Goal: Task Accomplishment & Management: Use online tool/utility

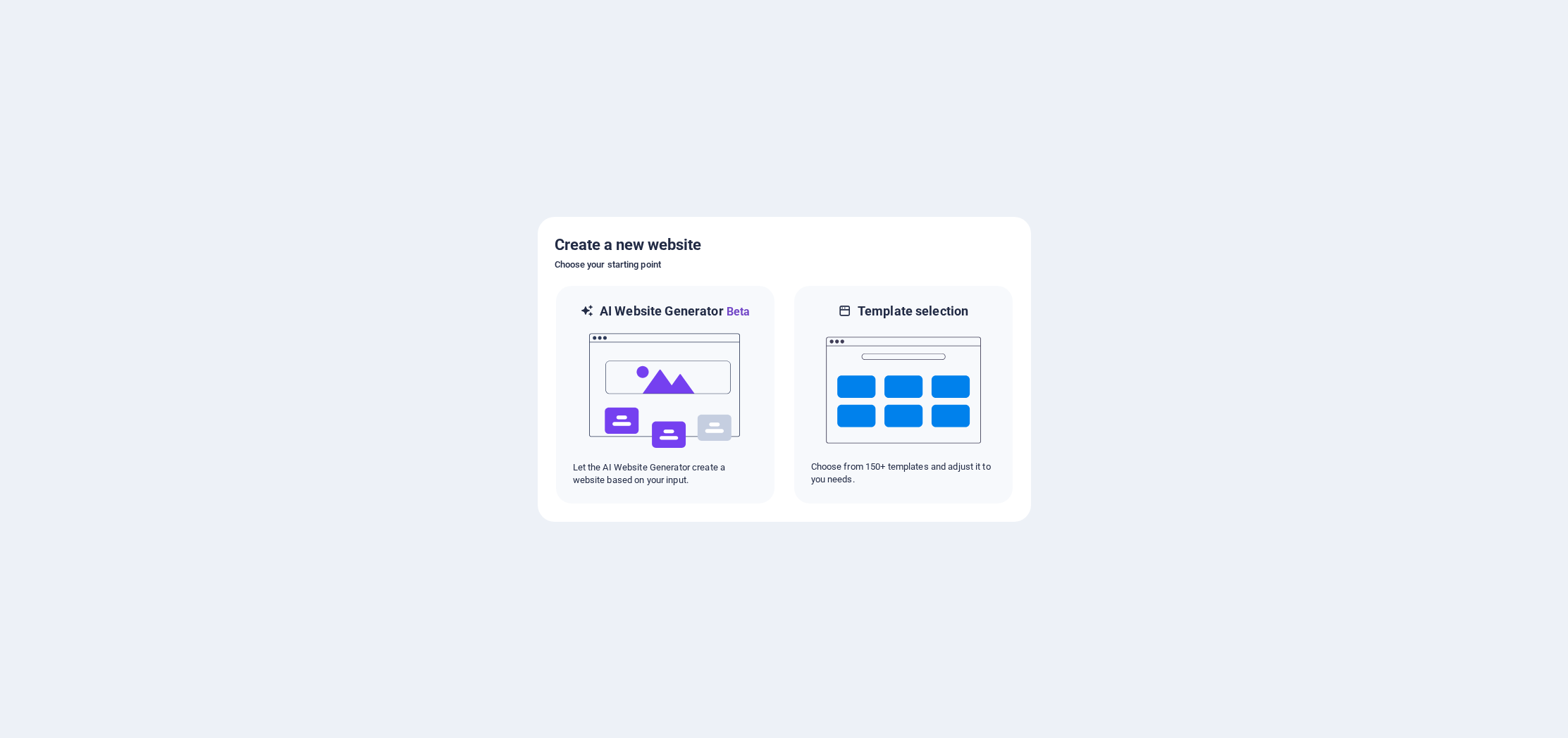
click at [697, 402] on img at bounding box center [665, 390] width 155 height 141
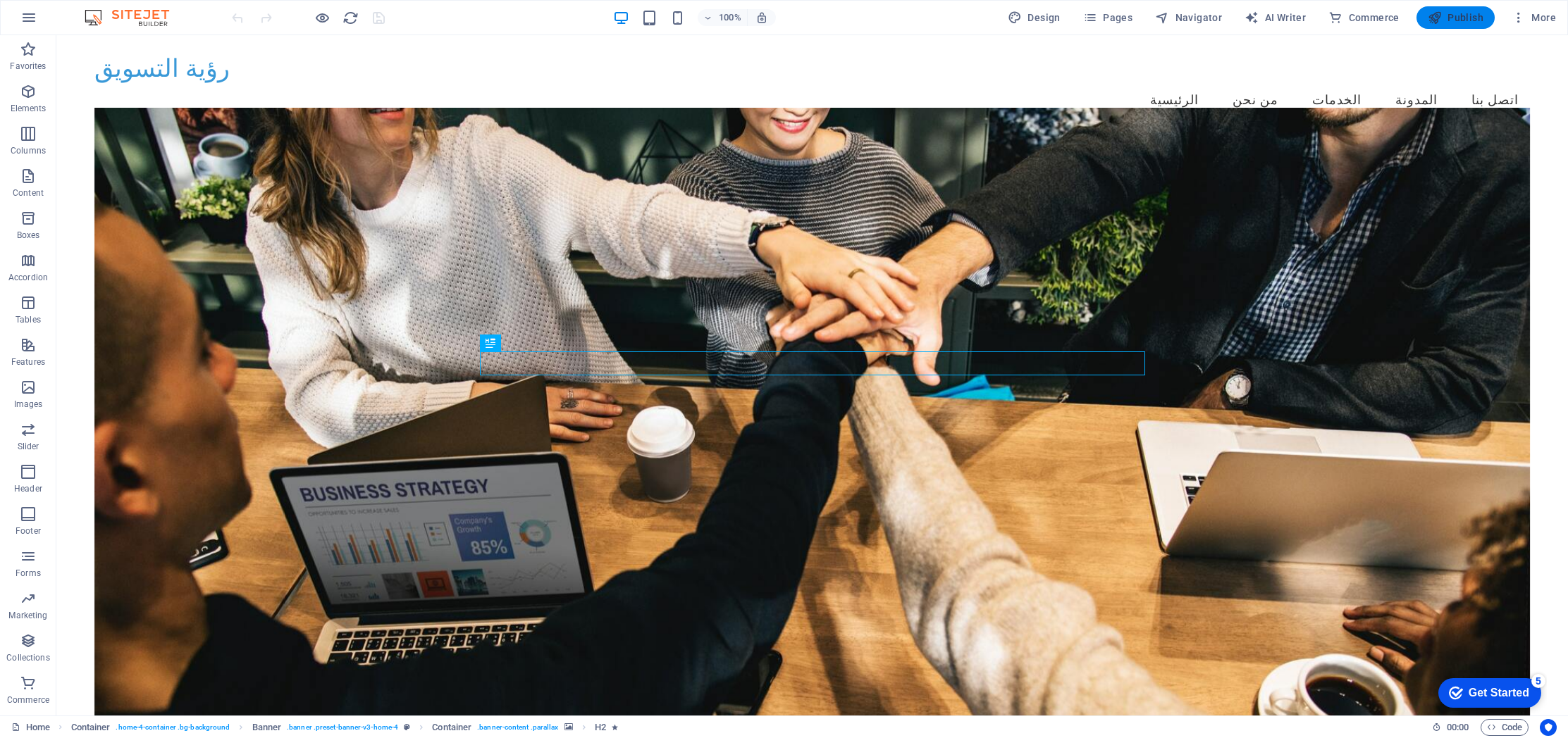
click at [1462, 19] on span "Publish" at bounding box center [1455, 17] width 56 height 14
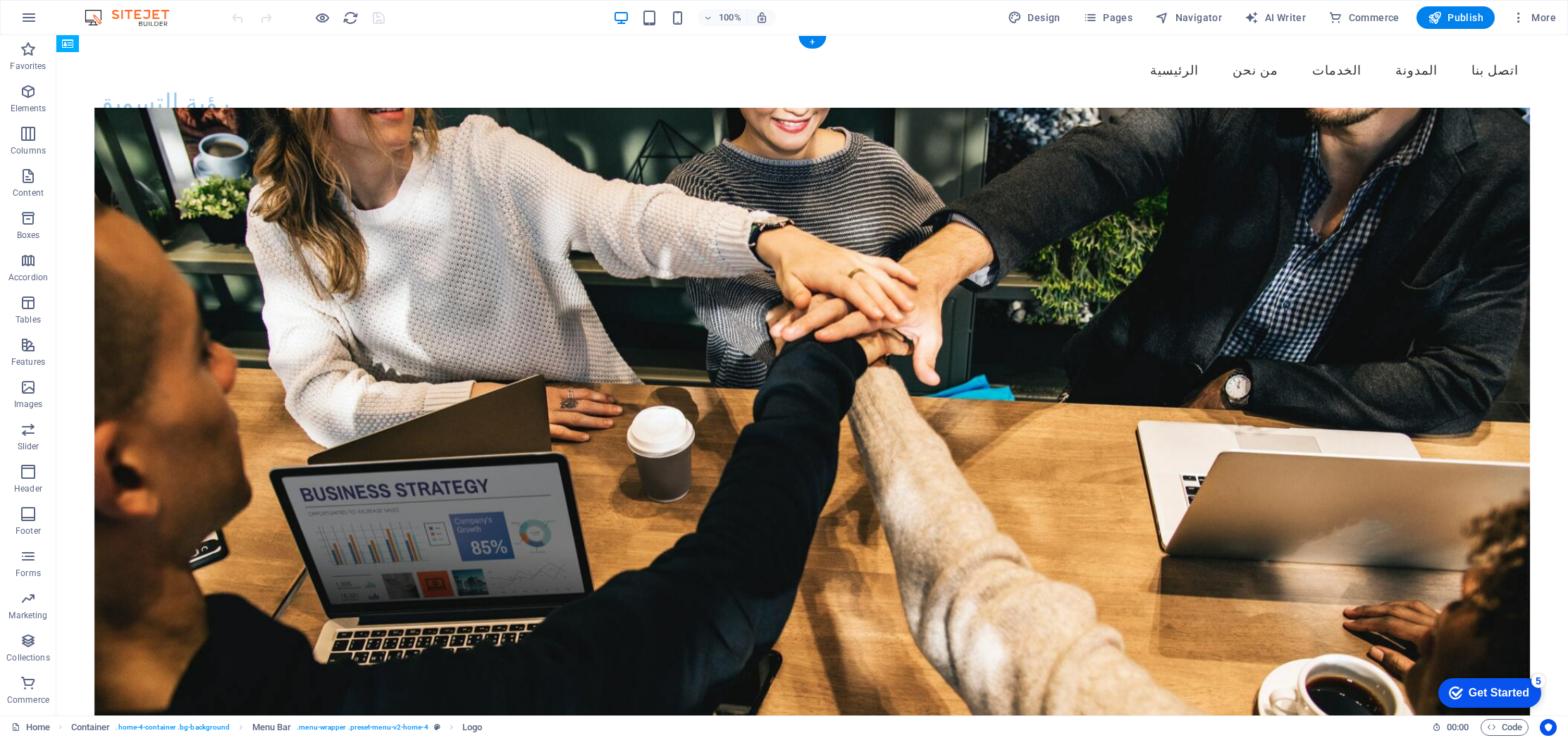
drag, startPoint x: 130, startPoint y: 74, endPoint x: 1463, endPoint y: 81, distance: 1333.0
click at [970, 76] on nav "الرئيسية من نحن الخدمات المدونة اتصل بنا" at bounding box center [812, 71] width 1436 height 35
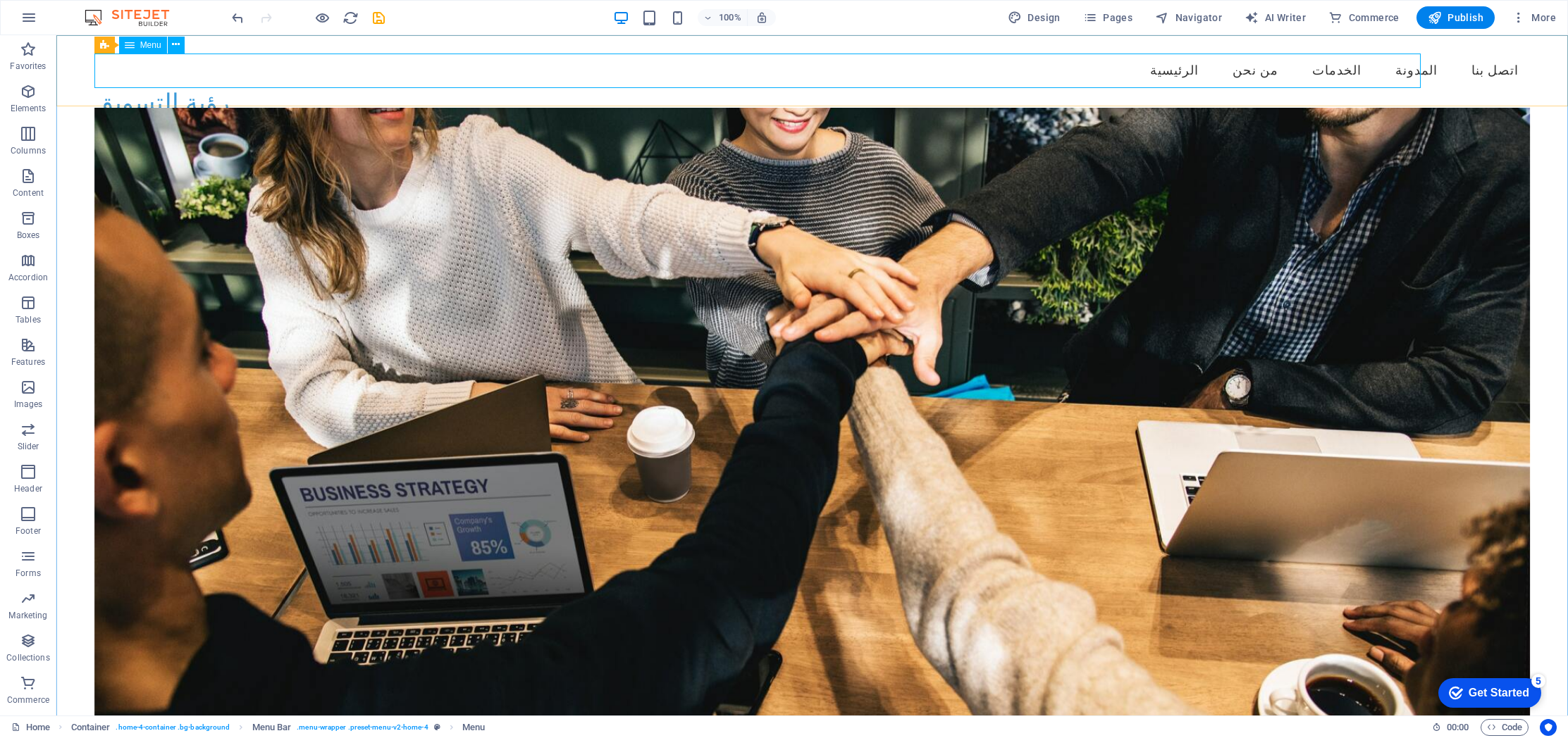
click at [0, 0] on div "Menu" at bounding box center [0, 0] width 0 height 0
click at [0, 0] on icon at bounding box center [0, 0] width 0 height 0
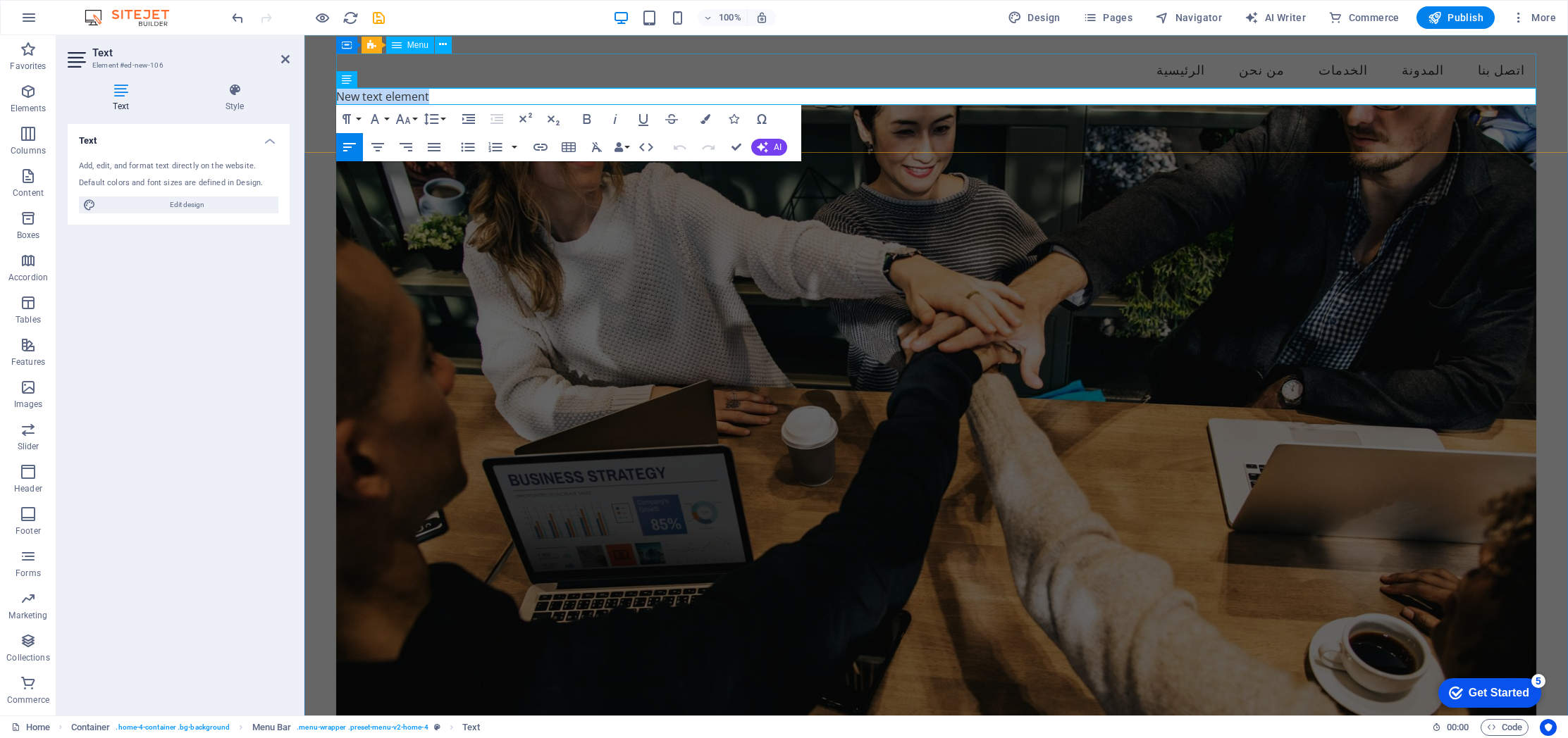
click at [442, 74] on nav "الرئيسية من نحن الخدمات المدونة اتصل بنا" at bounding box center [936, 71] width 1200 height 35
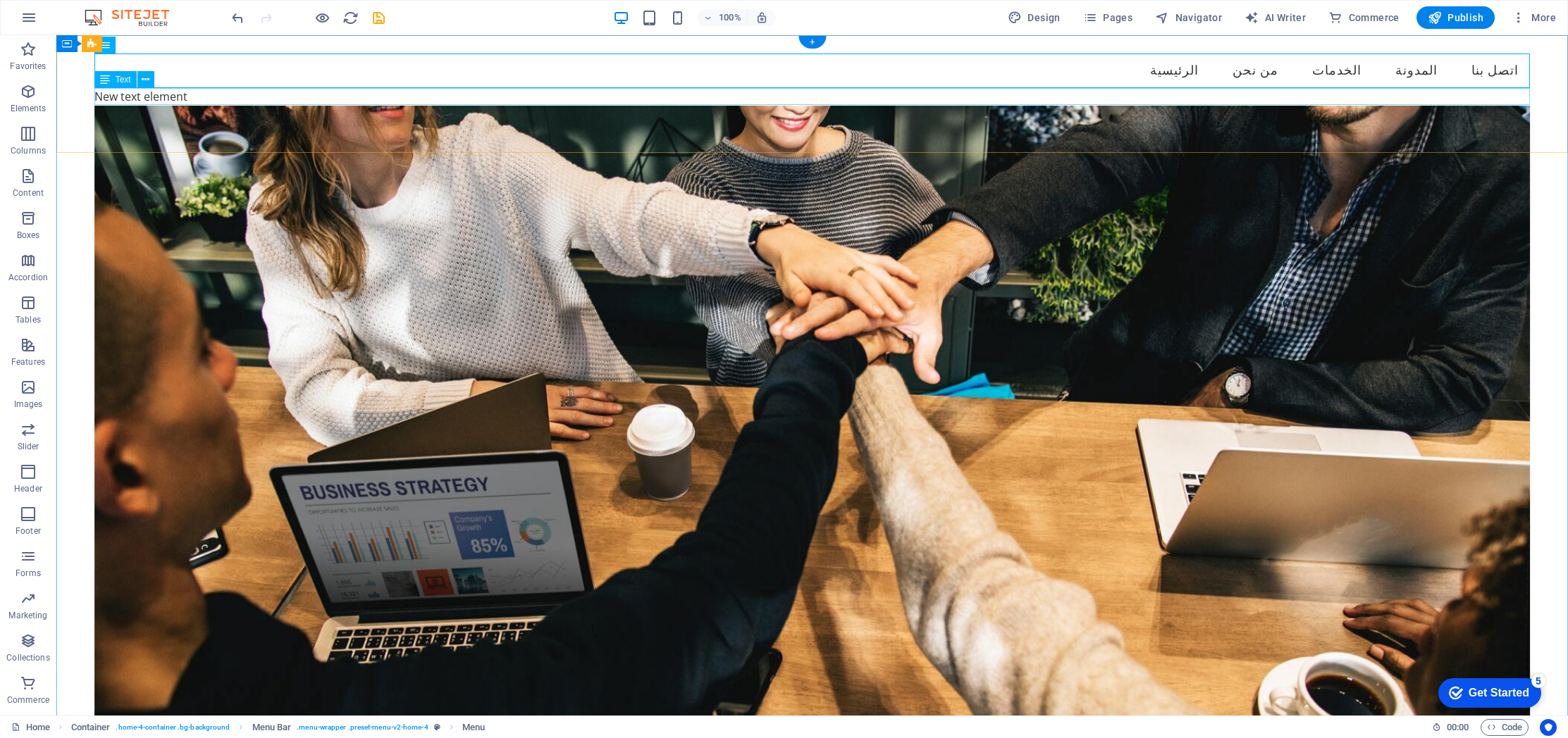
click at [123, 99] on div "New text element" at bounding box center [812, 96] width 1436 height 17
click at [145, 80] on icon at bounding box center [146, 80] width 8 height 14
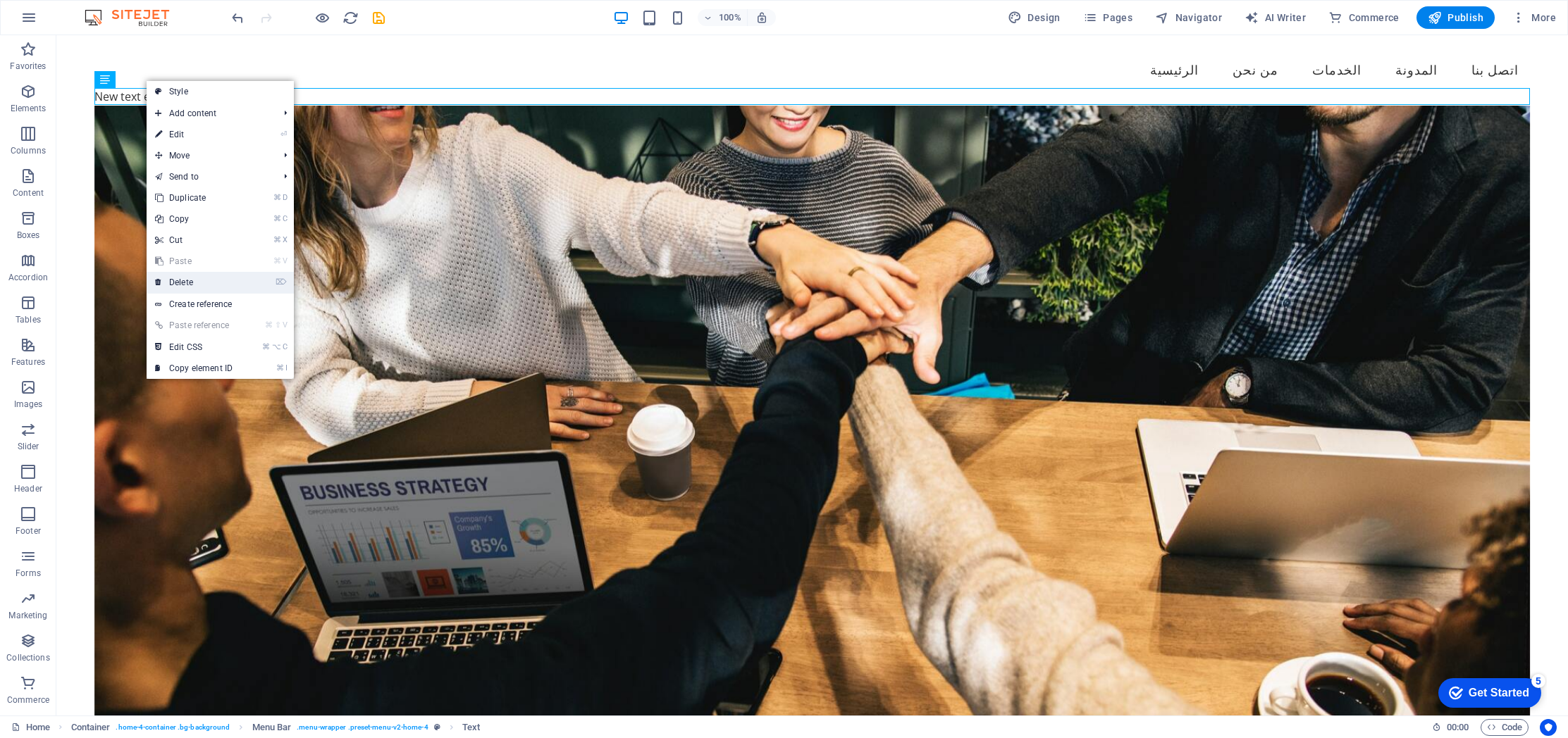
click at [212, 280] on link "⌦ Delete" at bounding box center [193, 282] width 94 height 21
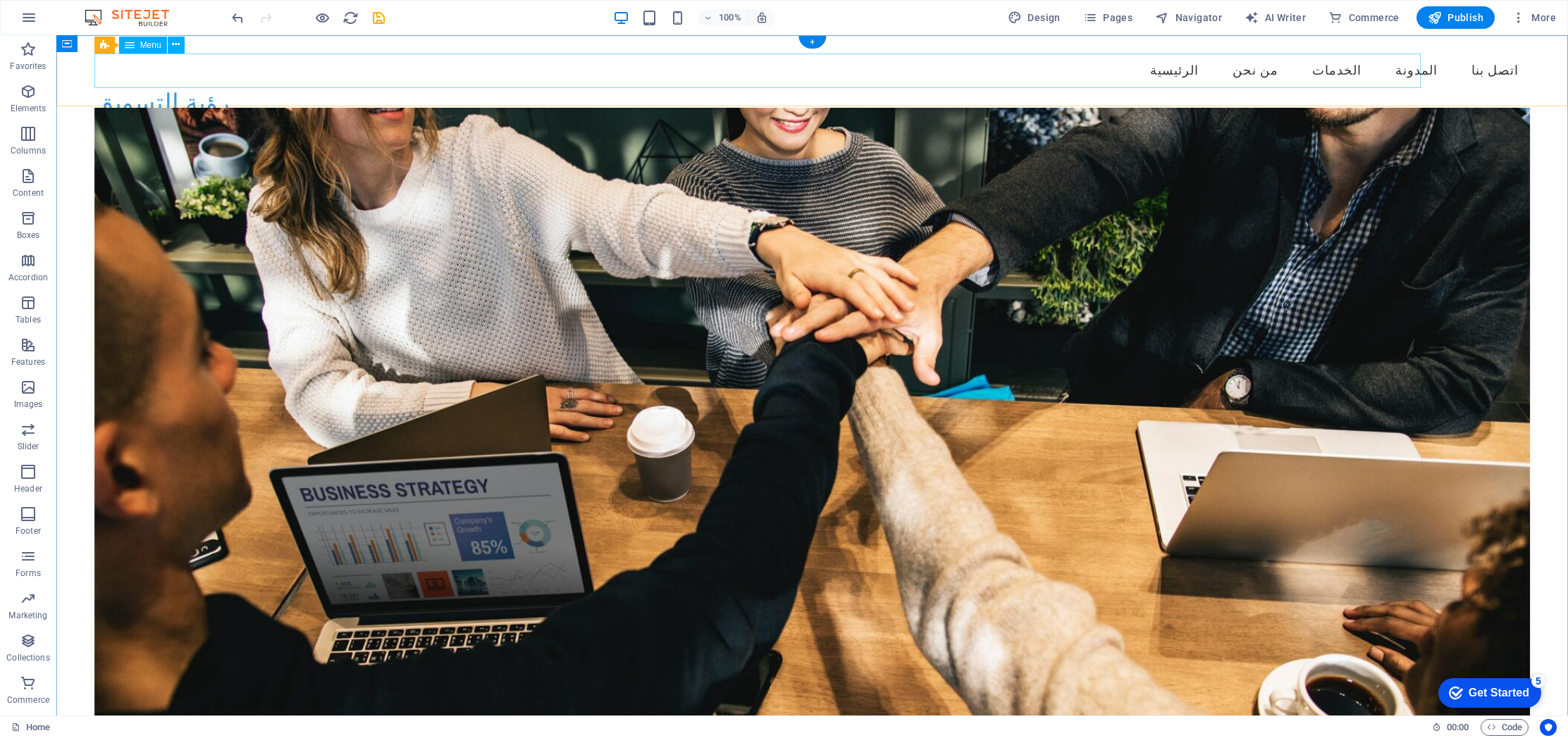
click at [1103, 75] on nav "الرئيسية من نحن الخدمات المدونة اتصل بنا" at bounding box center [812, 71] width 1436 height 35
click at [30, 22] on icon "button" at bounding box center [28, 17] width 17 height 17
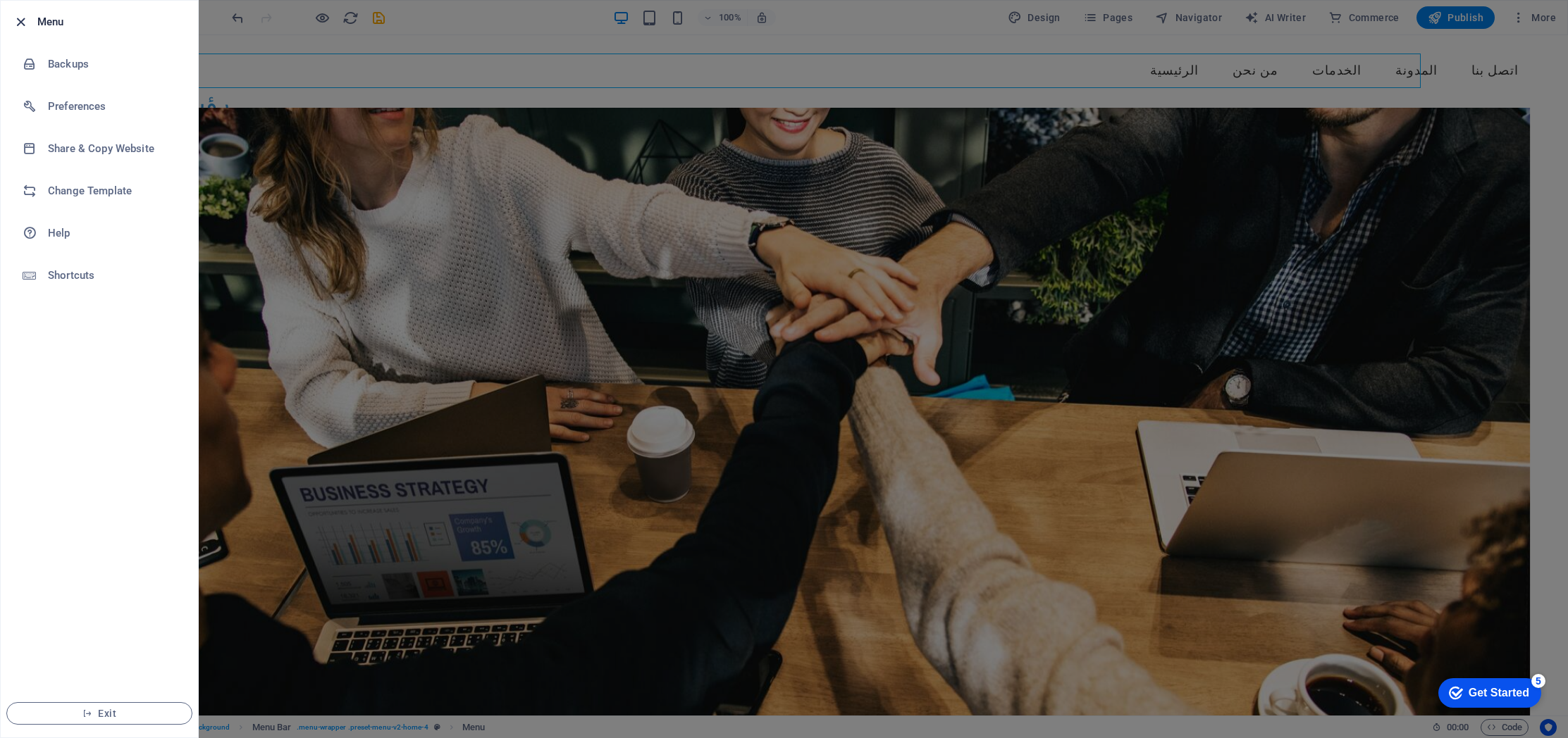
click at [22, 19] on icon "button" at bounding box center [21, 22] width 16 height 16
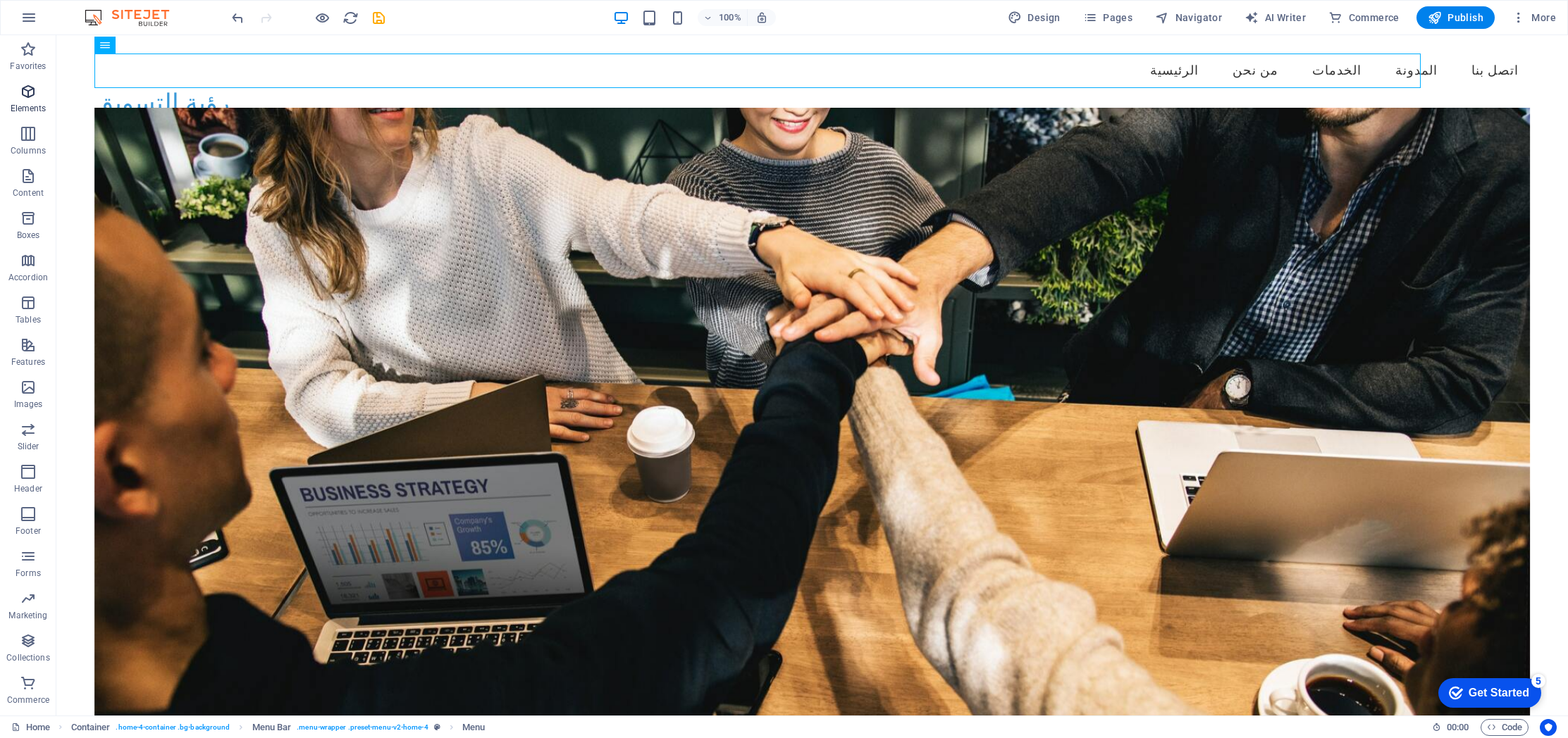
click at [32, 104] on p "Elements" at bounding box center [28, 109] width 36 height 11
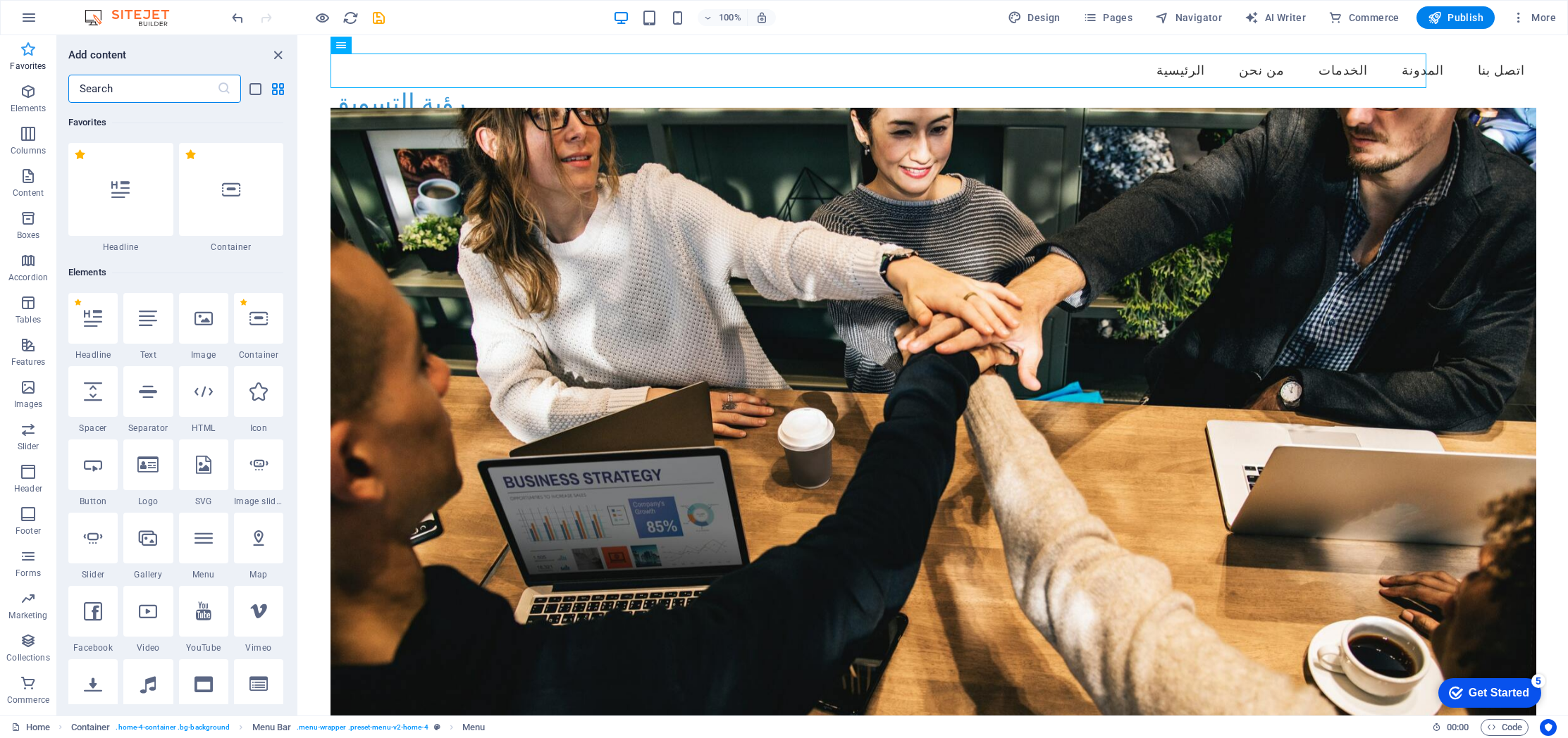
click at [31, 59] on span "Favorites" at bounding box center [28, 58] width 56 height 34
click at [358, 69] on nav "الرئيسية من نحن الخدمات المدونة اتصل بنا" at bounding box center [933, 71] width 1206 height 35
click at [395, 46] on icon at bounding box center [391, 44] width 10 height 17
click at [1124, 72] on nav "الرئيسية من نحن الخدمات المدونة اتصل بنا" at bounding box center [933, 71] width 1206 height 35
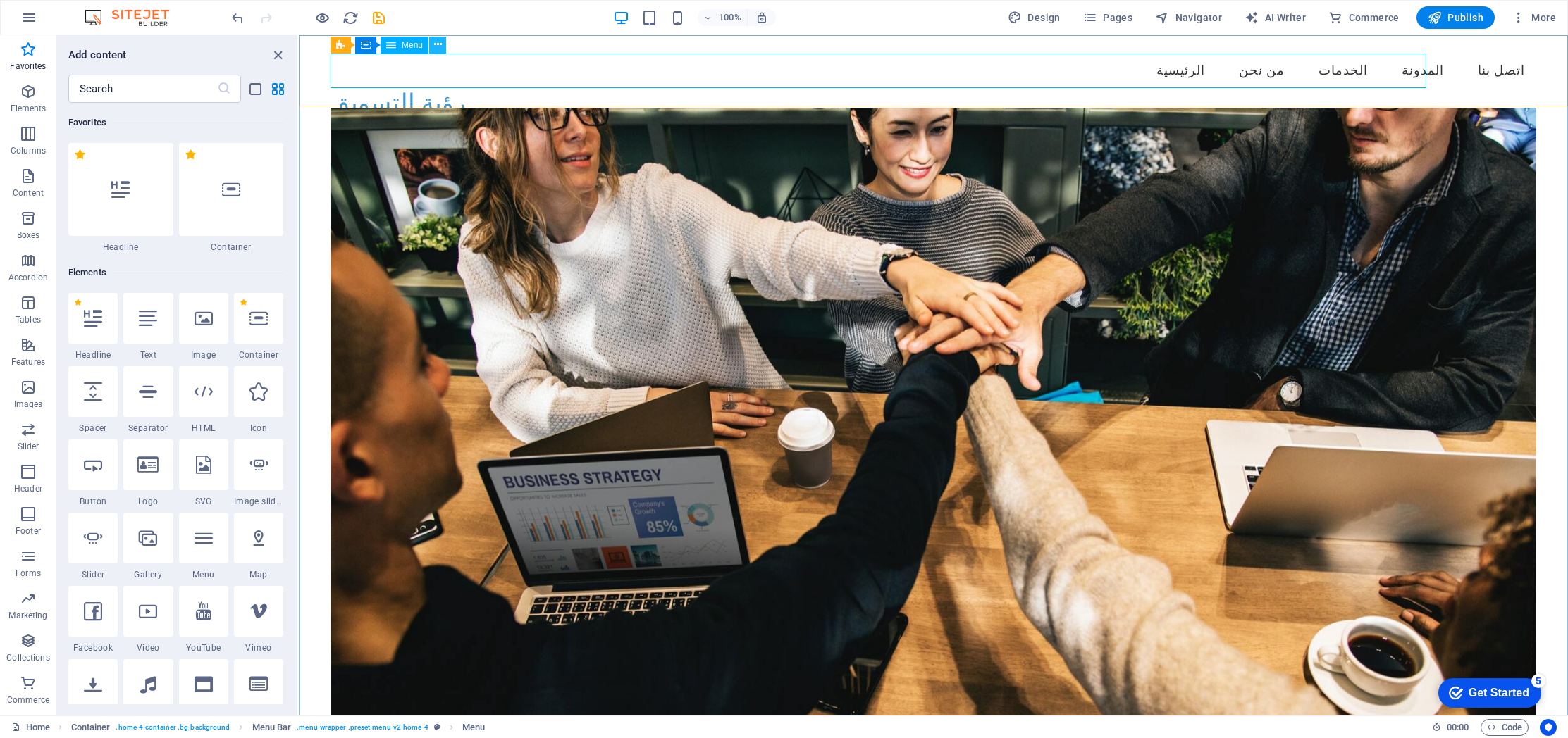
click at [0, 0] on icon at bounding box center [0, 0] width 0 height 0
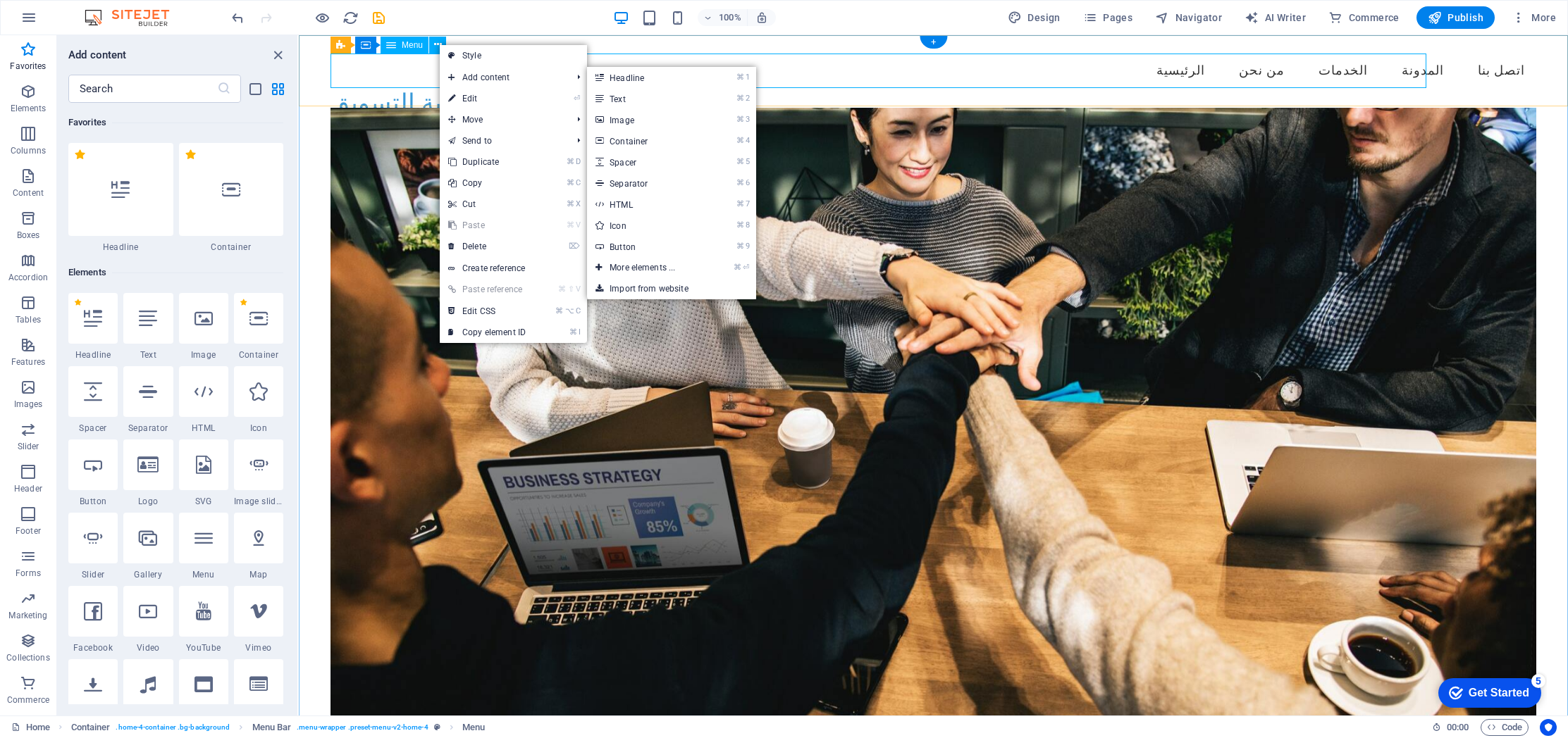
click at [377, 84] on nav "الرئيسية من نحن الخدمات المدونة اتصل بنا" at bounding box center [933, 71] width 1206 height 35
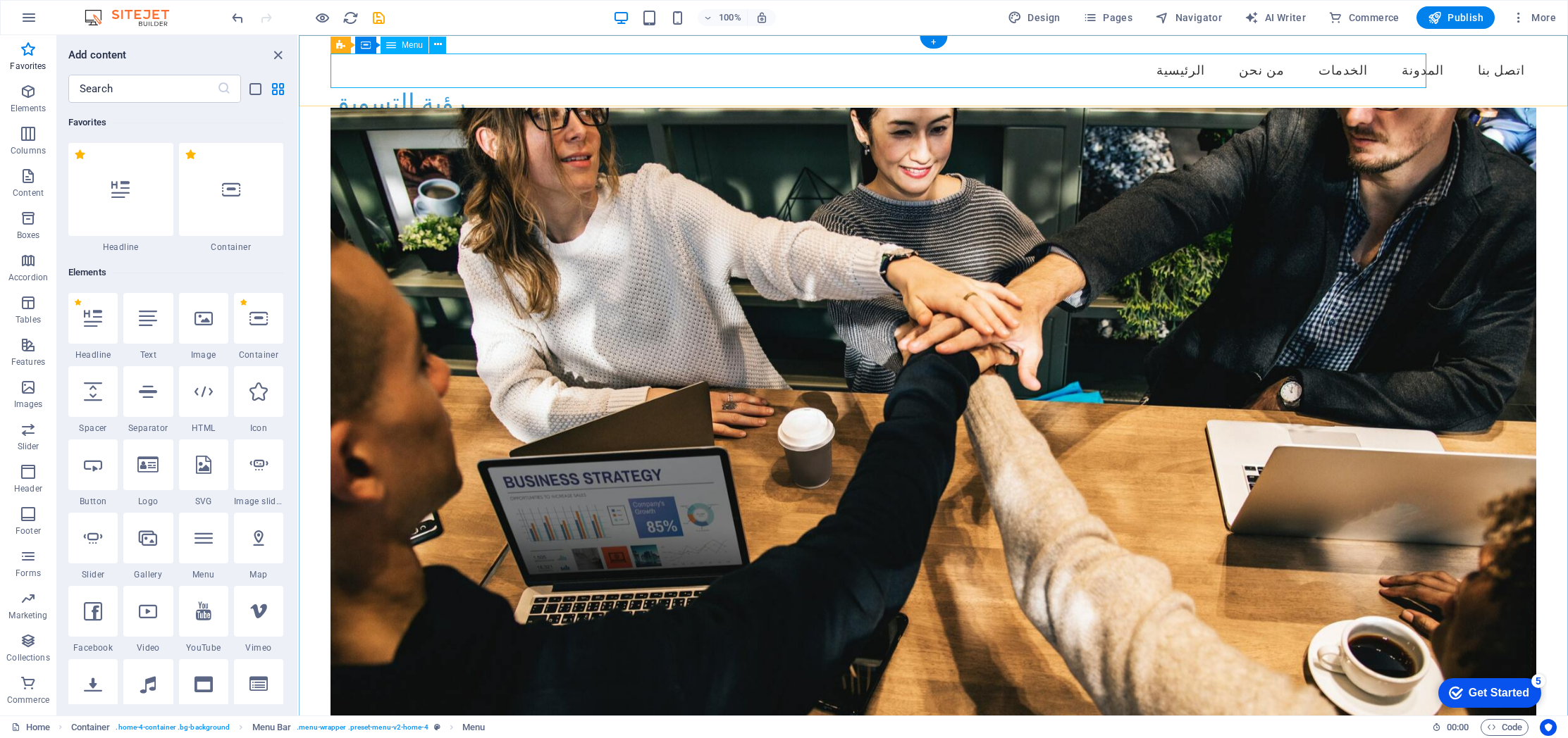
click at [1260, 72] on nav "الرئيسية من نحن الخدمات المدونة اتصل بنا" at bounding box center [933, 71] width 1206 height 35
select select
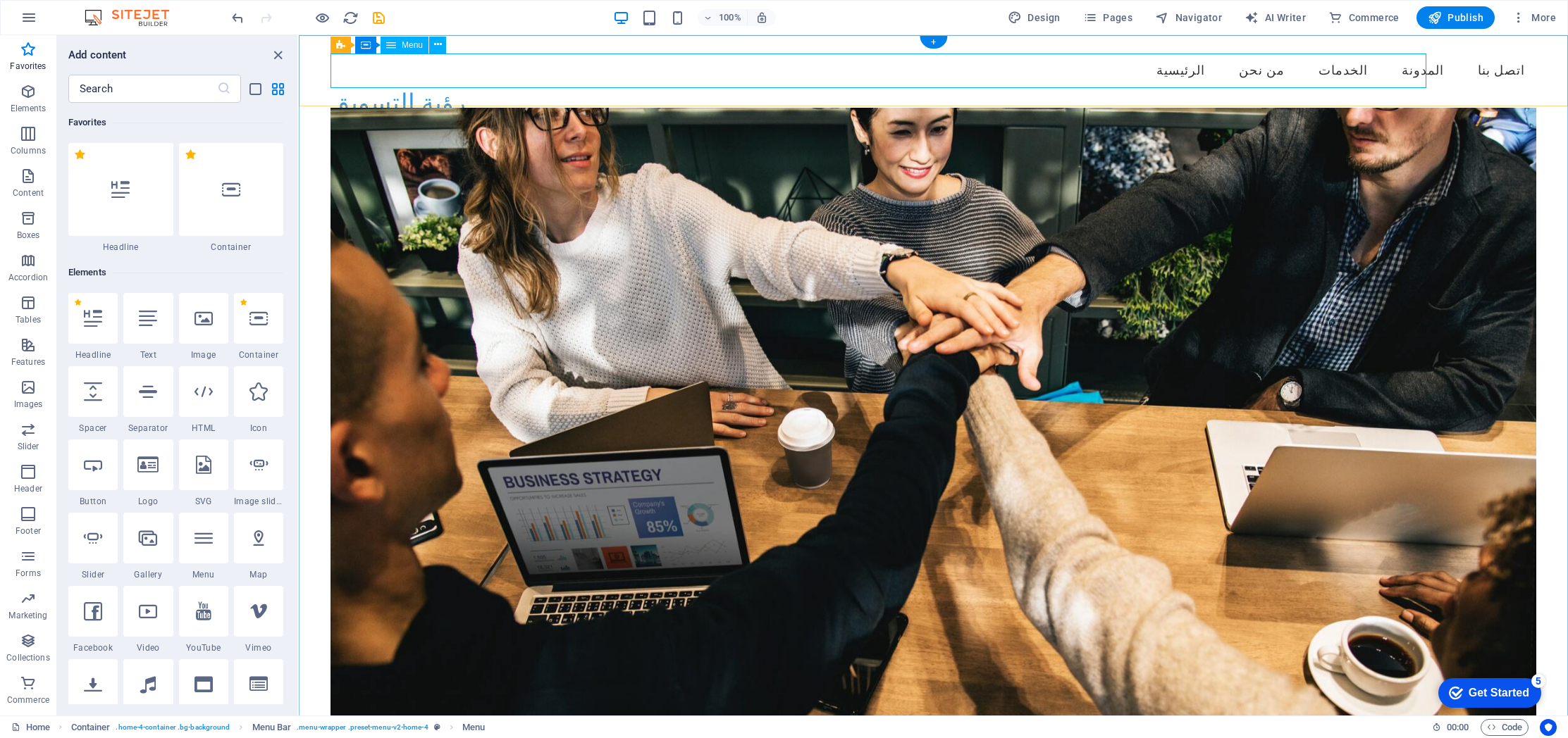
select select
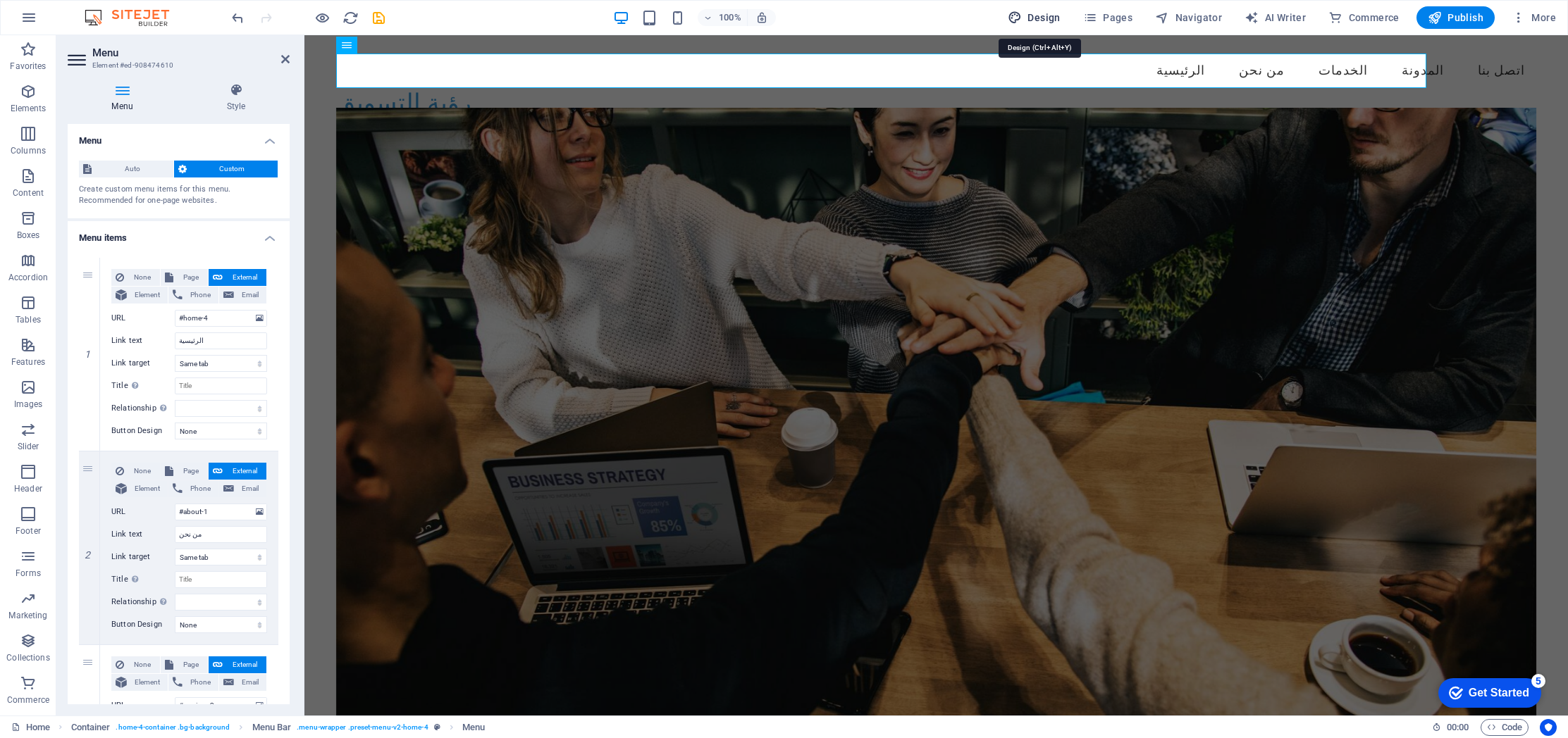
click at [1041, 15] on span "Design" at bounding box center [1034, 17] width 53 height 14
select select "px"
select select "200"
select select "px"
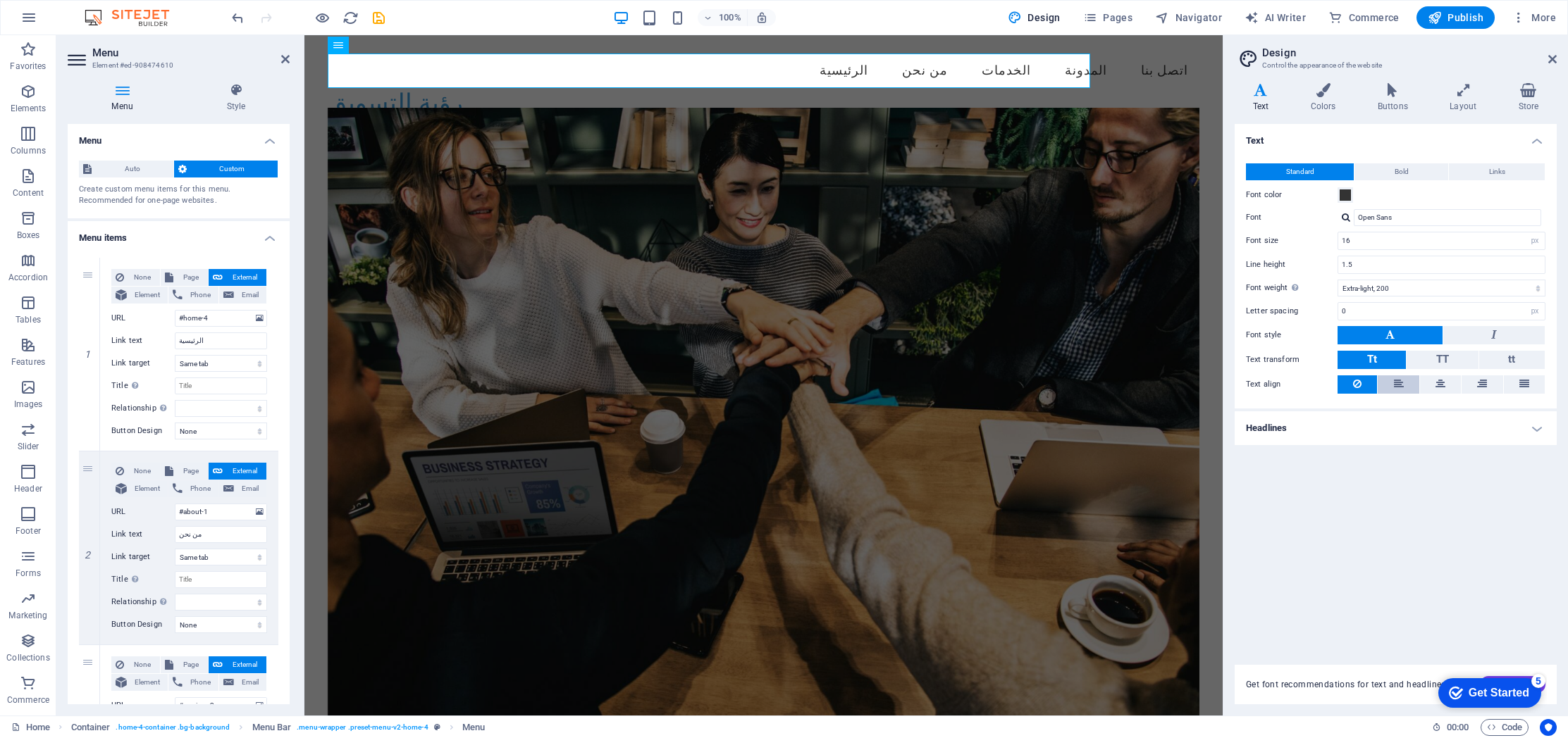
click at [1405, 380] on button at bounding box center [1397, 384] width 41 height 19
click at [1442, 380] on icon at bounding box center [1440, 383] width 10 height 17
click at [1495, 377] on button at bounding box center [1482, 384] width 41 height 19
click at [1534, 380] on button at bounding box center [1524, 384] width 41 height 19
click at [1380, 384] on button at bounding box center [1397, 384] width 41 height 19
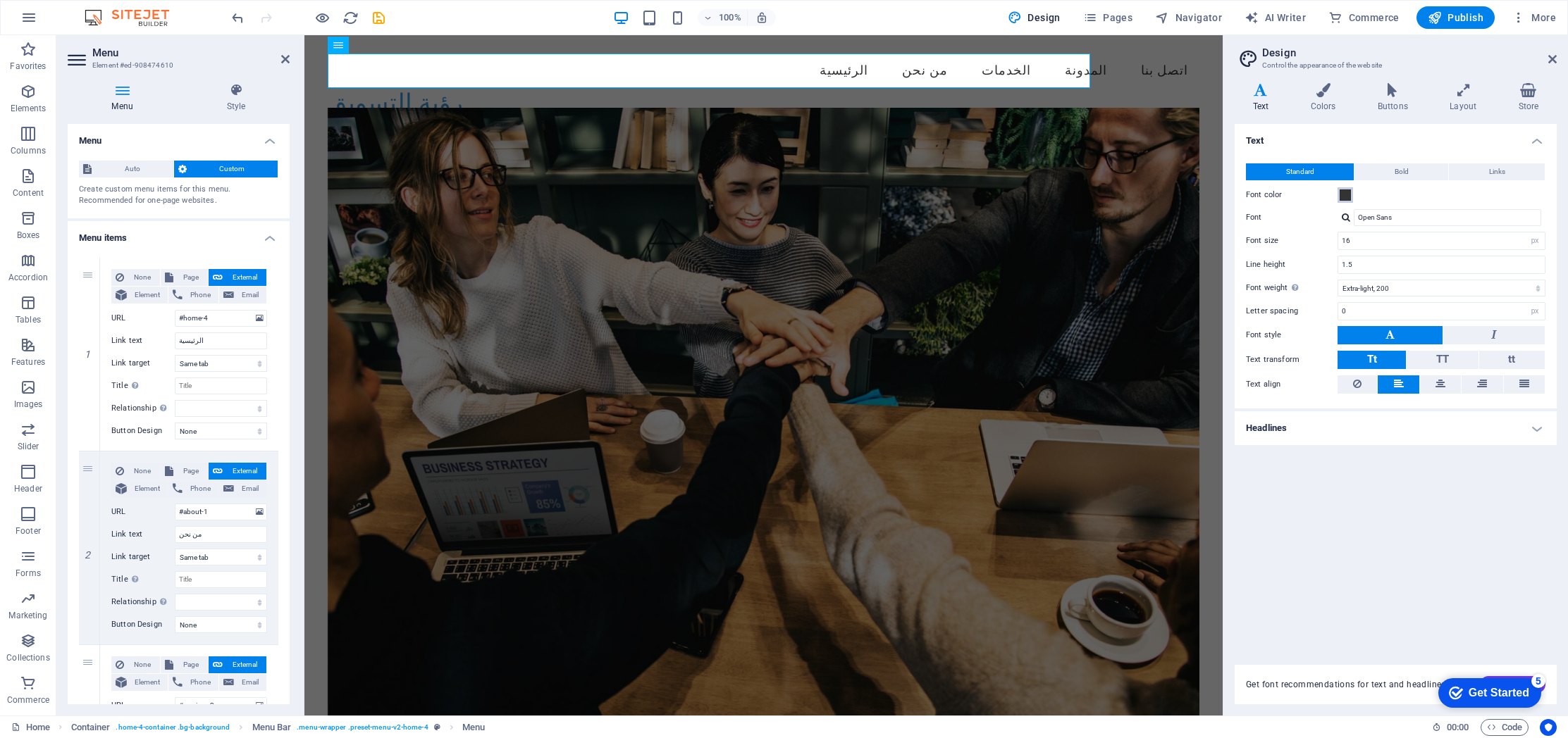
click at [1340, 192] on span at bounding box center [1345, 195] width 11 height 11
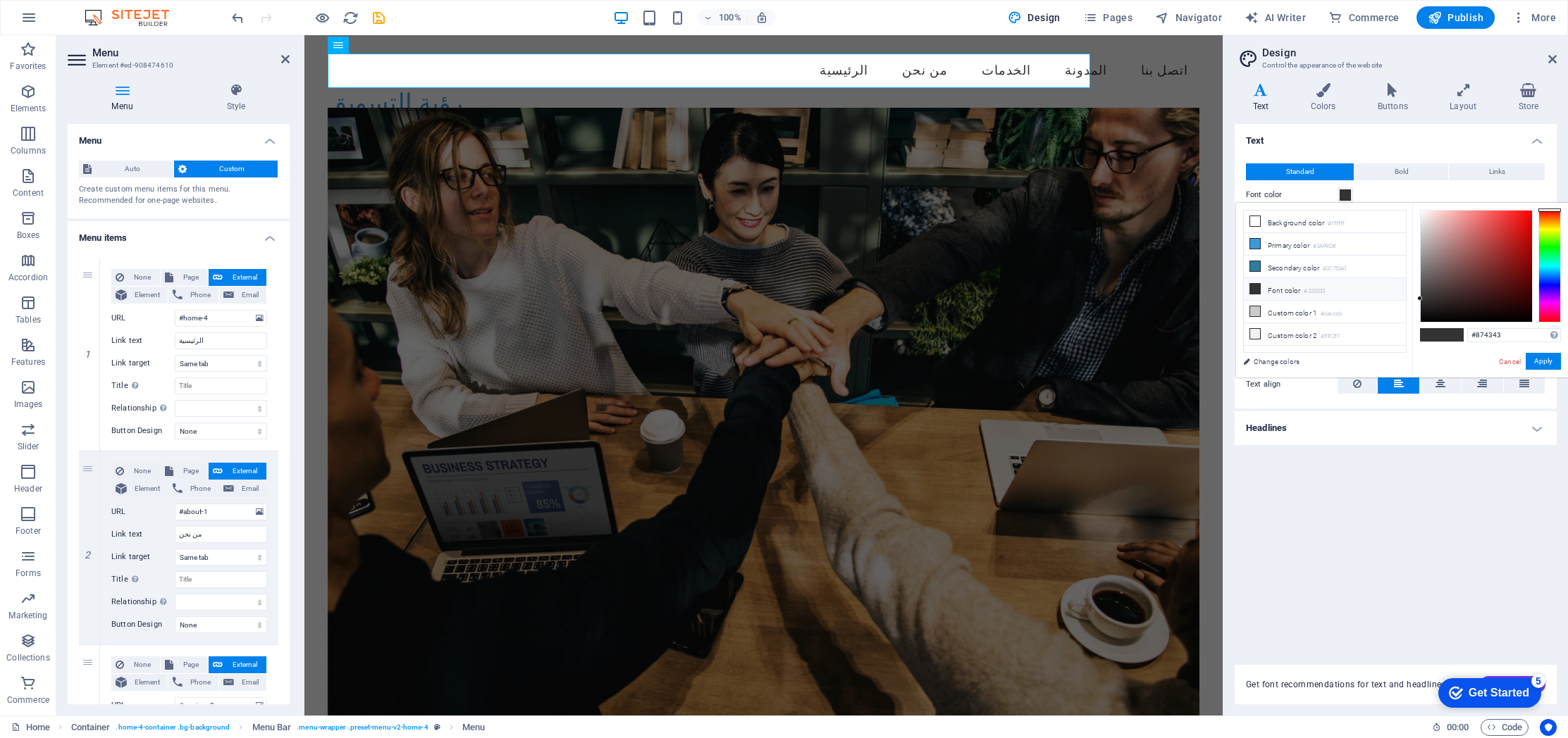
click at [1476, 262] on div at bounding box center [1476, 266] width 111 height 111
click at [1498, 244] on div at bounding box center [1476, 266] width 111 height 111
drag, startPoint x: 1498, startPoint y: 244, endPoint x: 1508, endPoint y: 226, distance: 20.6
click at [1508, 226] on div at bounding box center [1508, 225] width 5 height 5
drag, startPoint x: 1467, startPoint y: 245, endPoint x: 1418, endPoint y: 460, distance: 220.5
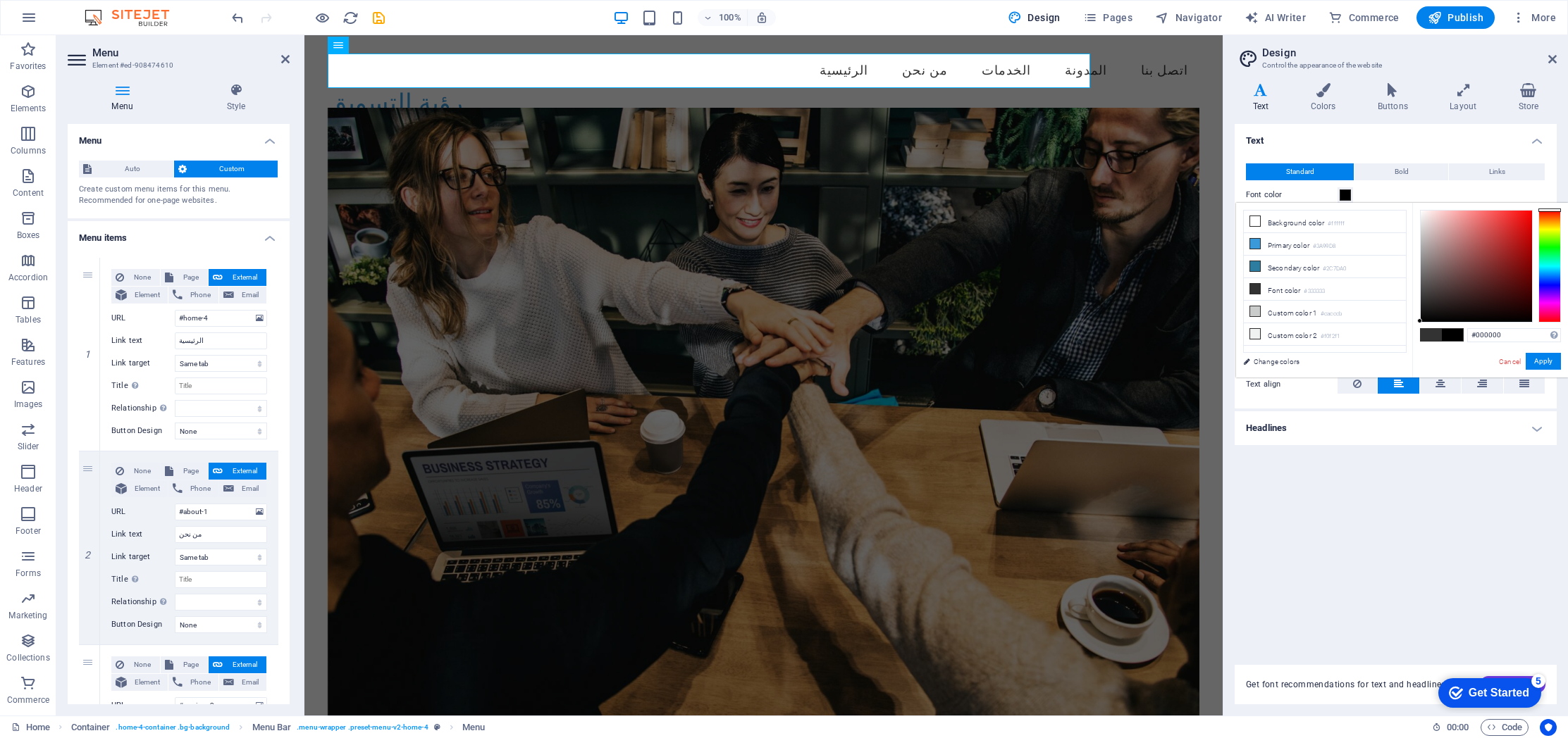
click at [1417, 340] on div "#000000 Supported formats #0852ed rgb(8, 82, 237) rgba(8, 82, 237, 90%) hsv(221…" at bounding box center [1489, 392] width 155 height 379
click at [1393, 557] on div "Text Standard Bold Links Font color Font Open Sans Font size 16 rem px Line hei…" at bounding box center [1396, 385] width 322 height 524
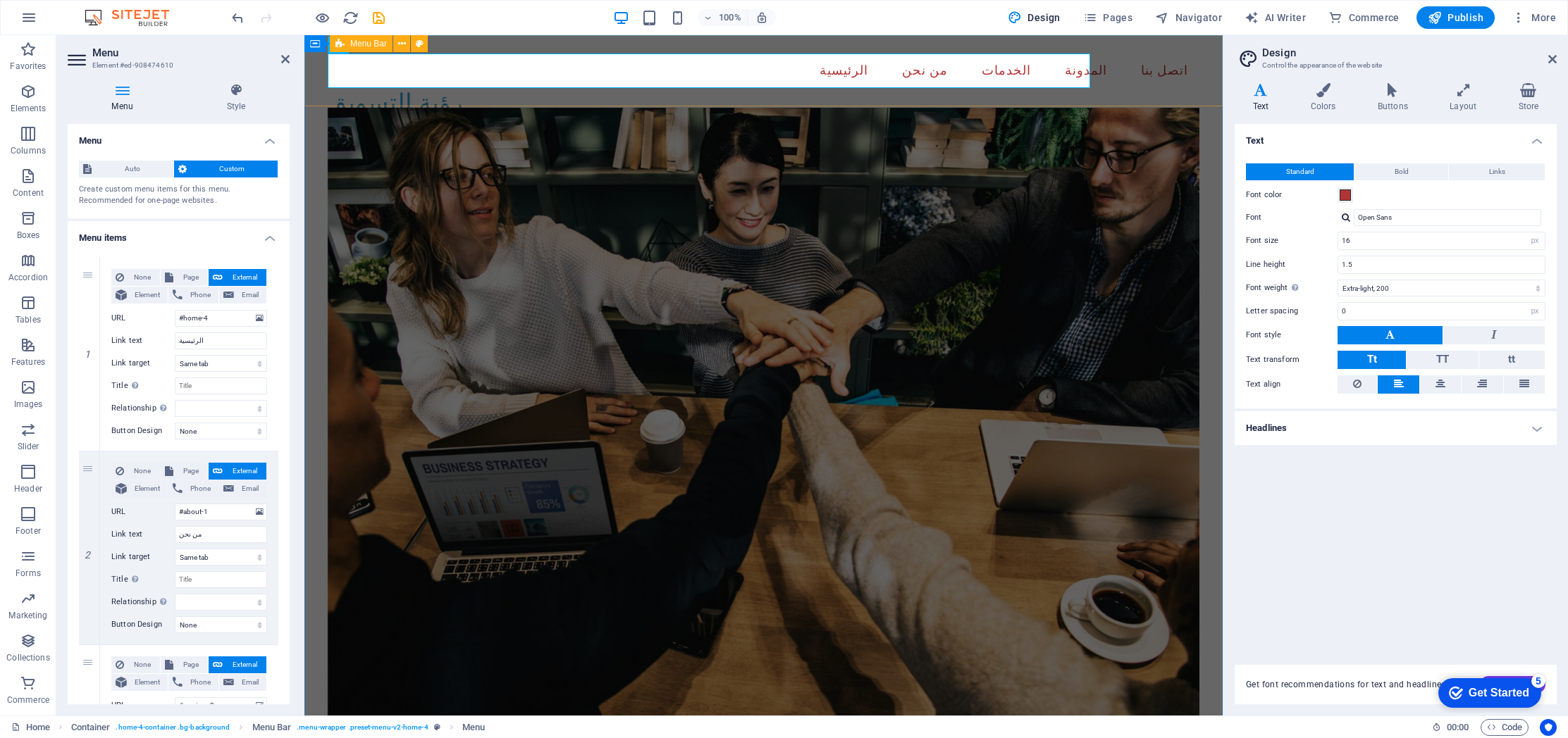
click at [653, 85] on nav "الرئيسية من نحن الخدمات المدونة اتصل بنا" at bounding box center [763, 71] width 872 height 35
click at [647, 167] on figure at bounding box center [763, 417] width 872 height 619
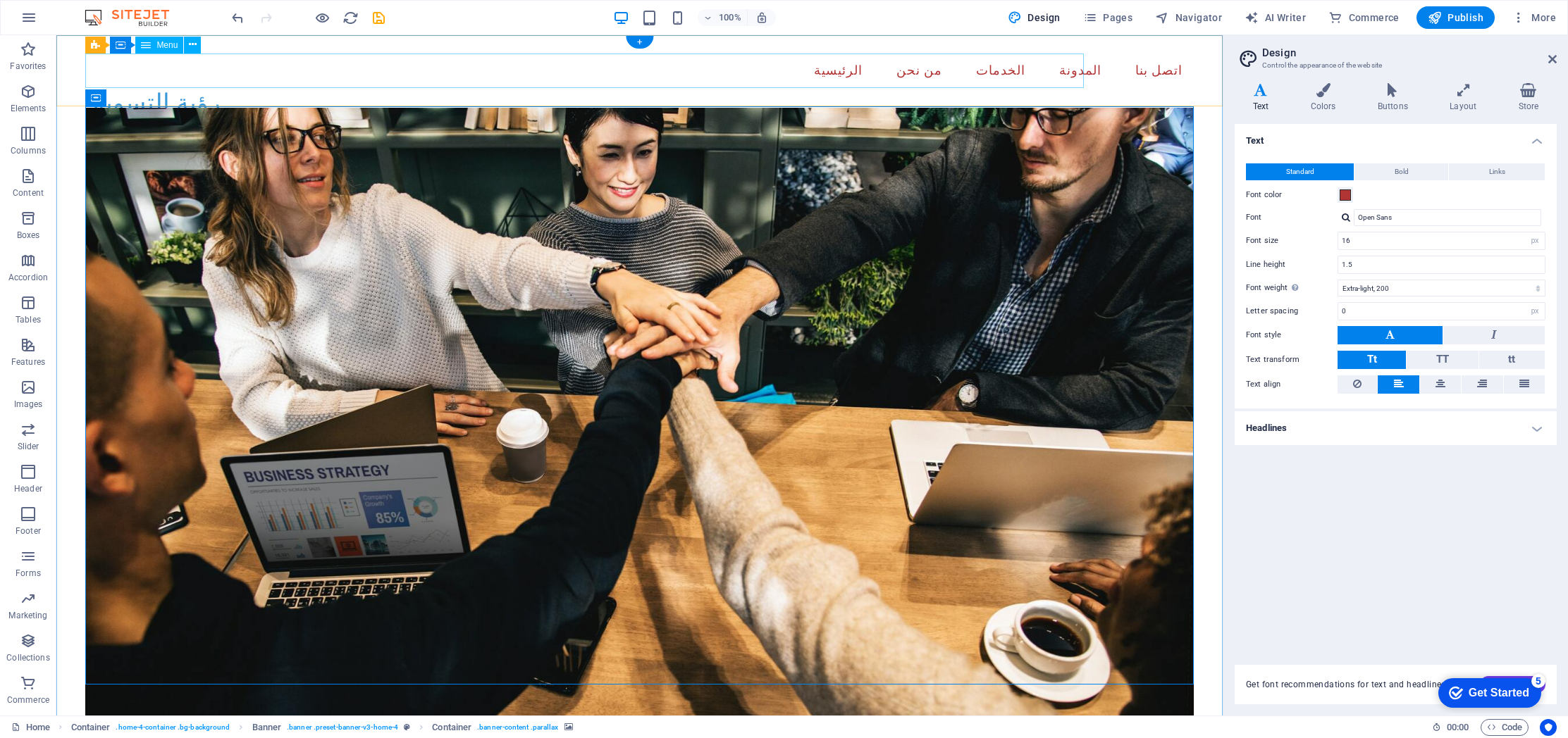
click at [966, 72] on nav "الرئيسية من نحن الخدمات المدونة اتصل بنا" at bounding box center [639, 71] width 1107 height 35
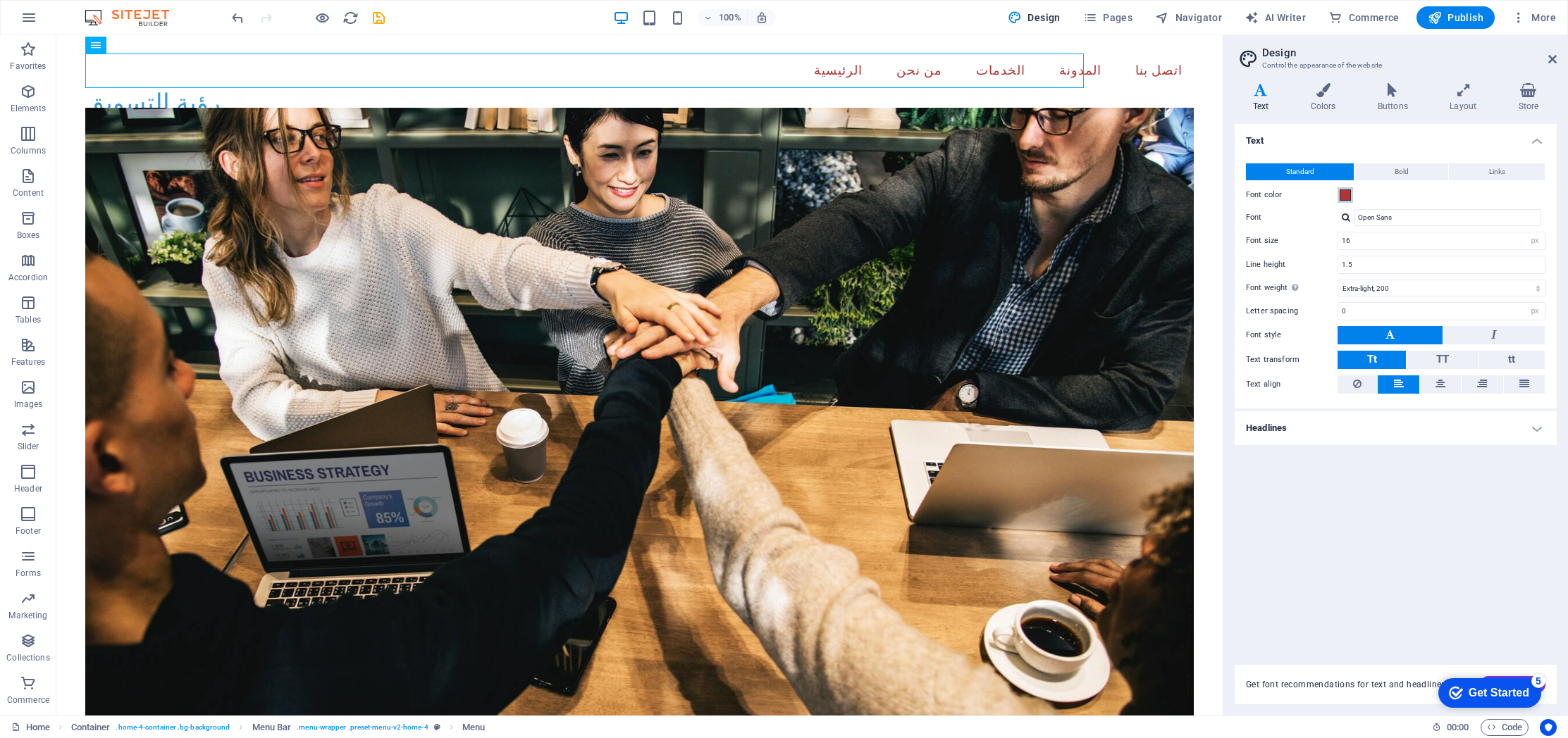
click at [1349, 196] on span at bounding box center [1345, 195] width 11 height 11
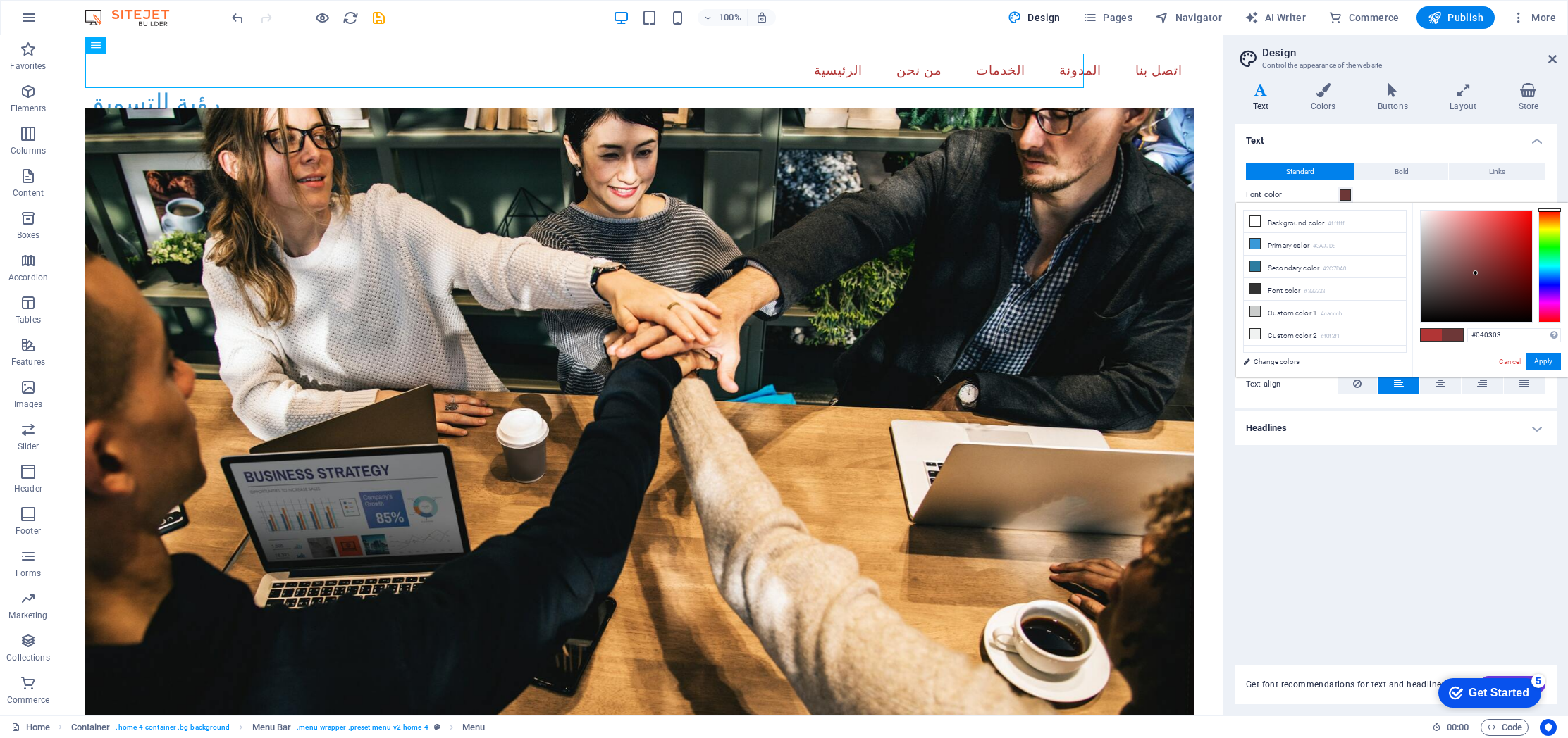
type input "#000000"
click at [1450, 334] on div "#000000 Supported formats #0852ed rgb(8, 82, 237) rgba(8, 82, 237, 90%) hsv(221…" at bounding box center [1489, 392] width 155 height 379
click at [1494, 533] on div "Text Standard Bold Links Font color Font Open Sans Font size 16 rem px Line hei…" at bounding box center [1396, 385] width 322 height 524
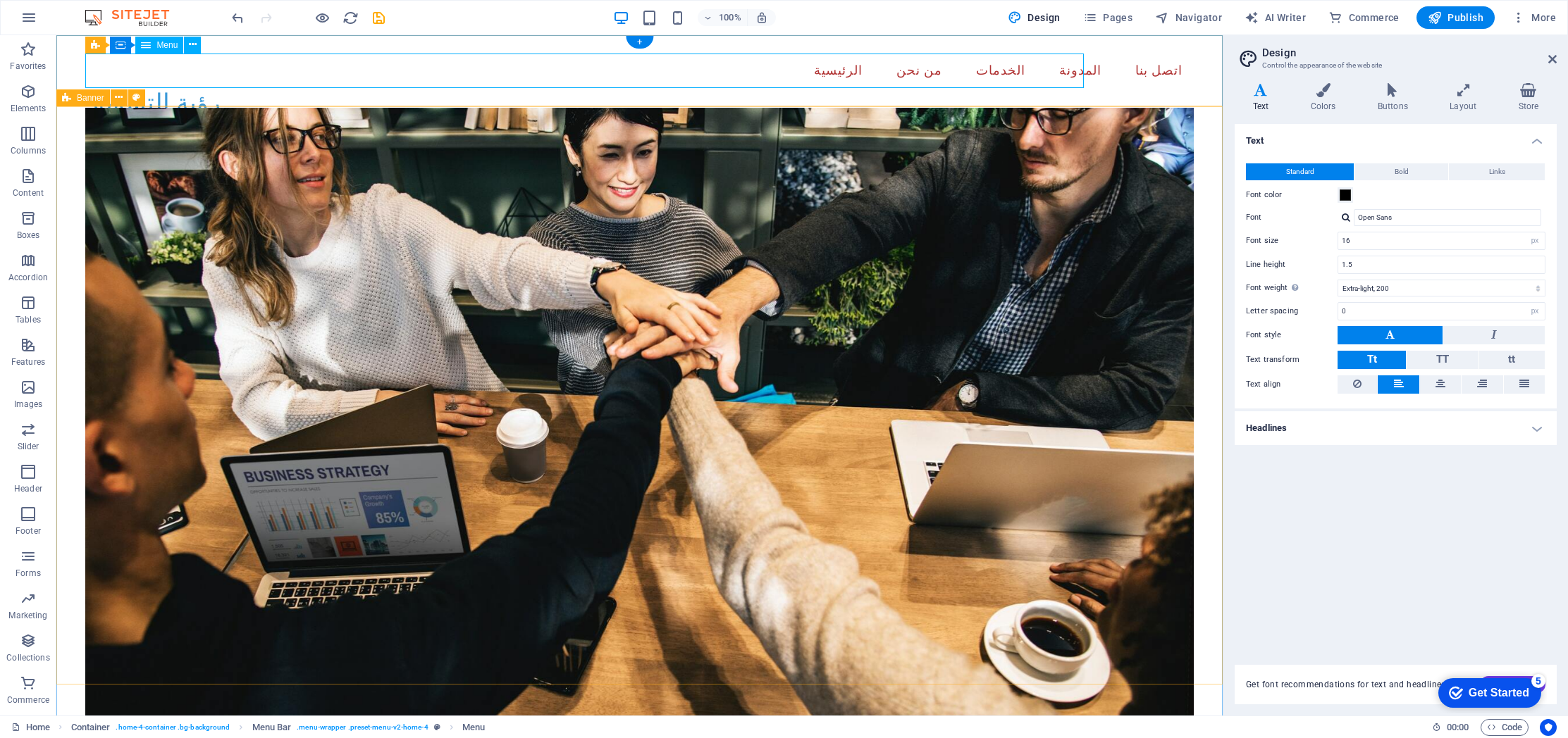
click at [1051, 69] on nav "الرئيسية من نحن الخدمات المدونة اتصل بنا" at bounding box center [639, 71] width 1107 height 35
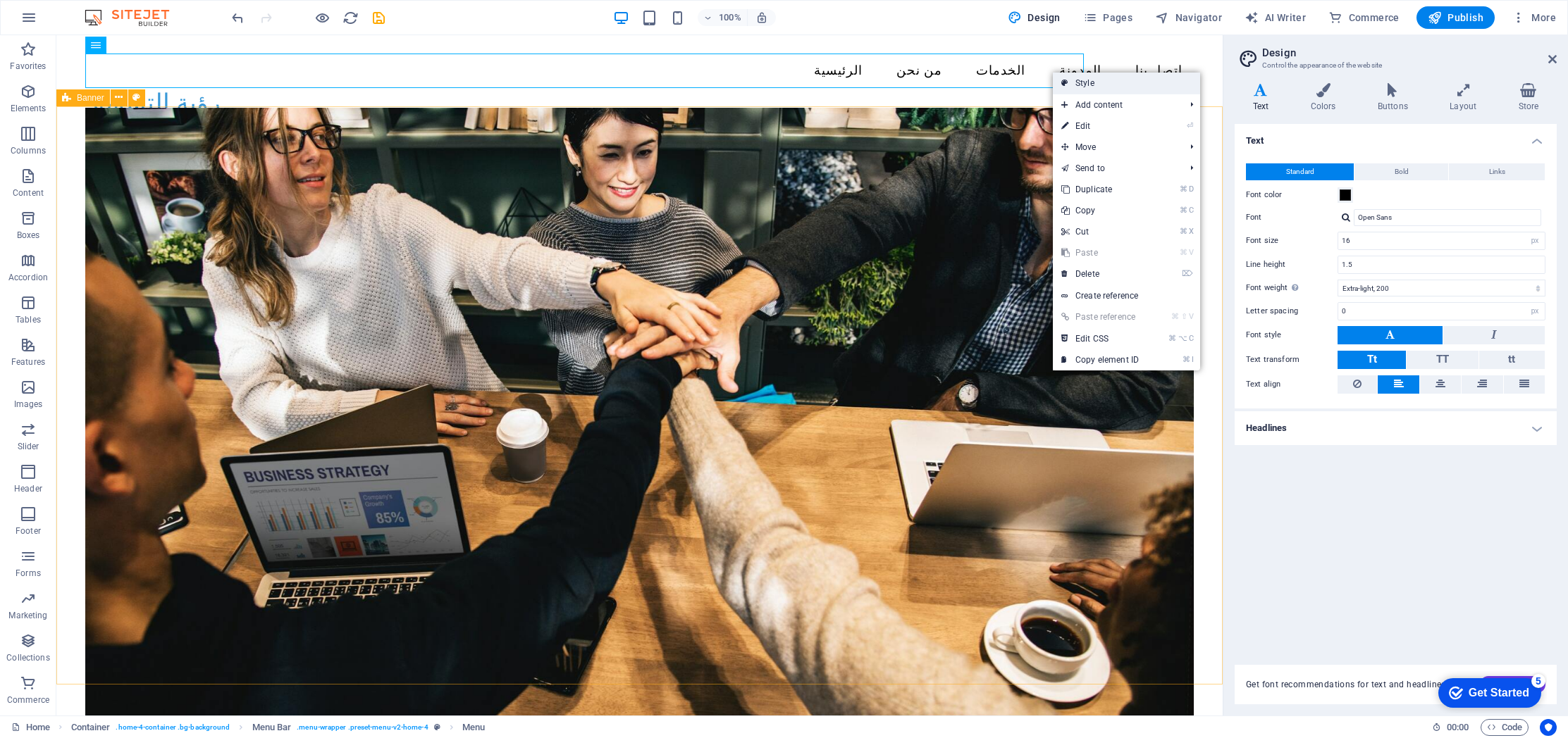
click at [1065, 76] on icon at bounding box center [1065, 83] width 7 height 21
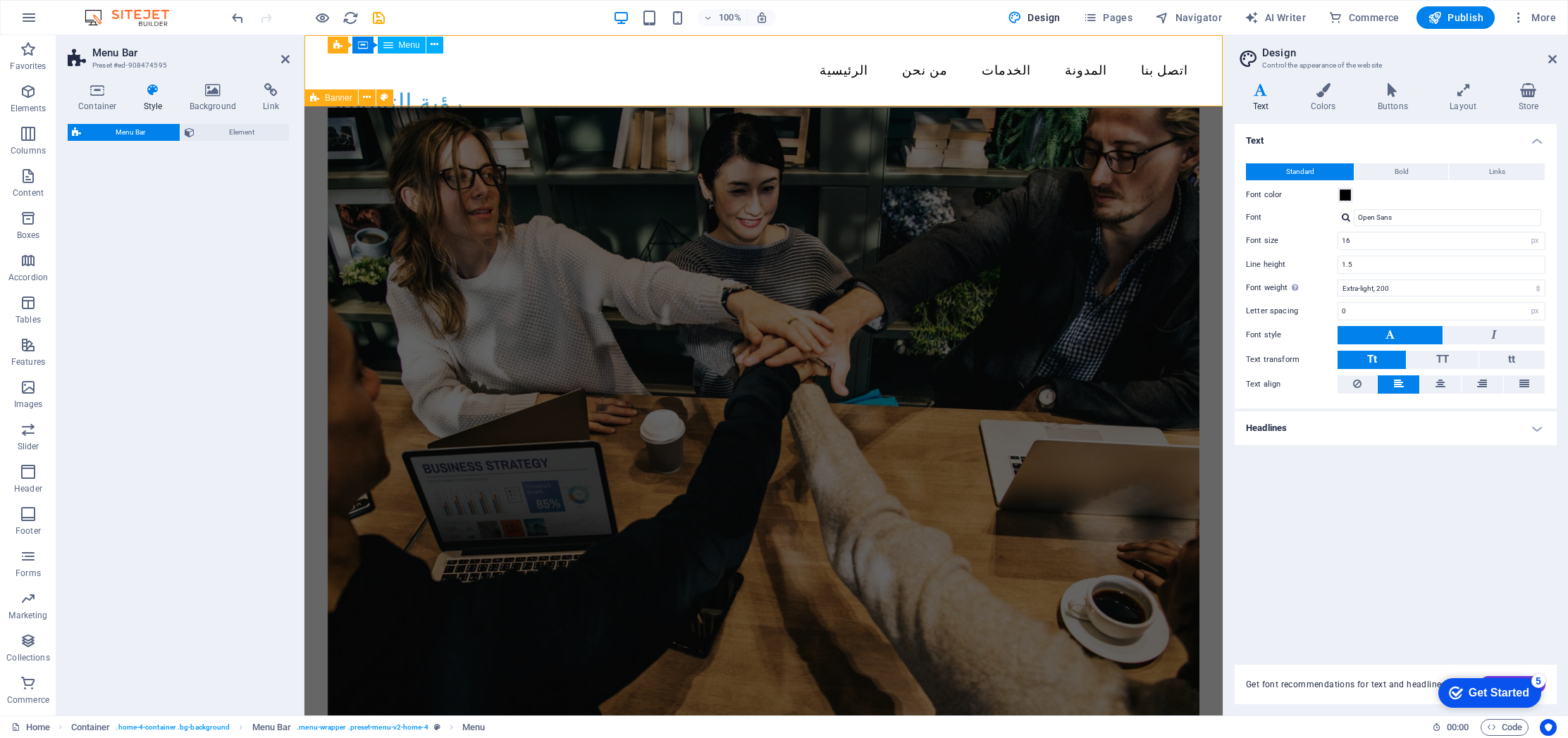
select select "vw"
select select "rem"
select select "vw"
select select "preset-menu-v2-home-4"
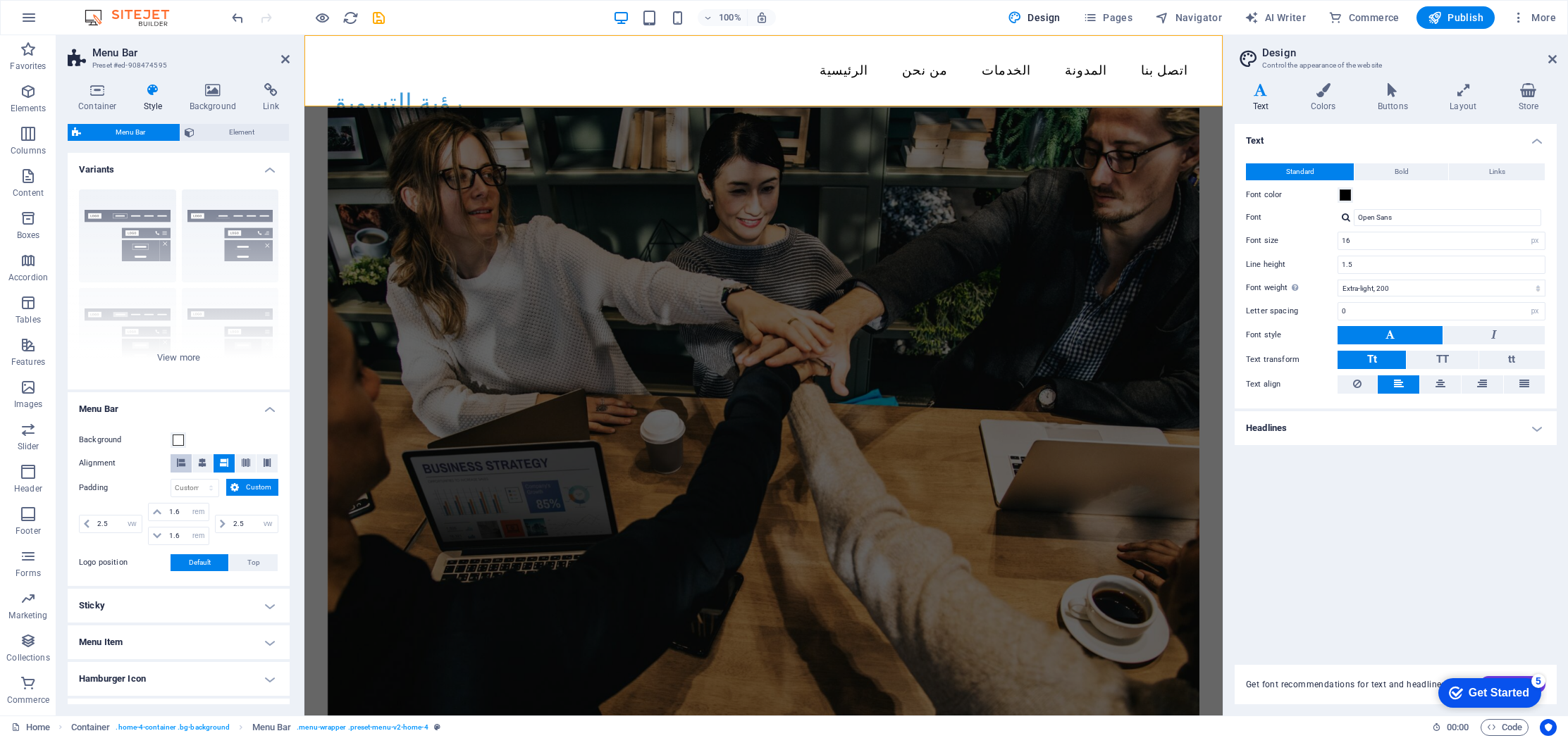
click at [184, 463] on icon at bounding box center [181, 463] width 8 height 8
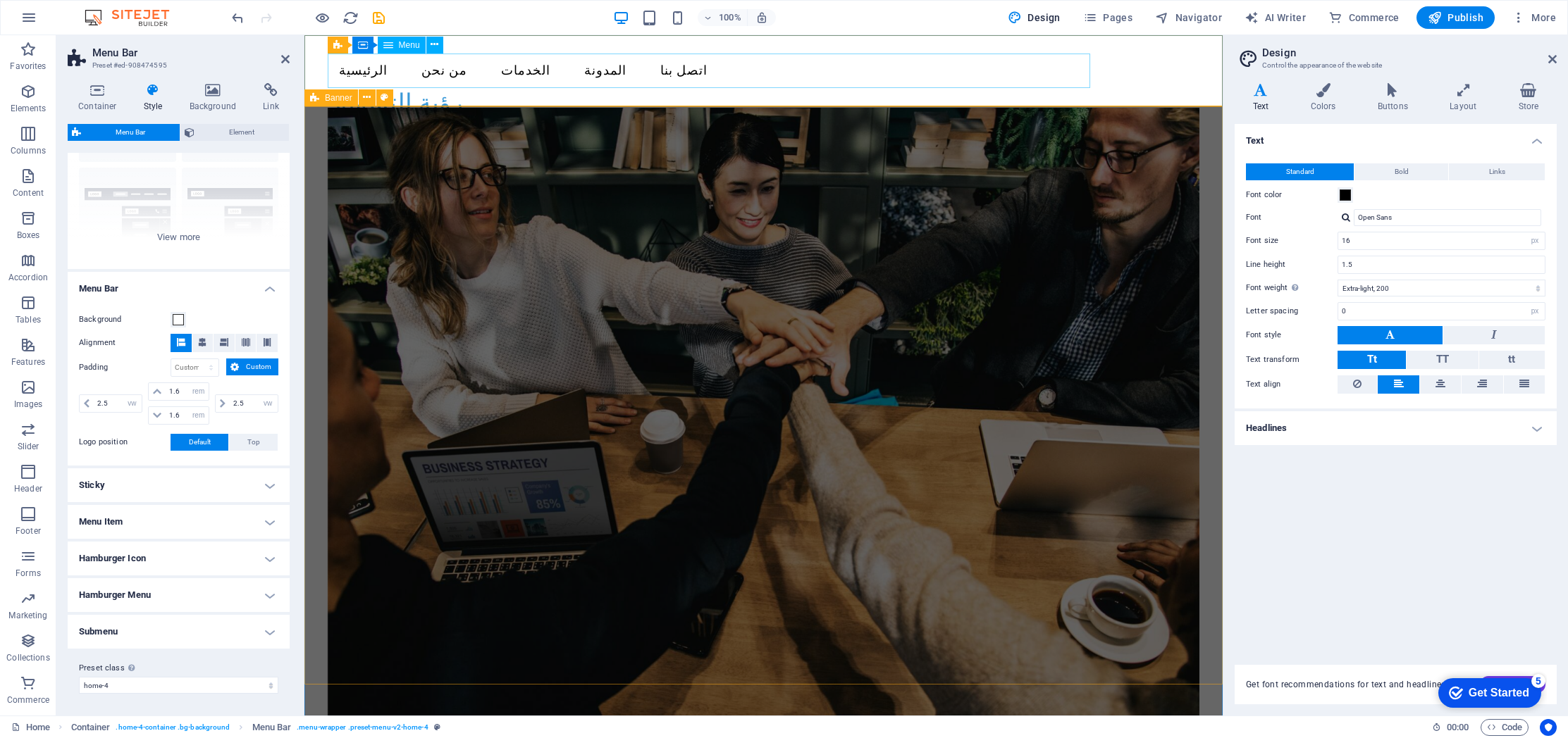
click at [361, 74] on nav "الرئيسية من نحن الخدمات المدونة اتصل بنا" at bounding box center [763, 71] width 872 height 35
click at [248, 133] on span "Element" at bounding box center [242, 132] width 86 height 17
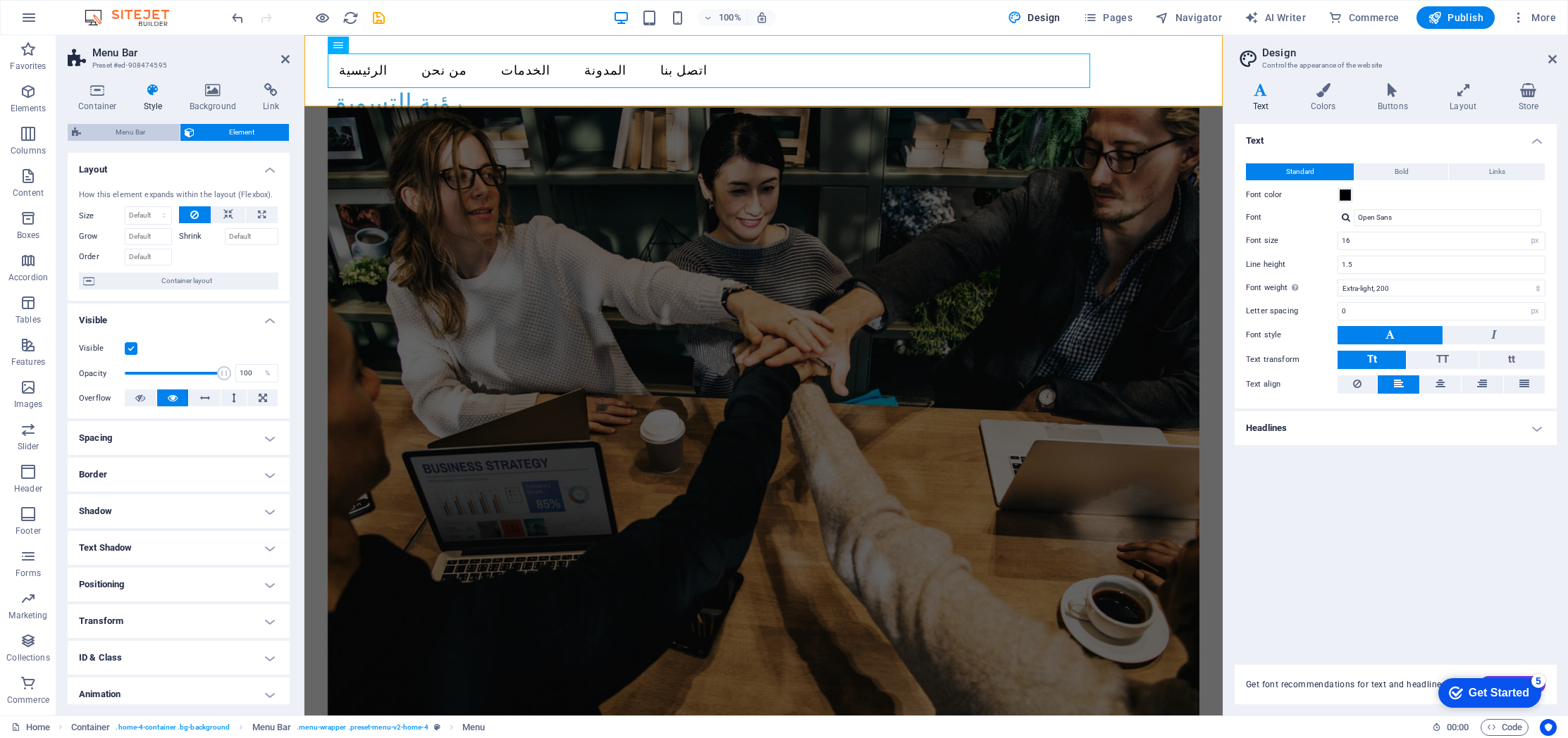
click at [161, 131] on span "Menu Bar" at bounding box center [130, 132] width 90 height 17
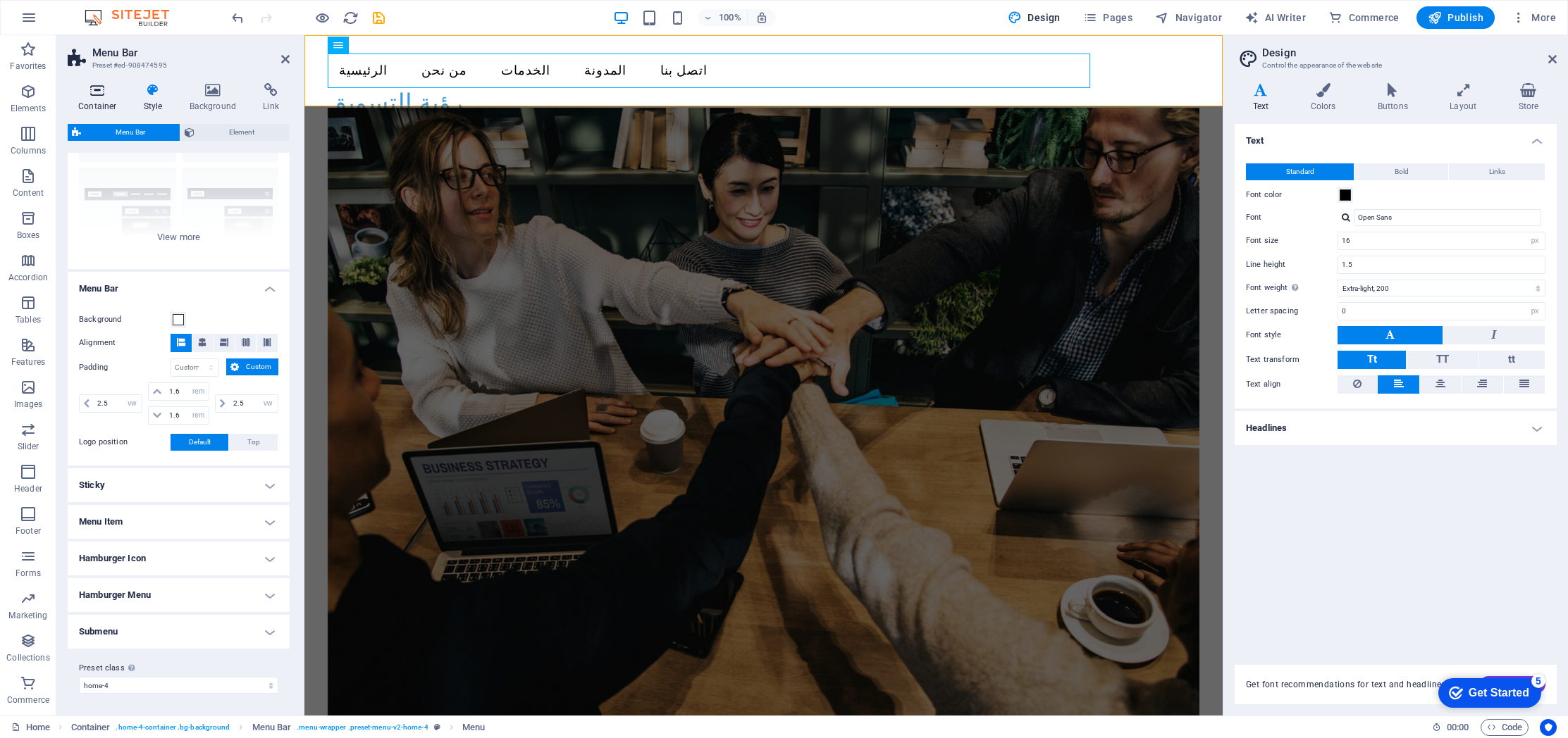
click at [110, 111] on h4 "Container" at bounding box center [100, 97] width 65 height 30
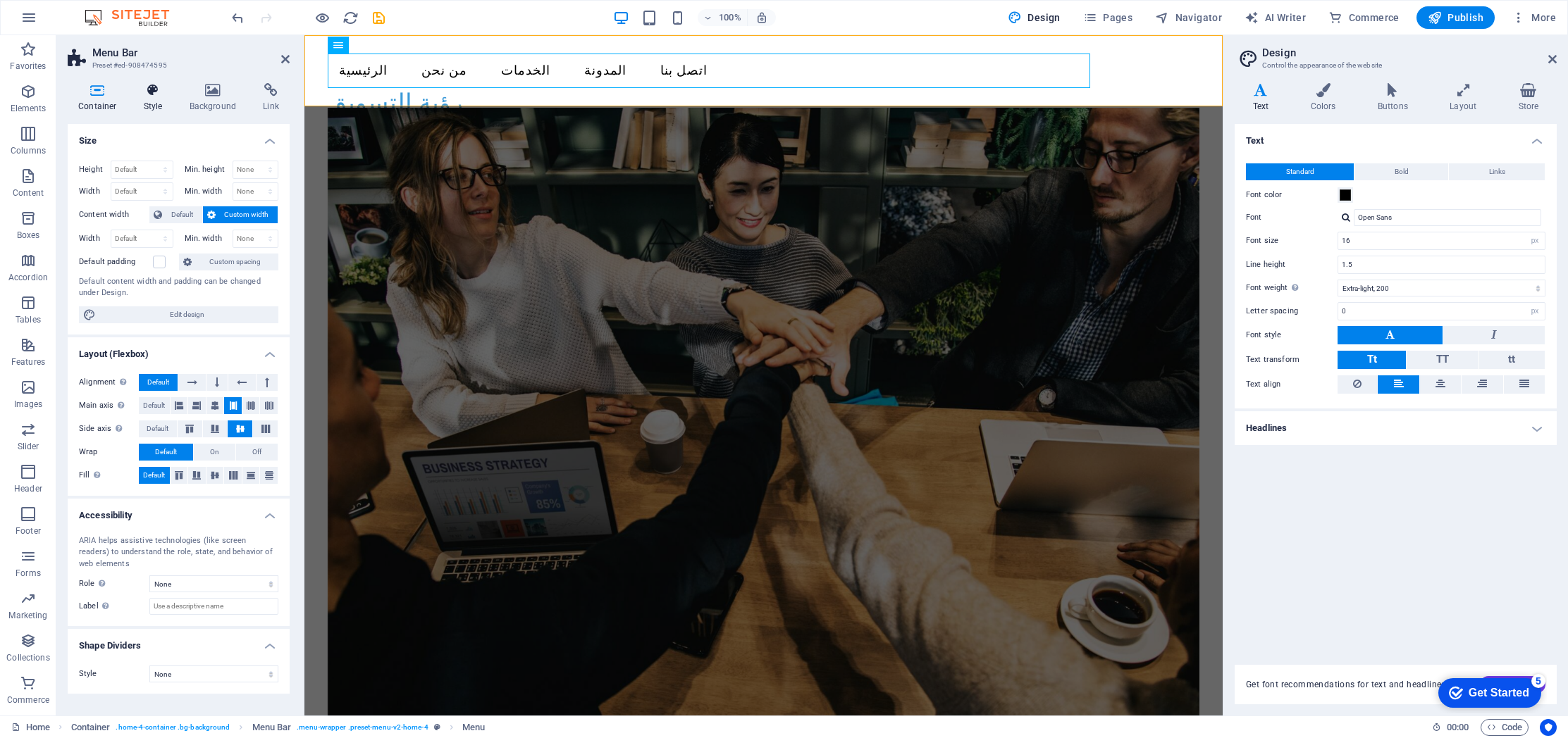
click at [153, 101] on h4 "Style" at bounding box center [155, 97] width 46 height 30
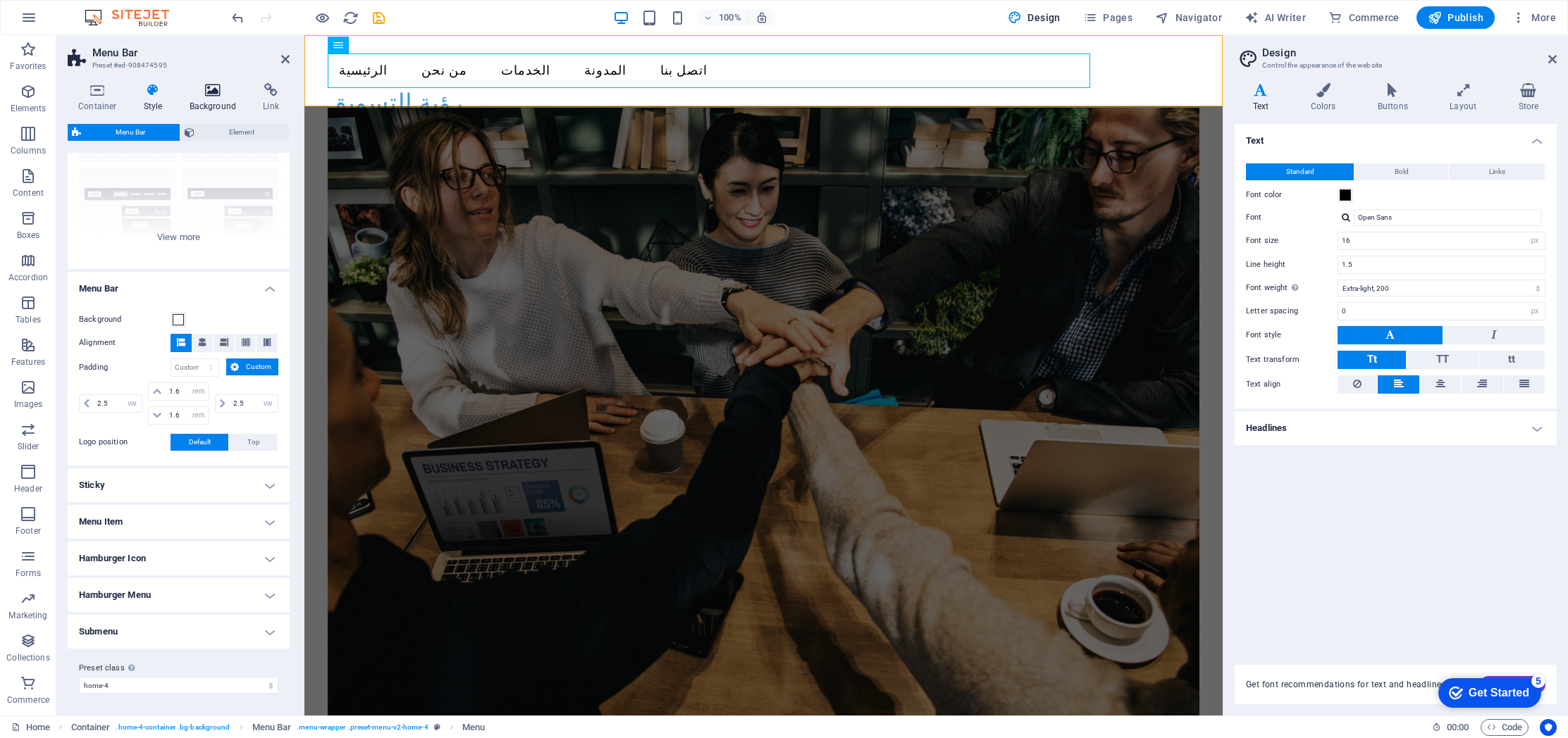
click at [214, 101] on h4 "Background" at bounding box center [216, 97] width 74 height 30
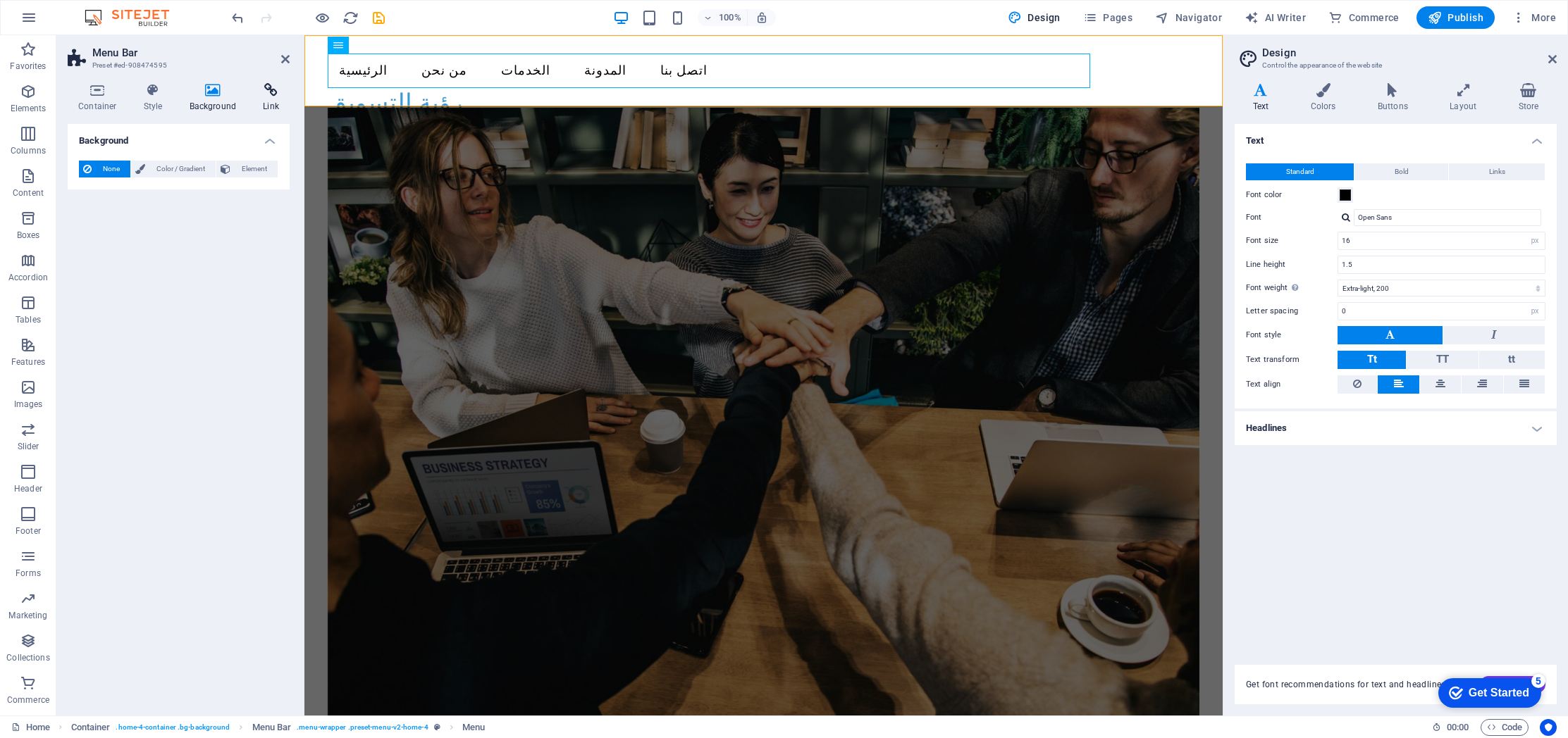
click at [273, 101] on h4 "Link" at bounding box center [271, 97] width 37 height 30
click at [100, 109] on h4 "Container" at bounding box center [100, 97] width 65 height 30
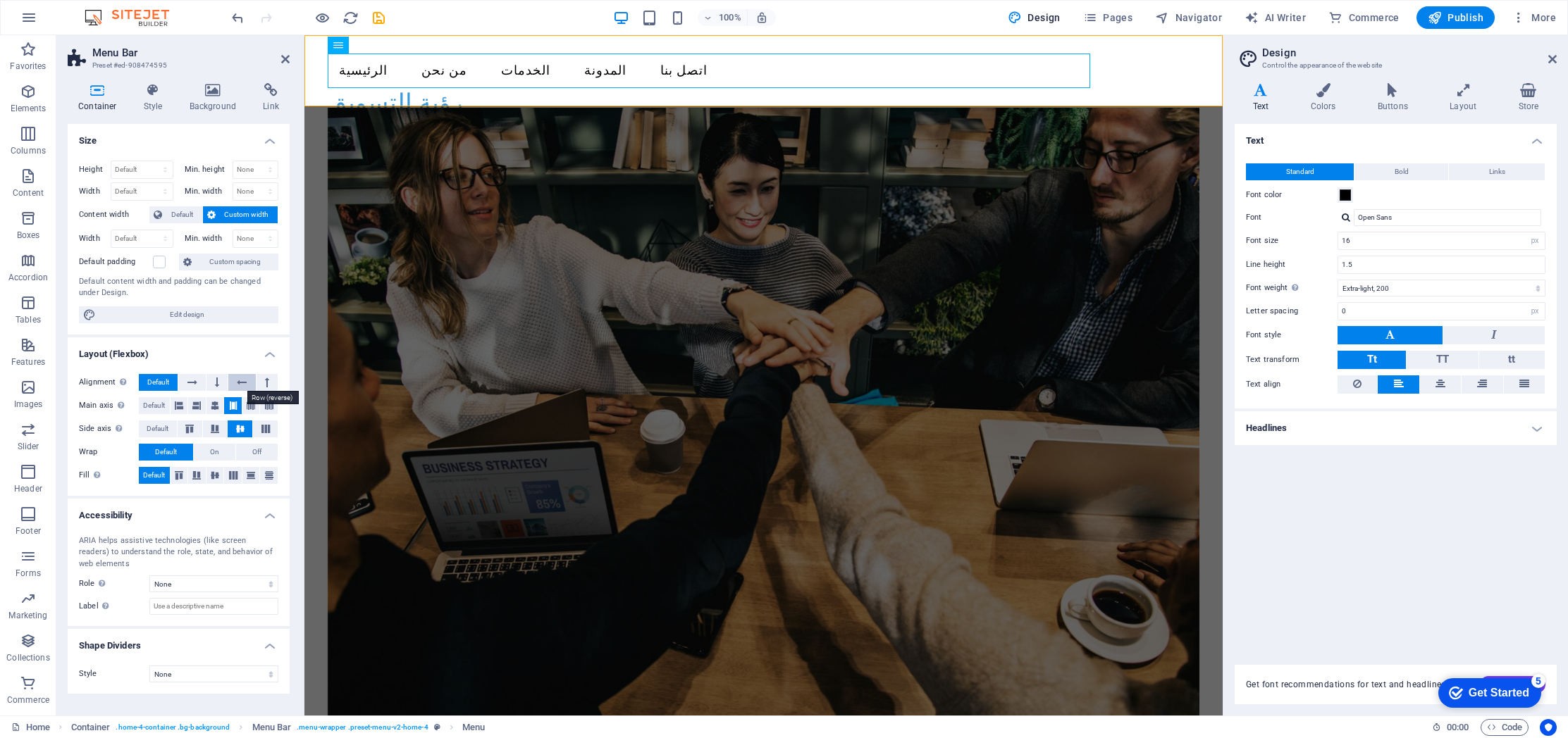
click at [239, 380] on icon at bounding box center [242, 382] width 10 height 17
click at [191, 381] on icon at bounding box center [192, 382] width 10 height 17
click at [1129, 88] on div "رؤية التسويق" at bounding box center [763, 102] width 872 height 30
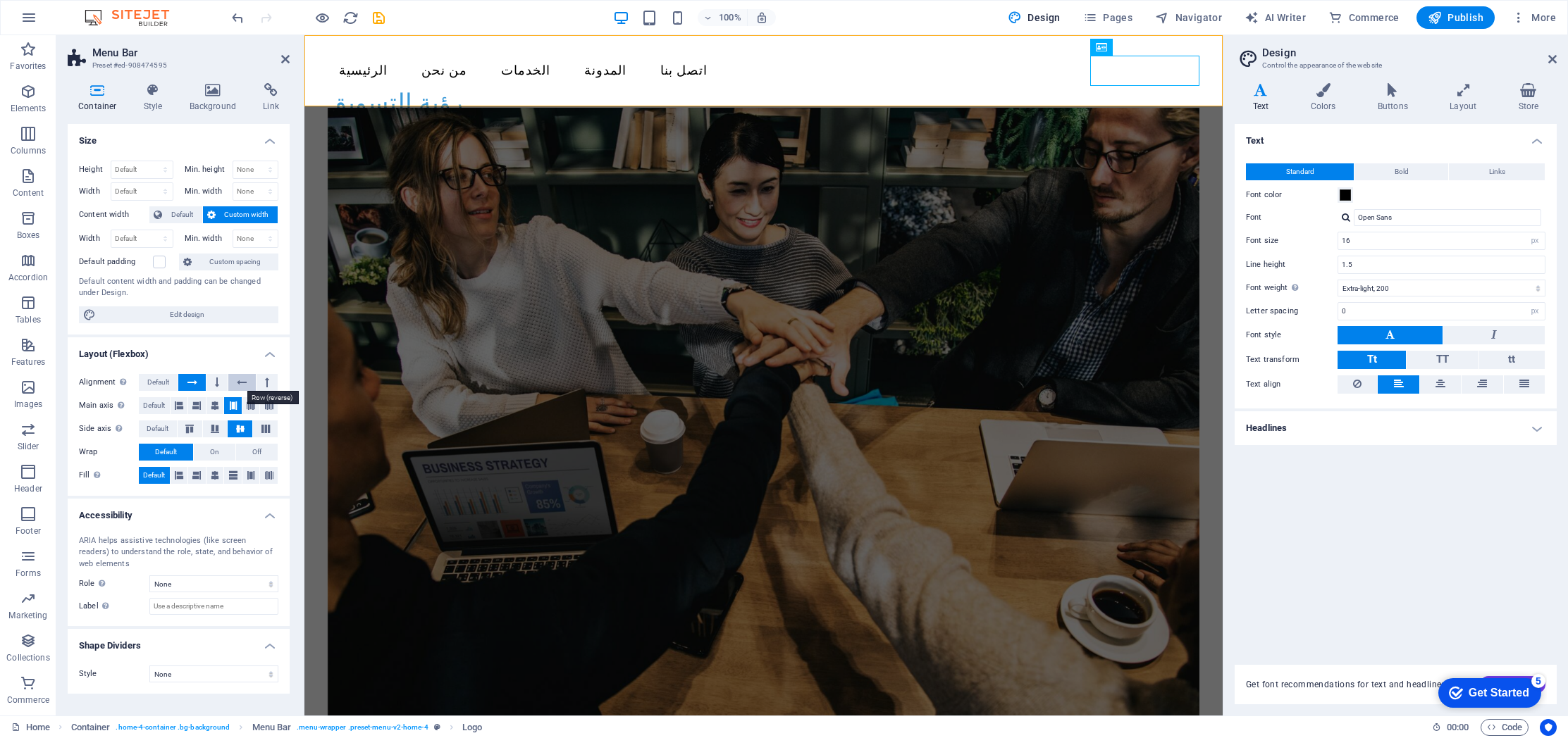
click at [242, 384] on icon at bounding box center [242, 382] width 10 height 17
click at [194, 385] on icon at bounding box center [192, 382] width 10 height 17
click at [590, 50] on div "Menu الرئيسية من نحن الخدمات المدونة اتصل بنا رؤية التسويق" at bounding box center [763, 85] width 918 height 101
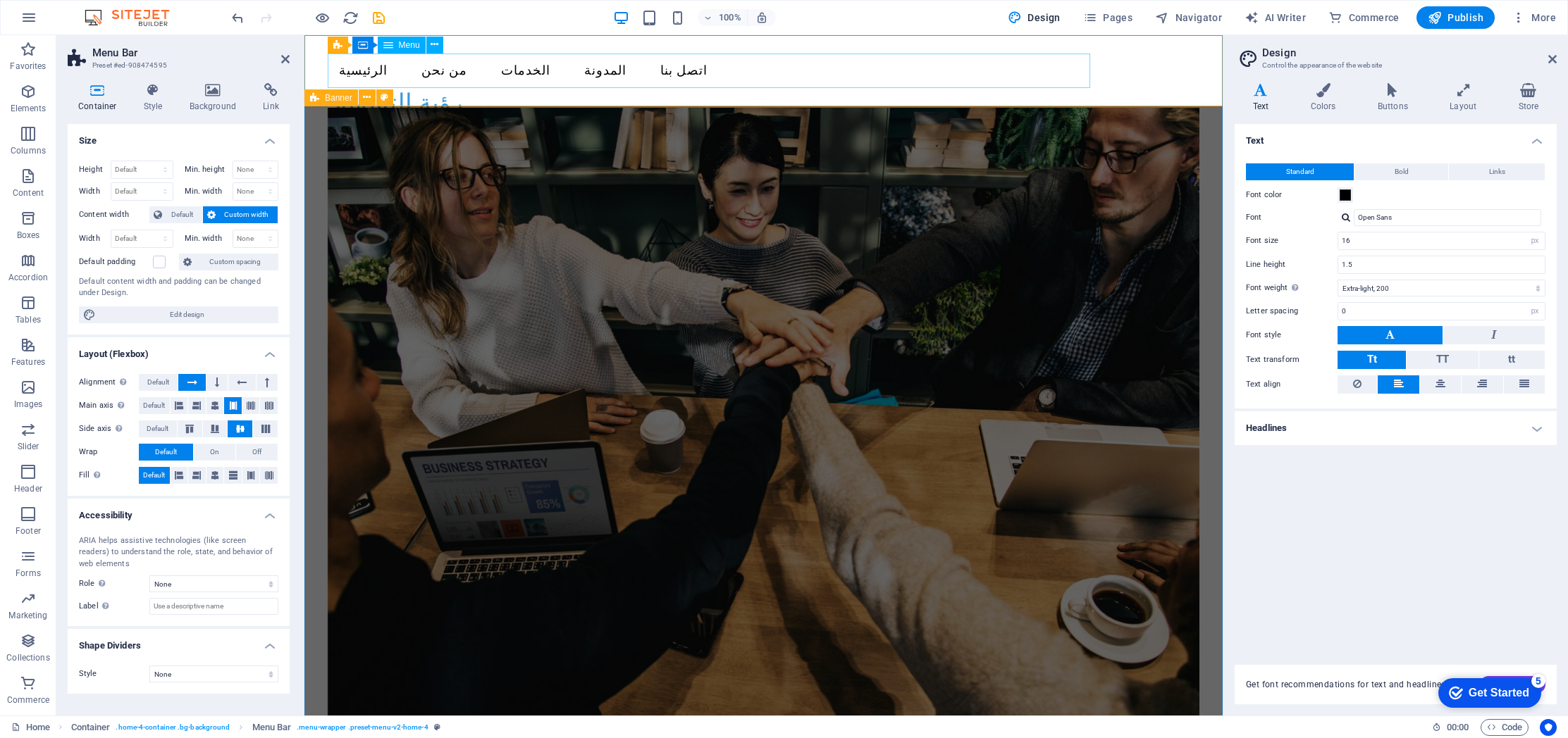
click at [585, 70] on nav "الرئيسية من نحن الخدمات المدونة اتصل بنا" at bounding box center [763, 71] width 872 height 35
click at [617, 72] on nav "الرئيسية من نحن الخدمات المدونة اتصل بنا" at bounding box center [763, 71] width 872 height 35
click at [1322, 96] on icon at bounding box center [1323, 89] width 61 height 14
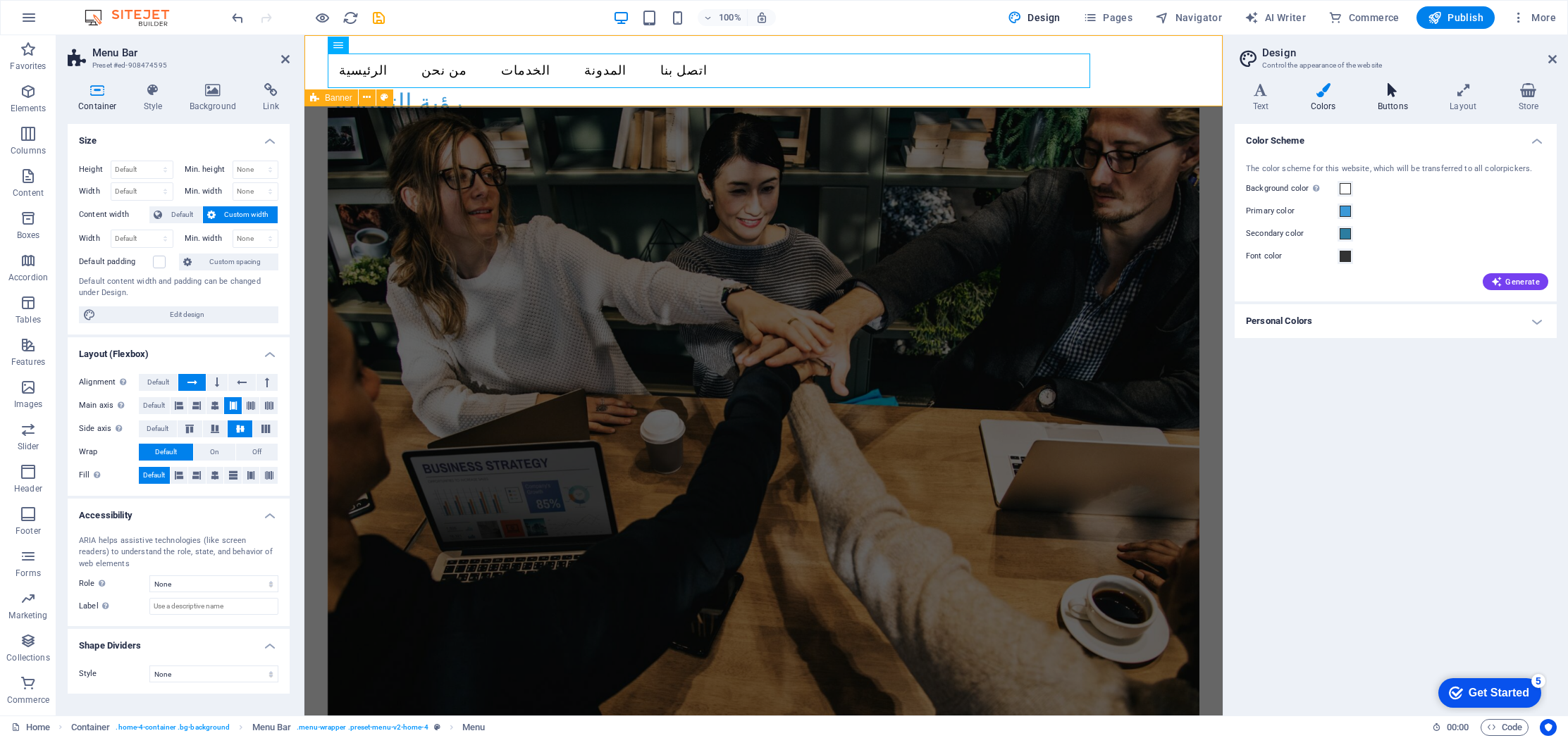
click at [1388, 98] on h4 "Buttons" at bounding box center [1395, 97] width 72 height 30
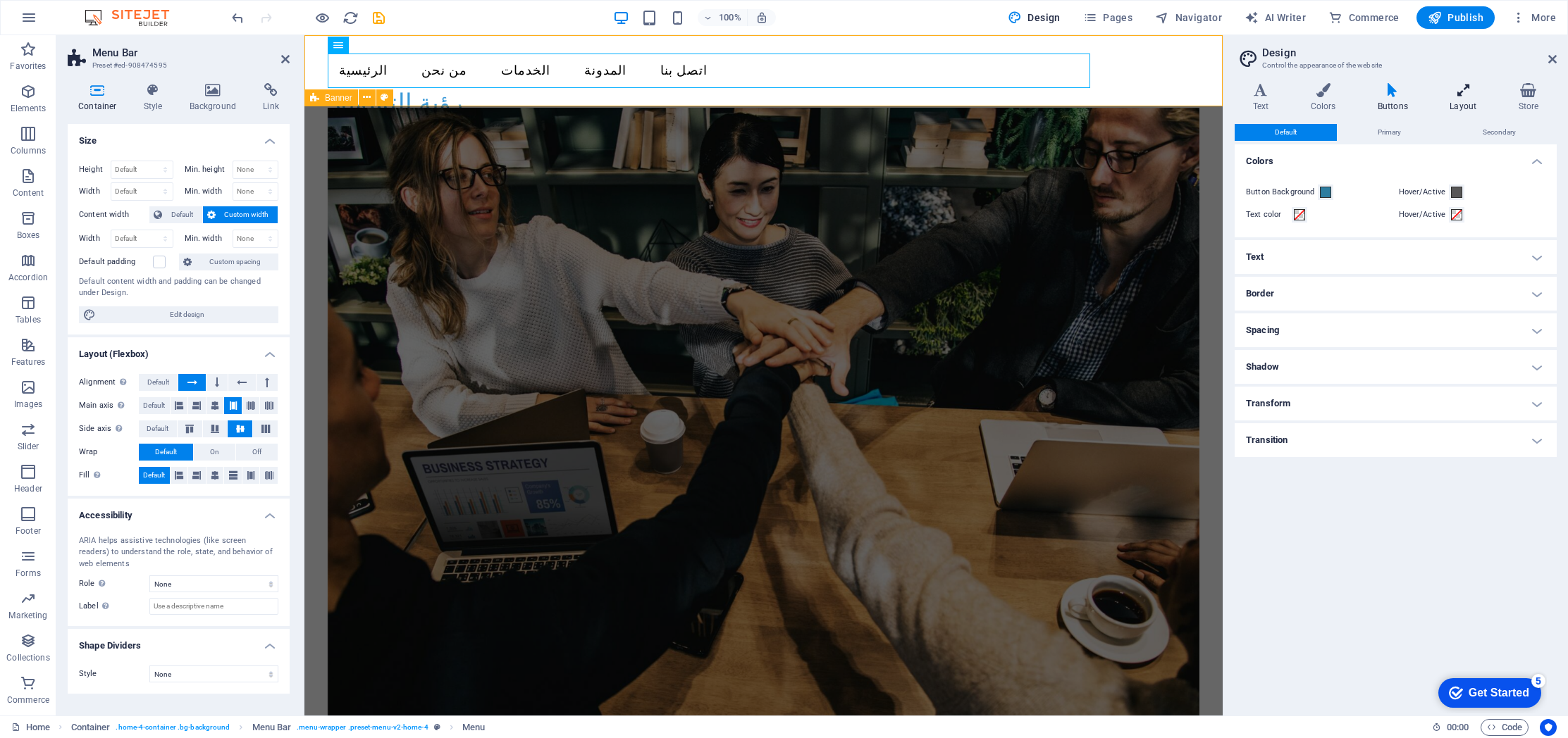
click at [1468, 98] on h4 "Layout" at bounding box center [1466, 97] width 68 height 30
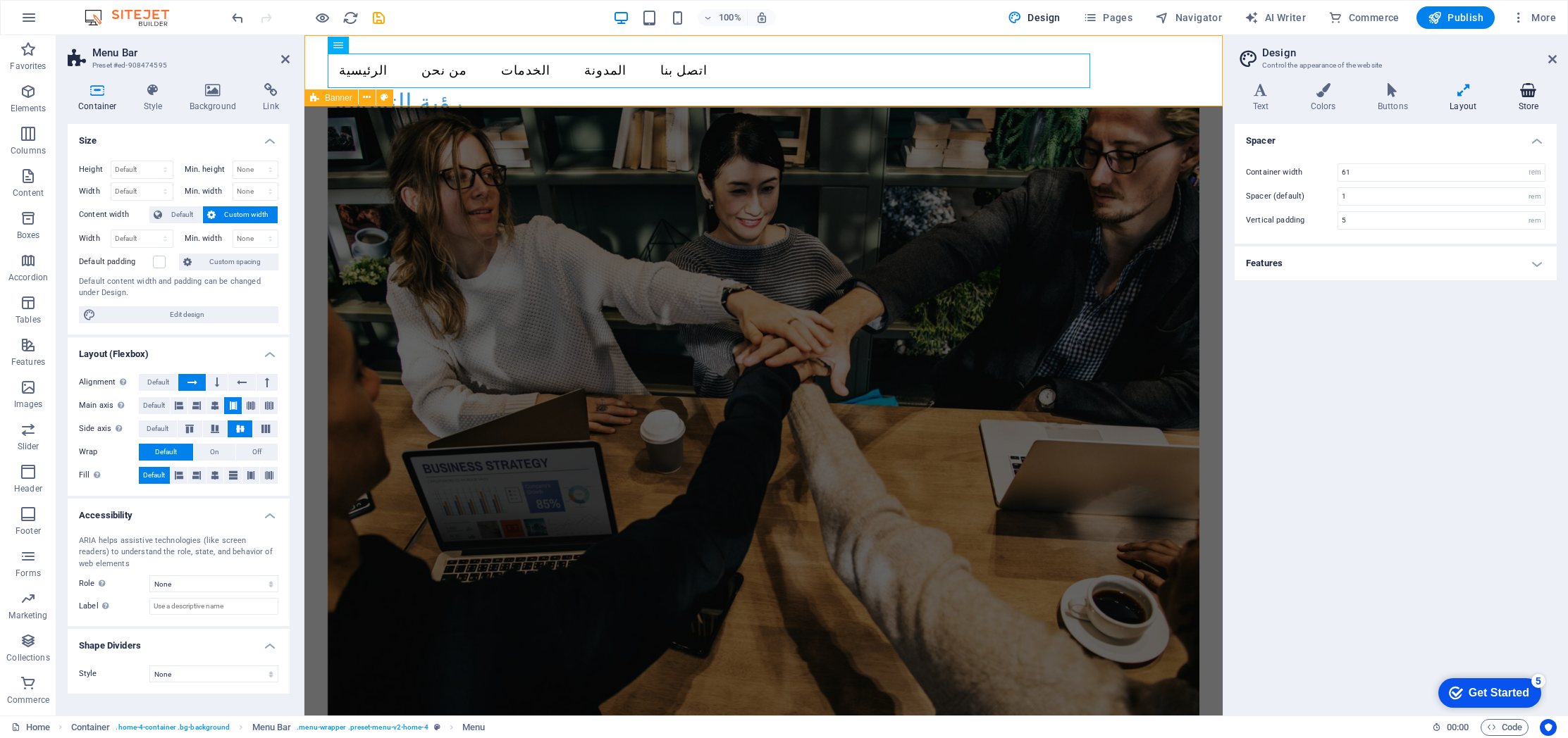
click at [1520, 97] on h4 "Store" at bounding box center [1529, 97] width 56 height 30
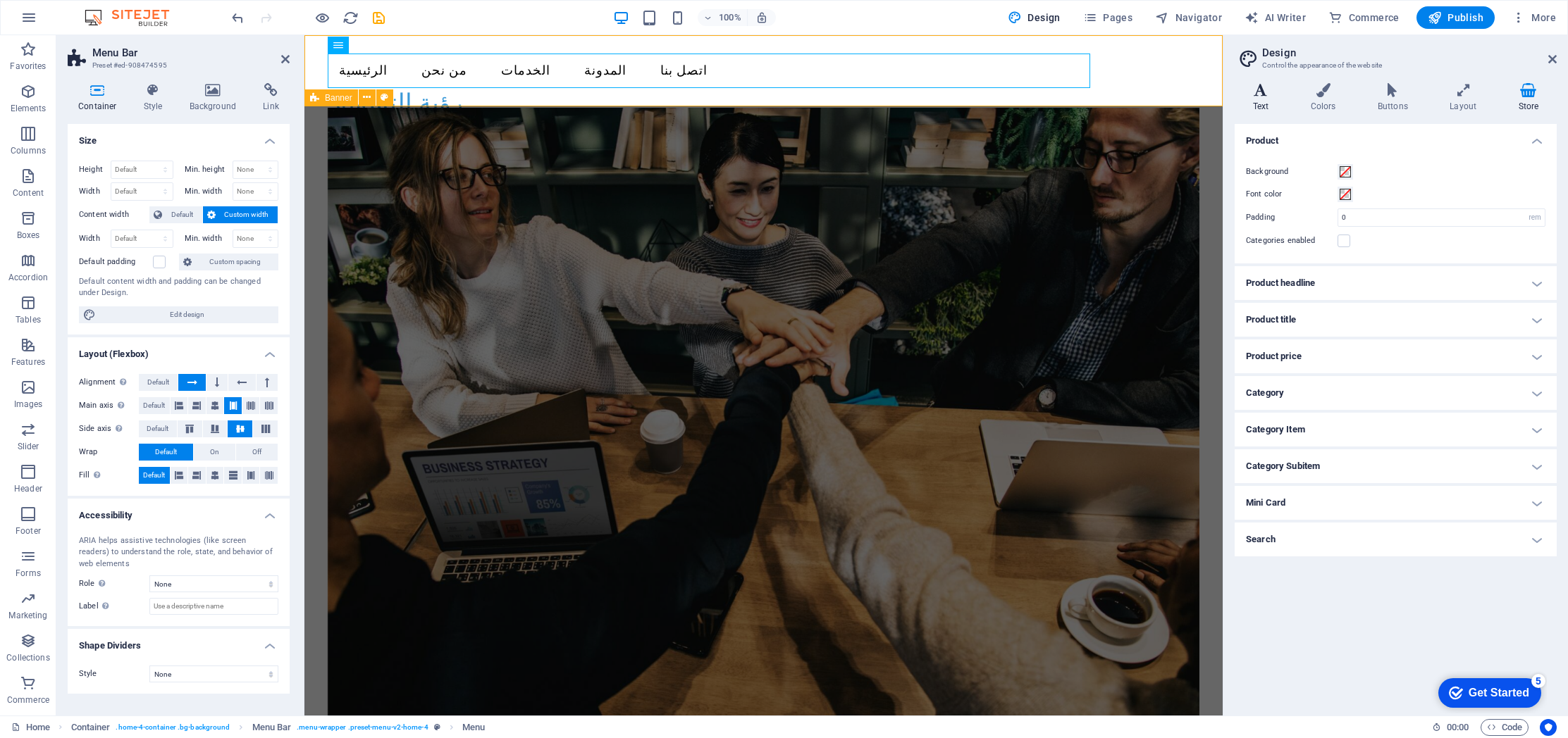
click at [1271, 99] on h4 "Text" at bounding box center [1264, 97] width 58 height 30
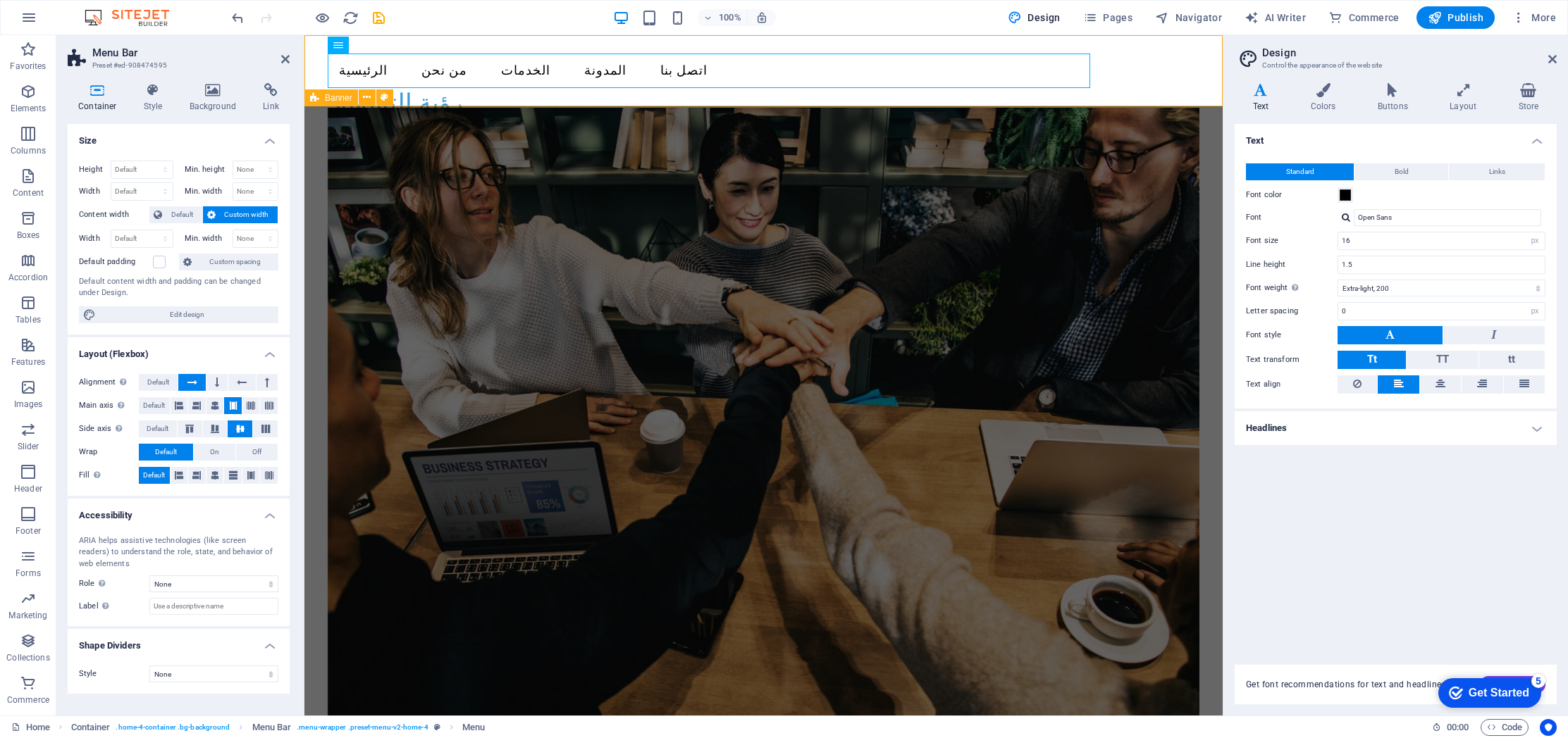
click at [276, 60] on header "Menu Bar Preset #ed-908474595" at bounding box center [179, 53] width 222 height 36
click at [281, 53] on h2 "Menu Bar" at bounding box center [191, 53] width 197 height 13
drag, startPoint x: 280, startPoint y: 58, endPoint x: 225, endPoint y: 23, distance: 65.2
click at [281, 58] on icon at bounding box center [285, 59] width 8 height 11
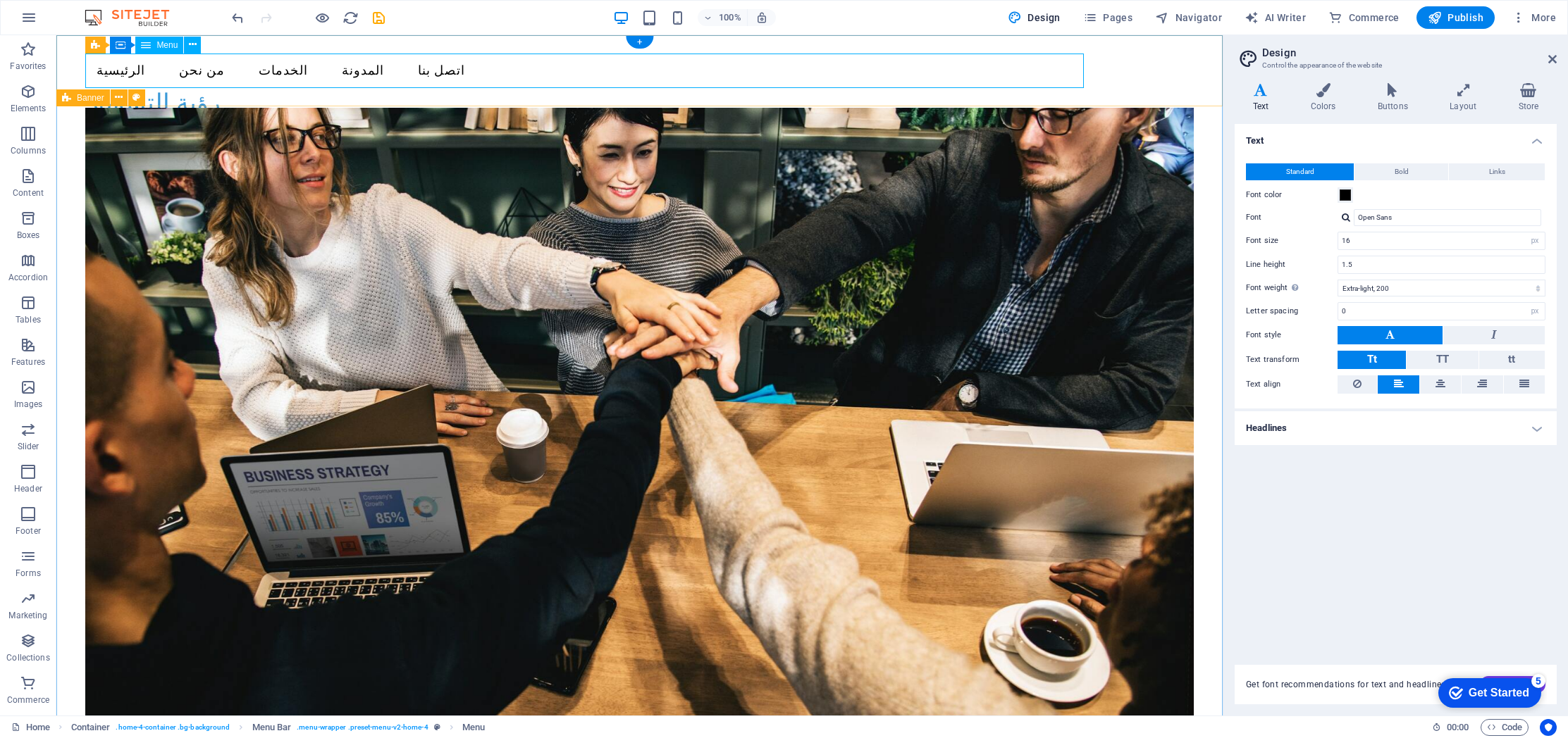
click at [172, 68] on nav "الرئيسية من نحن الخدمات المدونة اتصل بنا" at bounding box center [639, 71] width 1107 height 35
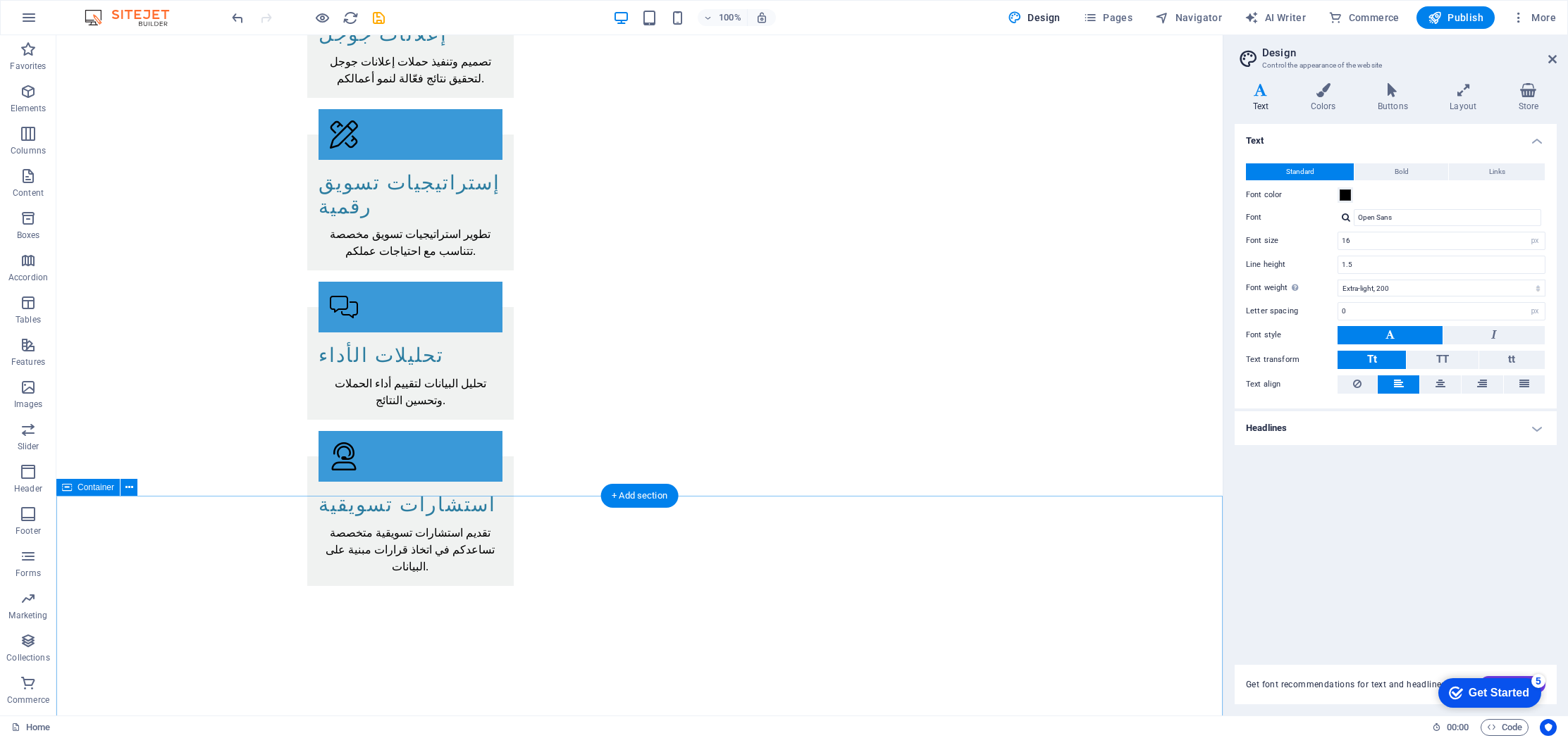
scroll to position [2416, 0]
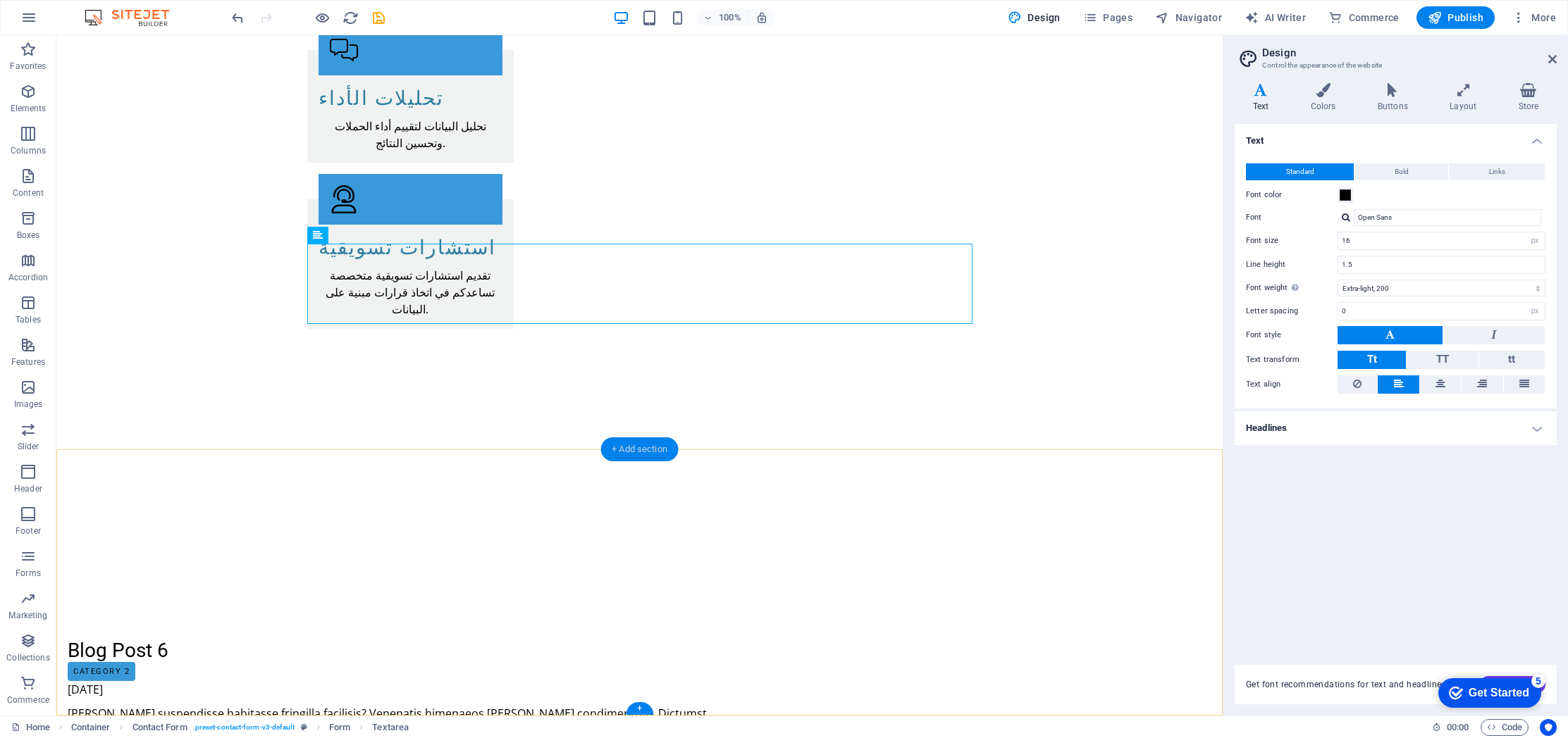
click at [650, 454] on div "+ Add section" at bounding box center [639, 449] width 78 height 24
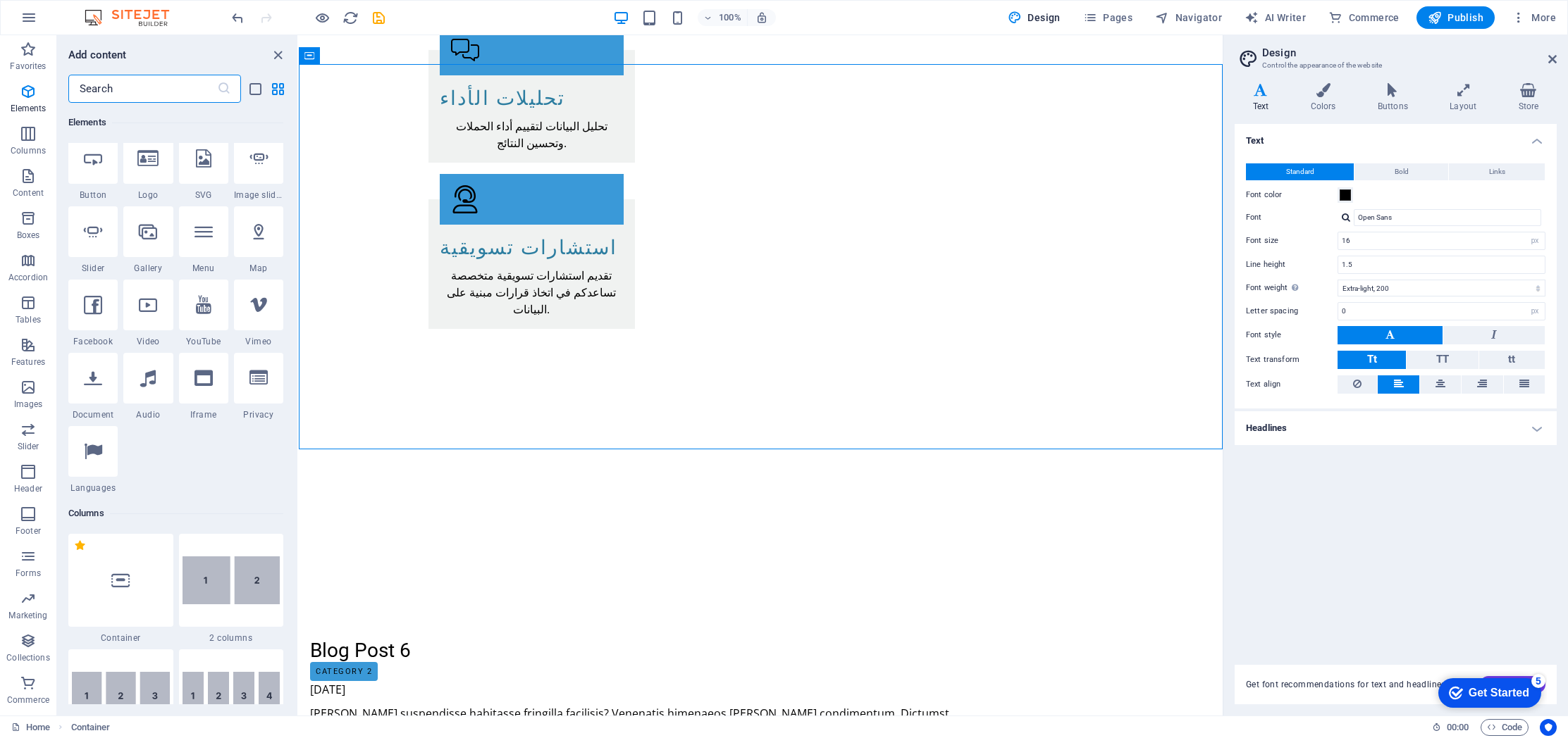
scroll to position [0, 0]
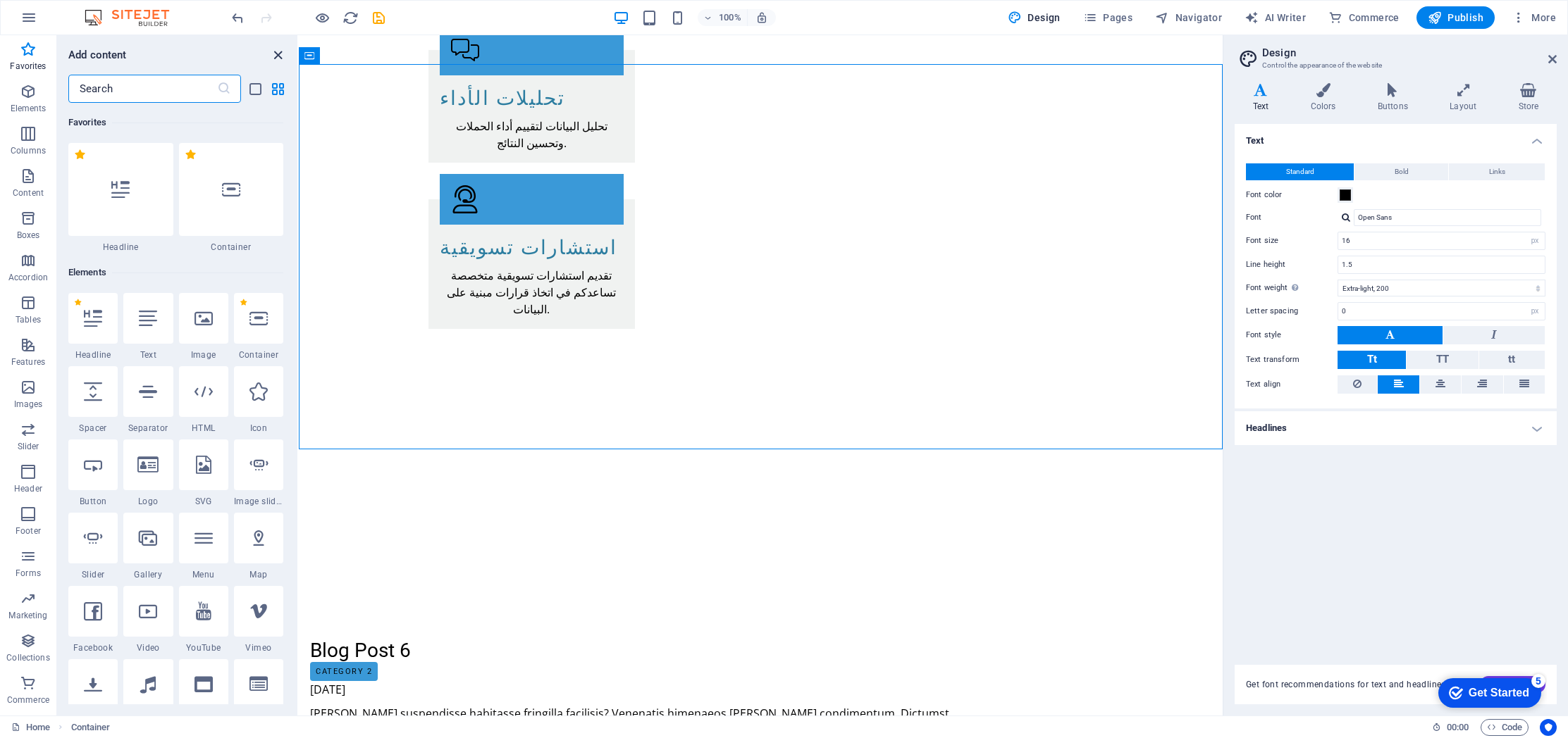
click at [283, 54] on icon "close panel" at bounding box center [278, 56] width 16 height 16
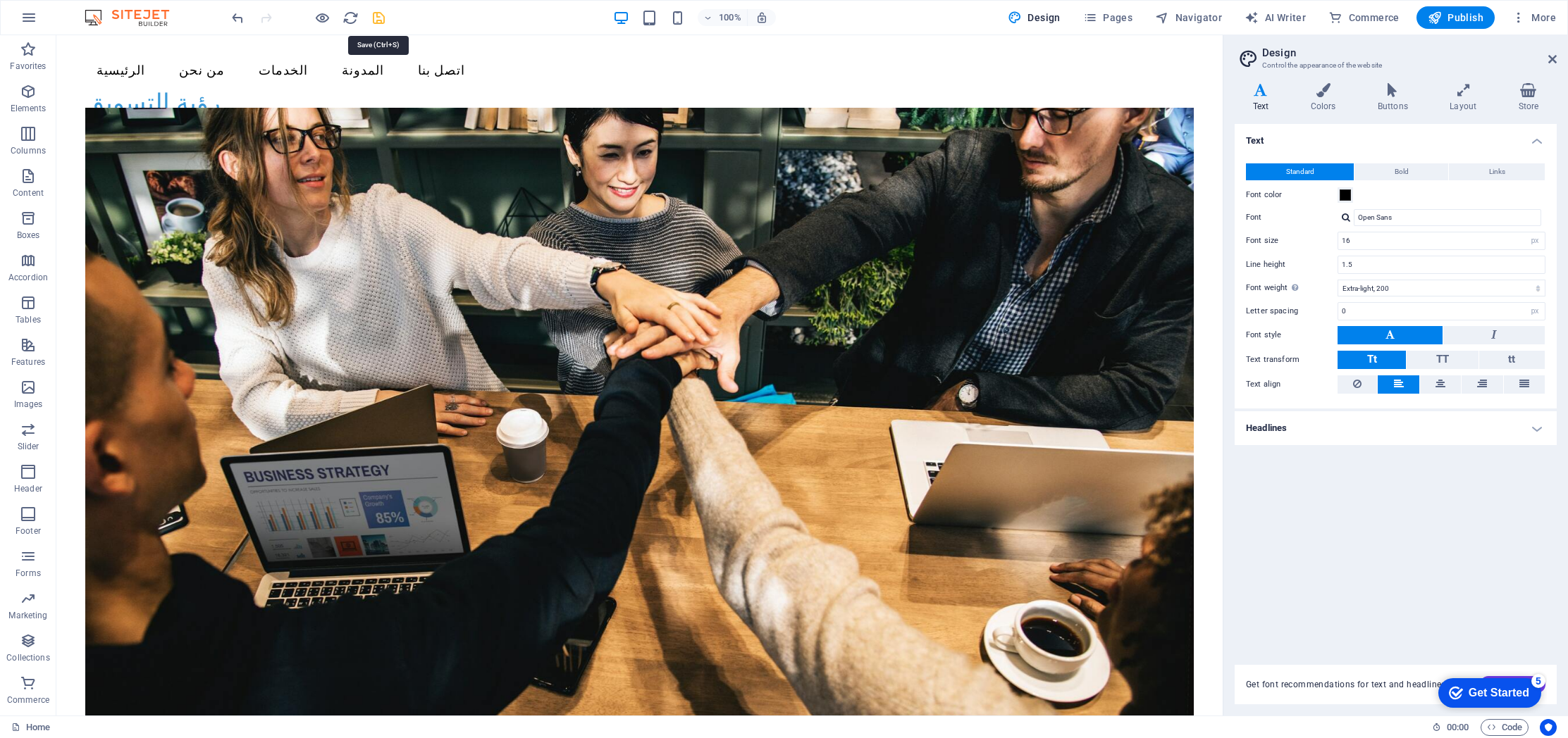
click at [379, 21] on icon "save" at bounding box center [379, 18] width 16 height 16
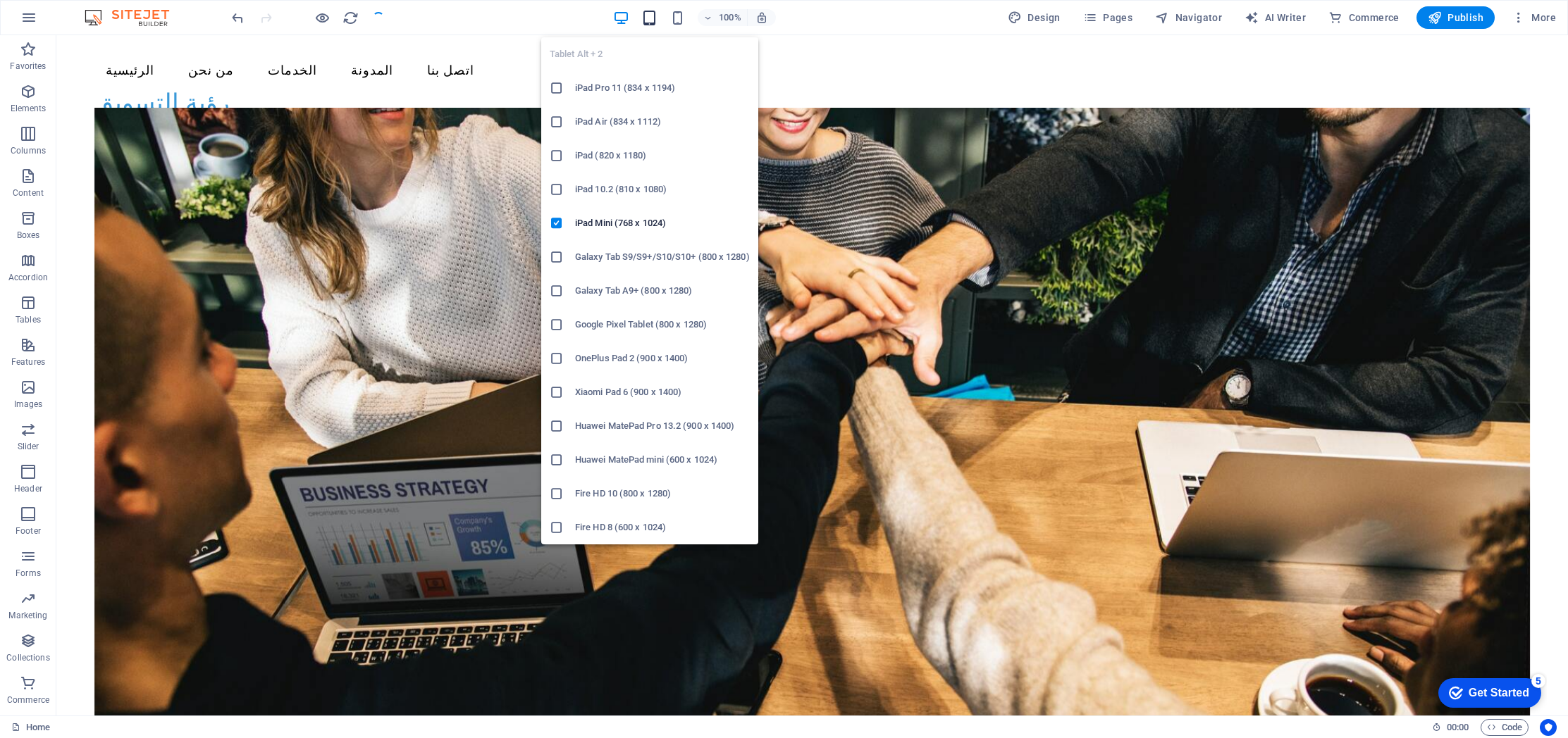
click at [657, 19] on icon "button" at bounding box center [649, 18] width 16 height 16
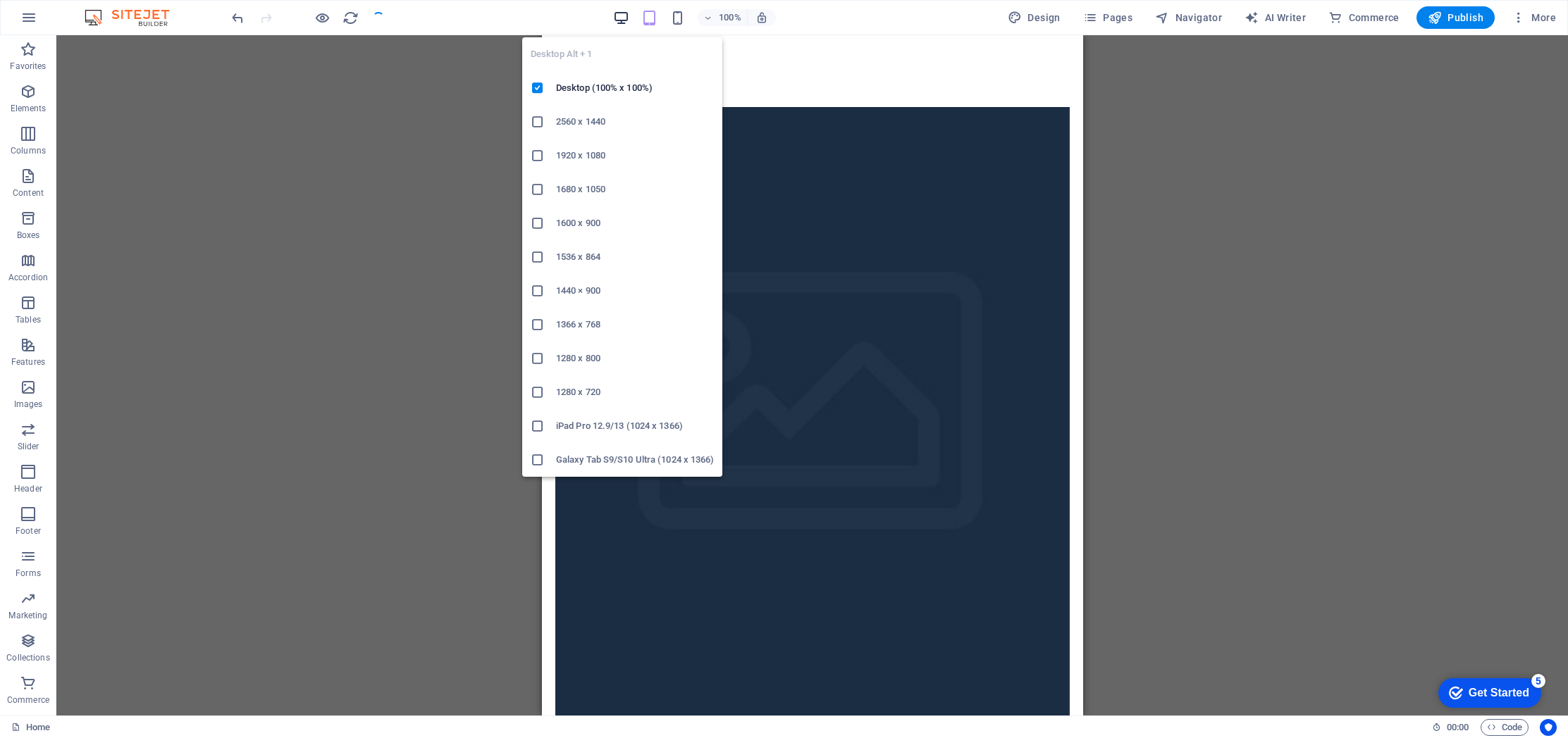
click at [622, 19] on icon "button" at bounding box center [621, 18] width 16 height 16
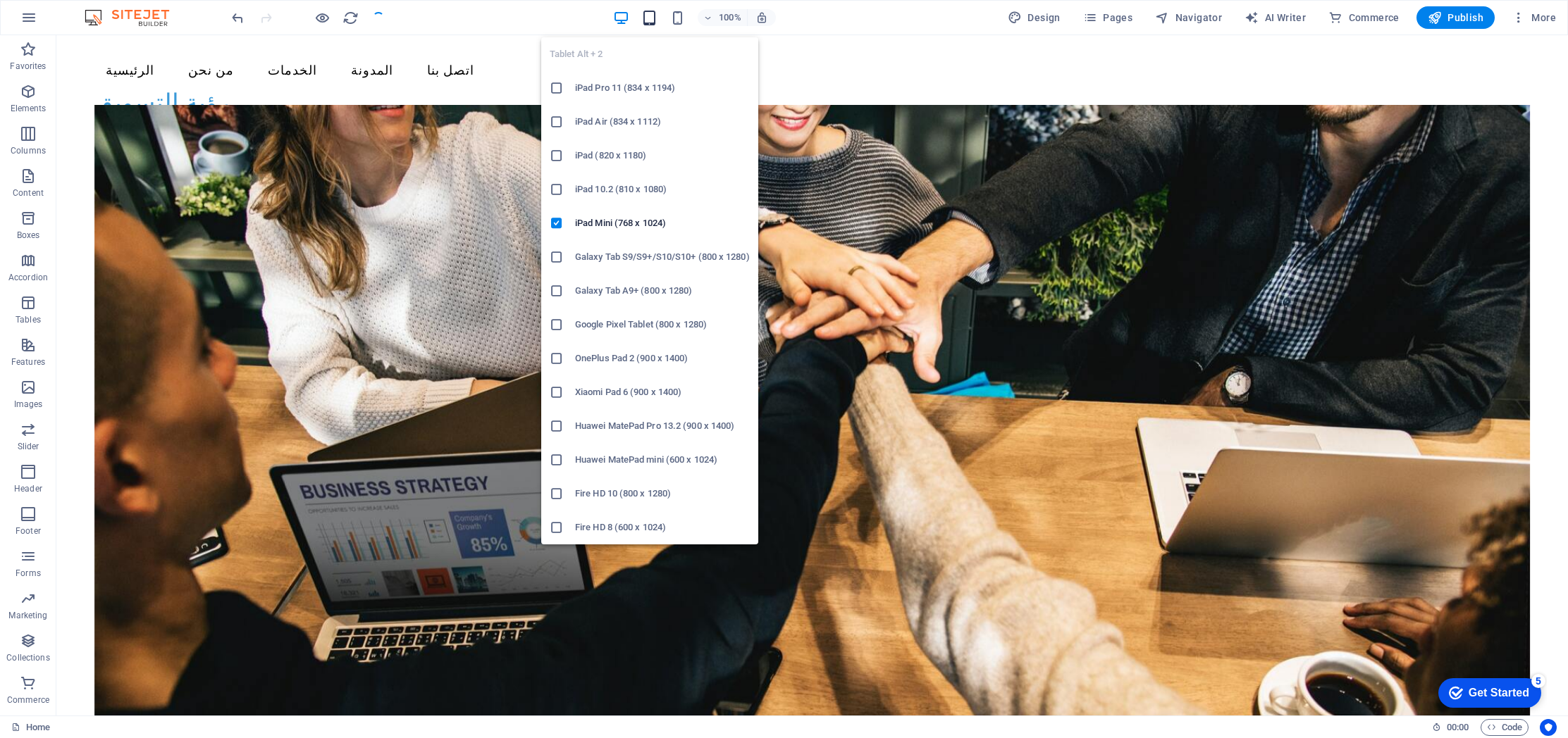
click at [652, 19] on icon "button" at bounding box center [649, 18] width 16 height 16
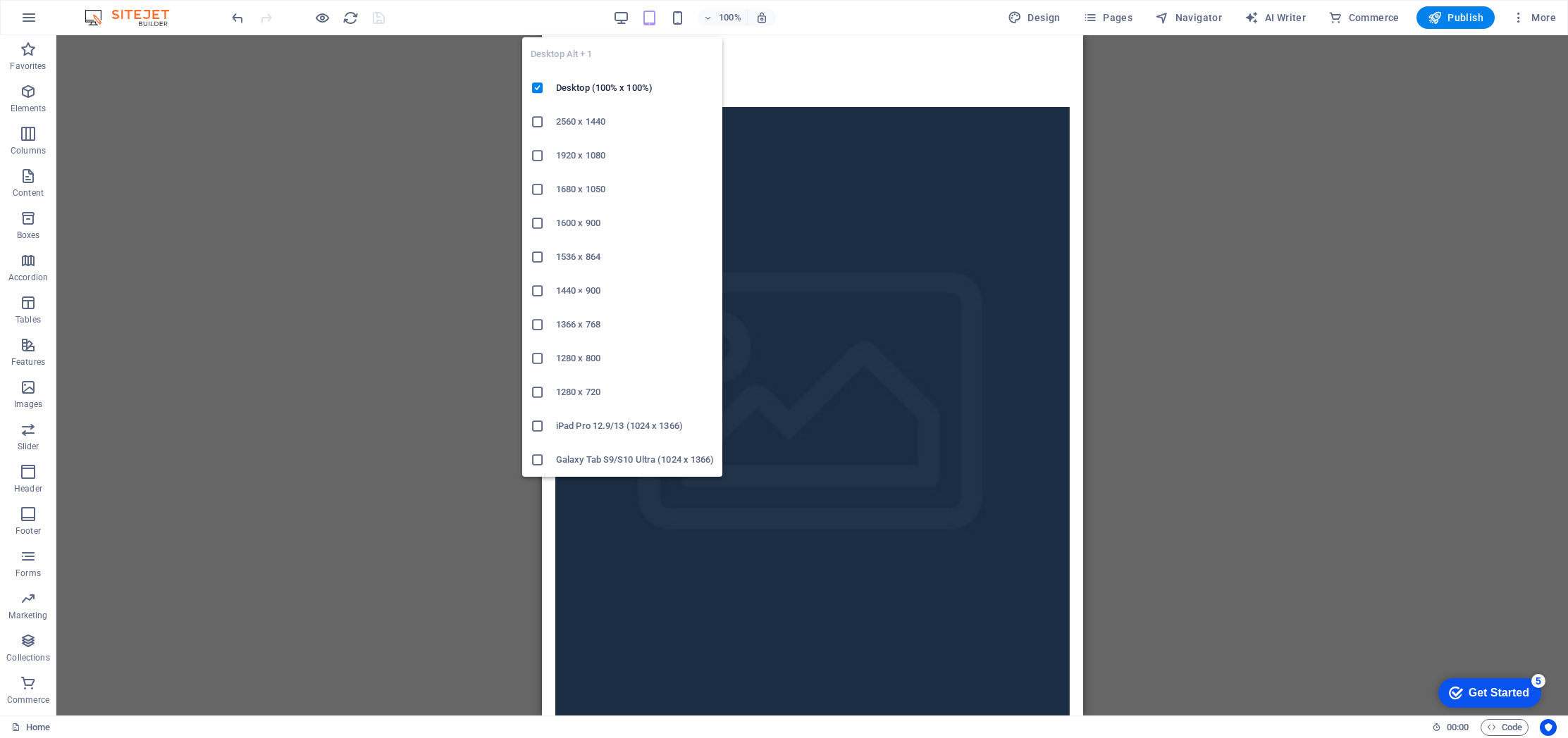
drag, startPoint x: 620, startPoint y: 21, endPoint x: 623, endPoint y: 3, distance: 18.2
click at [620, 20] on icon "button" at bounding box center [621, 18] width 16 height 16
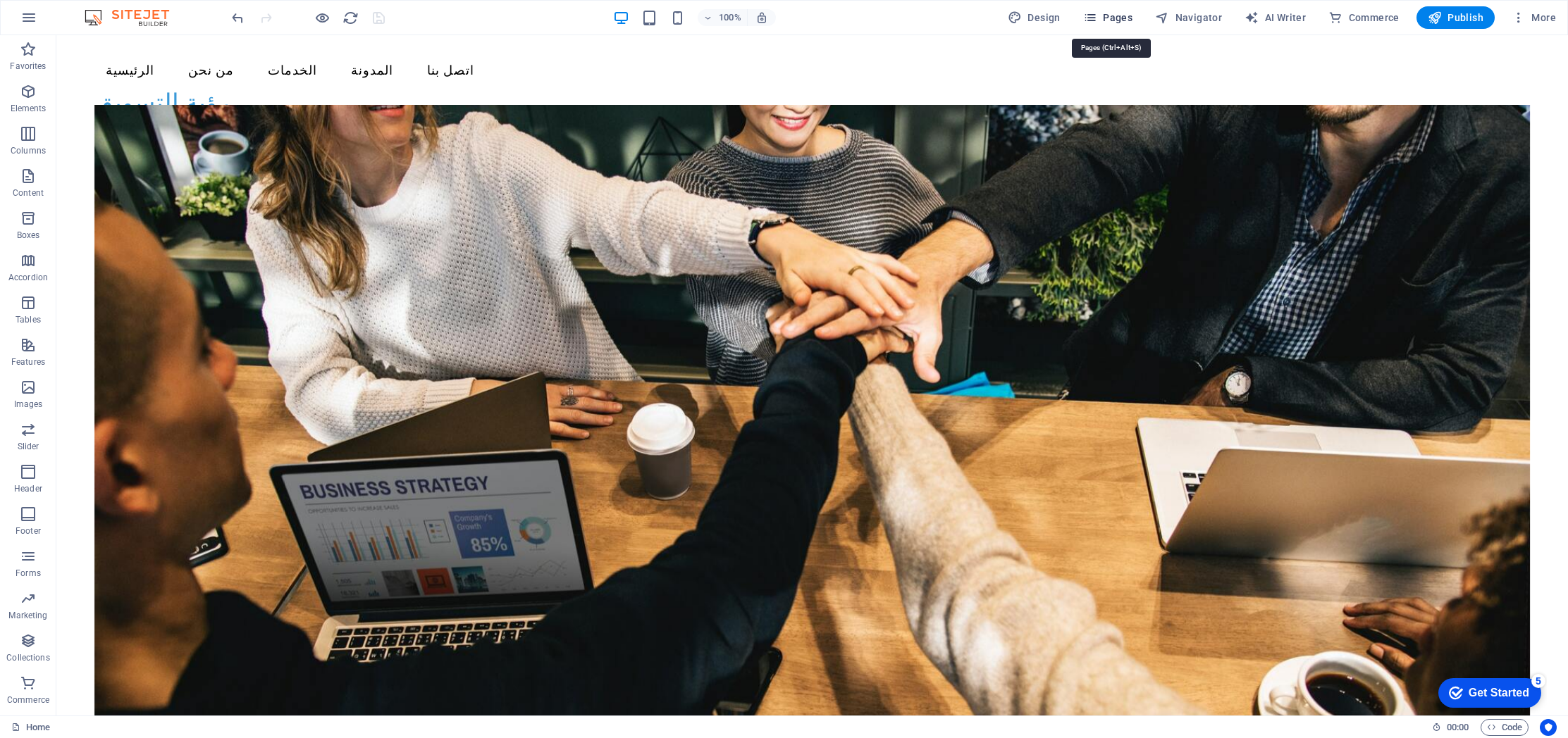
click at [1123, 17] on span "Pages" at bounding box center [1107, 17] width 49 height 14
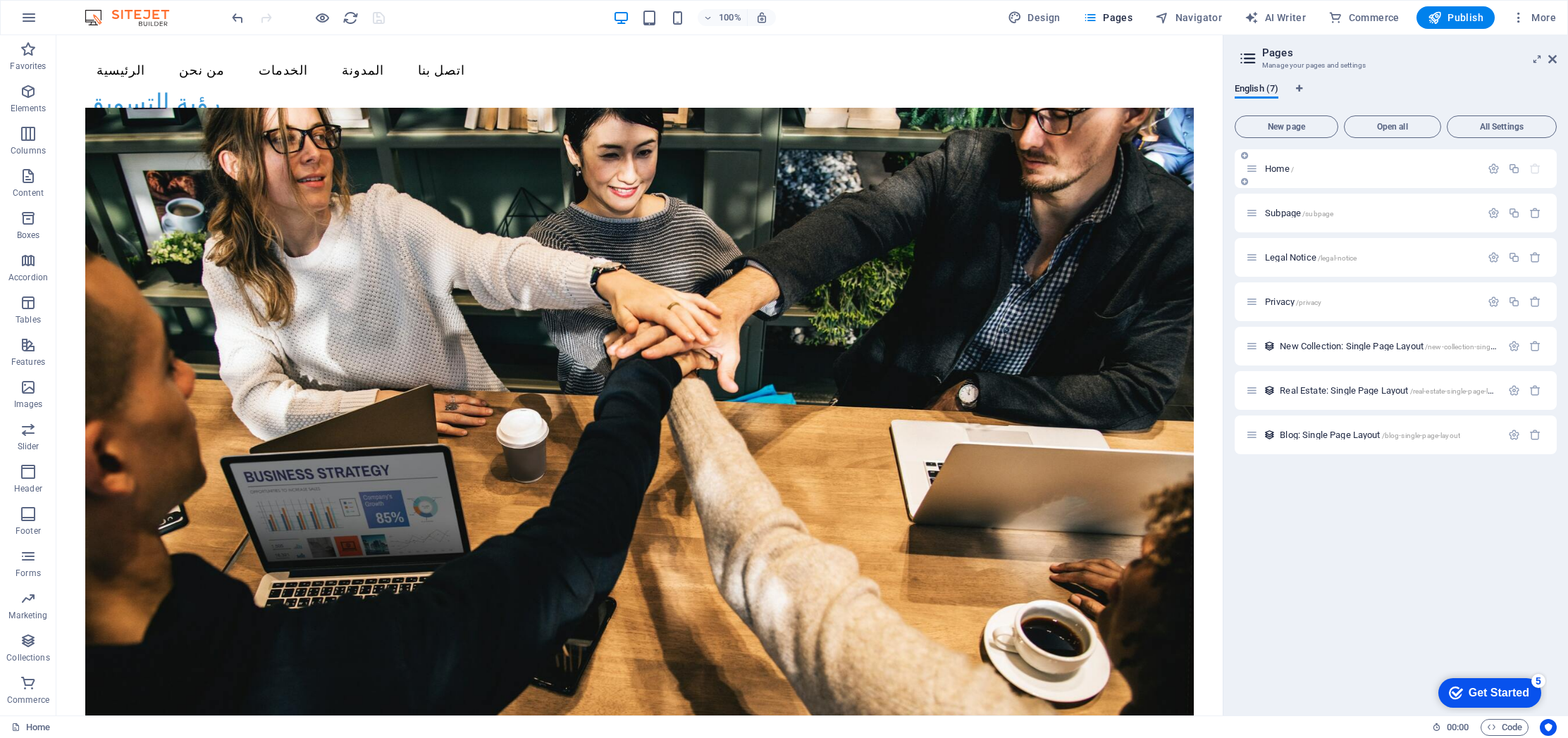
click at [1304, 168] on p "Home /" at bounding box center [1371, 168] width 211 height 9
click at [1300, 213] on span "Subpage /subpage" at bounding box center [1299, 212] width 68 height 10
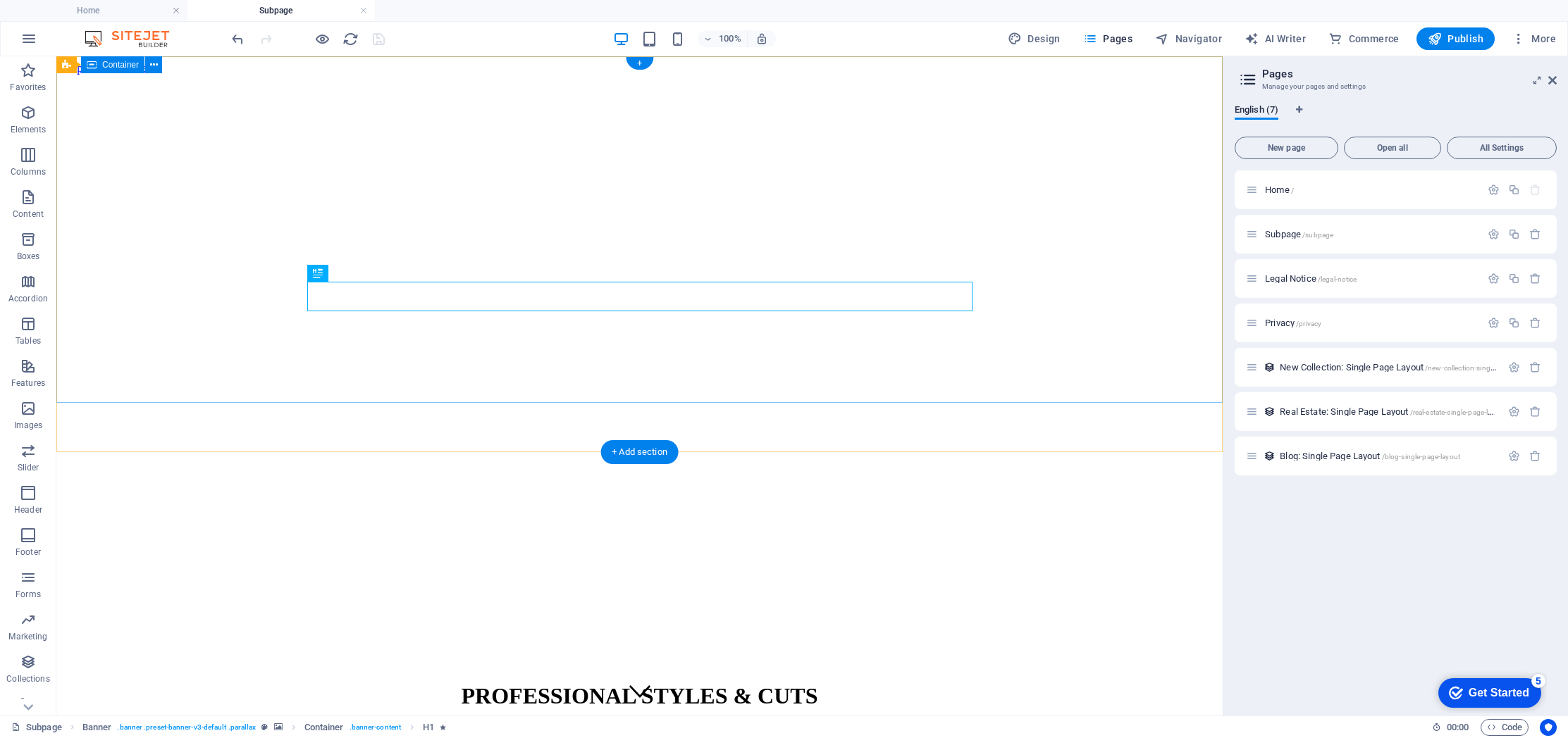
scroll to position [2, 0]
click at [1296, 274] on span "Legal Notice /legal-notice" at bounding box center [1311, 278] width 92 height 10
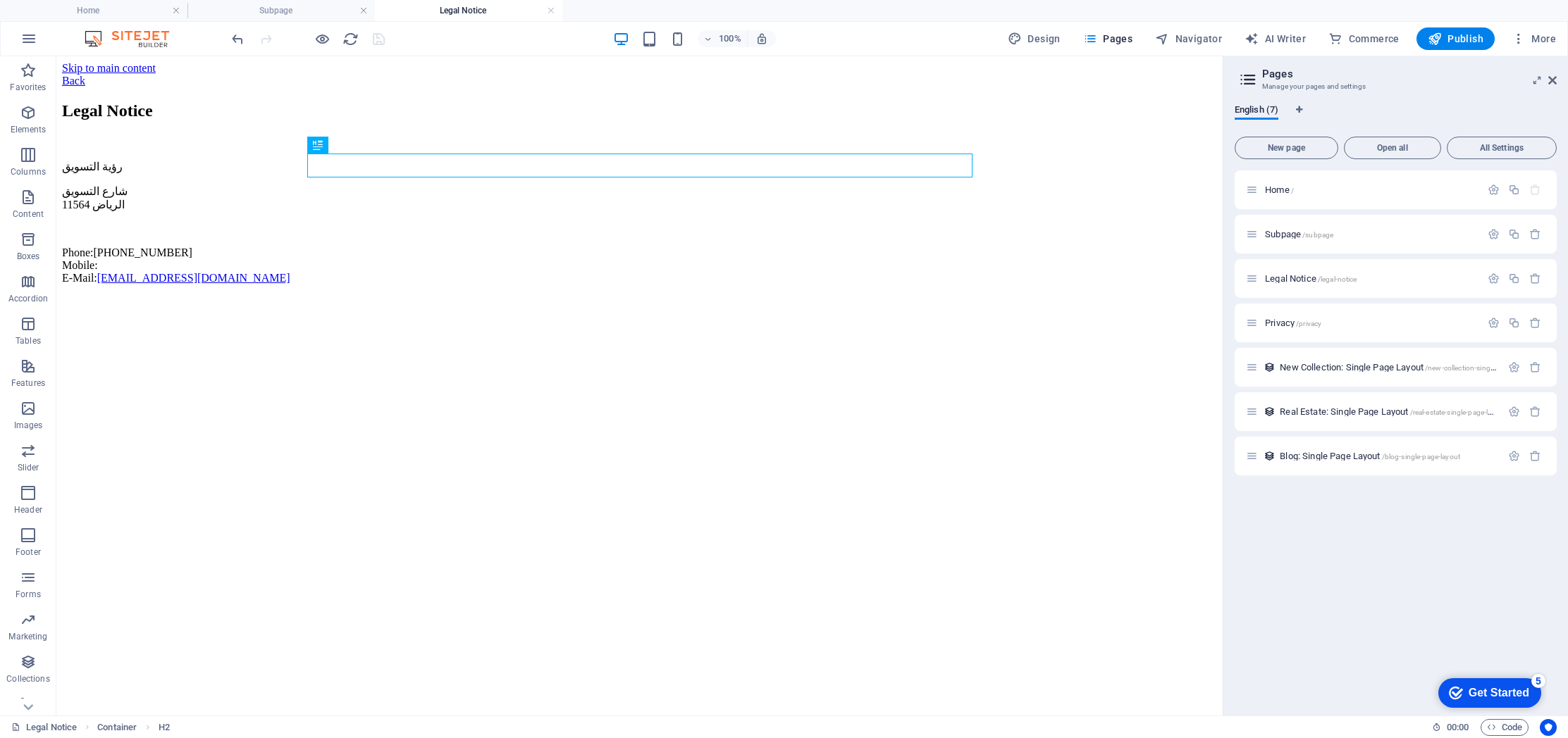
scroll to position [0, 0]
click at [322, 40] on icon "button" at bounding box center [322, 39] width 16 height 16
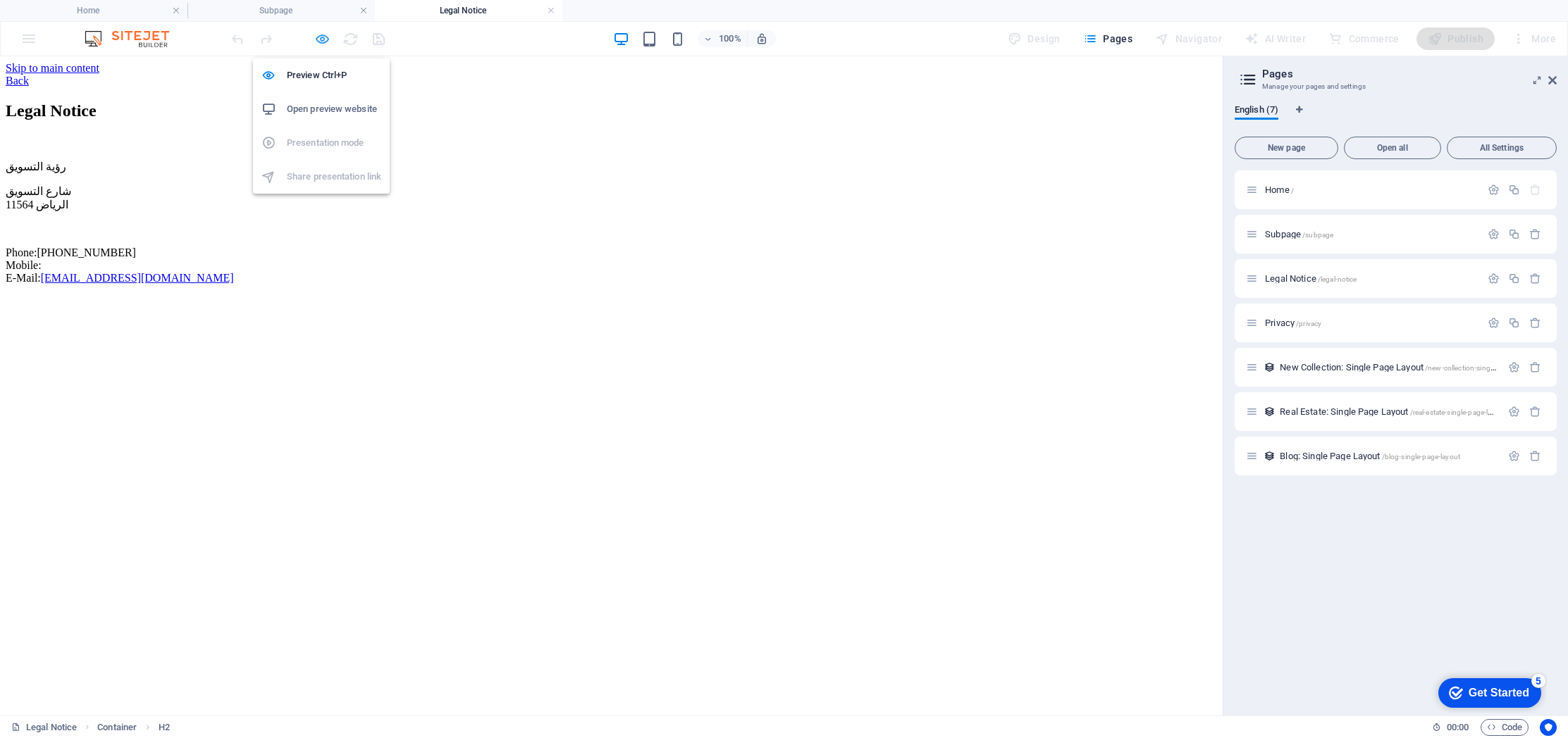
click at [322, 36] on icon "button" at bounding box center [322, 39] width 16 height 16
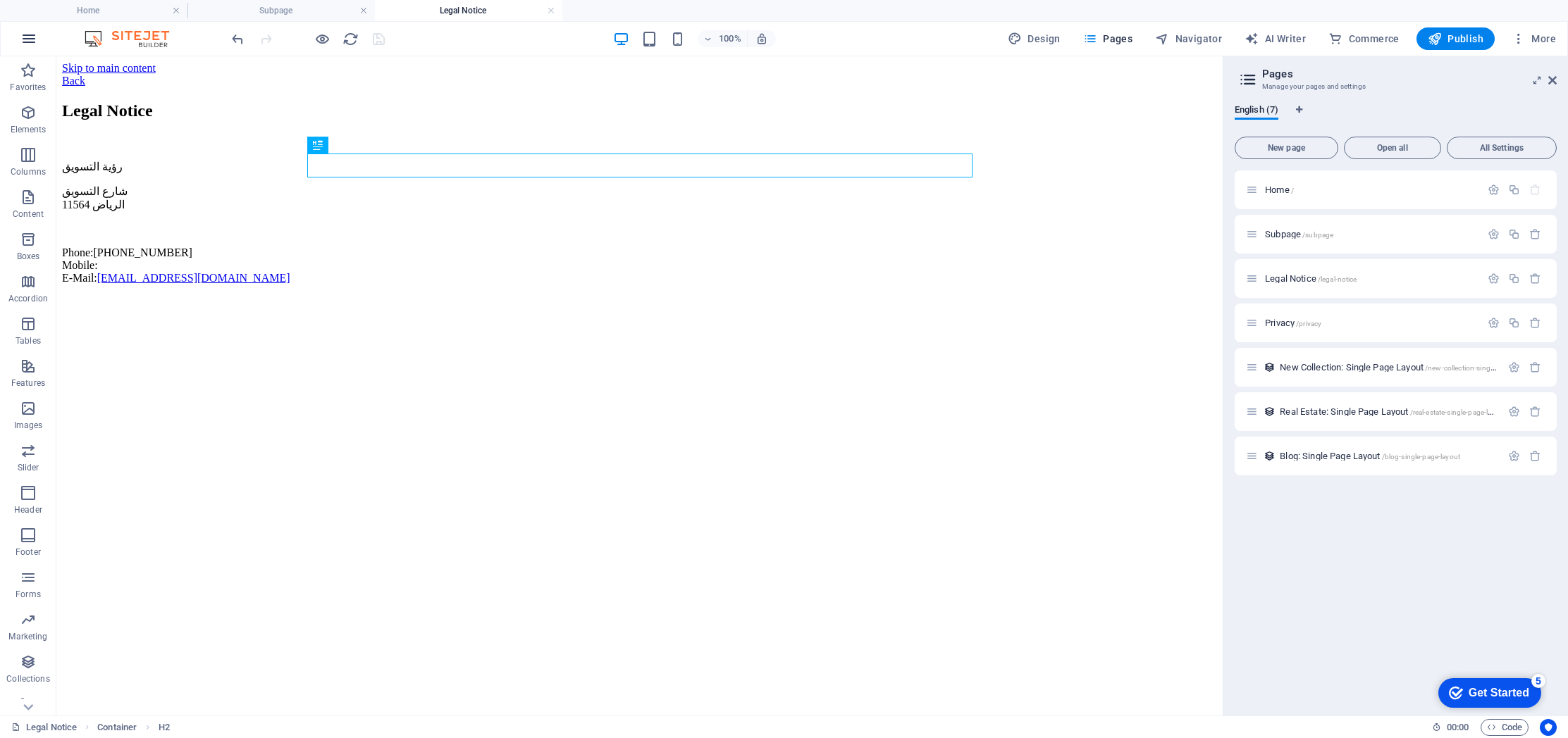
click at [33, 38] on icon "button" at bounding box center [28, 39] width 17 height 17
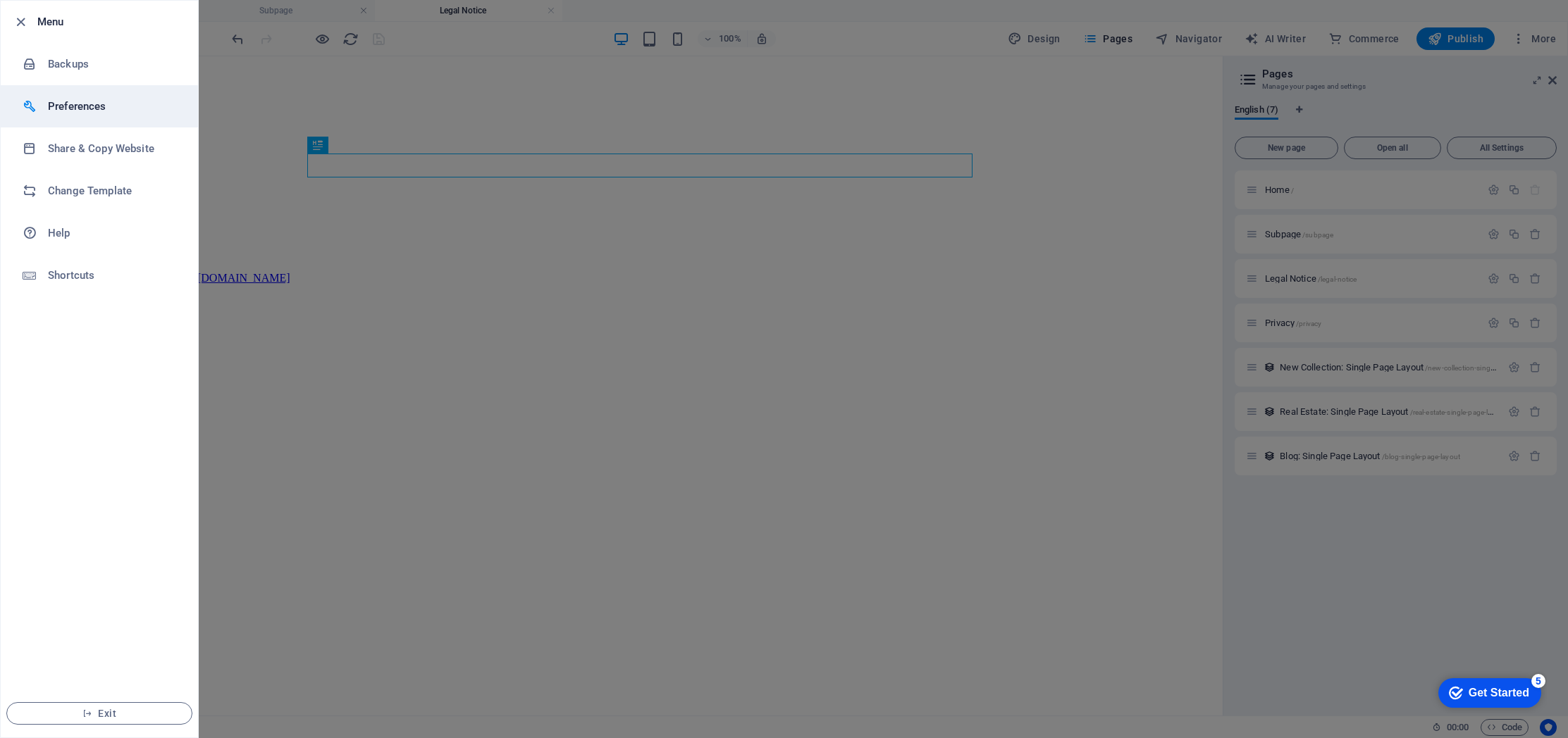
click at [82, 110] on h6 "Preferences" at bounding box center [113, 106] width 130 height 17
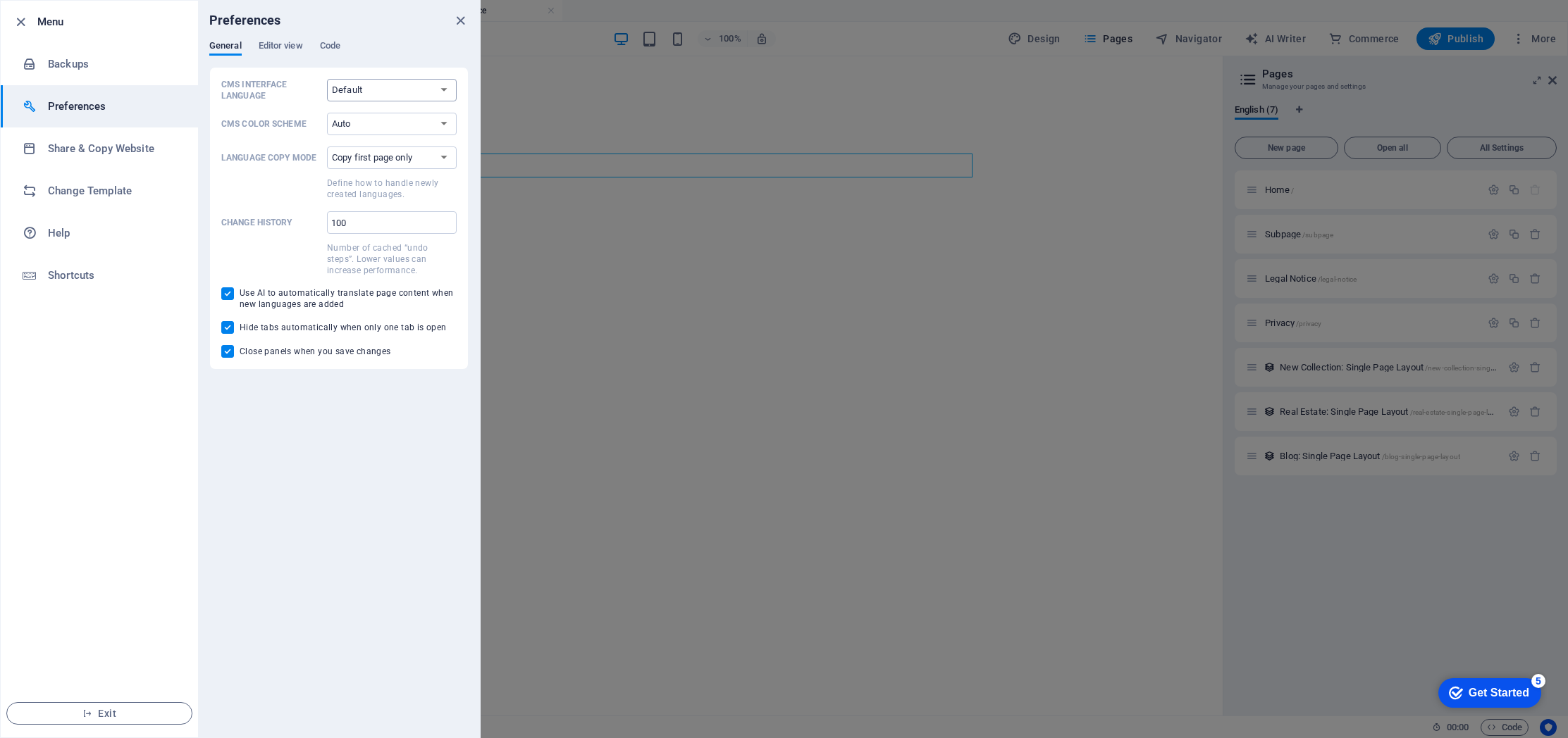
click at [408, 93] on select "Default Deutsch English Español Français Magyar Italiano Nederlands Polski Port…" at bounding box center [391, 90] width 130 height 23
click at [408, 127] on select "Auto Dark Light" at bounding box center [391, 124] width 130 height 23
click at [327, 113] on select "Auto Dark Light" at bounding box center [391, 124] width 130 height 23
click at [403, 152] on select "Copy first page only Copy all pages" at bounding box center [391, 158] width 130 height 23
click at [327, 146] on select "Copy first page only Copy all pages" at bounding box center [391, 158] width 130 height 23
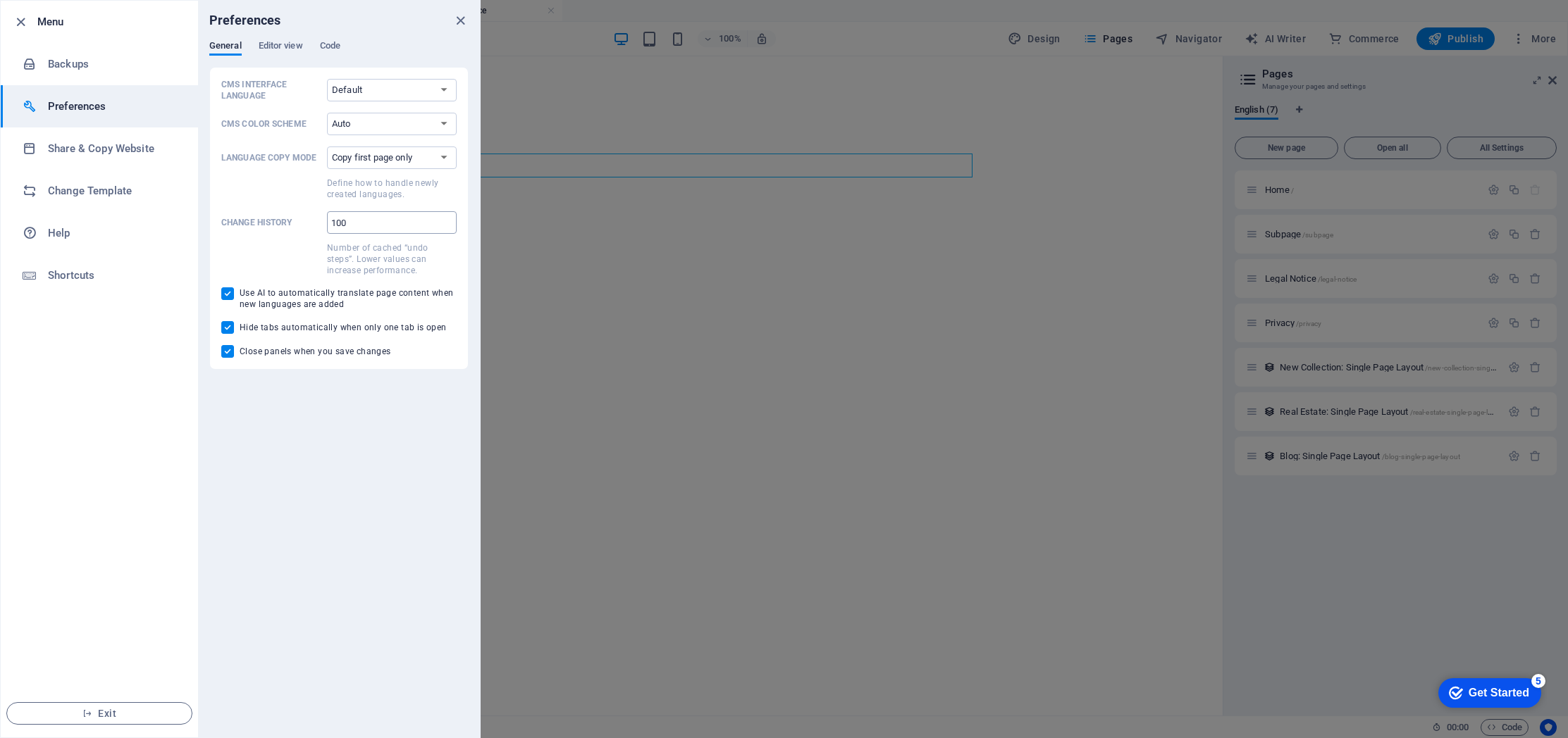
click at [412, 214] on input "100" at bounding box center [391, 222] width 130 height 23
click at [260, 279] on div "CMS Interface Language Default Deutsch English Español Français Magyar Italiano…" at bounding box center [339, 218] width 235 height 278
click at [271, 50] on span "Editor view" at bounding box center [280, 47] width 44 height 19
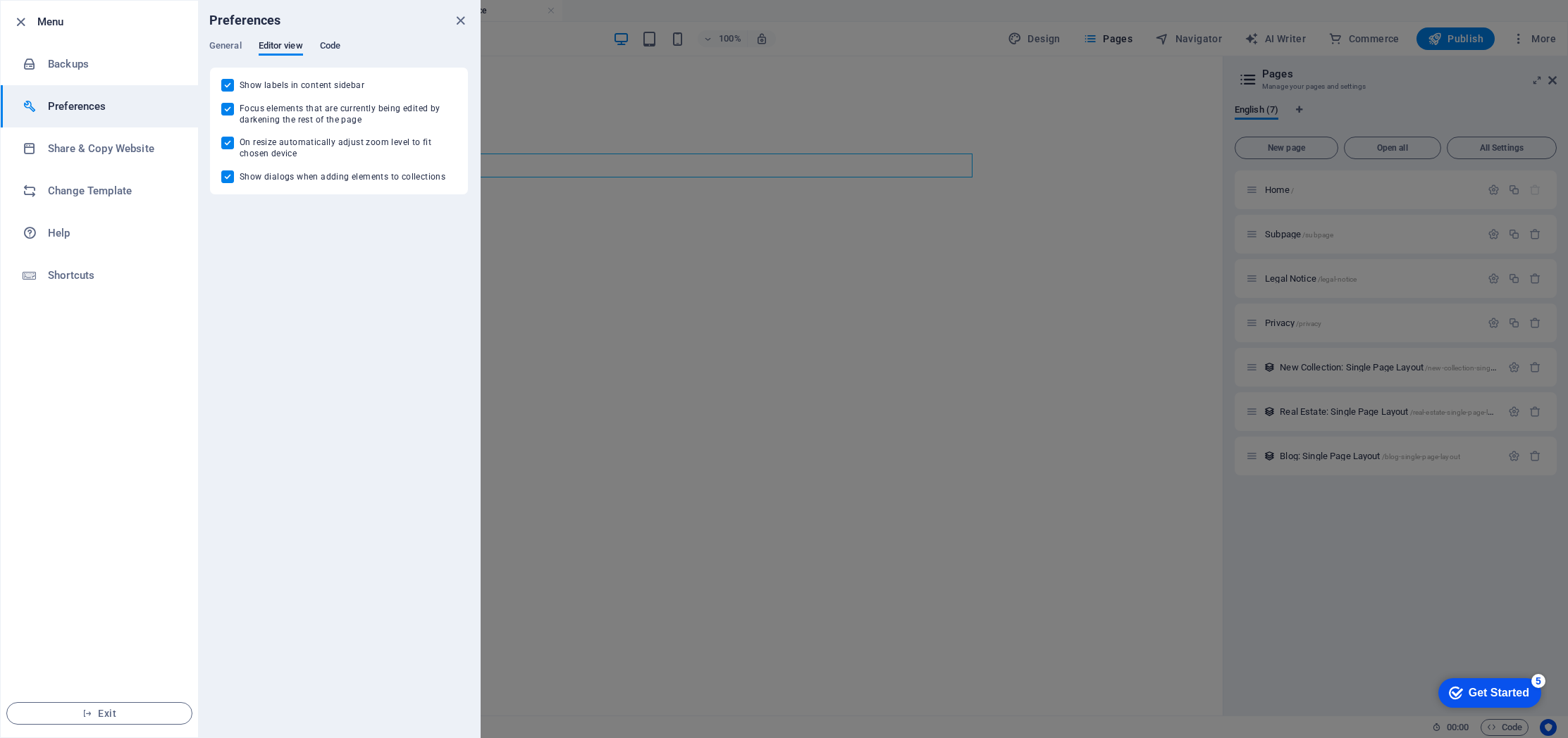
click at [332, 47] on span "Code" at bounding box center [329, 47] width 20 height 19
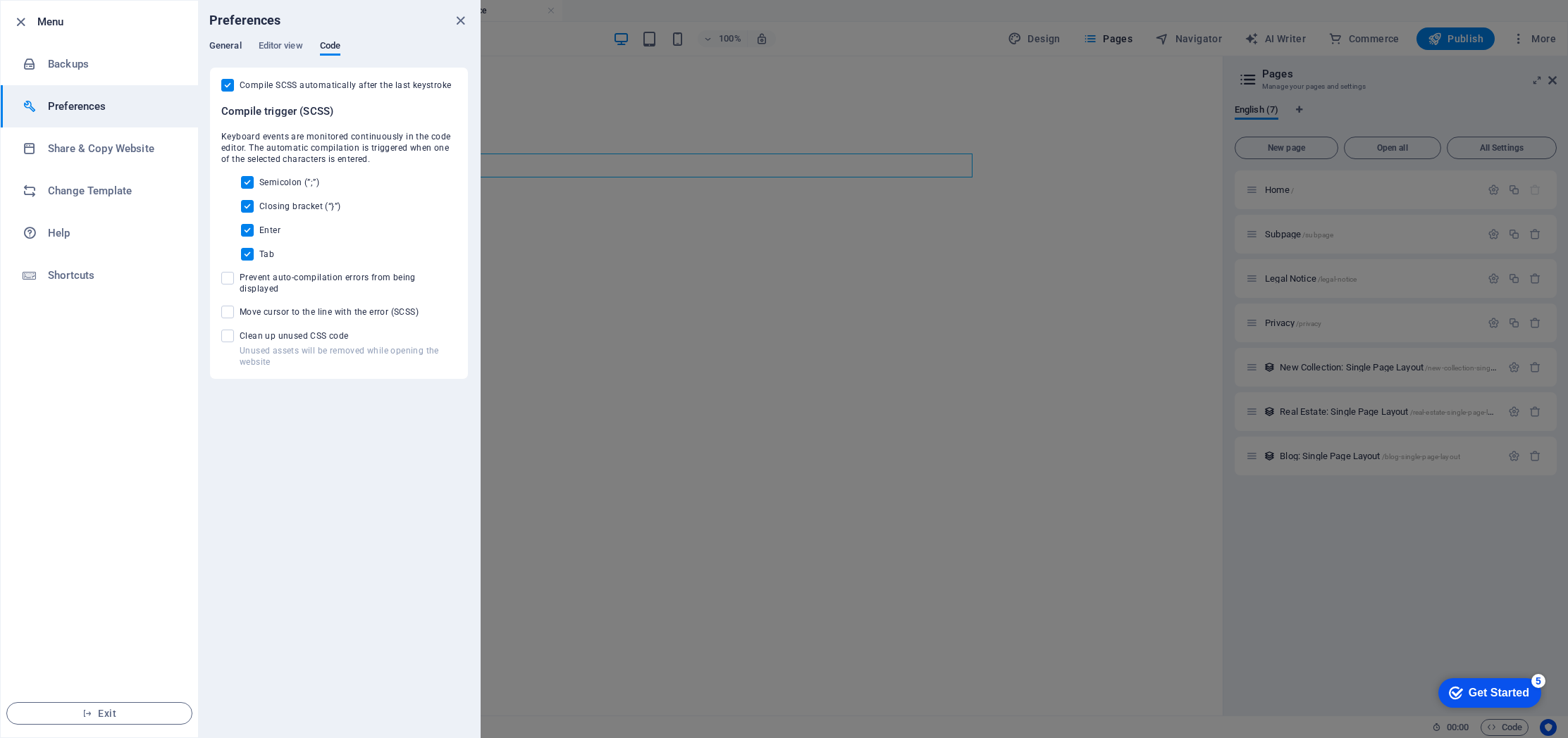
click at [232, 47] on span "General" at bounding box center [225, 47] width 32 height 19
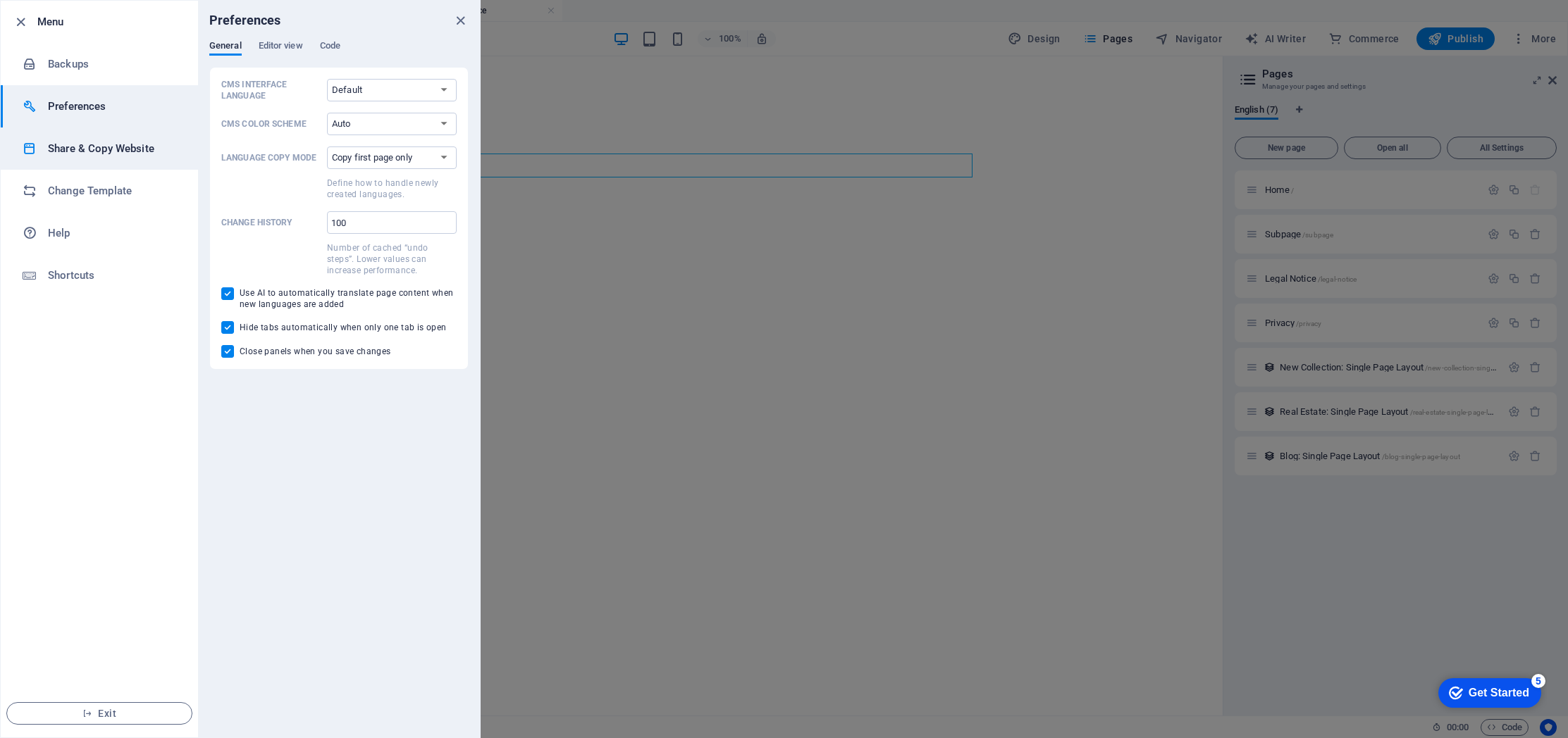
click at [104, 146] on h6 "Share & Copy Website" at bounding box center [113, 148] width 130 height 17
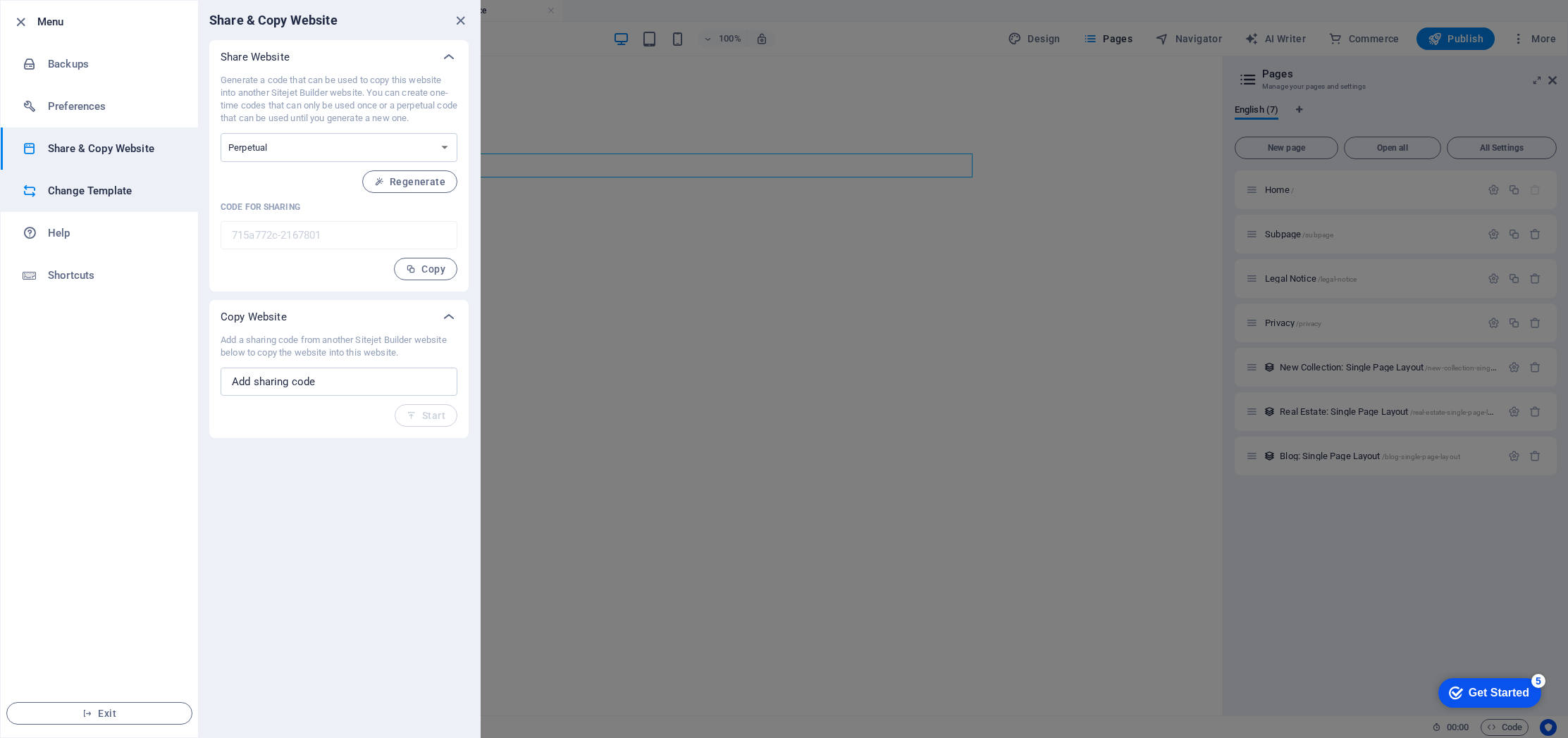
click at [103, 188] on h6 "Change Template" at bounding box center [113, 191] width 130 height 17
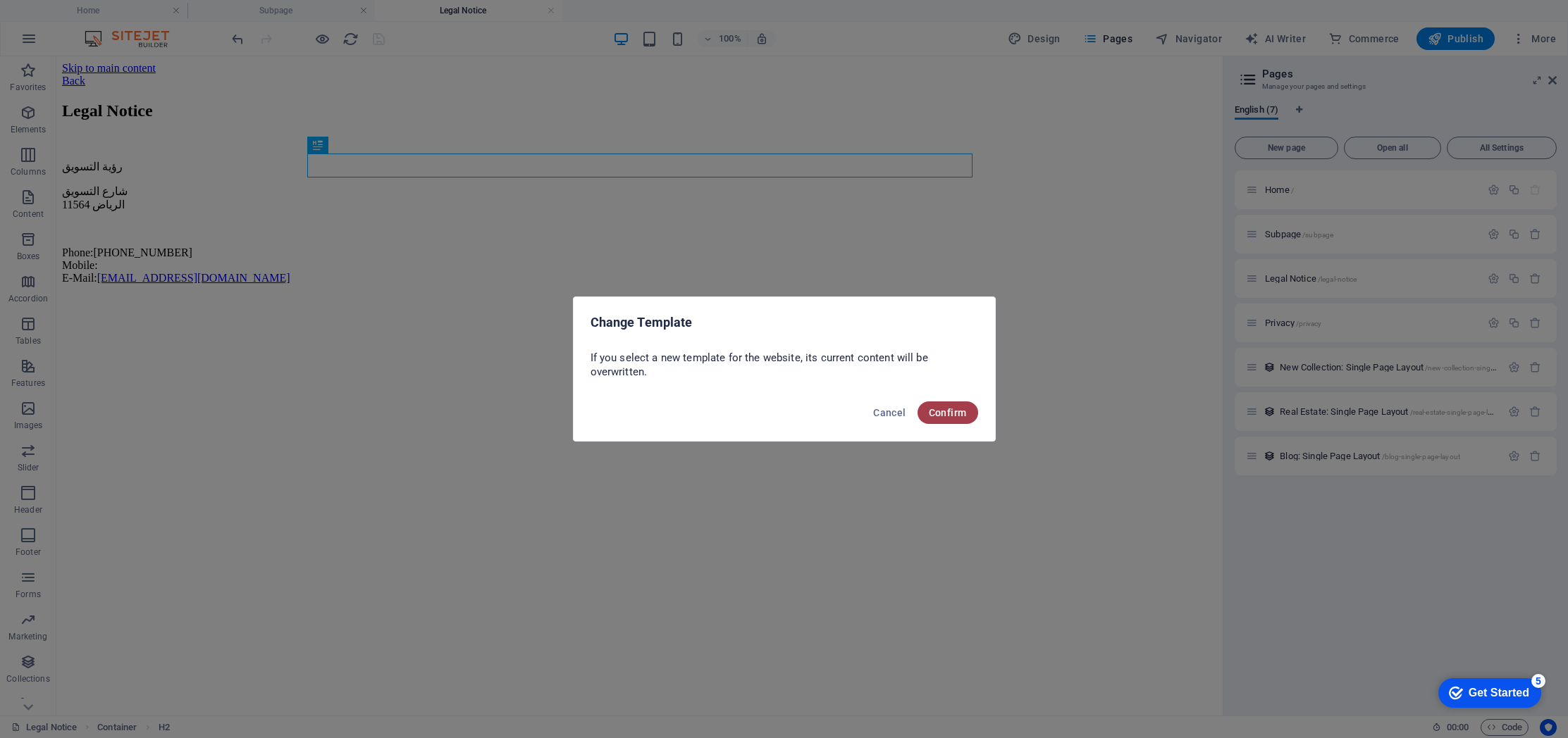
click at [962, 413] on span "Confirm" at bounding box center [947, 413] width 38 height 11
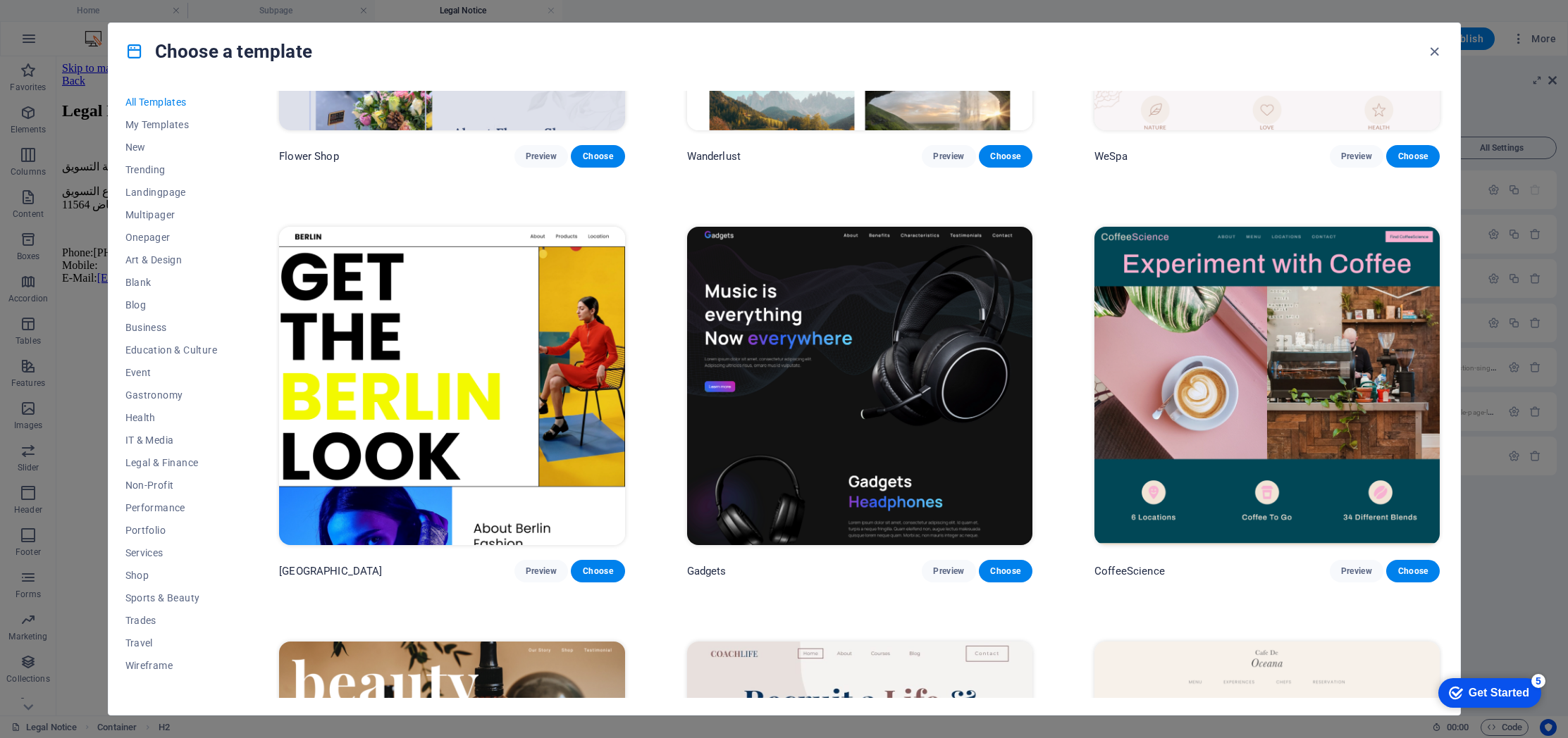
scroll to position [5258, 0]
click at [955, 565] on span "Preview" at bounding box center [948, 571] width 31 height 11
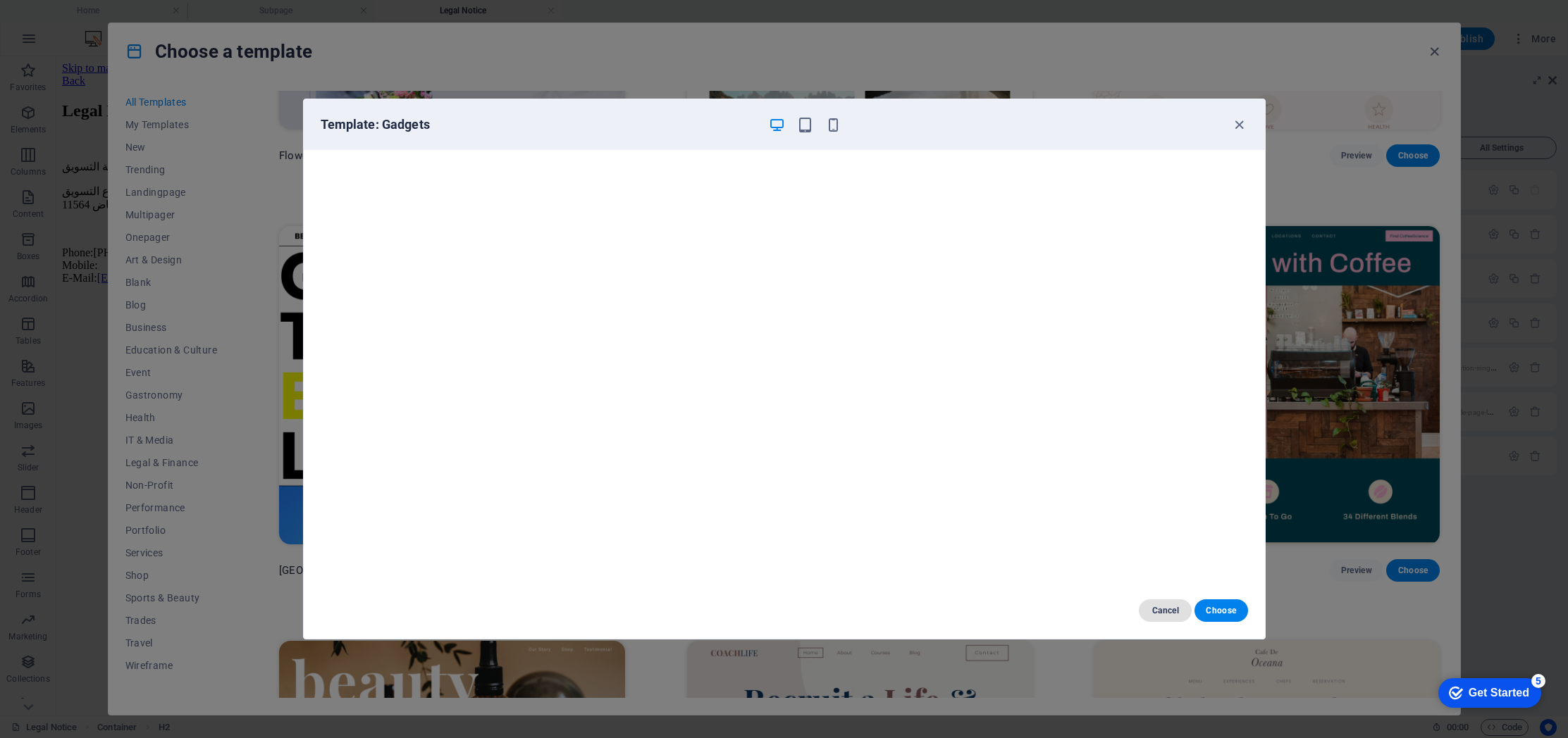
click at [1164, 614] on span "Cancel" at bounding box center [1165, 611] width 31 height 11
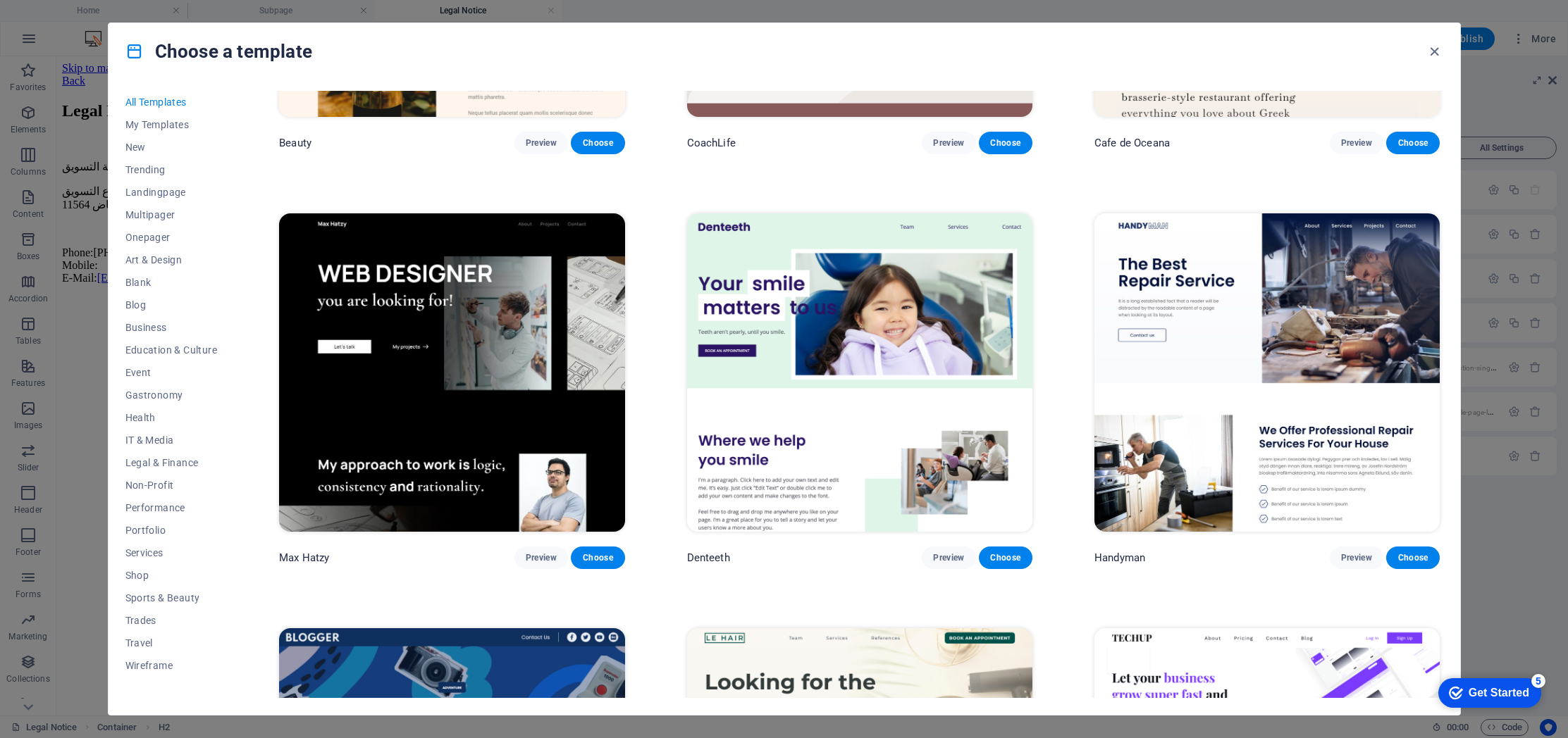
scroll to position [6102, 0]
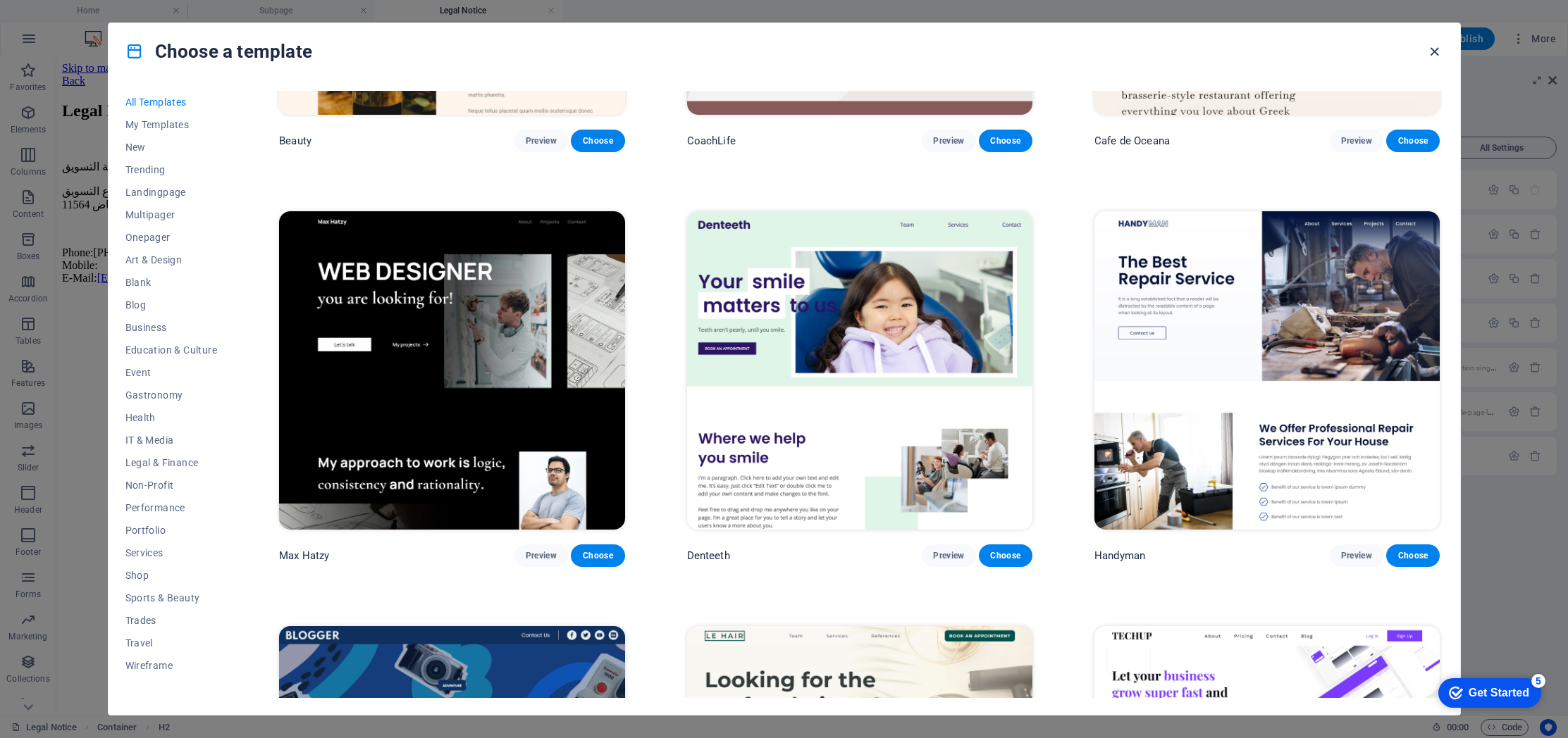
click at [1433, 52] on icon "button" at bounding box center [1434, 52] width 16 height 16
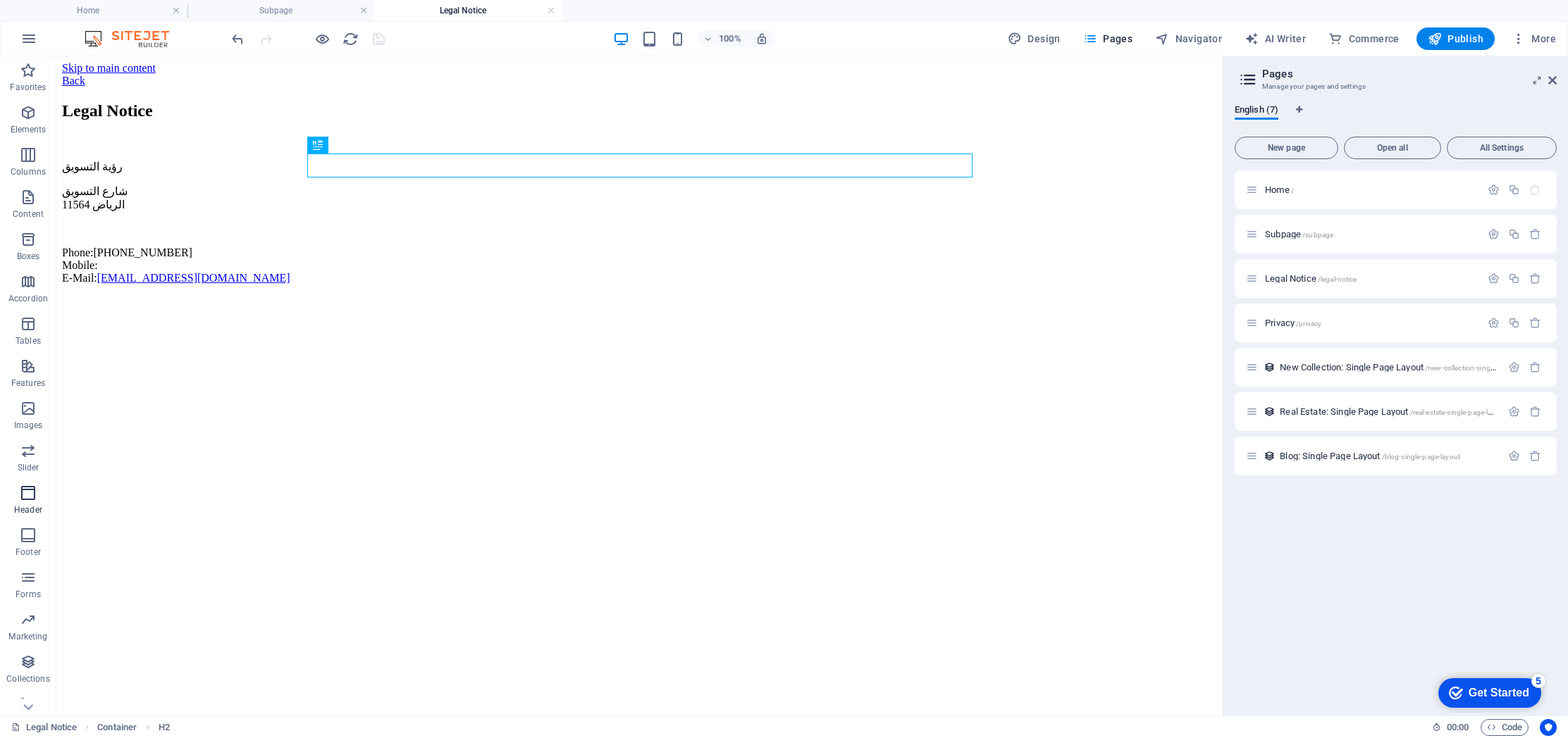
click at [31, 498] on icon "button" at bounding box center [27, 493] width 17 height 17
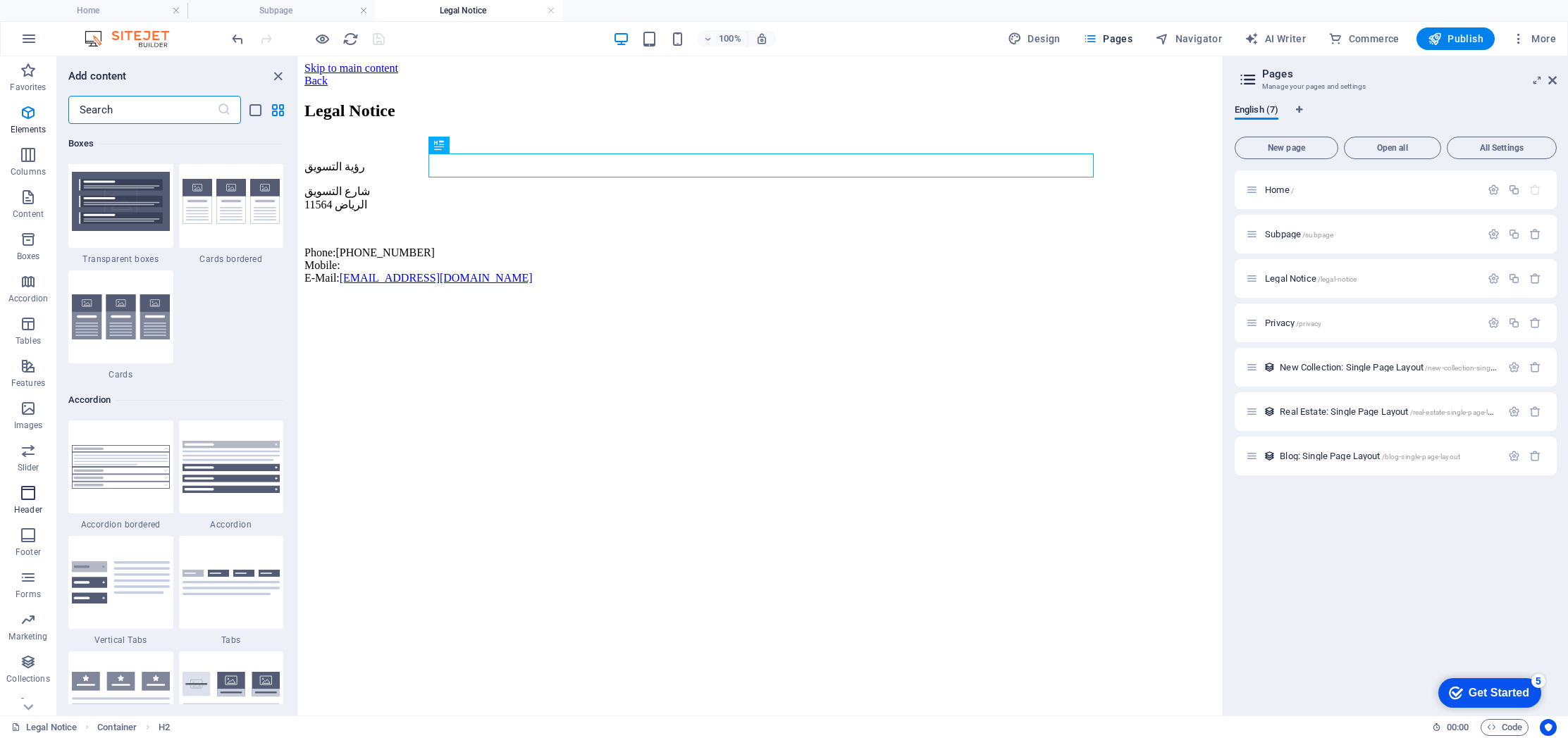
scroll to position [8479, 0]
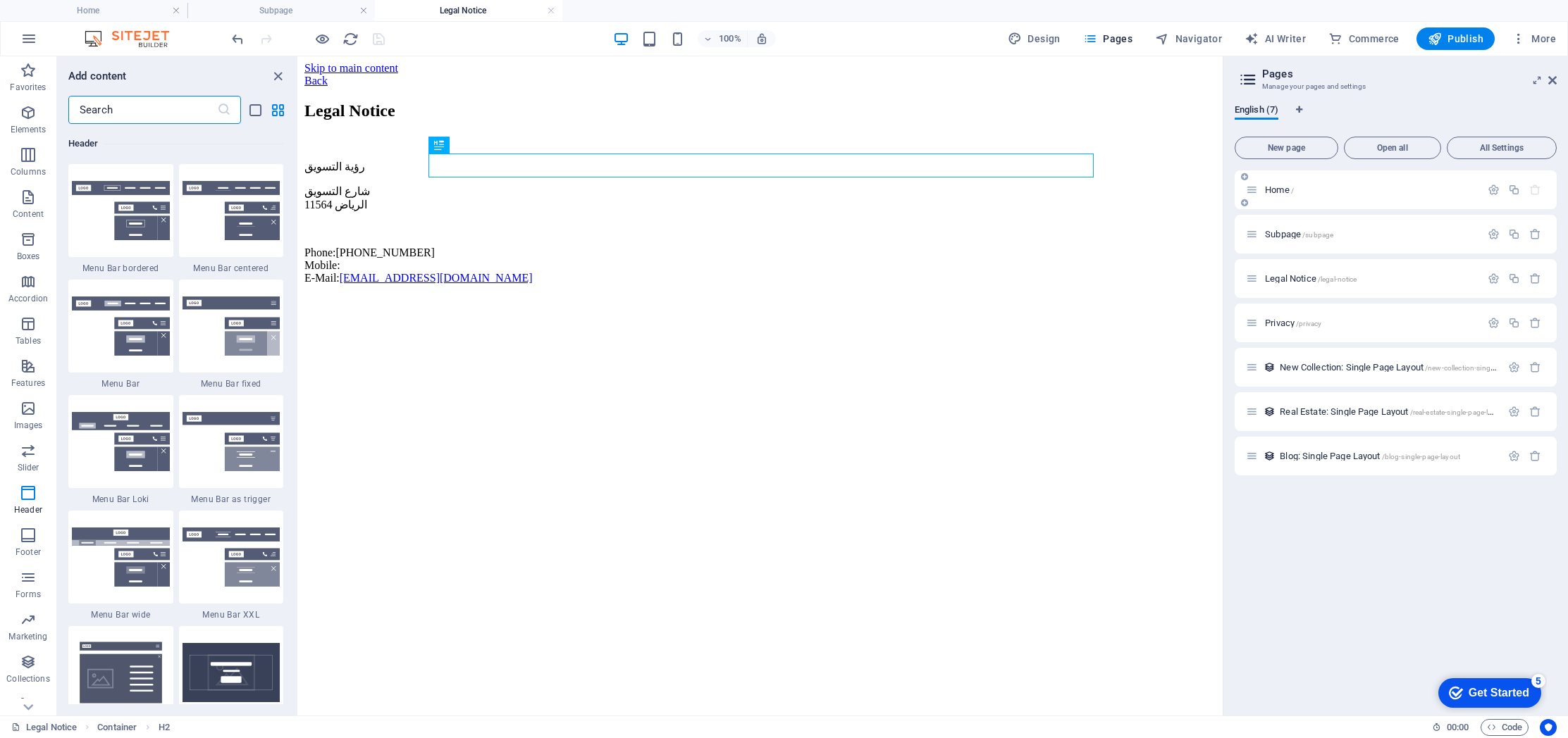
click at [1310, 195] on div "Home /" at bounding box center [1363, 190] width 234 height 16
click at [1266, 188] on span "Home /" at bounding box center [1280, 189] width 29 height 10
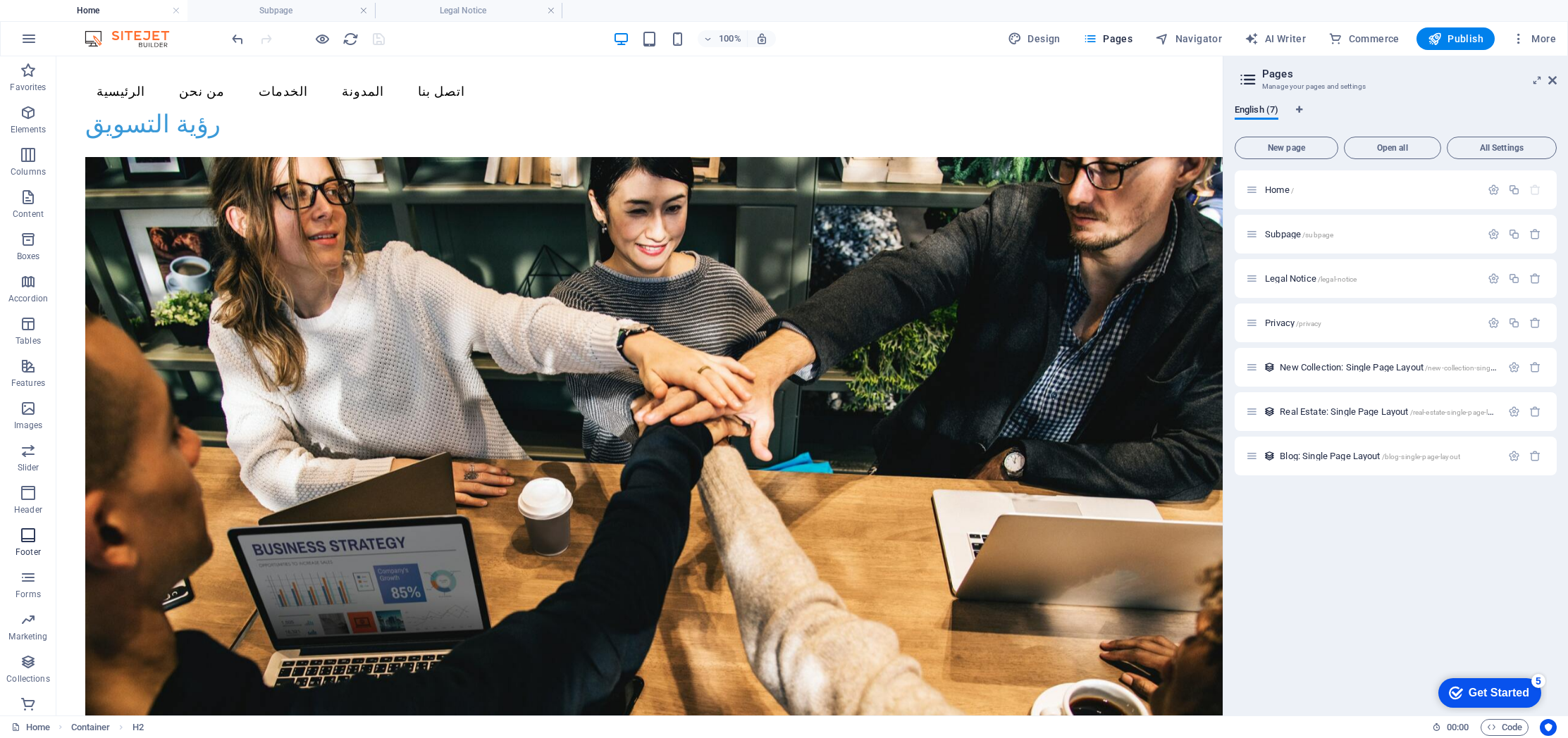
click at [21, 543] on icon "button" at bounding box center [27, 534] width 17 height 17
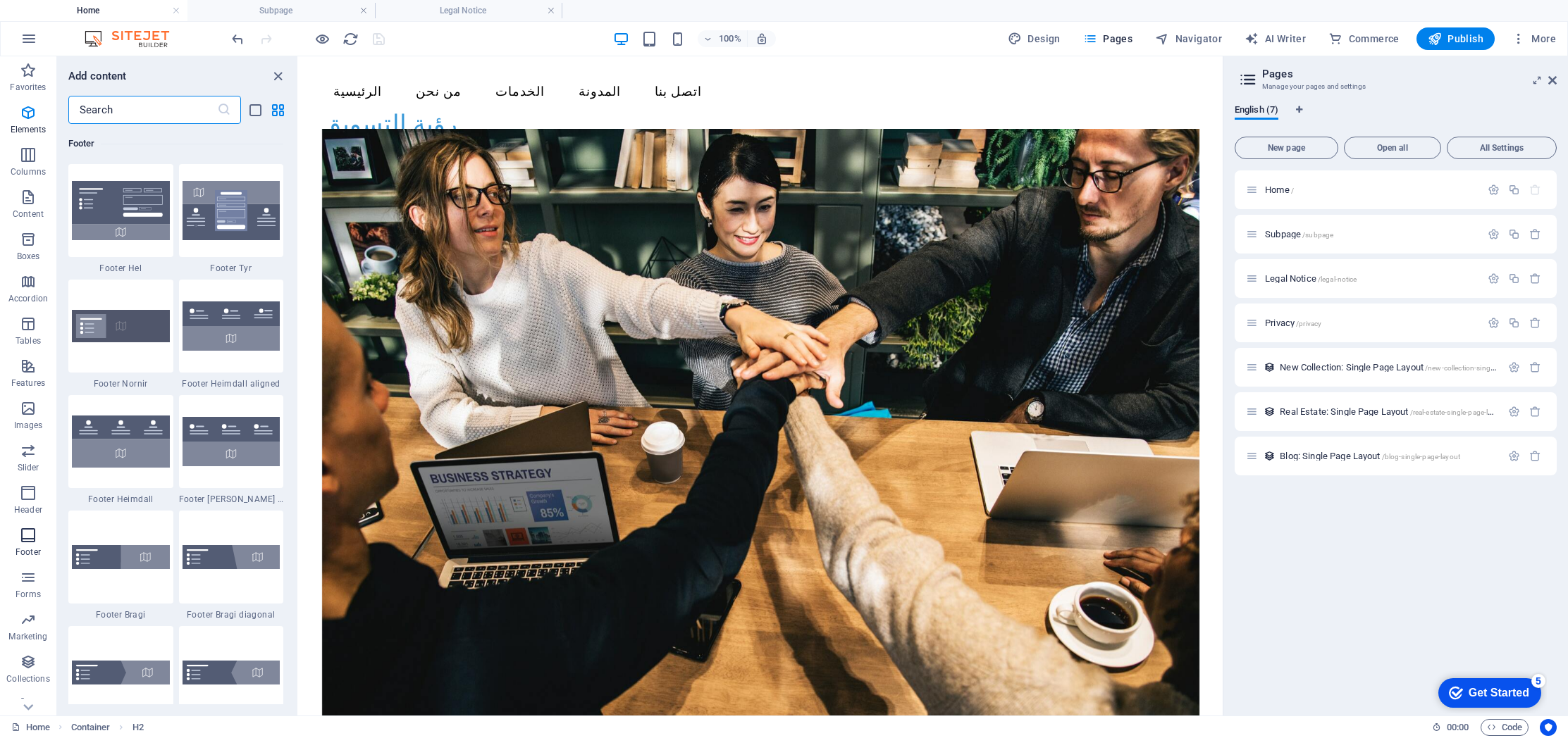
scroll to position [9322, 0]
click at [24, 502] on span "Header" at bounding box center [28, 501] width 56 height 34
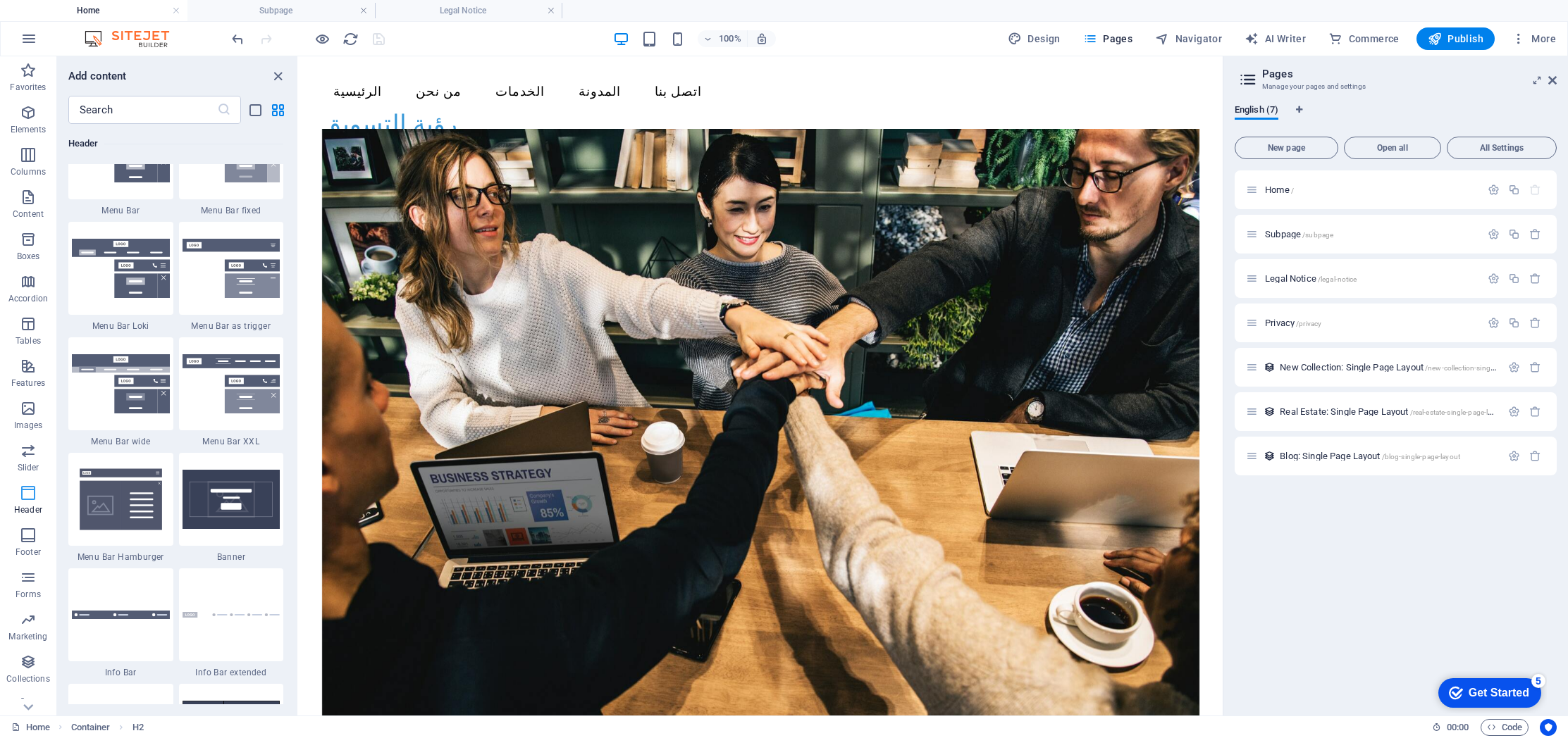
scroll to position [8479, 0]
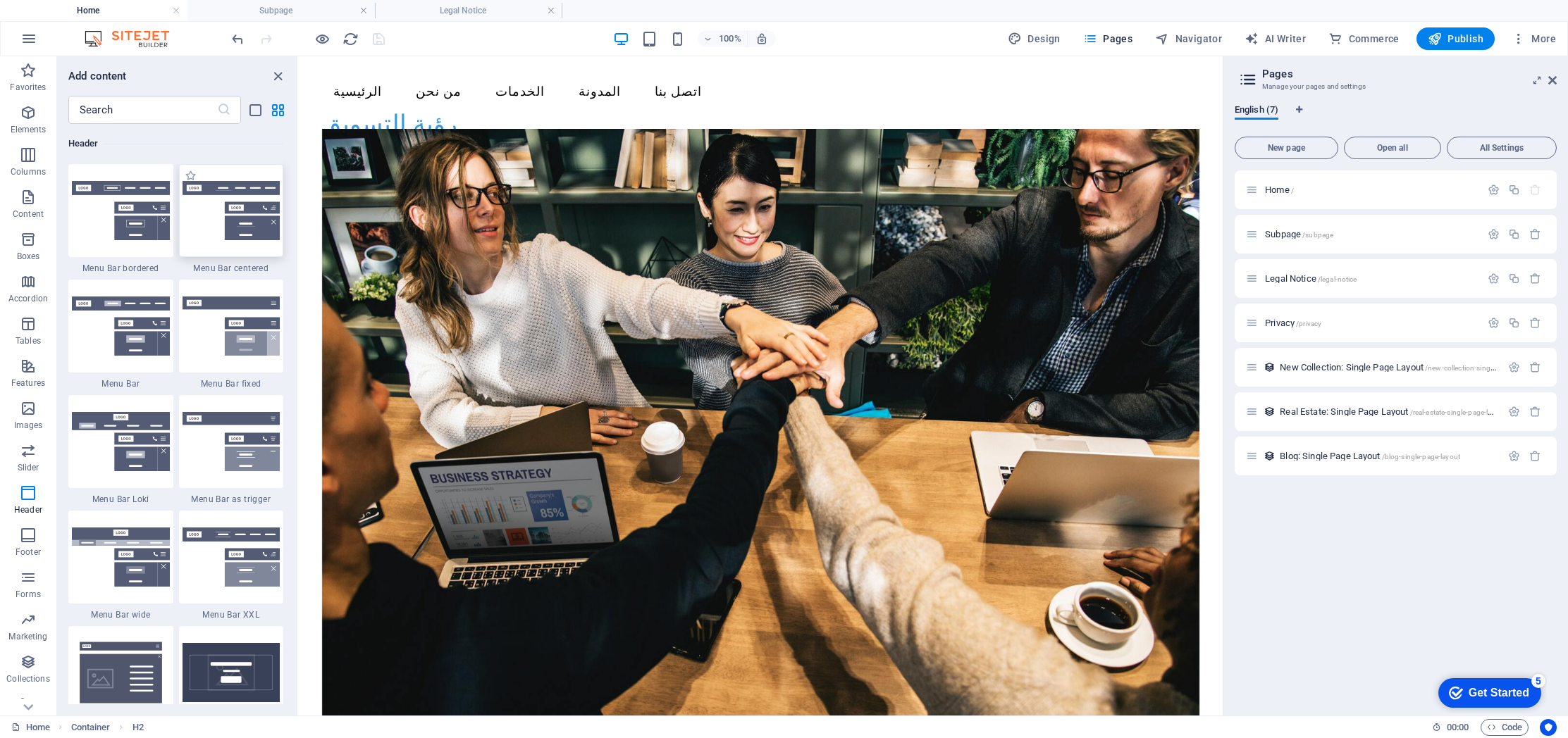
click at [261, 229] on img at bounding box center [232, 210] width 98 height 59
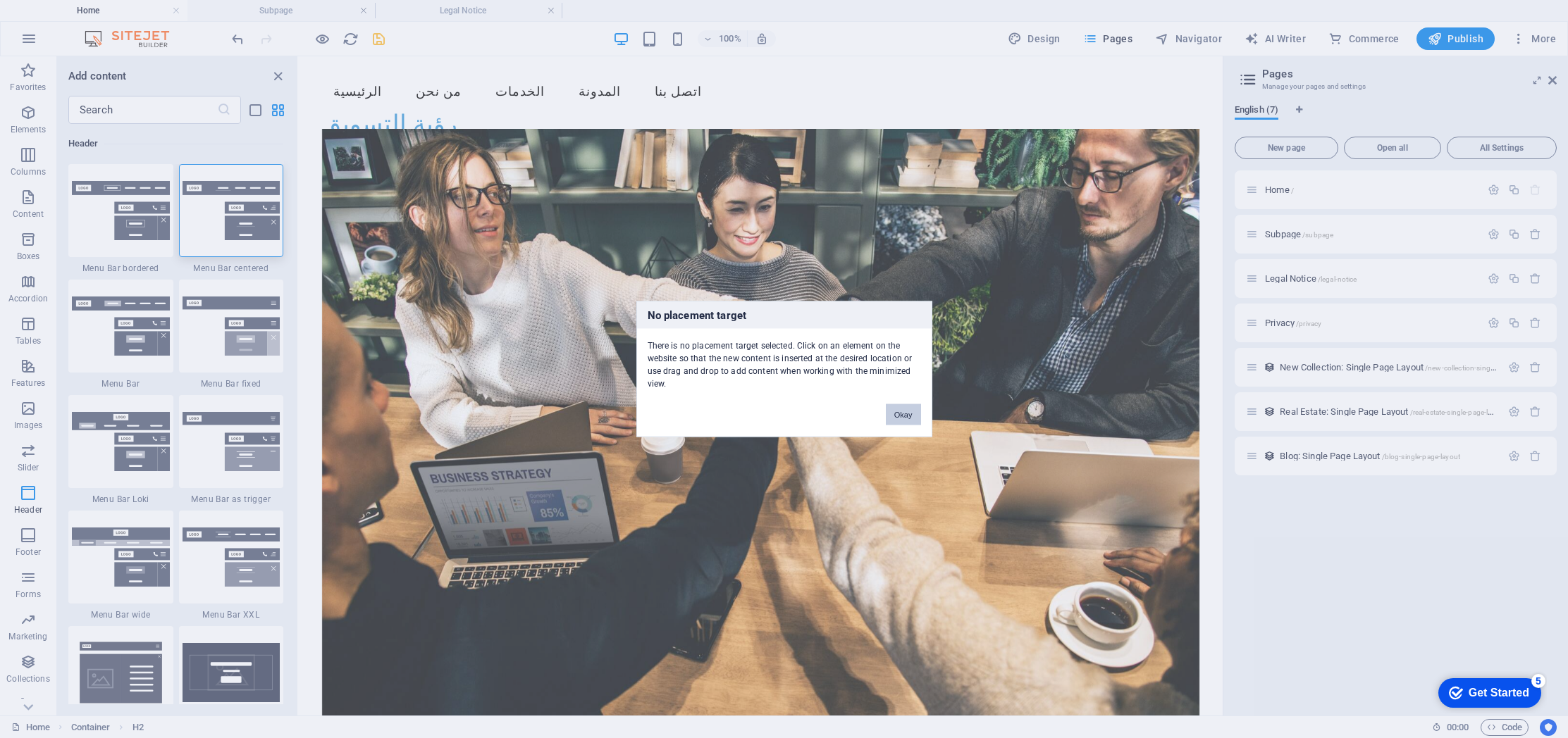
click at [904, 409] on button "Okay" at bounding box center [904, 414] width 35 height 21
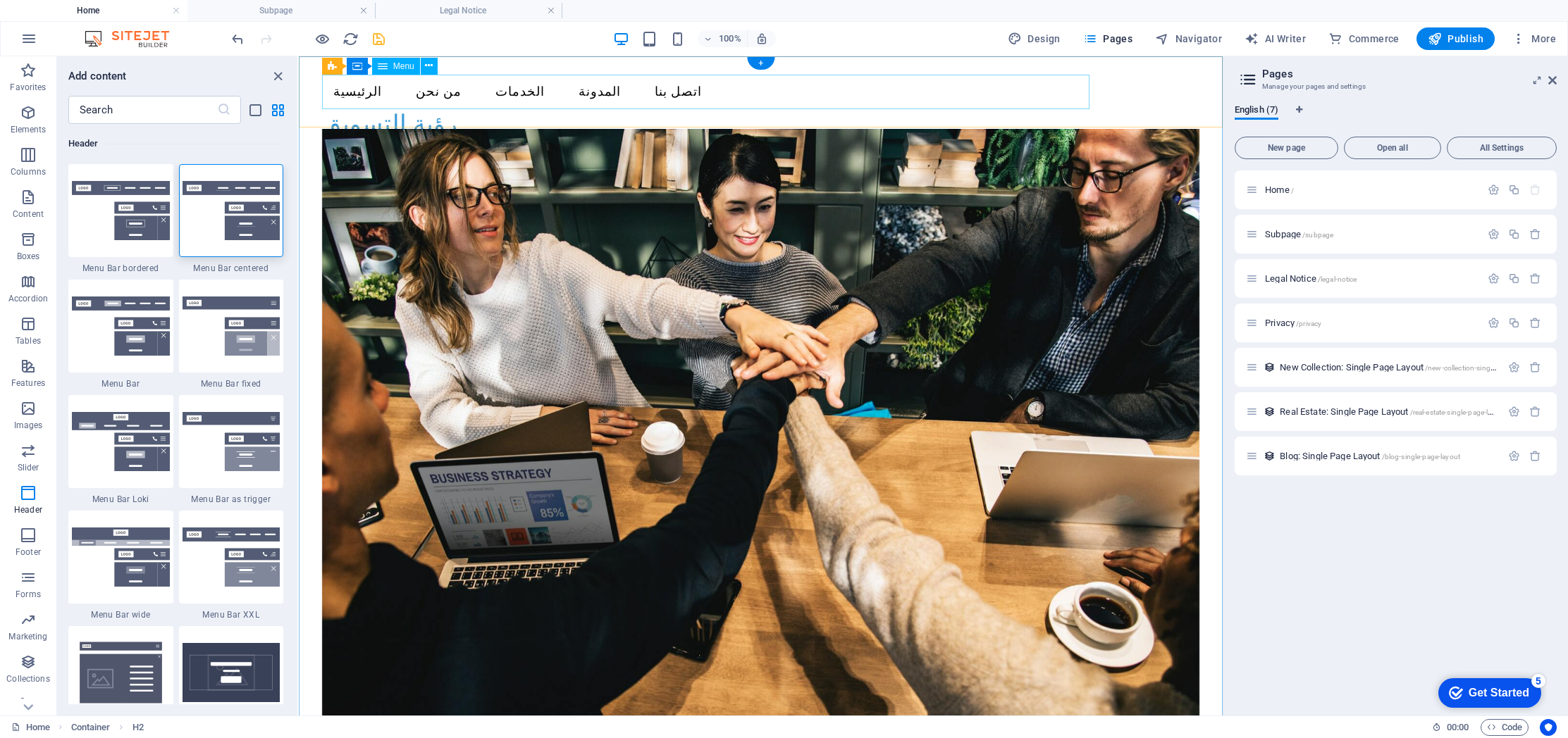
click at [442, 95] on nav "الرئيسية من نحن الخدمات المدونة اتصل بنا" at bounding box center [760, 93] width 877 height 35
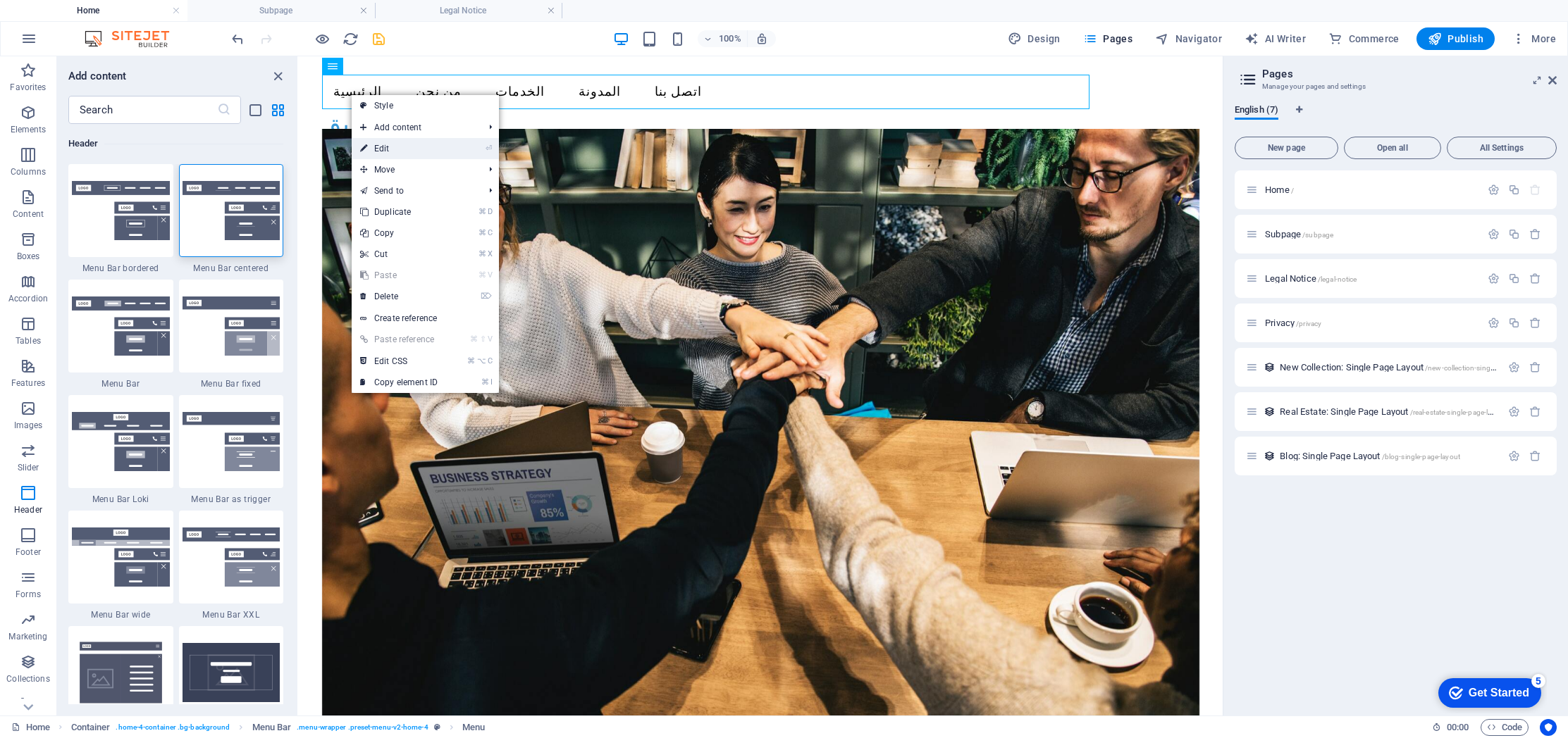
click at [400, 146] on link "⏎ Edit" at bounding box center [399, 148] width 94 height 21
select select
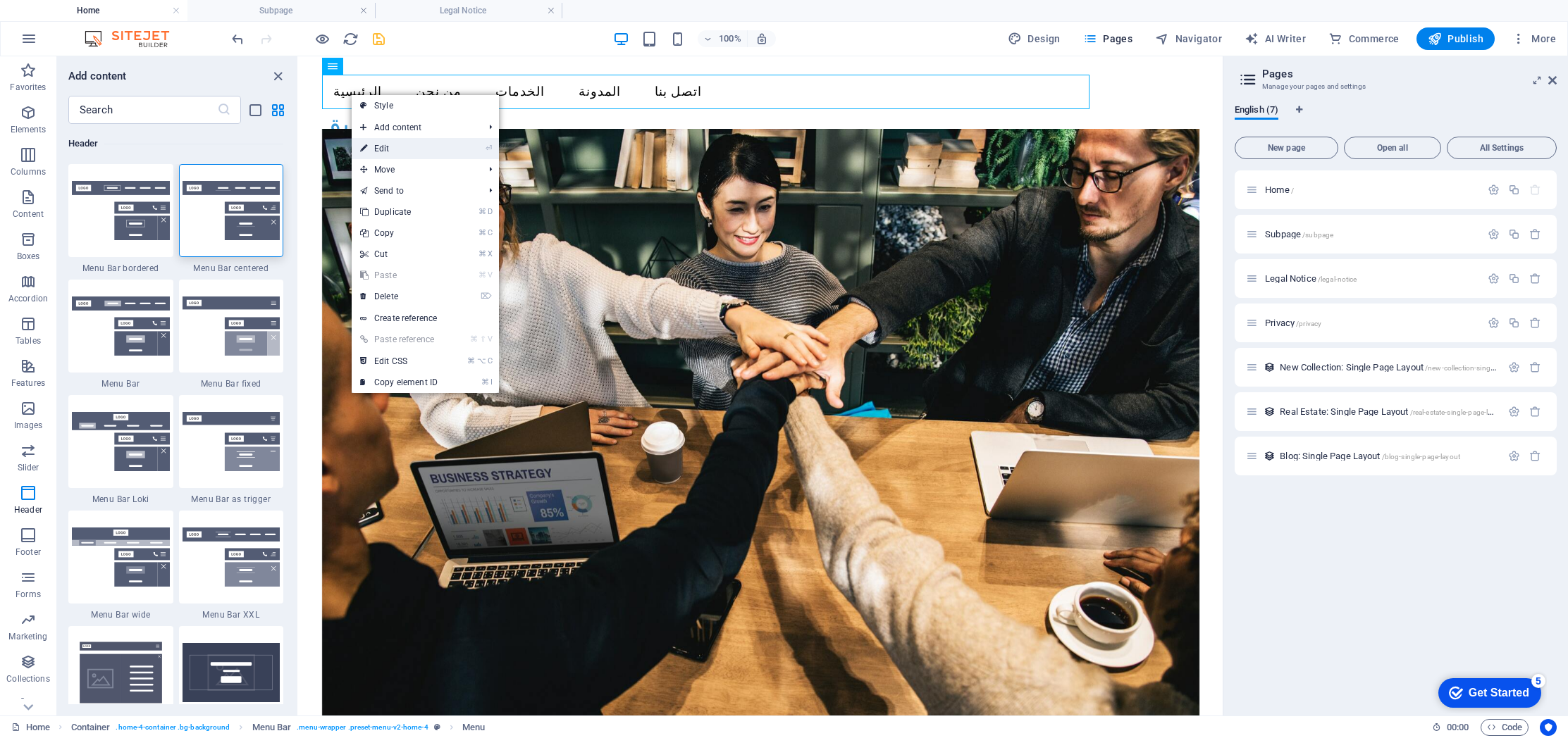
select select
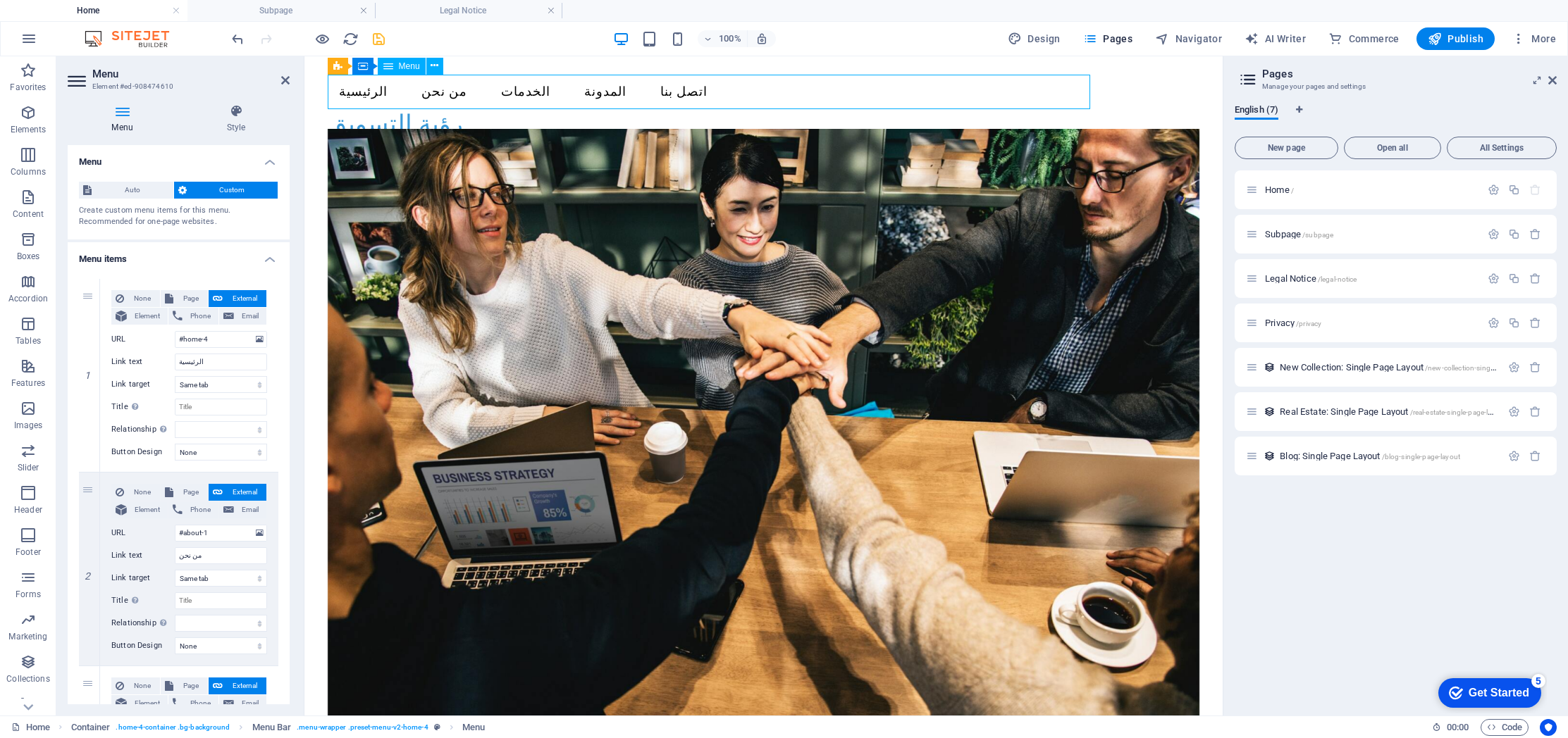
drag, startPoint x: 361, startPoint y: 93, endPoint x: 638, endPoint y: 98, distance: 277.0
click at [638, 98] on nav "الرئيسية من نحن الخدمات المدونة اتصل بنا" at bounding box center [763, 93] width 872 height 35
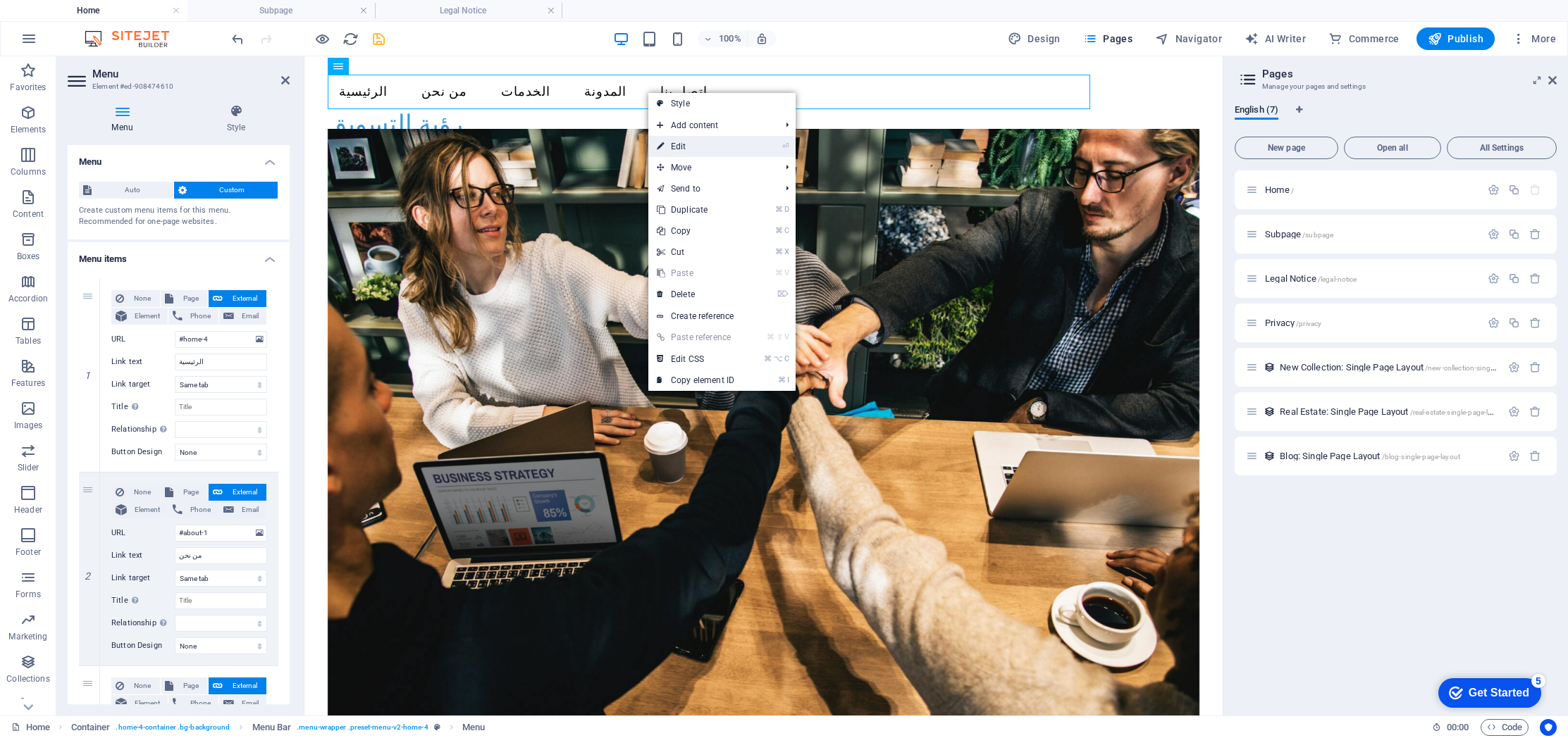
click at [713, 152] on link "⏎ Edit" at bounding box center [695, 146] width 94 height 21
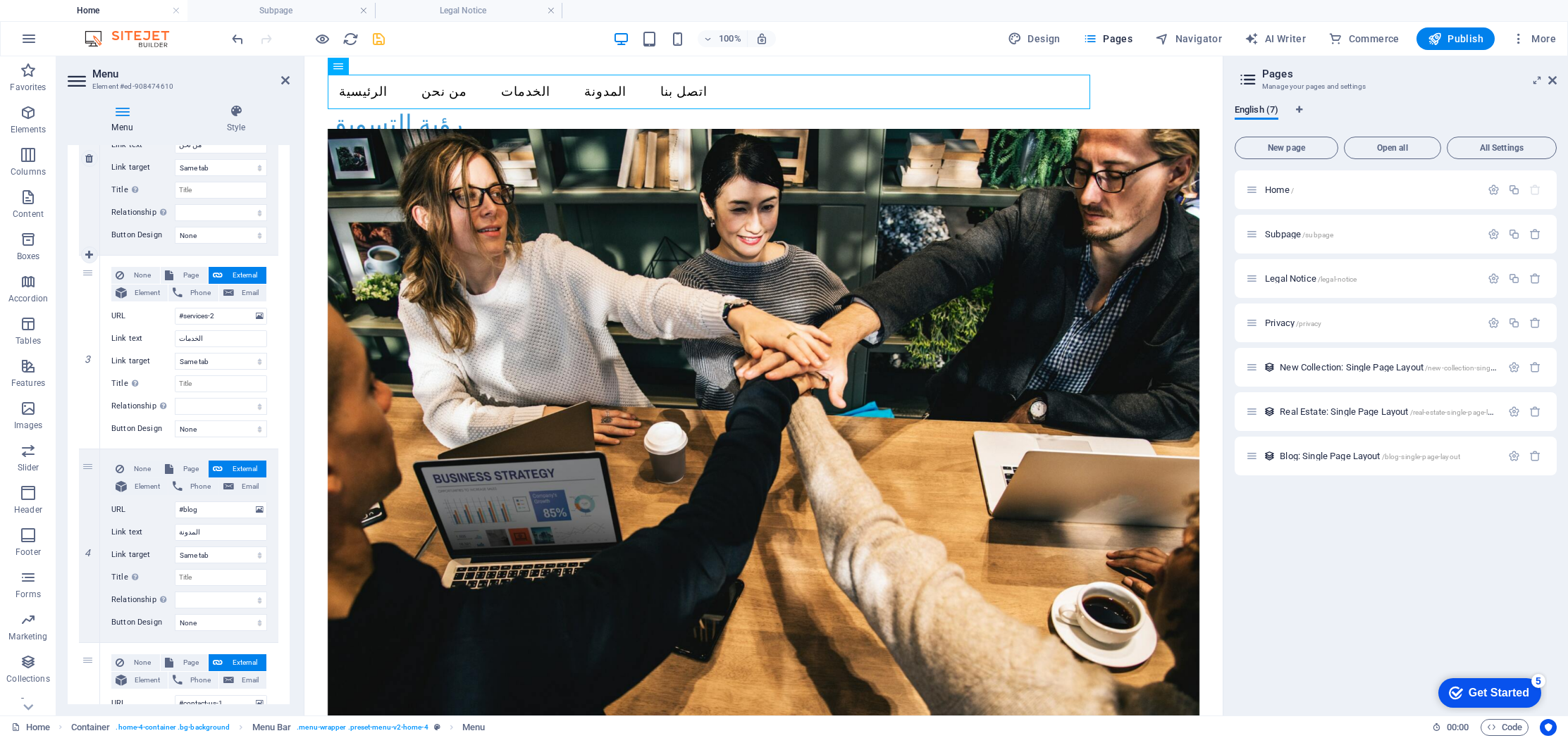
scroll to position [582, 0]
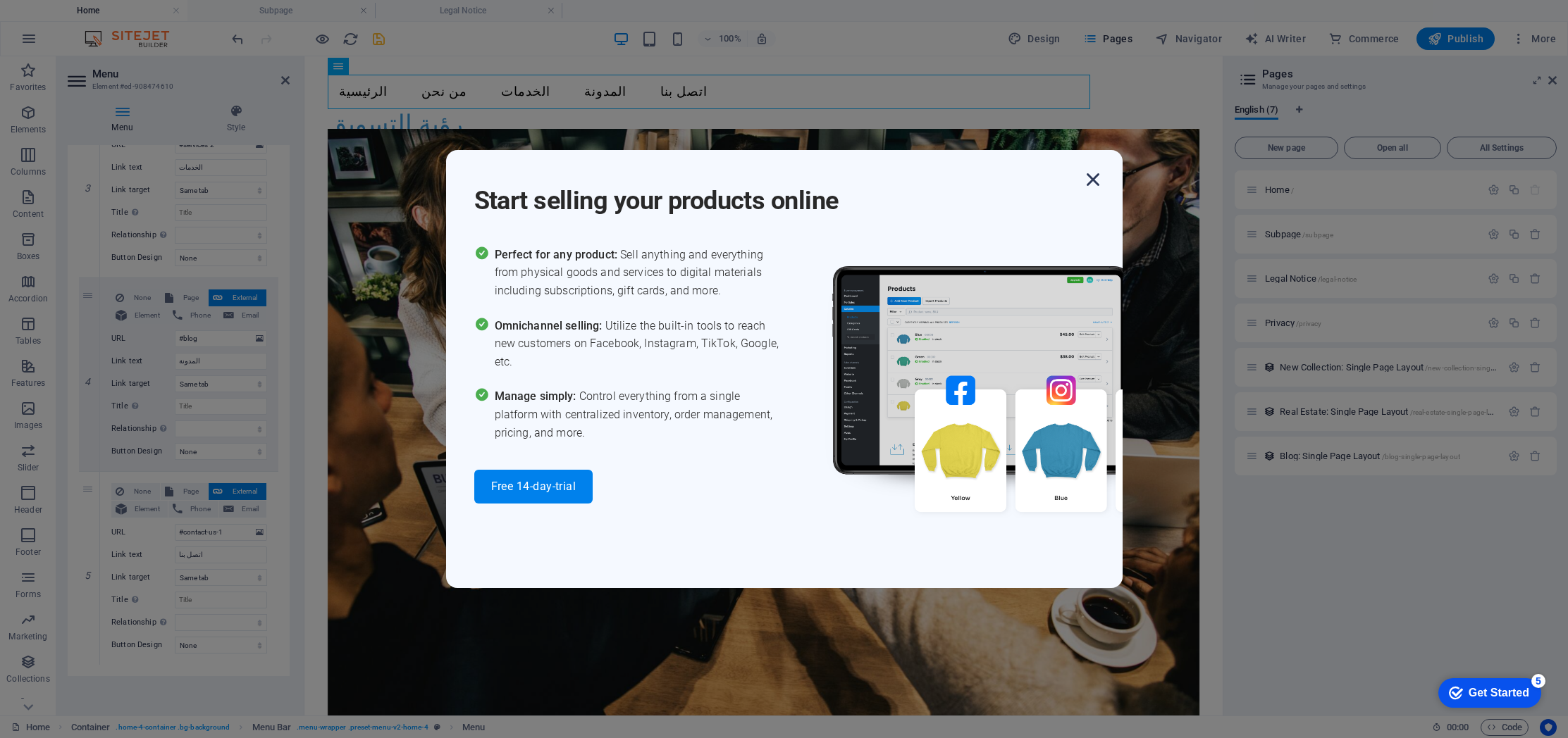
click at [1098, 183] on icon "button" at bounding box center [1092, 179] width 25 height 25
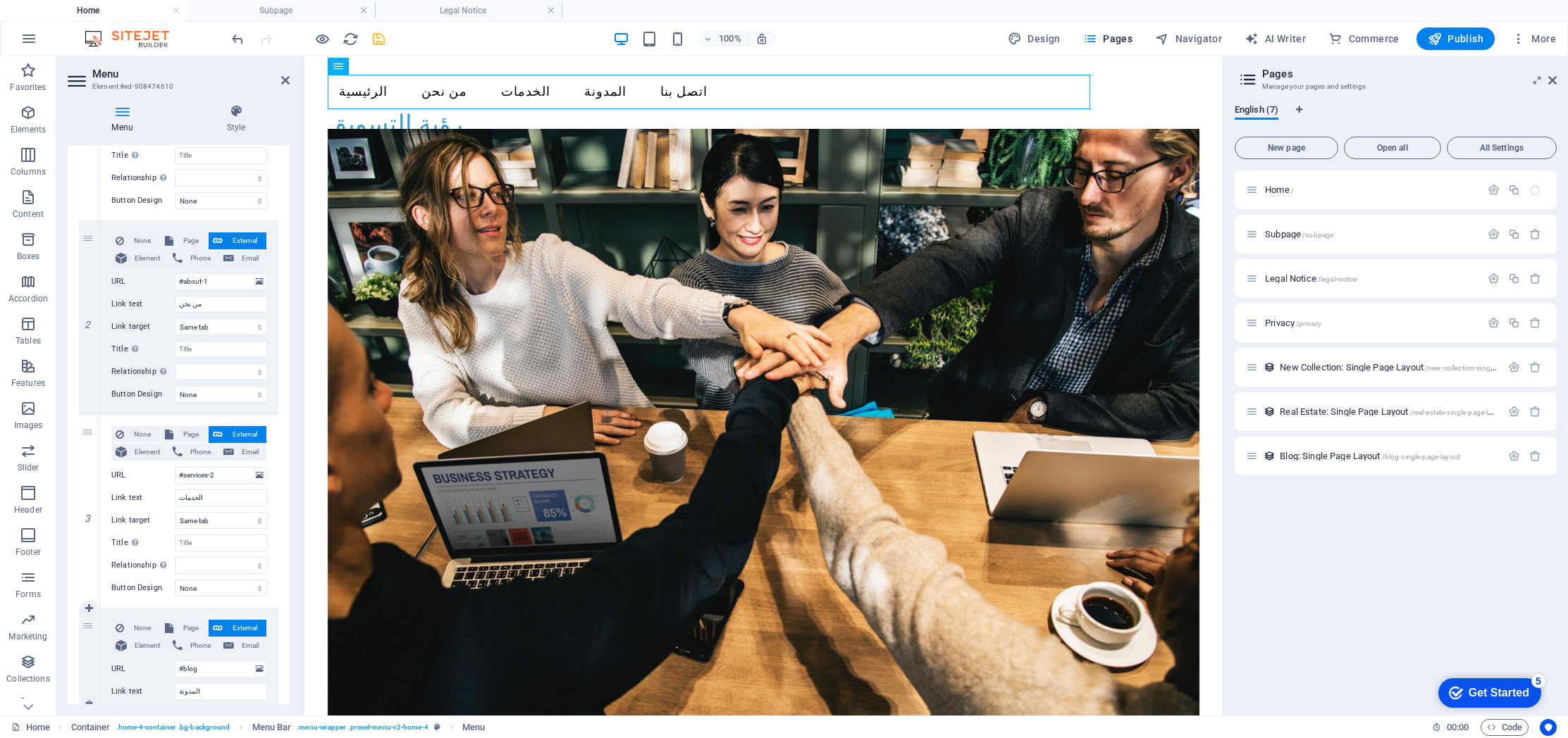
scroll to position [0, 0]
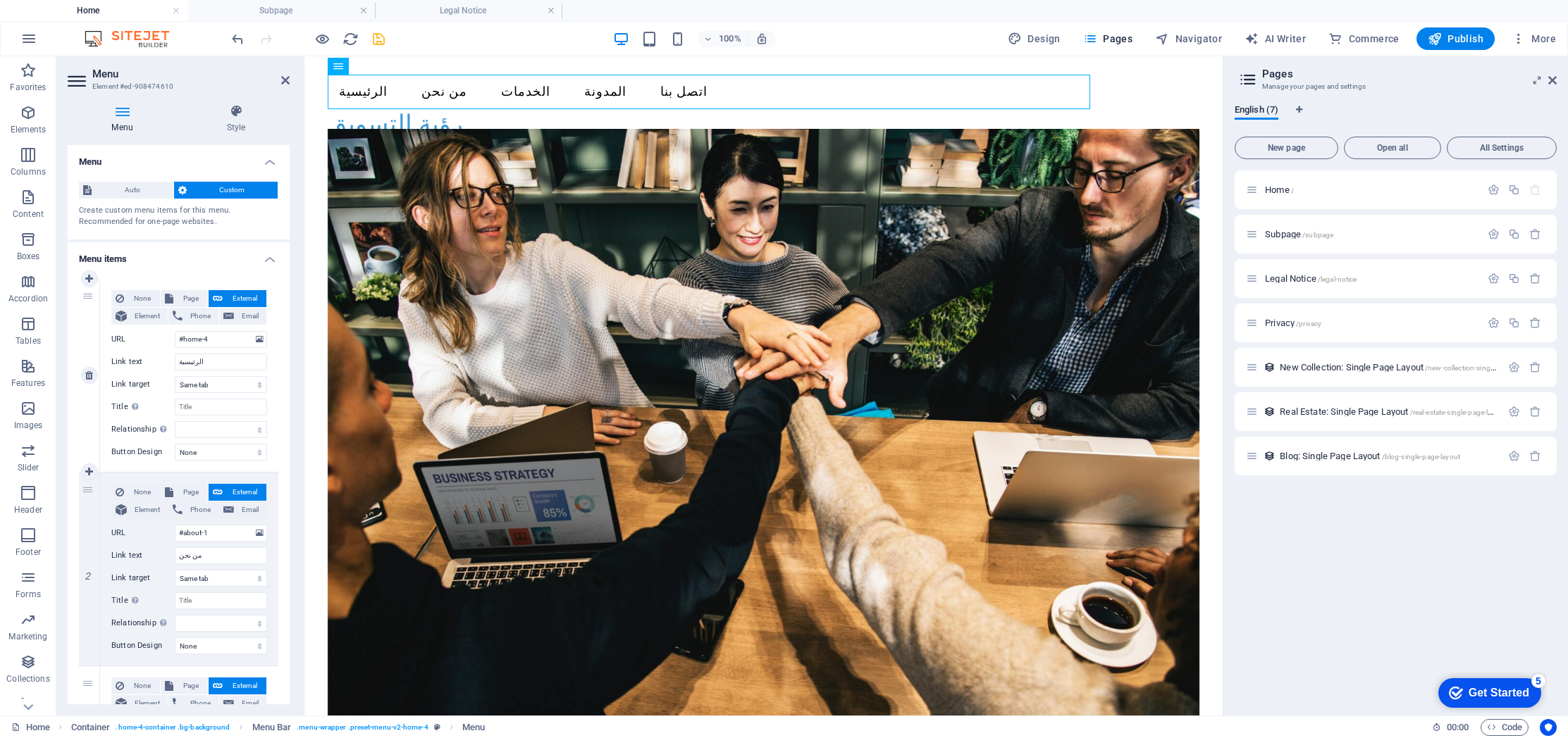
drag, startPoint x: 110, startPoint y: 258, endPoint x: 115, endPoint y: 371, distance: 113.1
click at [115, 371] on li "Menu items 1 None Page External Element Phone Email Page Home Subpage Legal Not…" at bounding box center [179, 750] width 222 height 1016
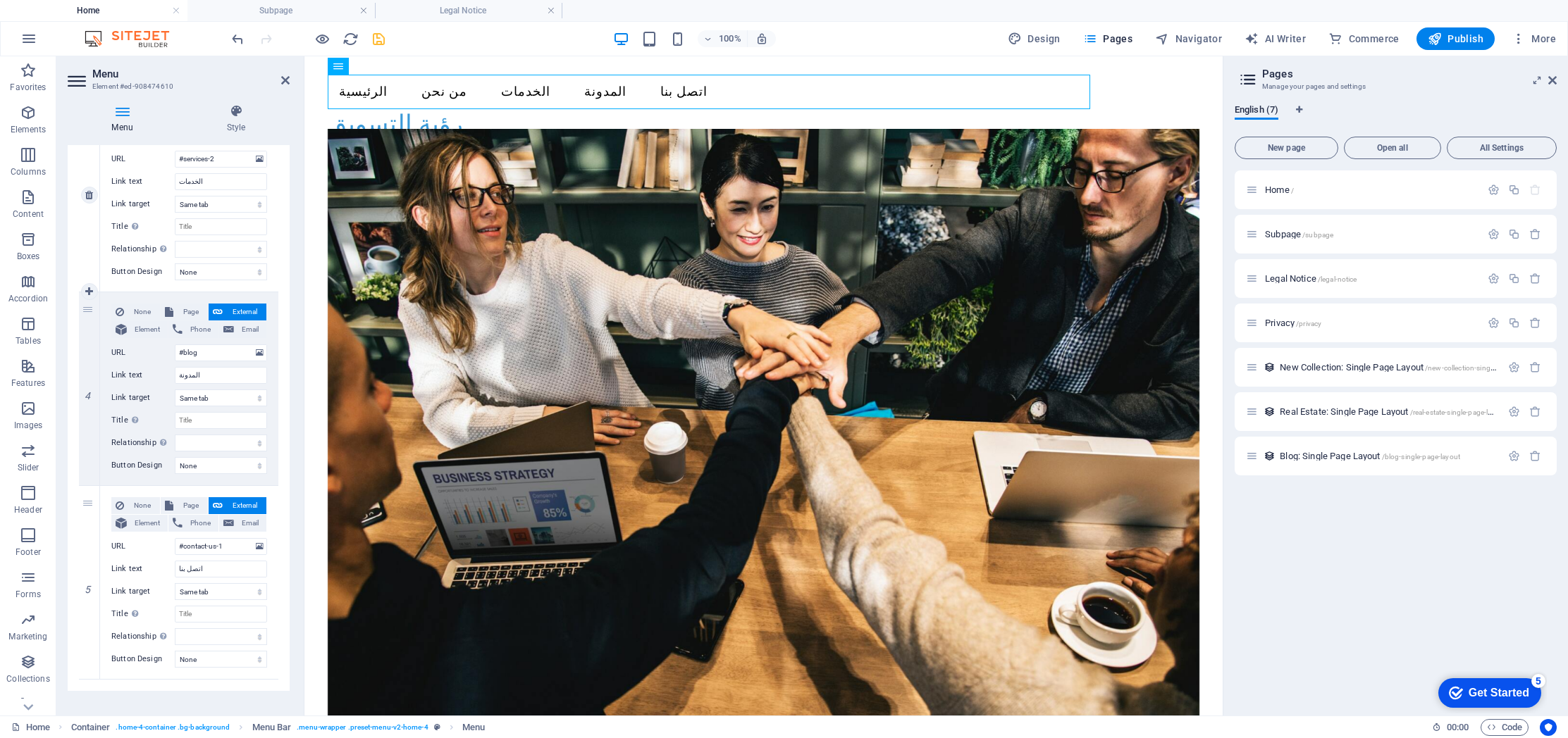
scroll to position [582, 0]
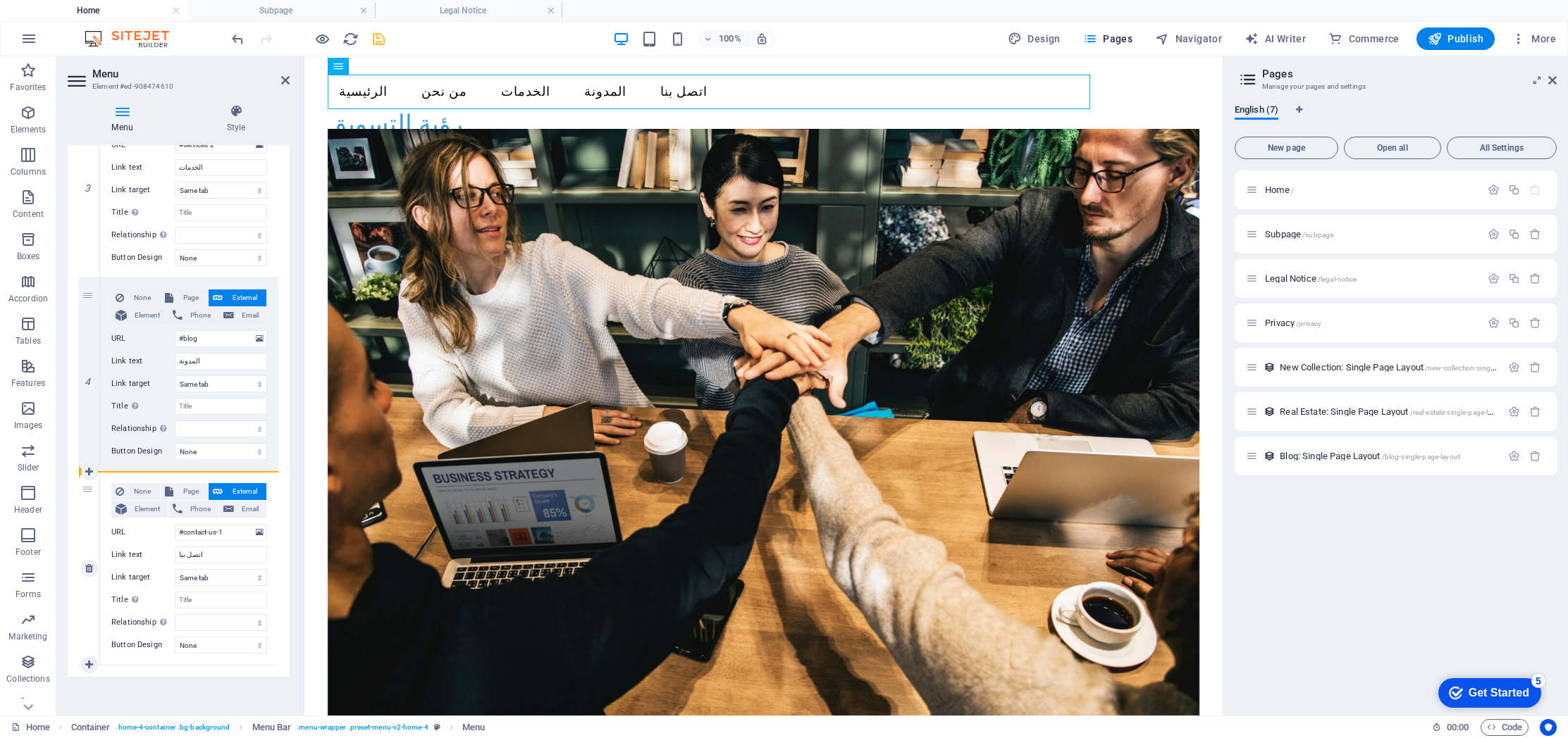
drag, startPoint x: 88, startPoint y: 301, endPoint x: 116, endPoint y: 549, distance: 249.6
click at [116, 549] on div "1 None Page External Element Phone Email Page Home Subpage Legal Notice Privacy…" at bounding box center [179, 181] width 200 height 968
type input "#about-1"
type input "من نحن"
select select
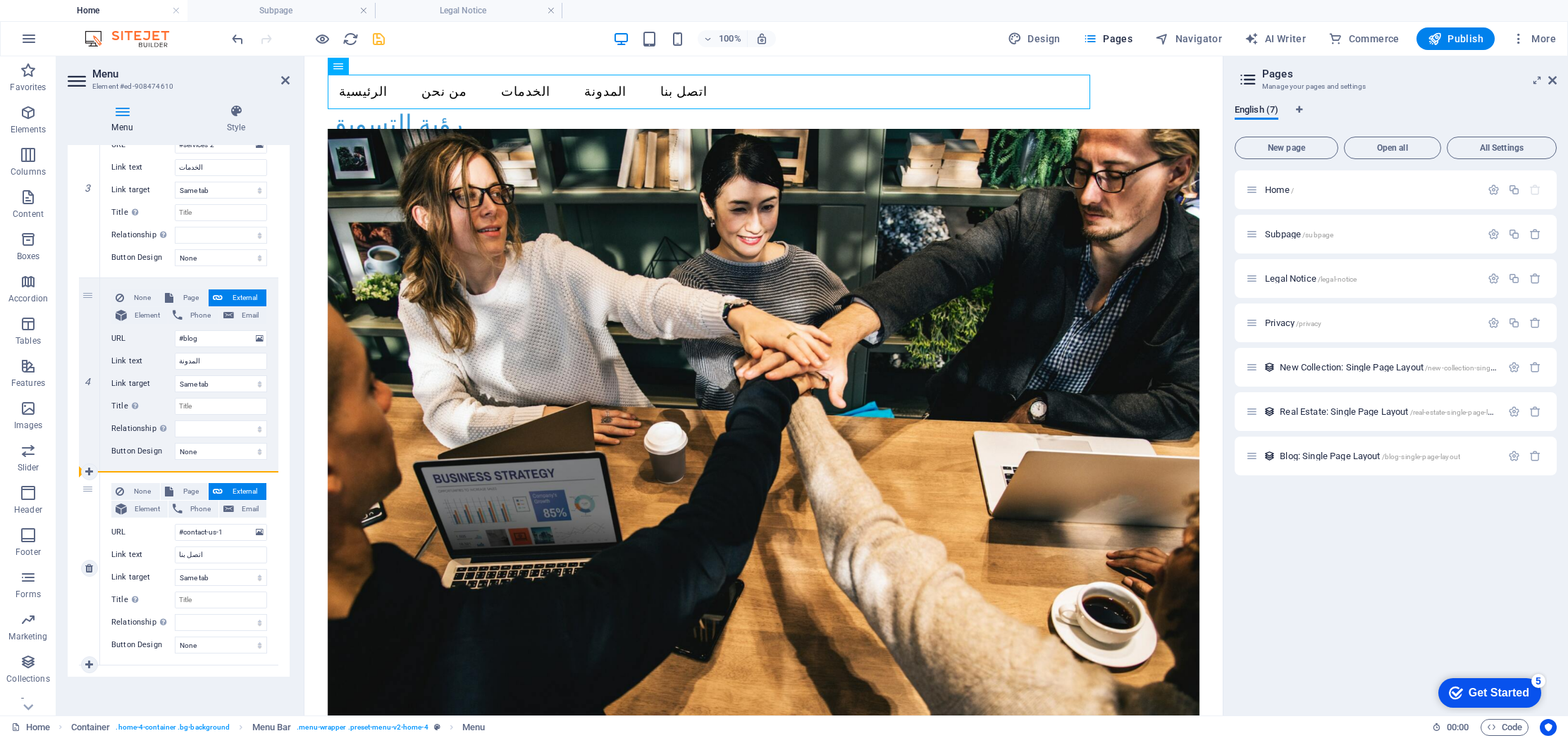
type input "#services-2"
type input "الخدمات"
select select
type input "#blog"
type input "المدونة"
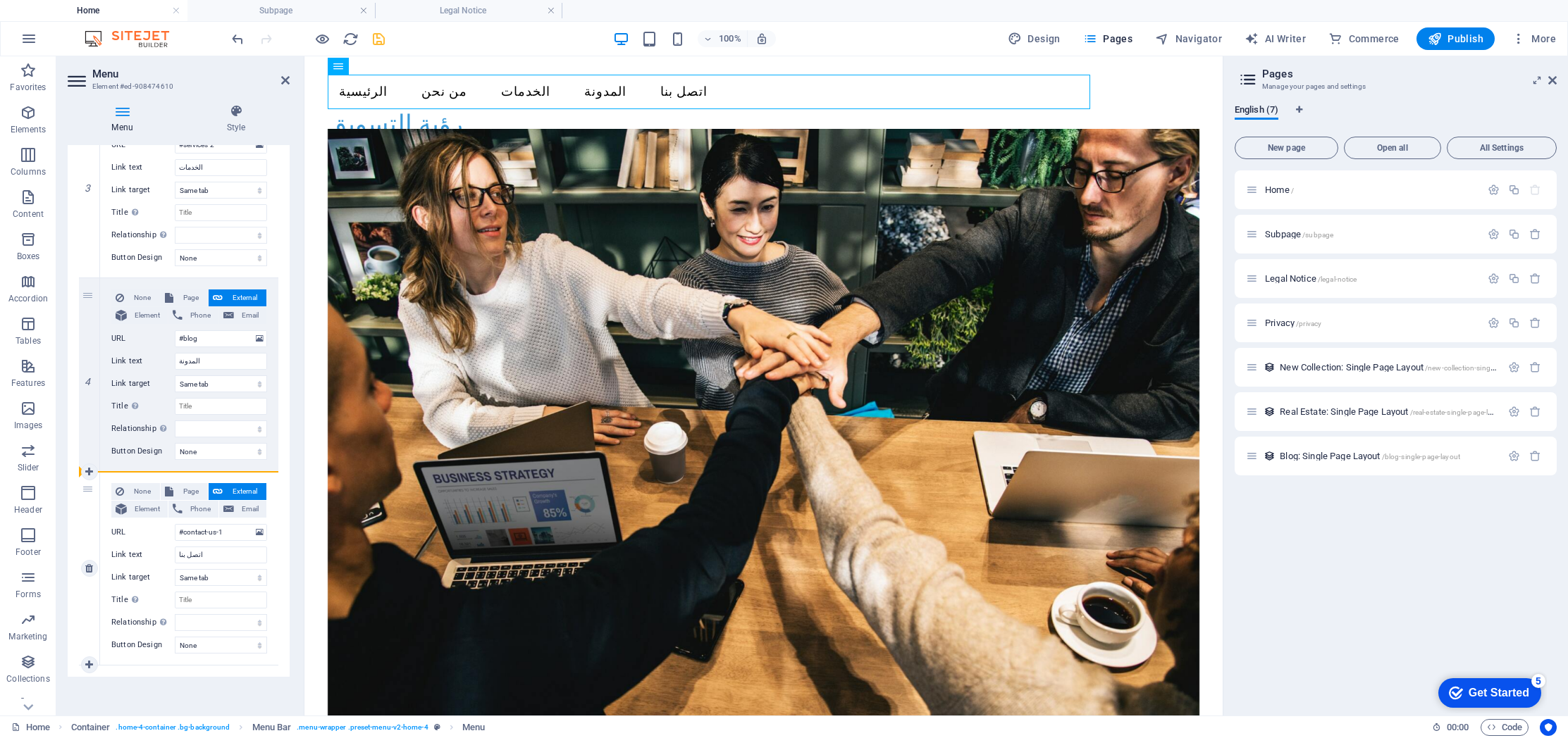
select select
type input "#home-4"
type input "الرئيسية"
select select
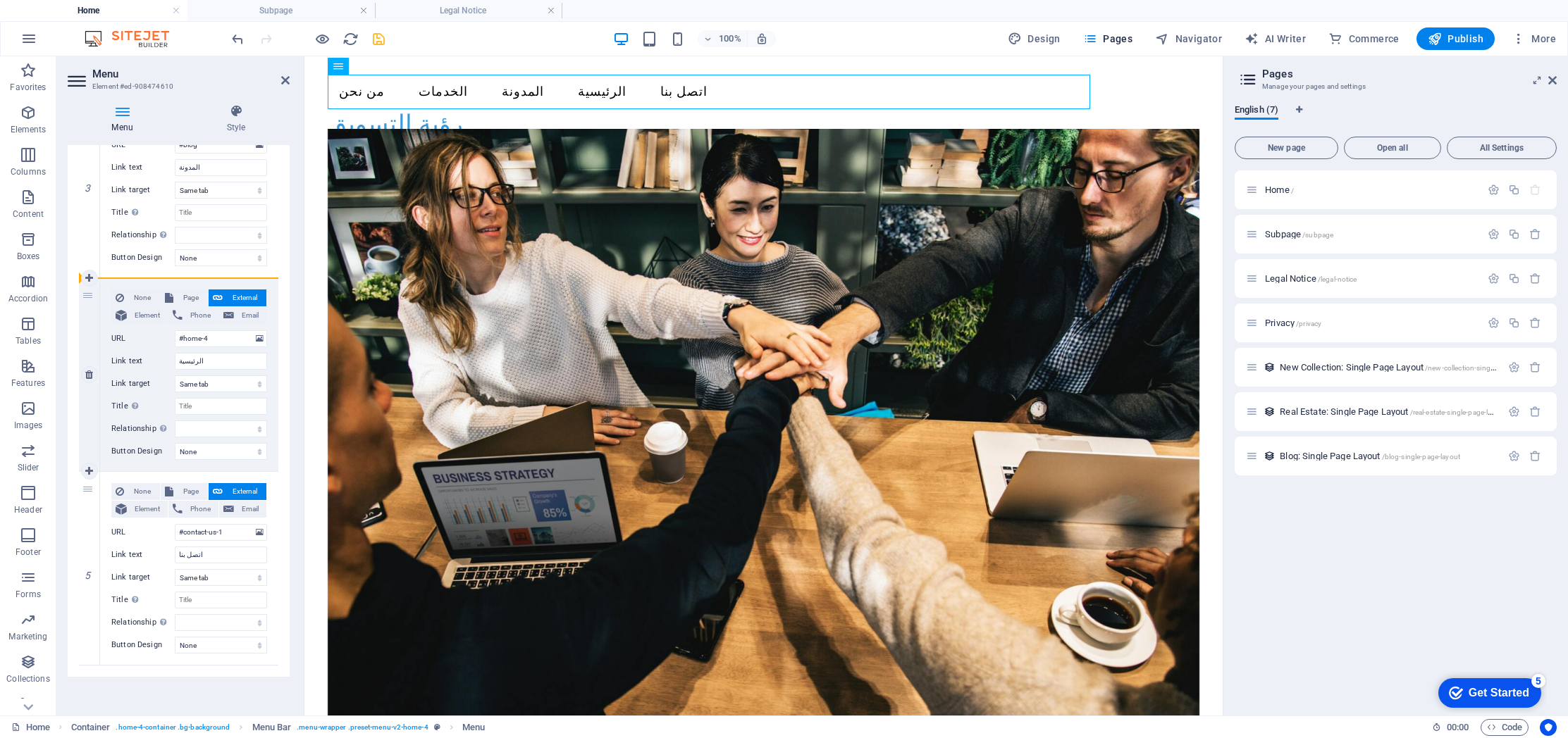
drag, startPoint x: 84, startPoint y: 489, endPoint x: 129, endPoint y: 282, distance: 211.8
click at [129, 282] on div "1 None Page External Element Phone Email Page Home Subpage Legal Notice Privacy…" at bounding box center [179, 181] width 200 height 968
select select
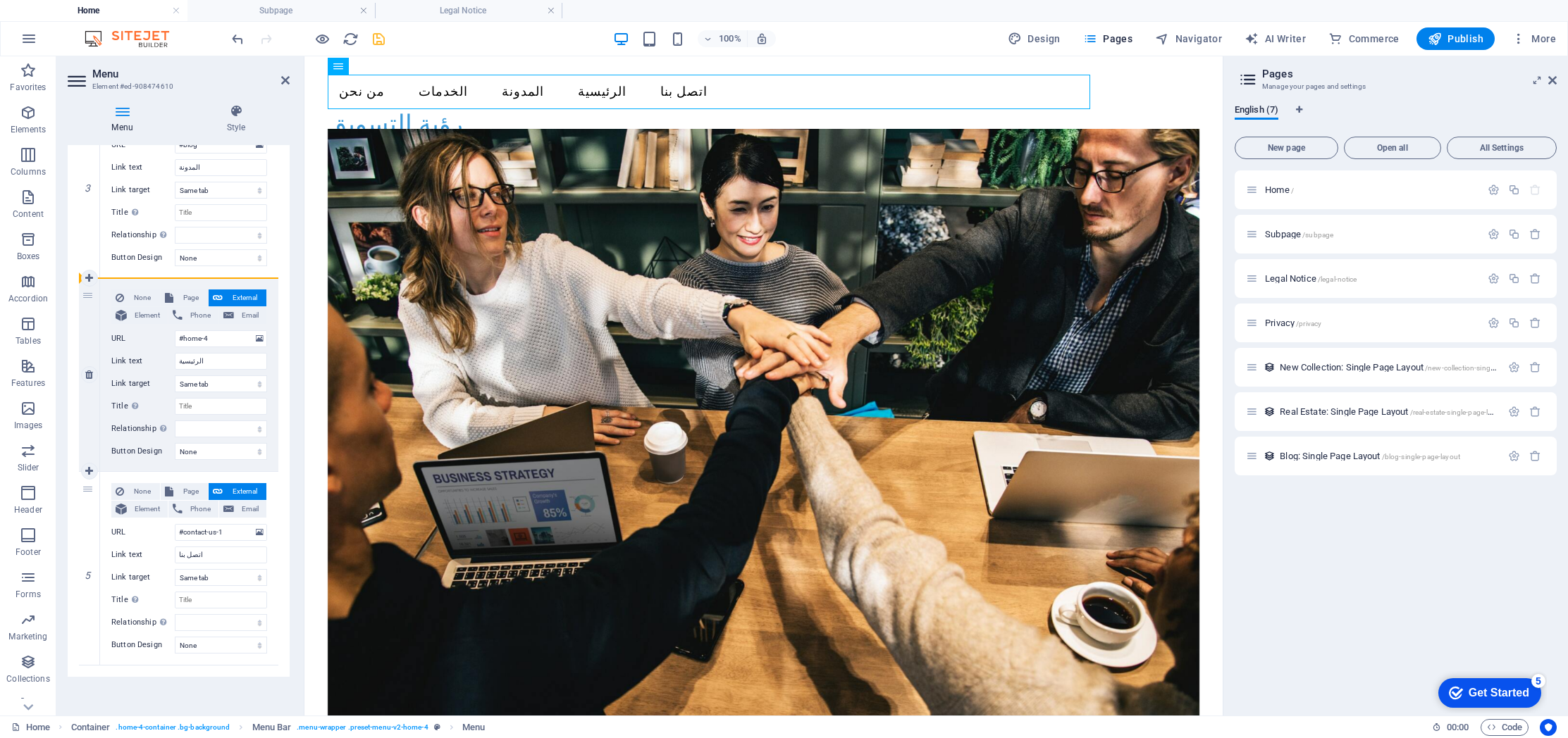
type input "#contact-us-1"
type input "اتصل بنا"
select select
type input "#home-4"
type input "الرئيسية"
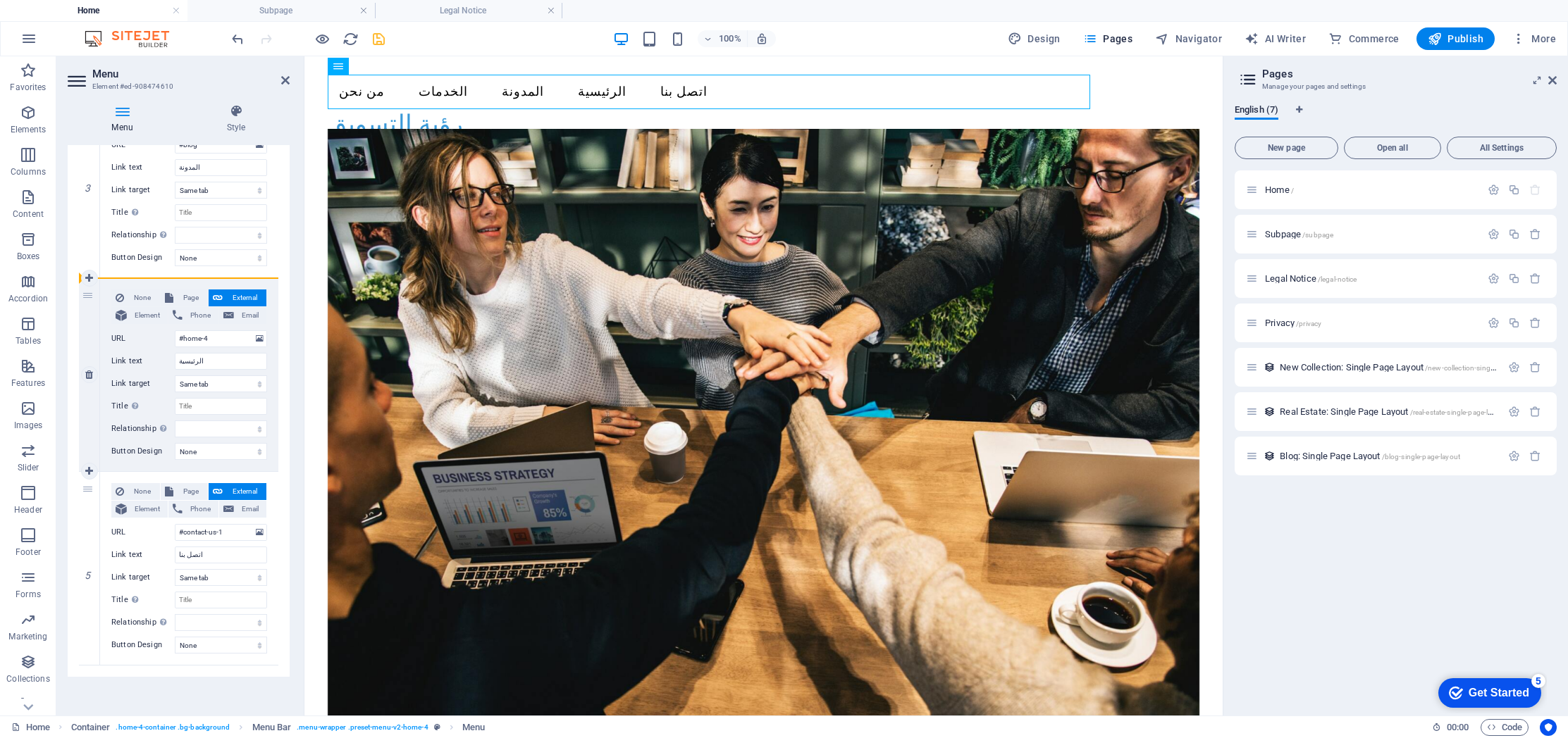
select select
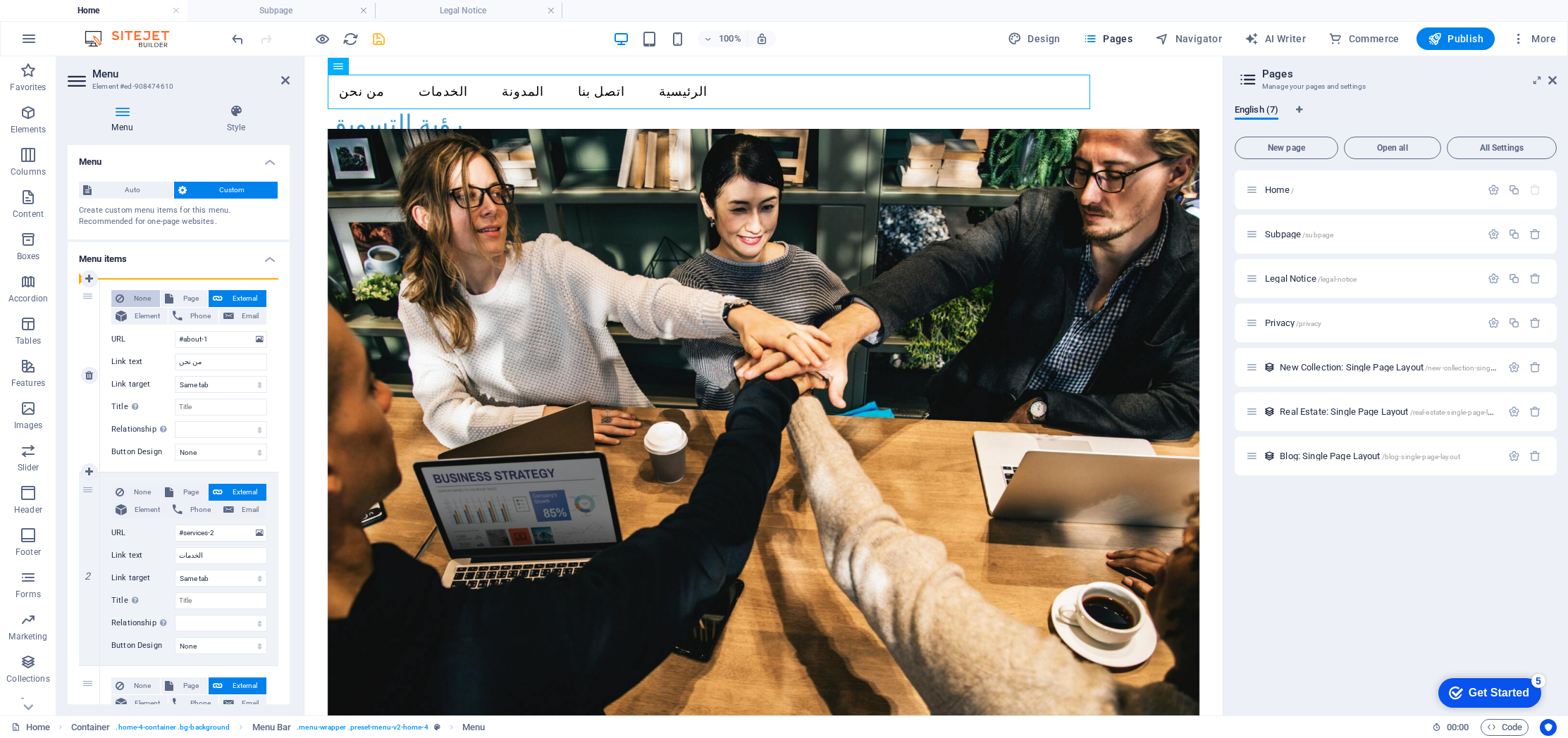
scroll to position [2, 0]
drag, startPoint x: 87, startPoint y: 326, endPoint x: 154, endPoint y: 291, distance: 75.6
type input "#contact-us-1"
type input "اتصل بنا"
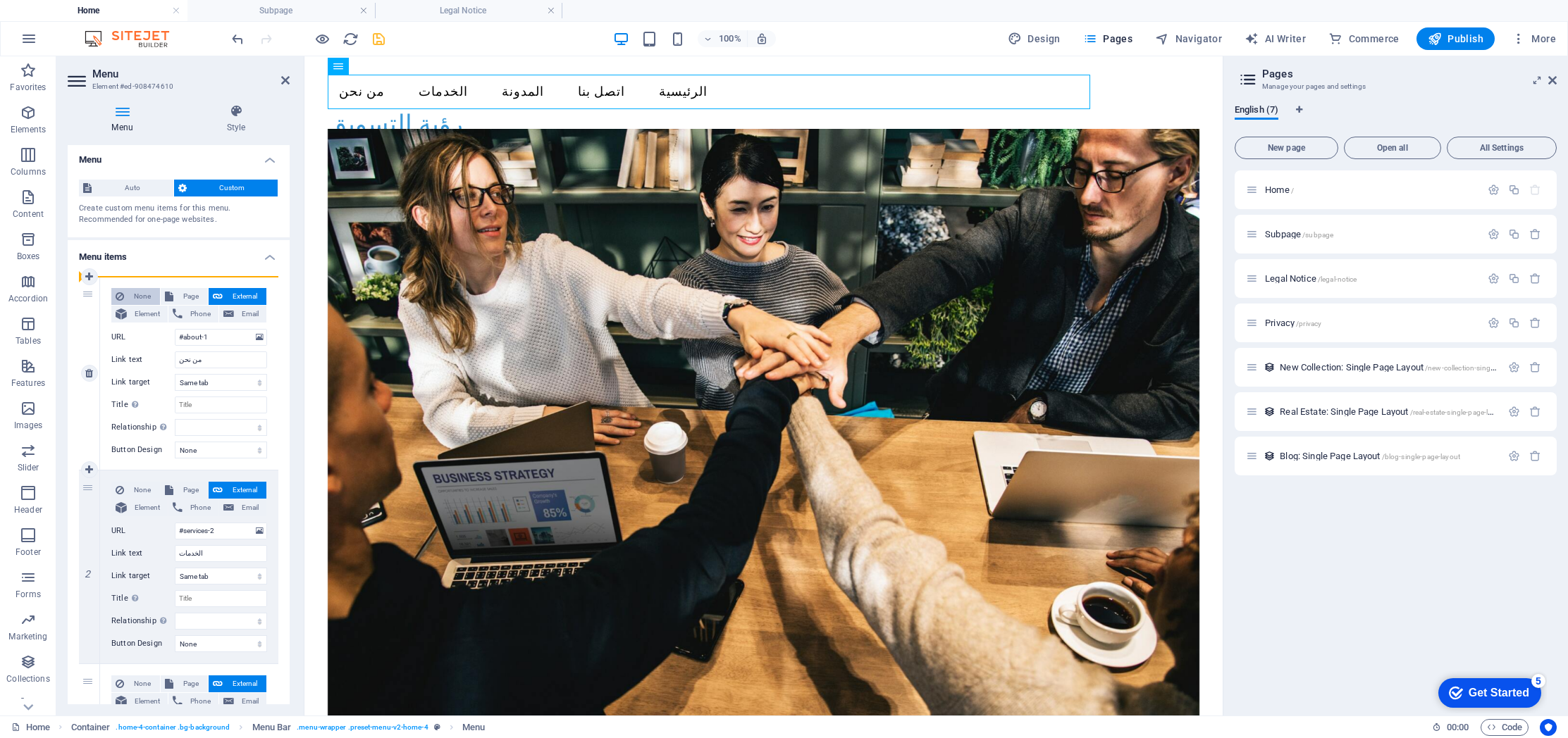
select select
type input "#about-1"
type input "من نحن"
select select
type input "#services-2"
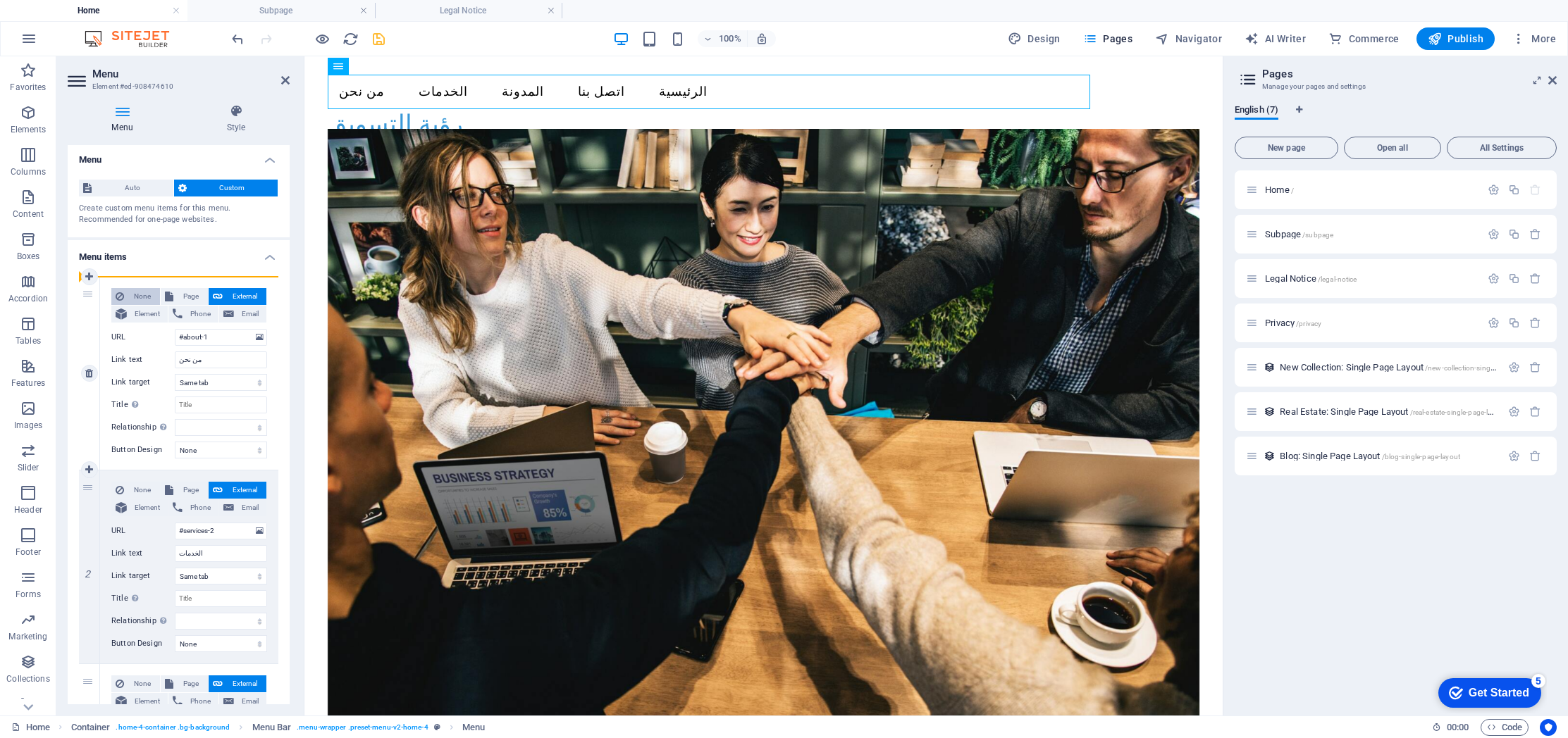
type input "الخدمات"
select select
type input "#blog"
type input "المدونة"
select select
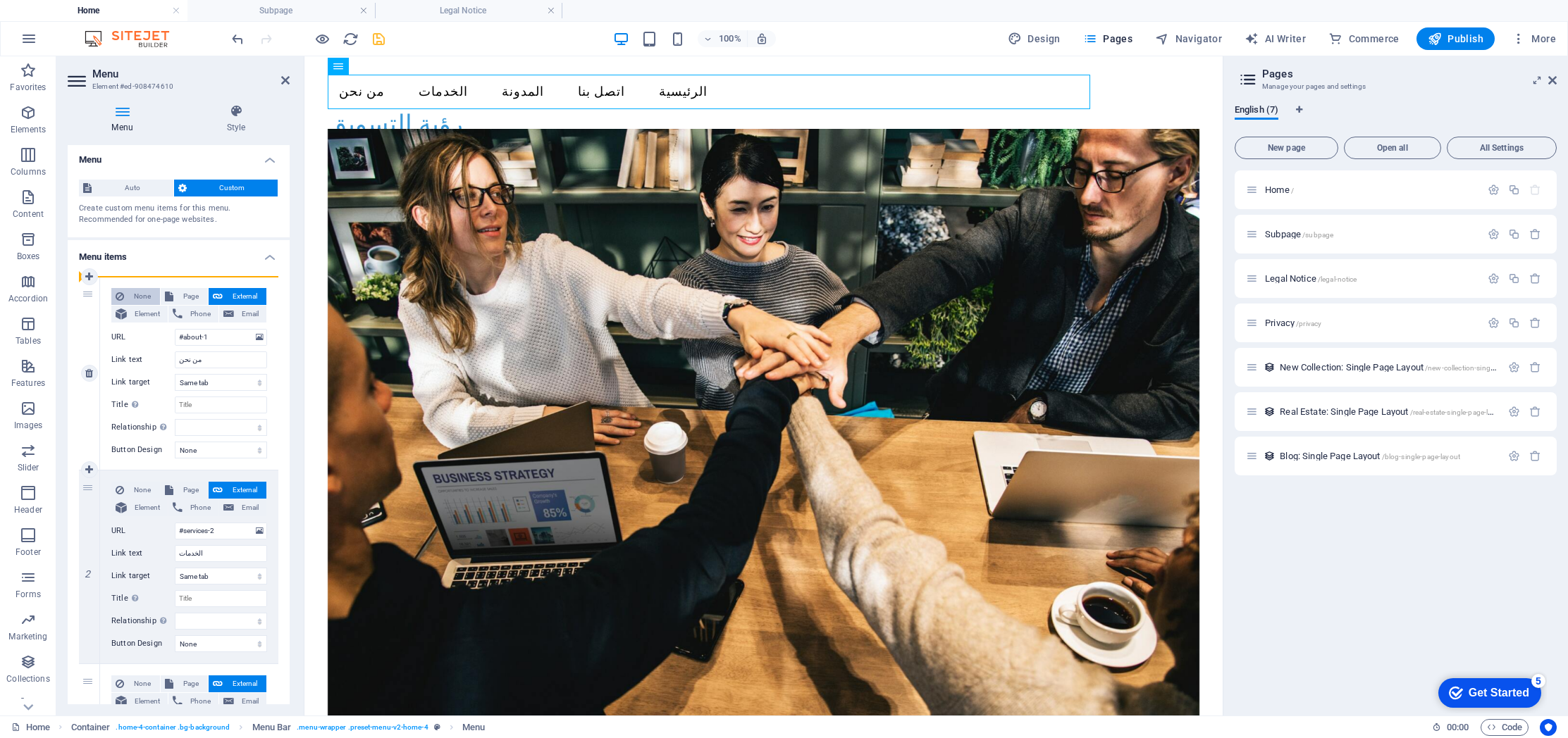
select select
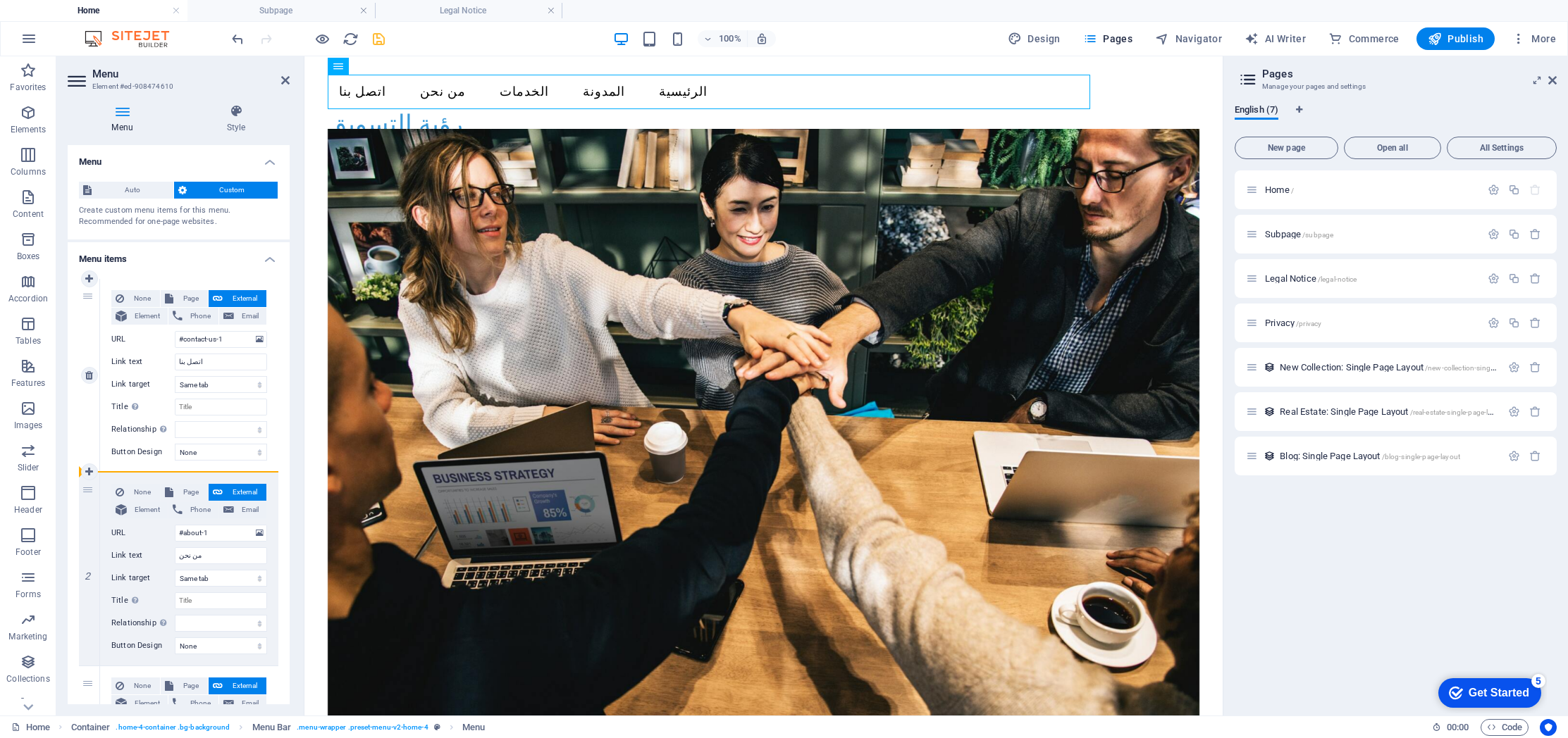
drag, startPoint x: 86, startPoint y: 295, endPoint x: 153, endPoint y: 444, distance: 163.4
select select
type input "#blog"
type input "المدونة"
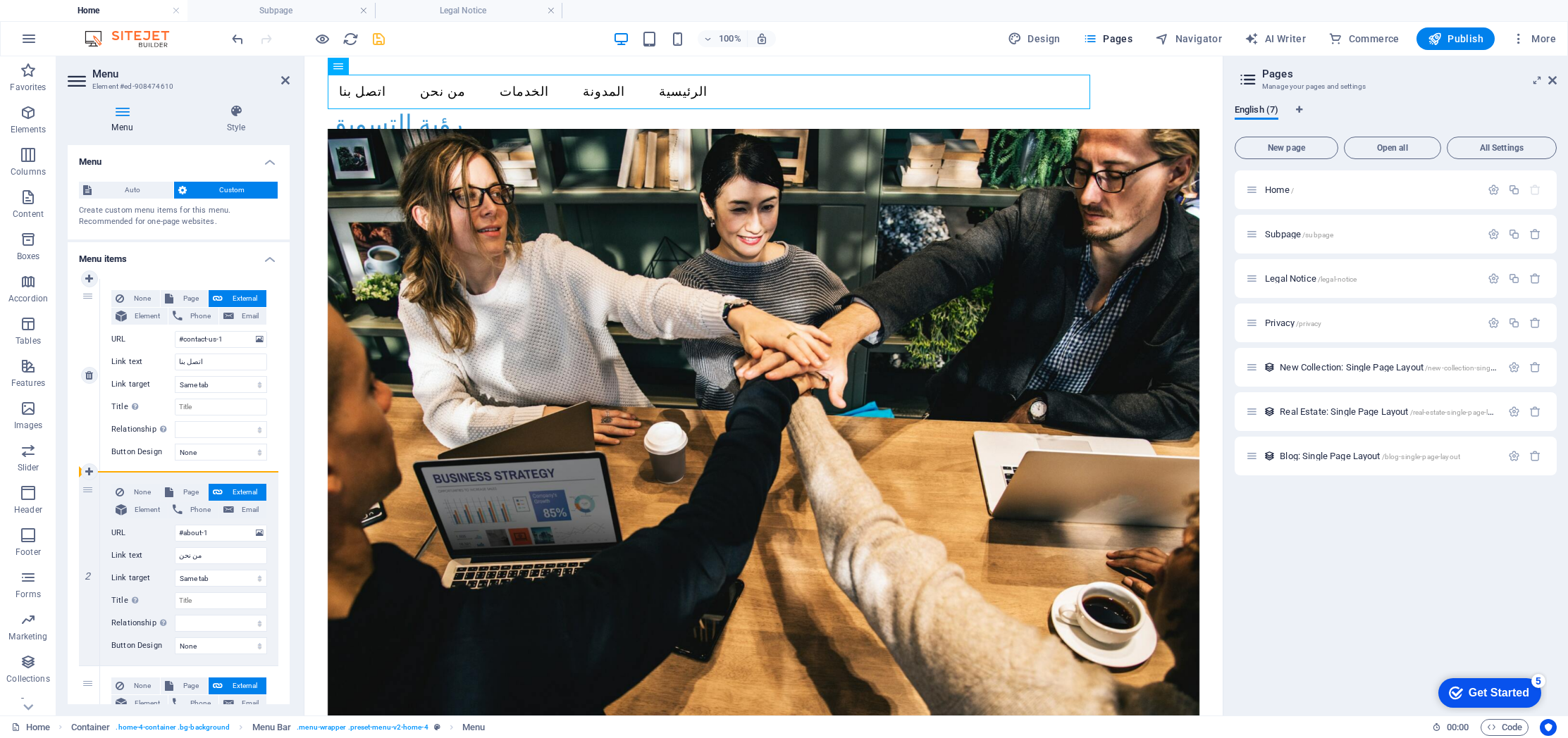
select select
type input "#about-1"
type input "من نحن"
select select
type input "#services-2"
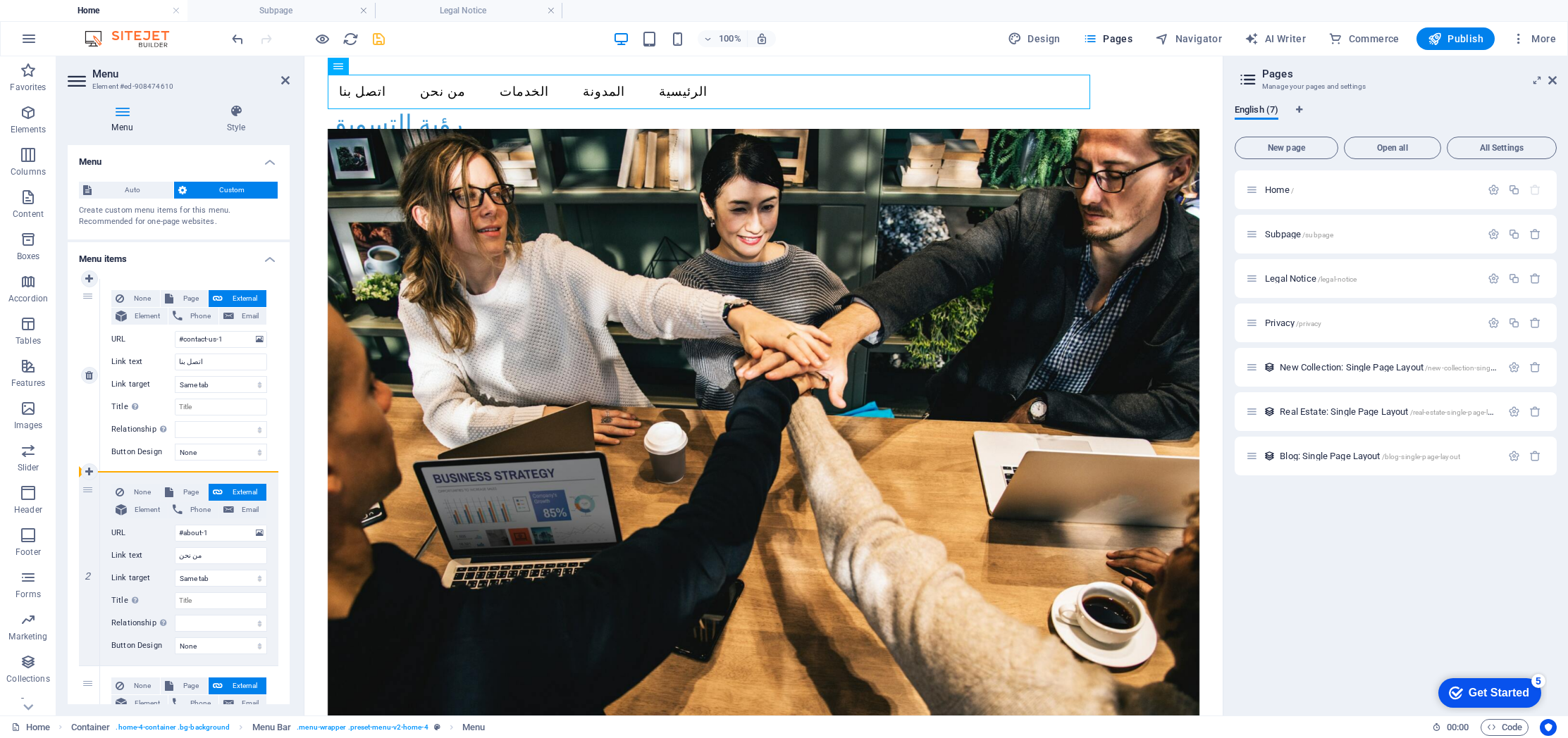
type input "الخدمات"
select select
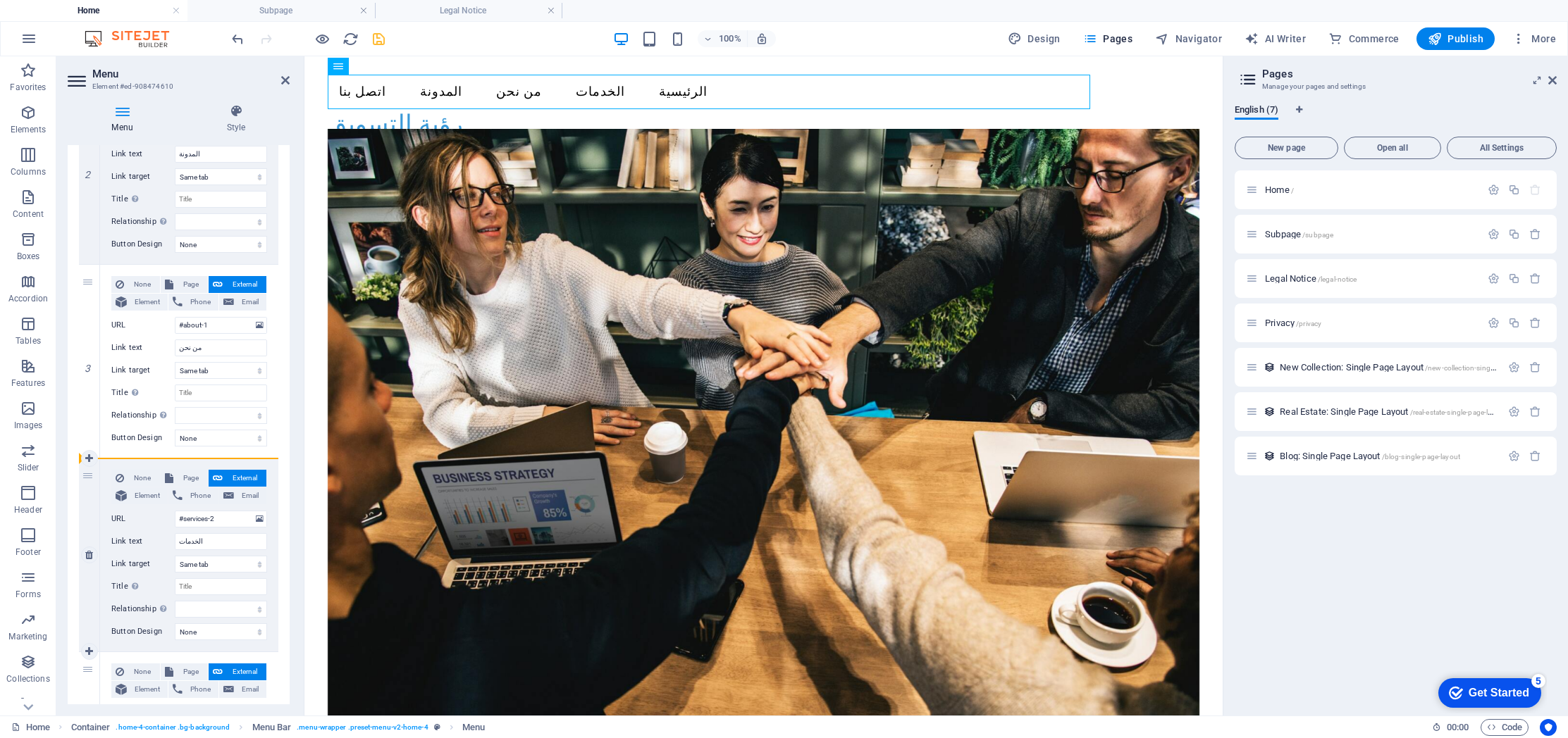
scroll to position [391, 0]
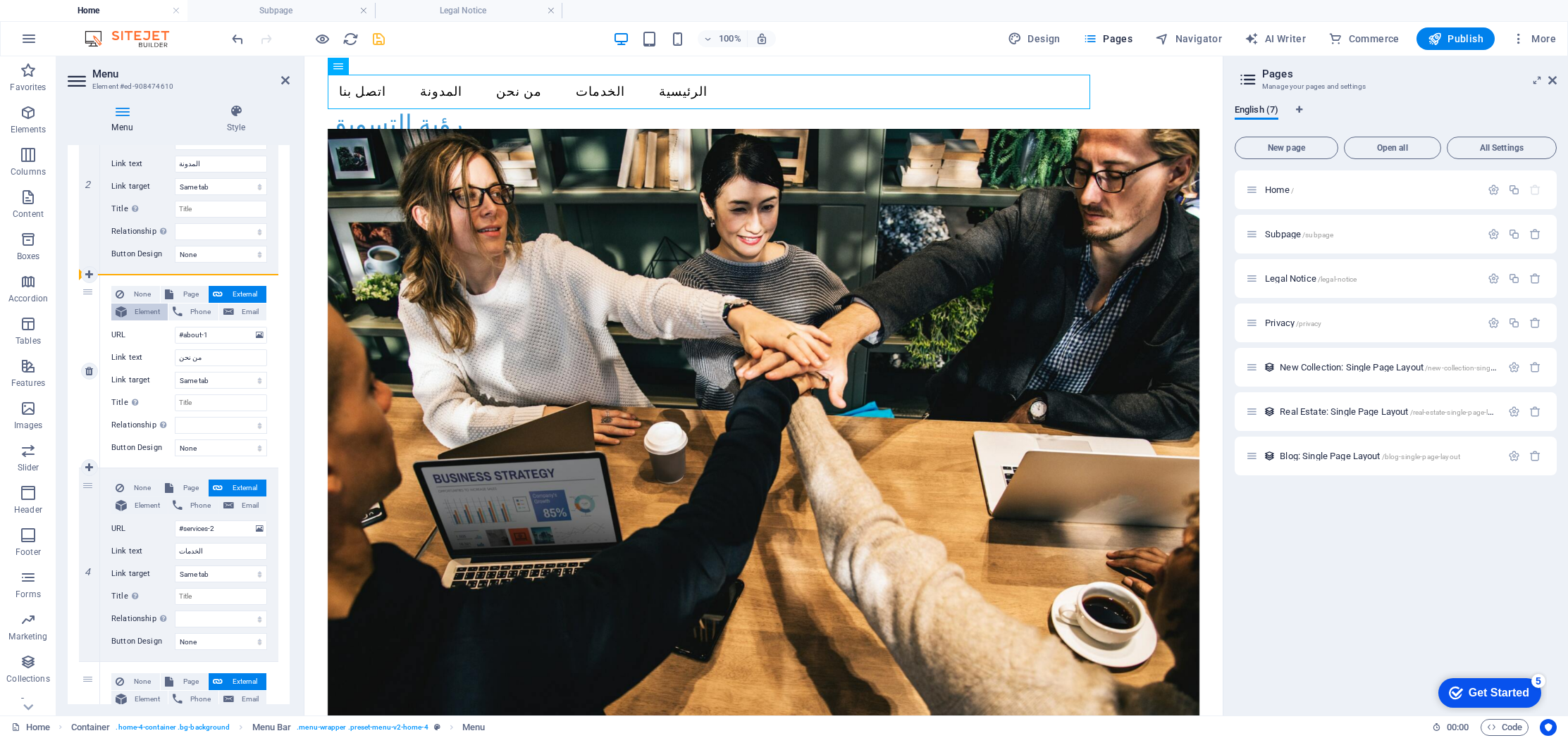
drag, startPoint x: 91, startPoint y: 296, endPoint x: 125, endPoint y: 307, distance: 35.7
click at [125, 307] on div "1 None Page External Element Phone Email Page Home Subpage Legal Notice Privacy…" at bounding box center [179, 371] width 200 height 968
select select
type input "#services-2"
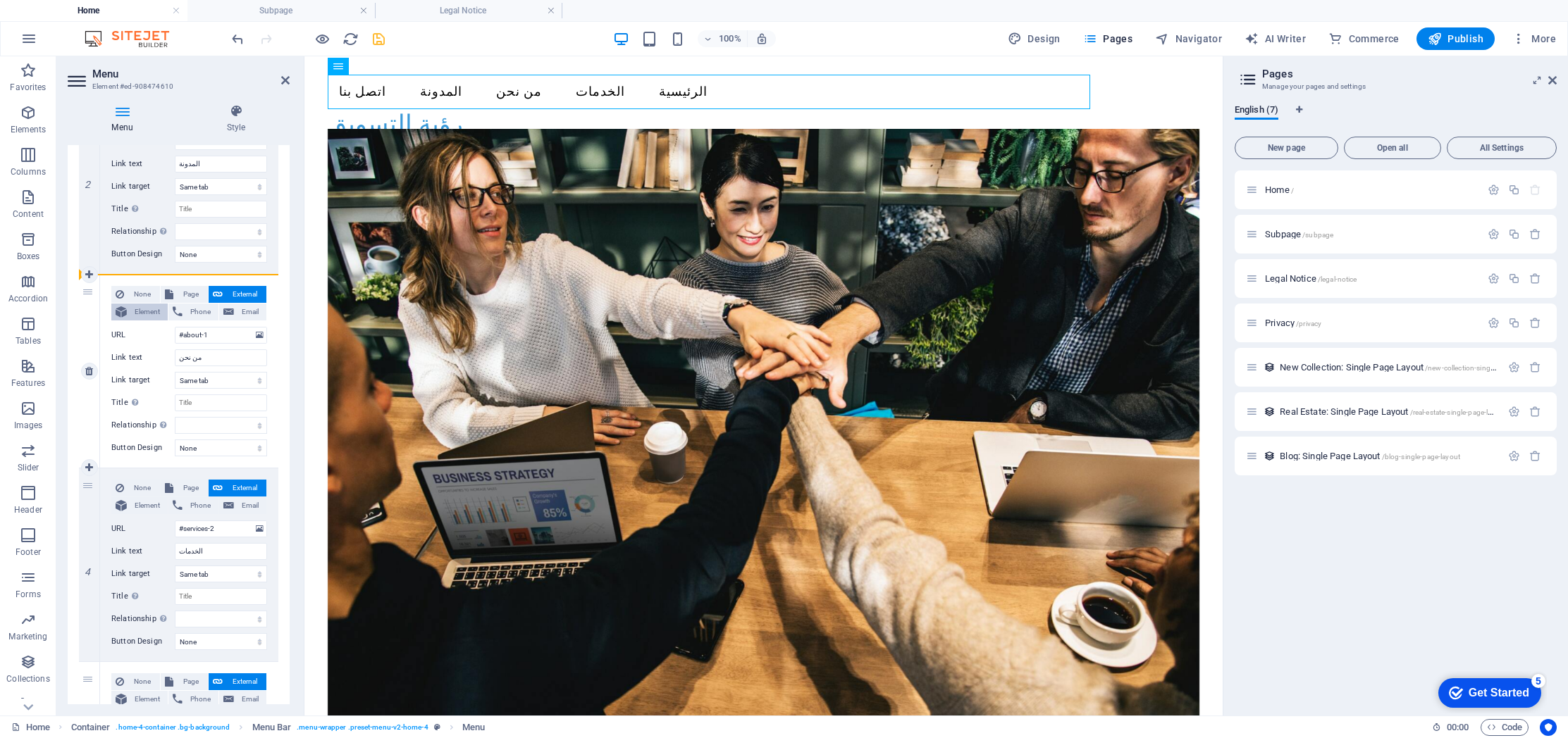
type input "الخدمات"
select select
type input "#about-1"
type input "من نحن"
select select
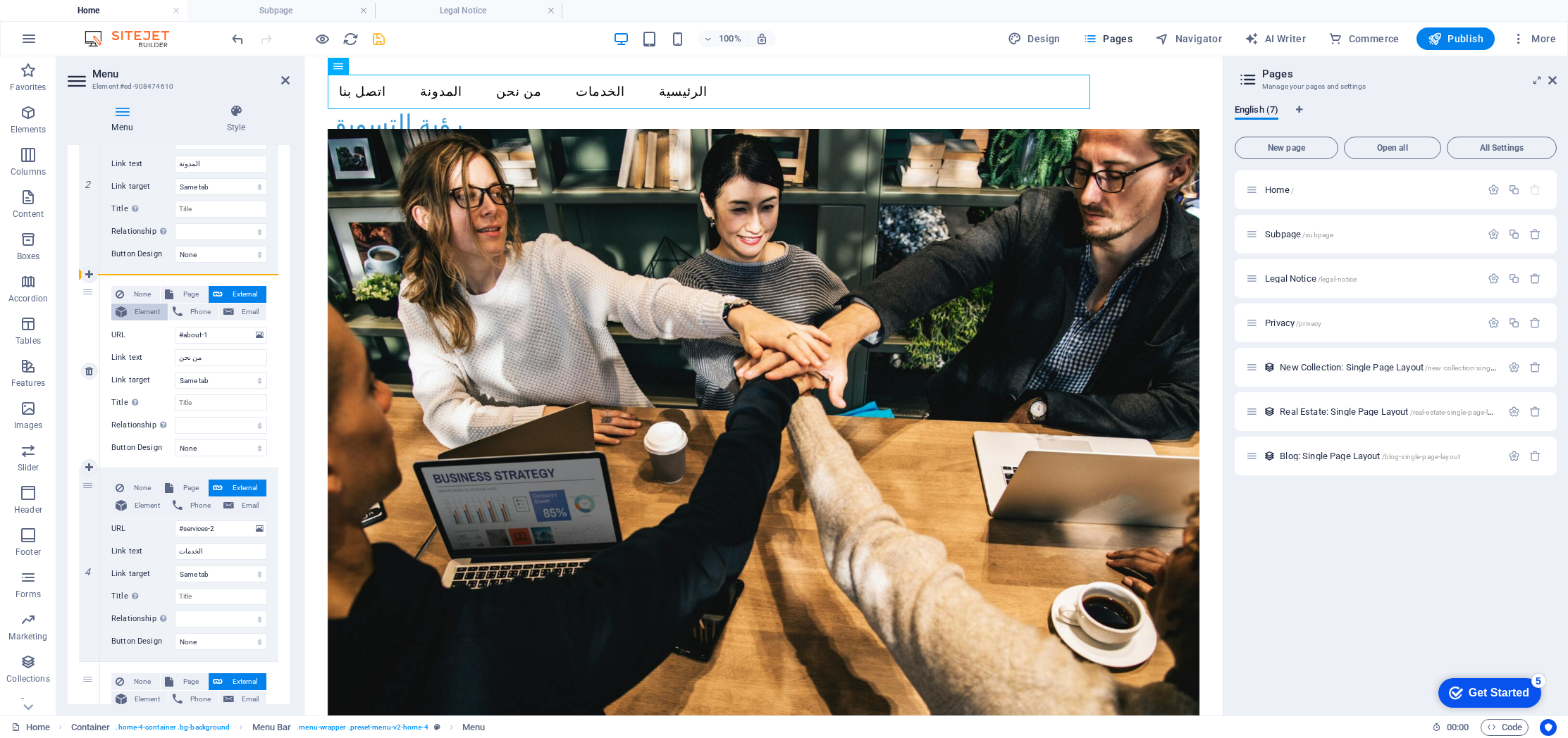
select select
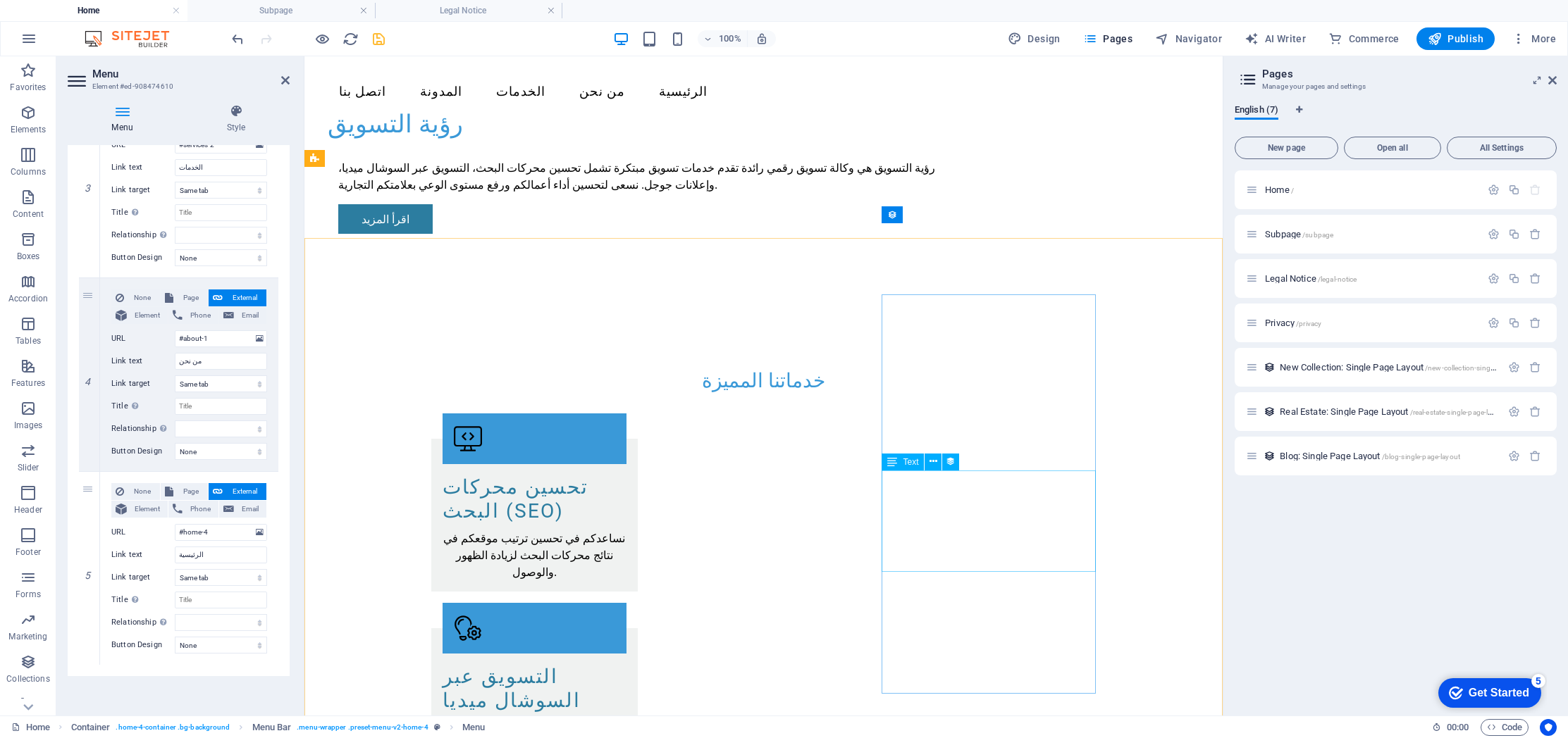
scroll to position [1285, 0]
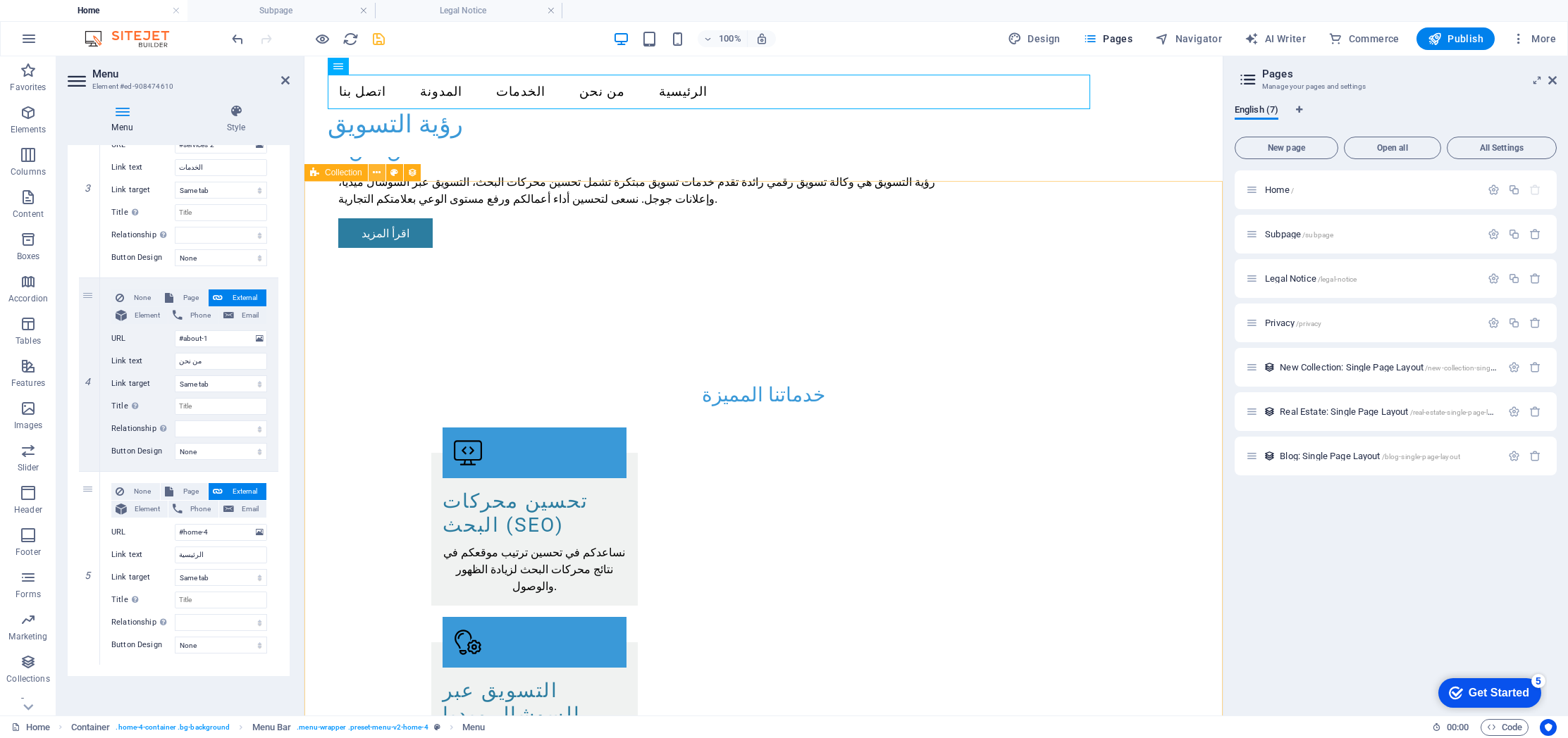
click at [379, 175] on icon at bounding box center [377, 173] width 8 height 14
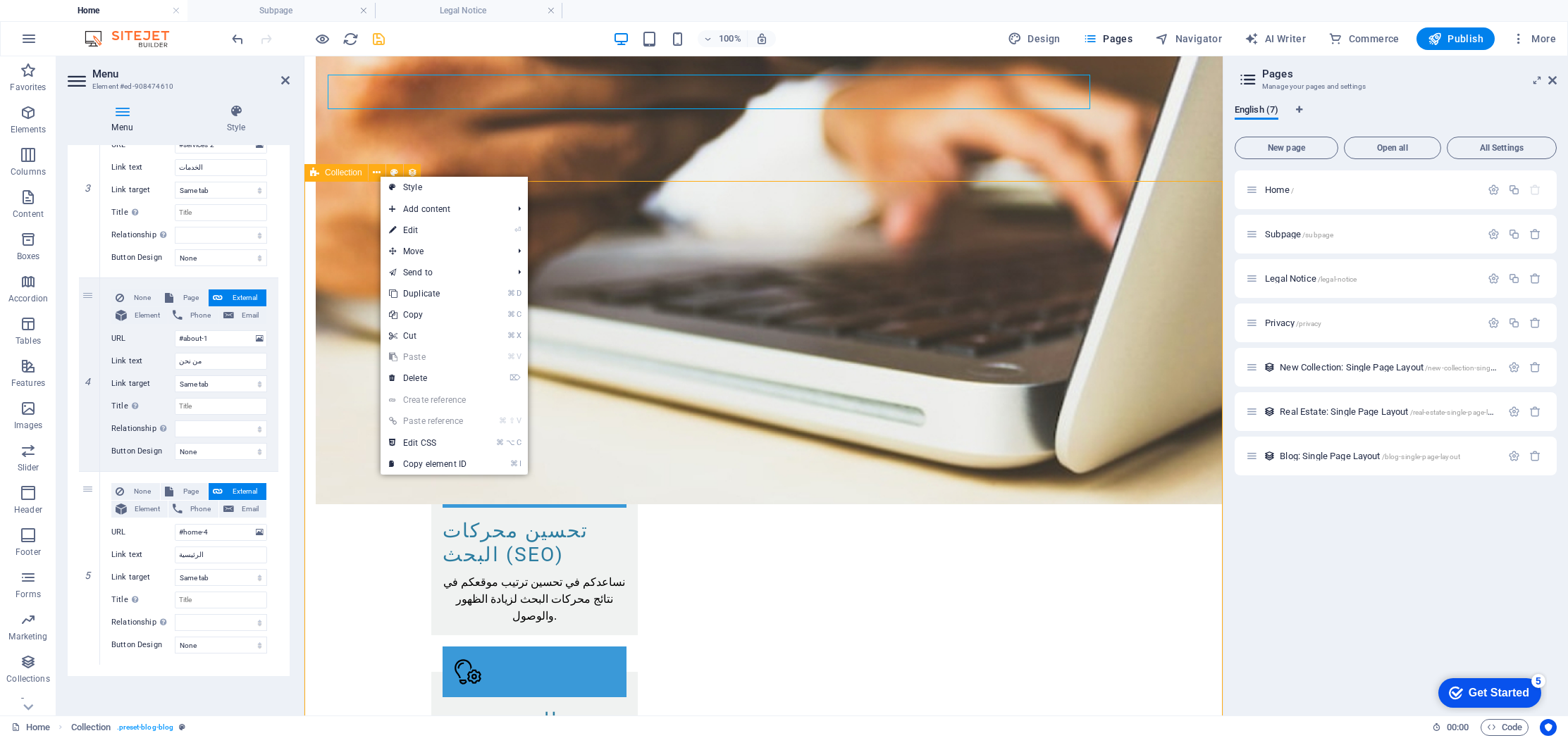
scroll to position [1356, 0]
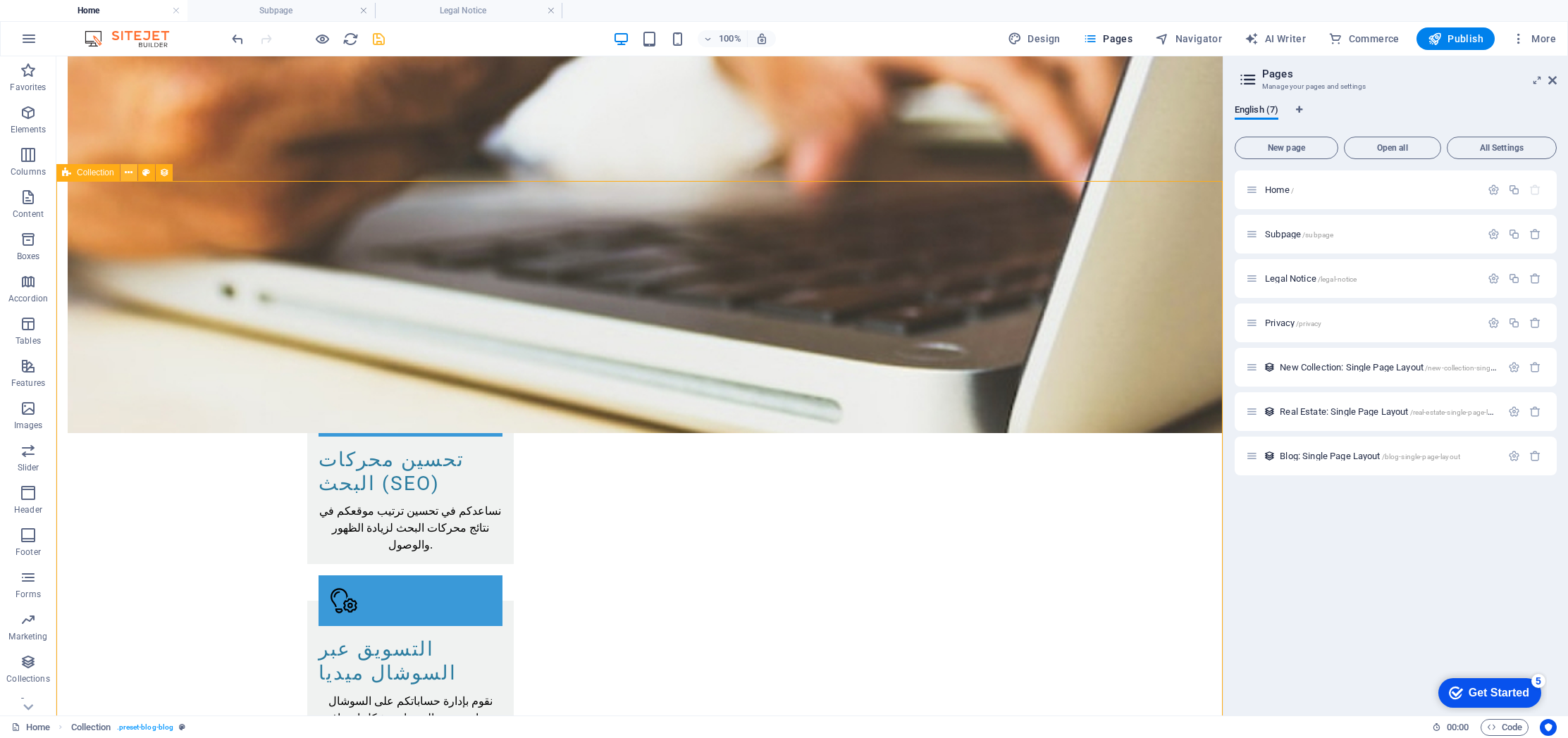
click at [127, 171] on icon at bounding box center [129, 173] width 8 height 14
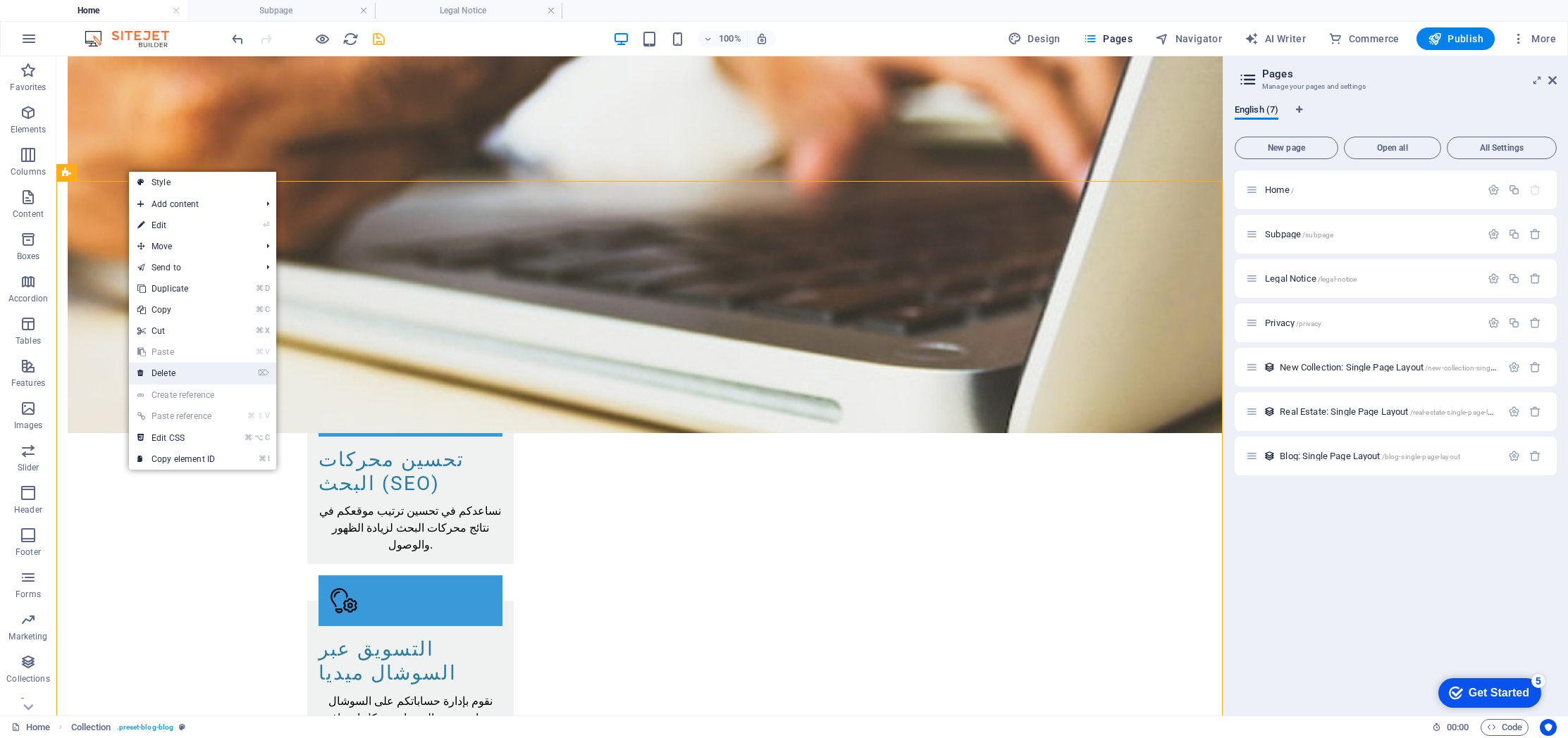
click at [188, 375] on link "⌦ Delete" at bounding box center [176, 373] width 94 height 21
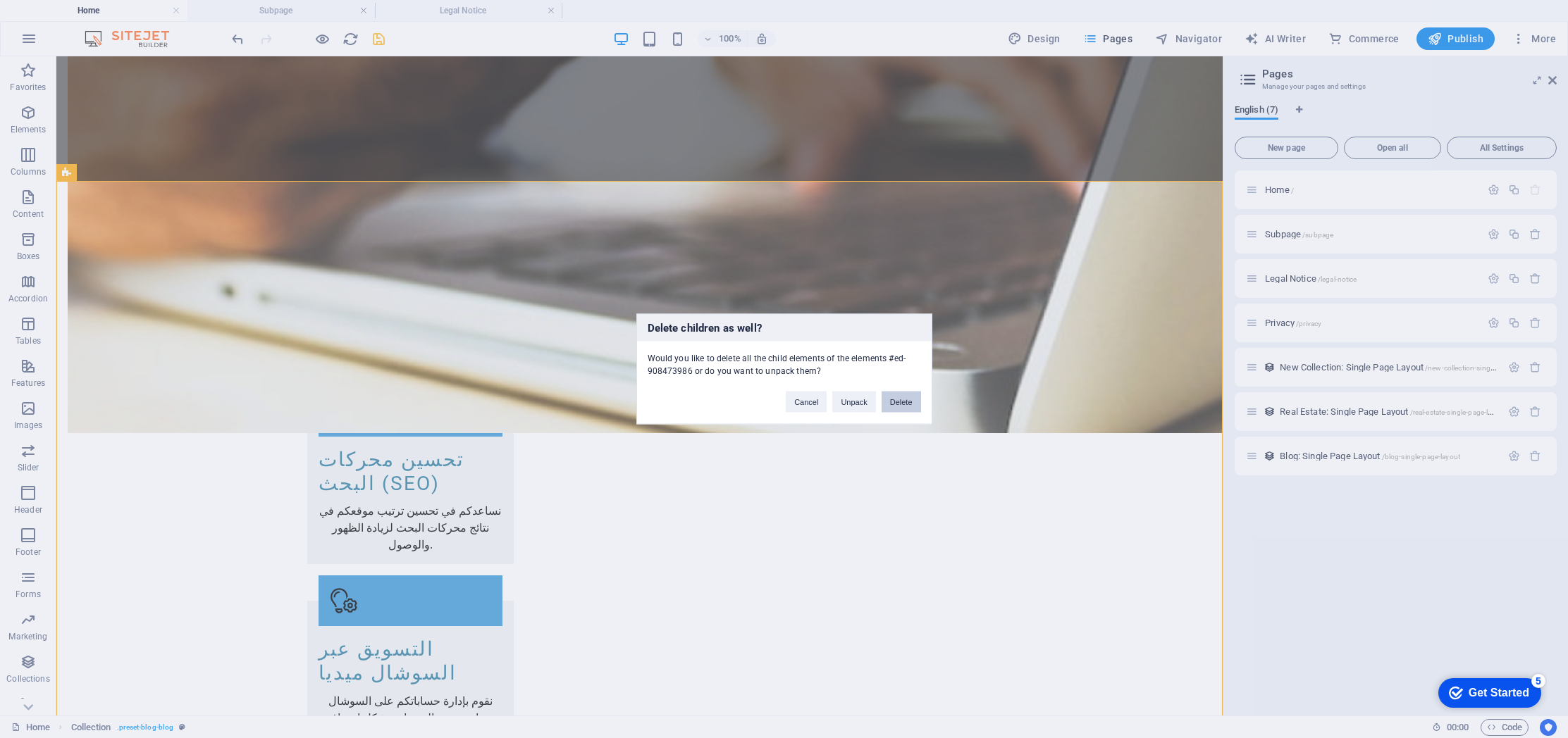
click at [898, 402] on button "Delete" at bounding box center [901, 402] width 39 height 21
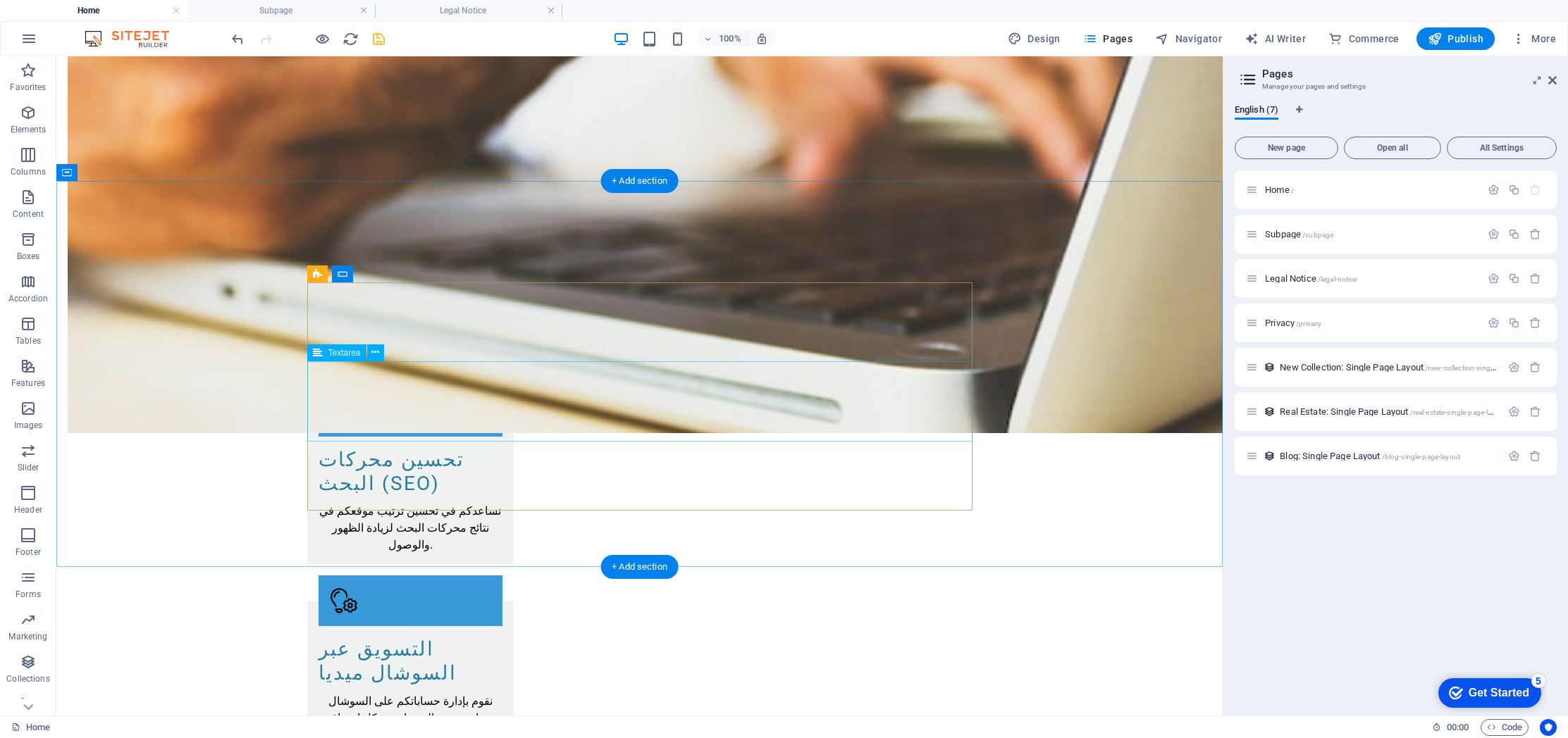
scroll to position [1473, 0]
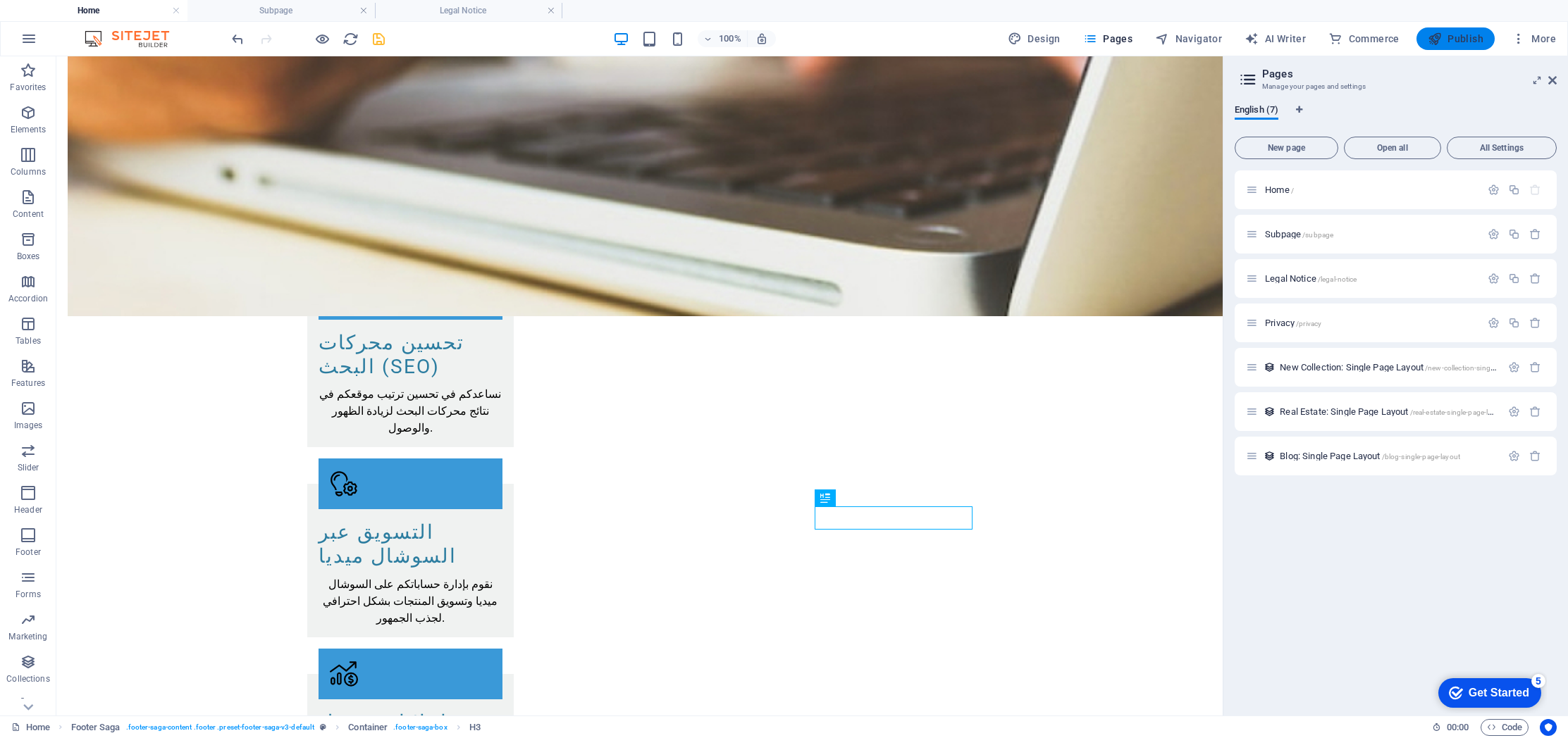
click at [1463, 39] on span "Publish" at bounding box center [1455, 38] width 56 height 14
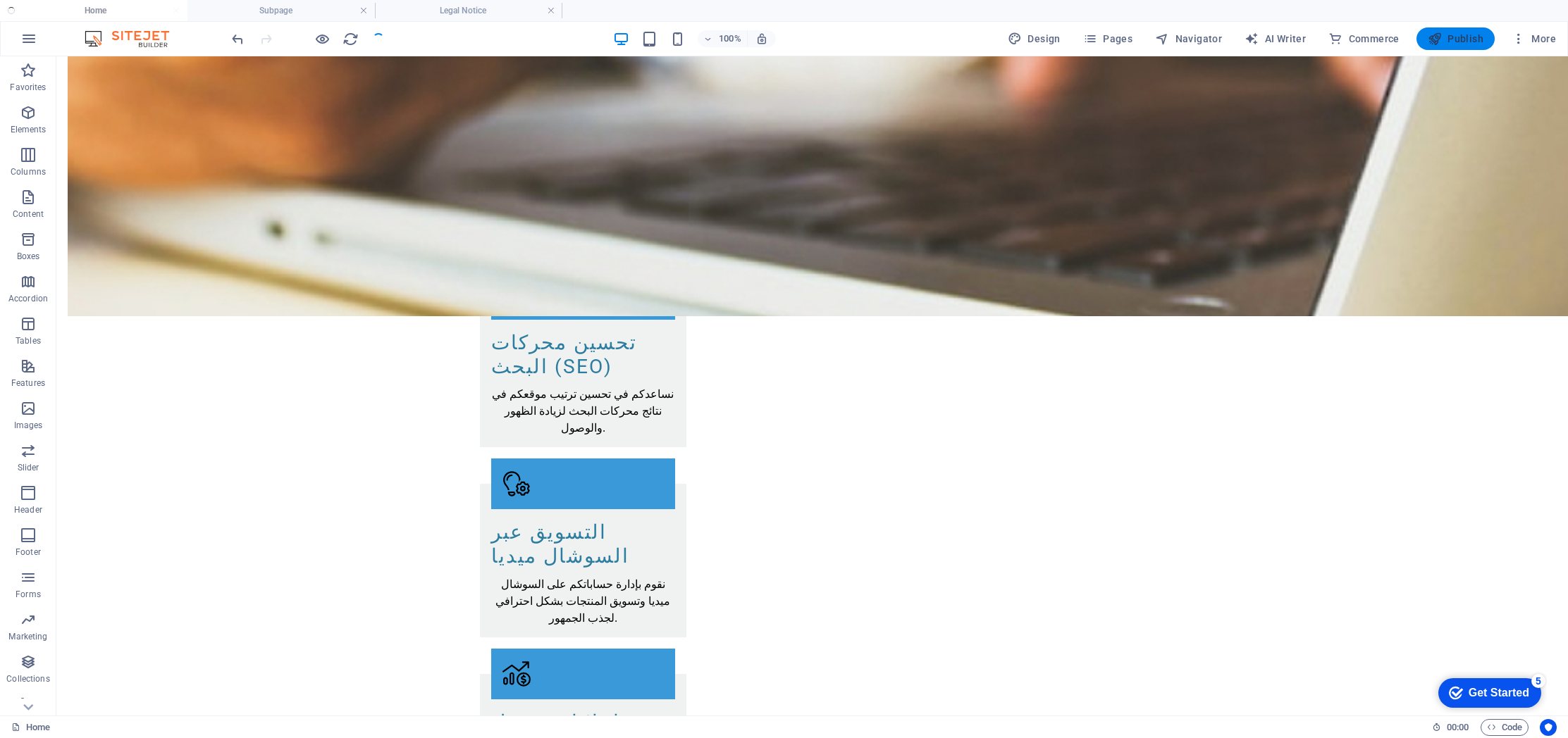
click at [1455, 35] on span "Publish" at bounding box center [1455, 38] width 56 height 14
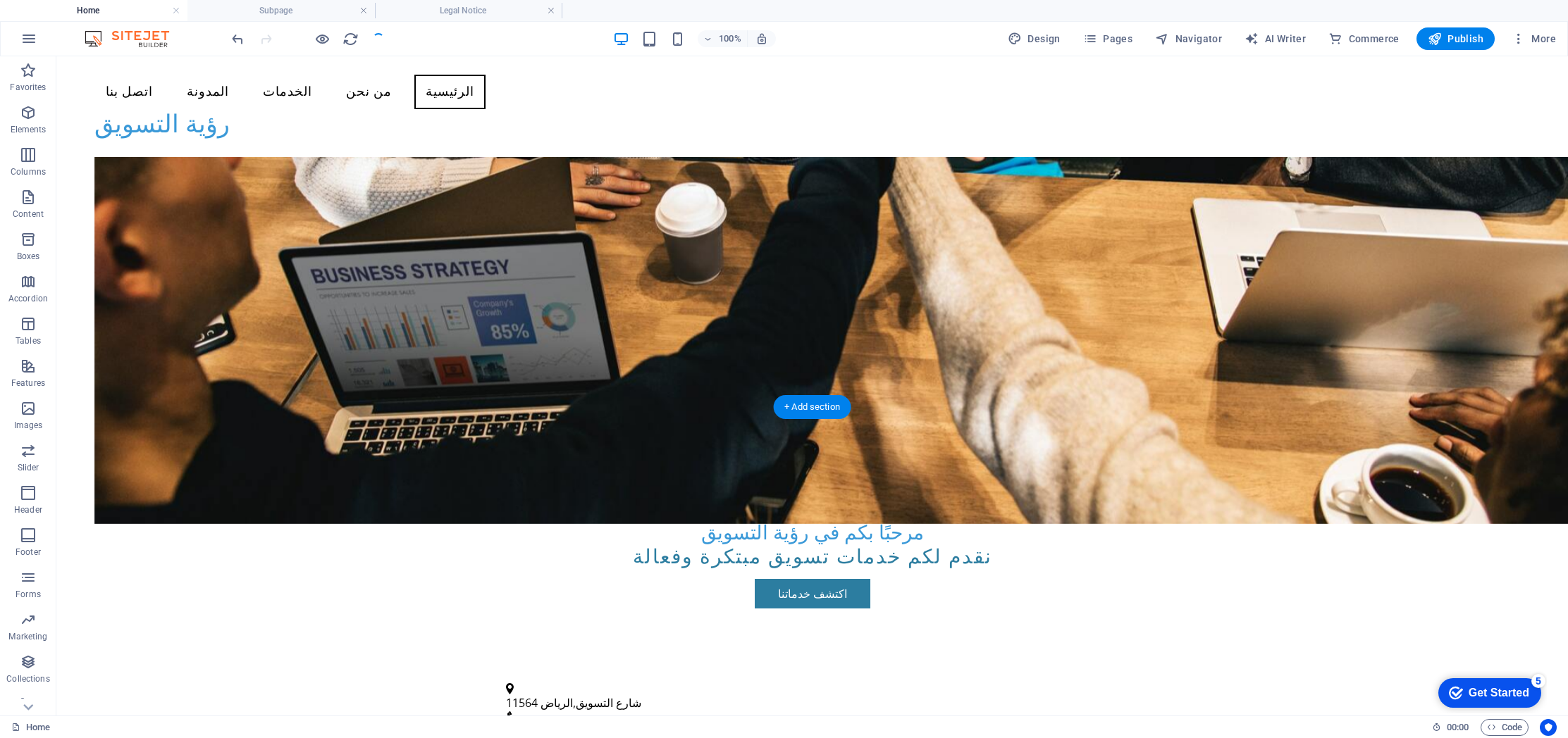
scroll to position [0, 0]
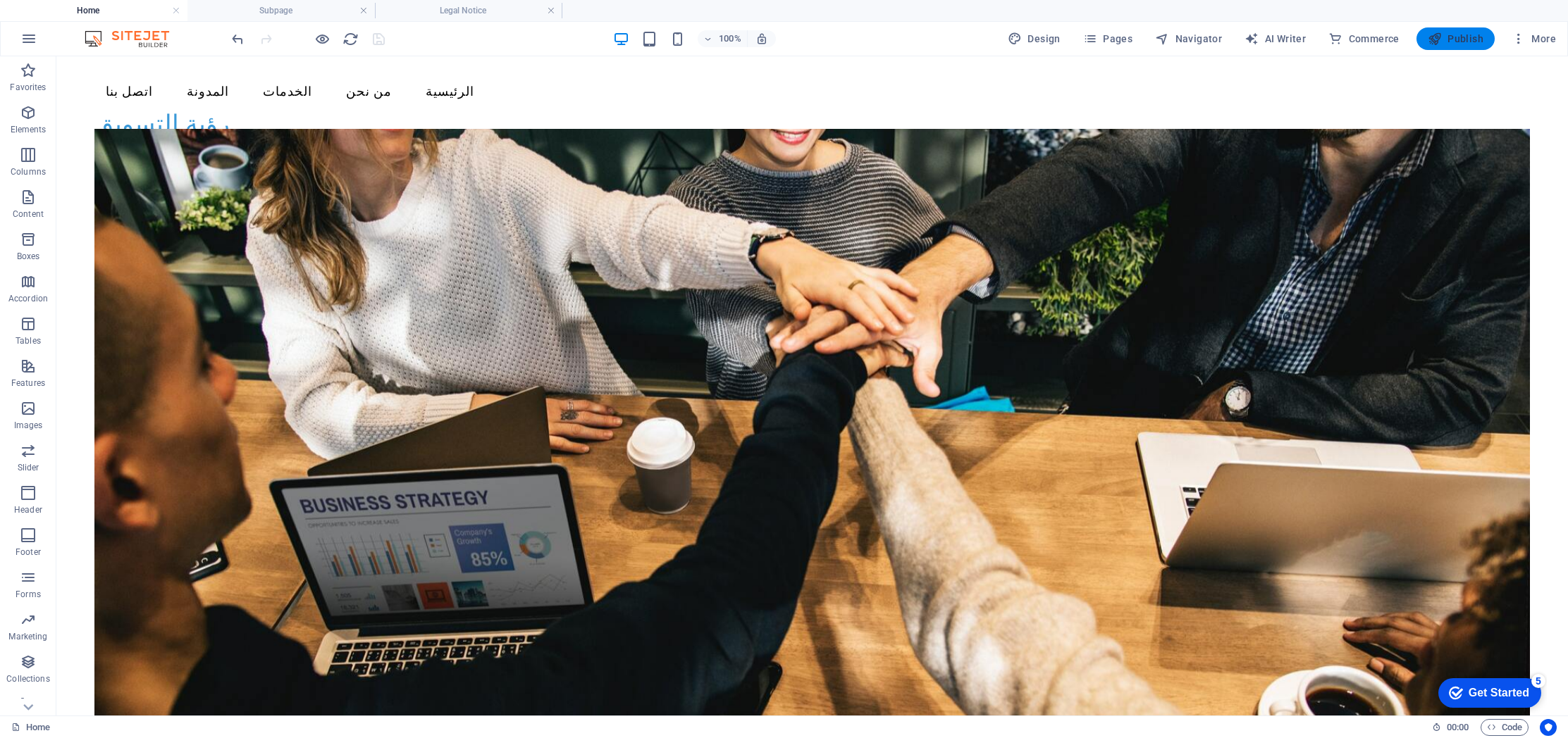
click at [1458, 35] on span "Publish" at bounding box center [1455, 38] width 56 height 14
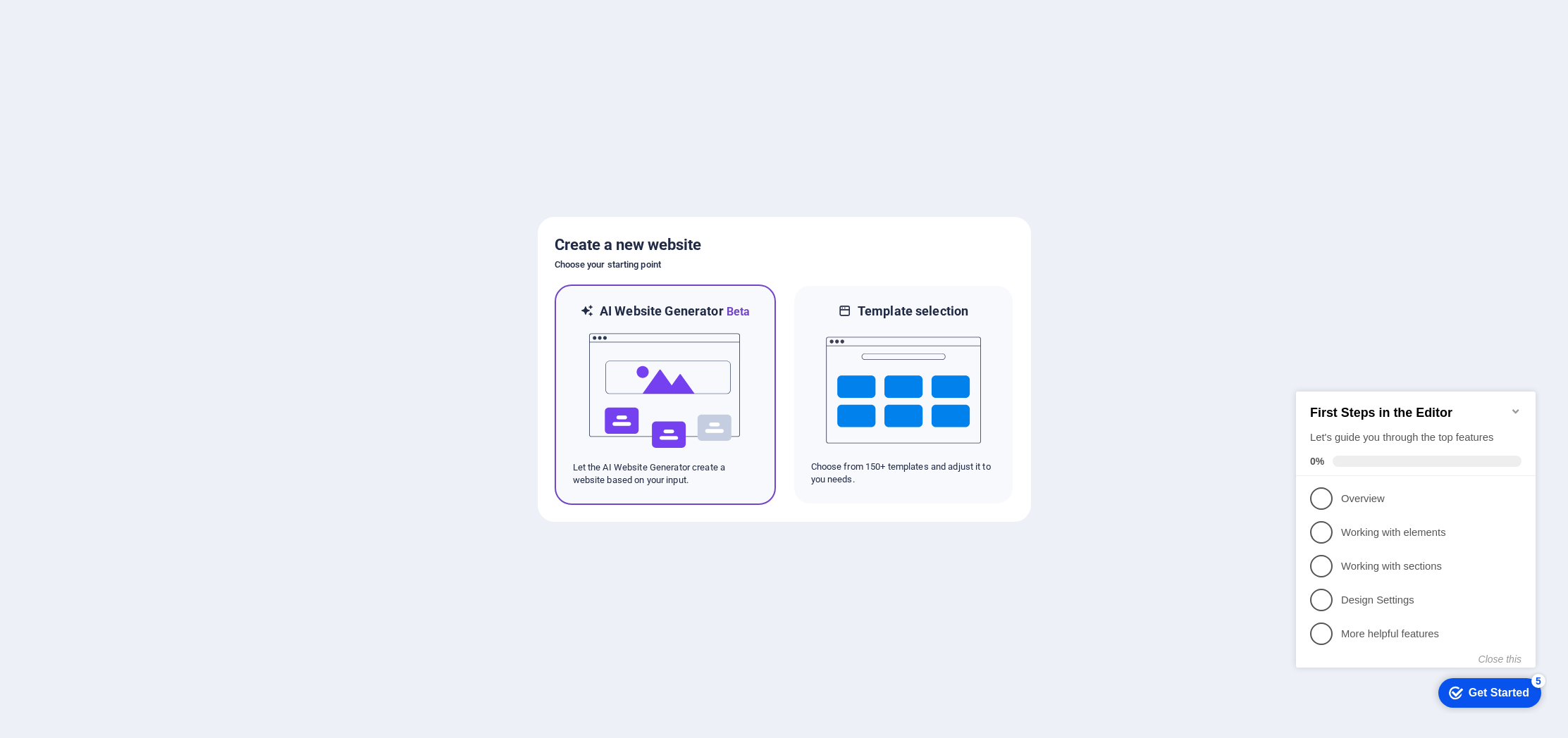
click at [642, 408] on img at bounding box center [665, 390] width 155 height 141
click at [715, 427] on img at bounding box center [665, 390] width 155 height 141
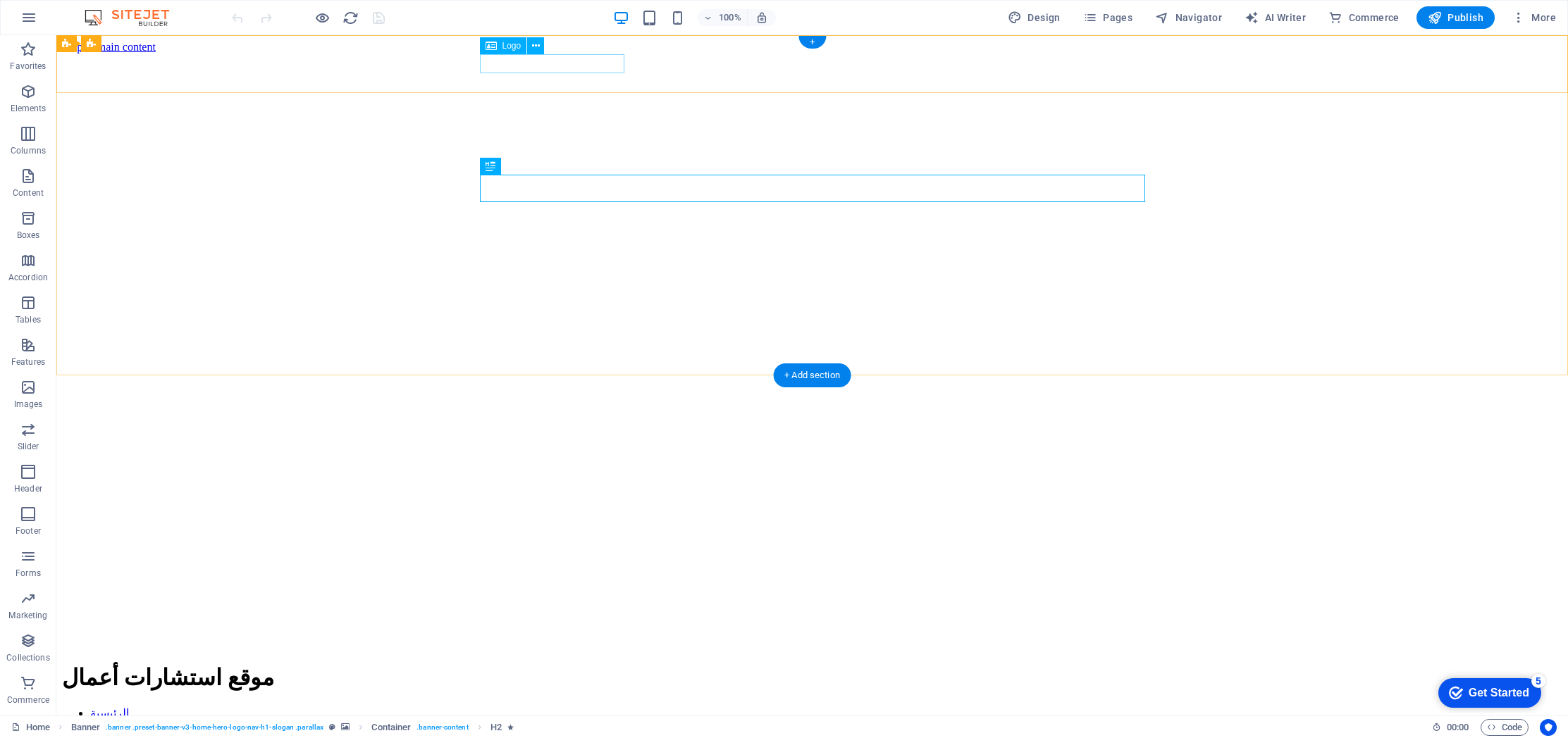
click at [572, 664] on div "موقع استشارات أعمال" at bounding box center [812, 677] width 1500 height 27
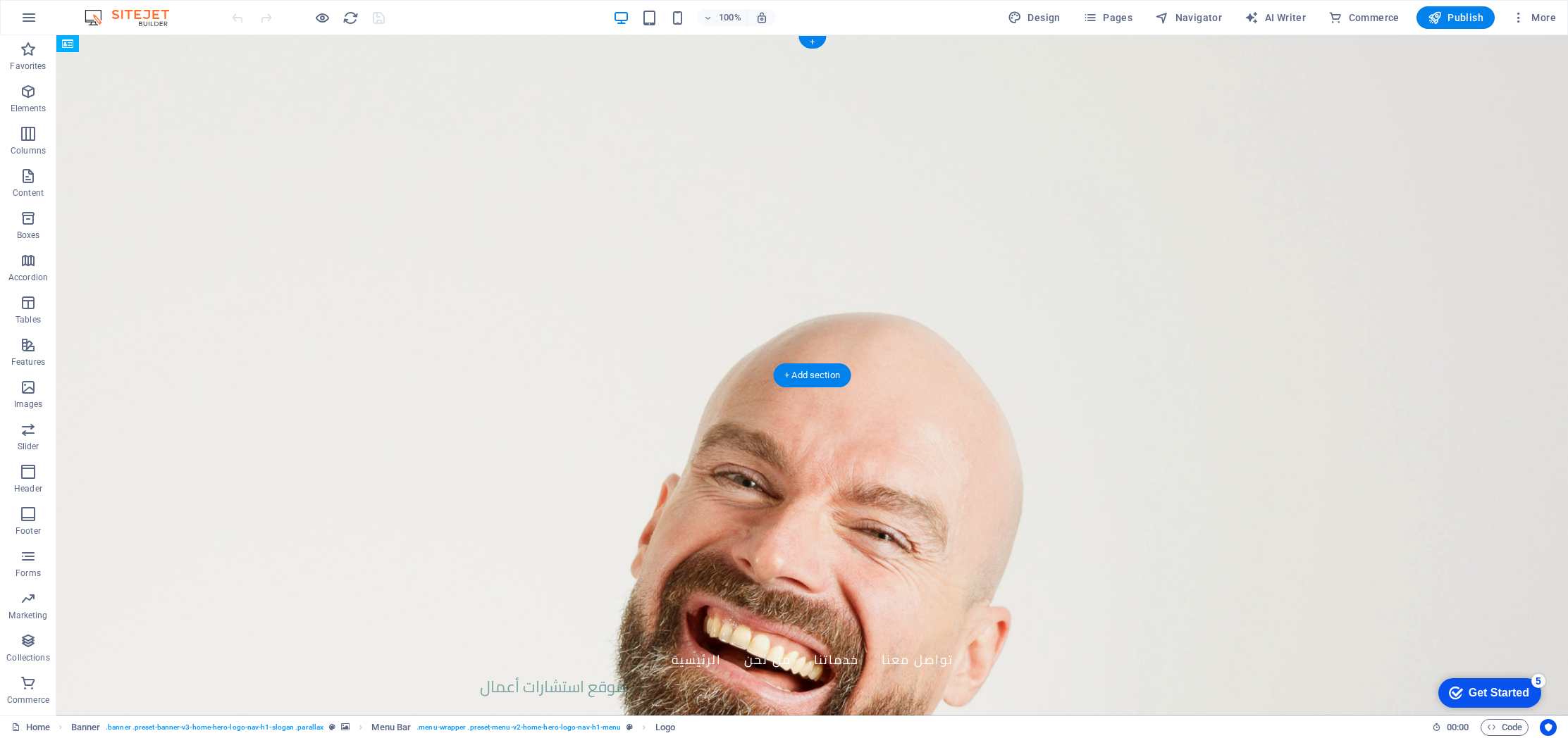
drag, startPoint x: 573, startPoint y: 67, endPoint x: 1049, endPoint y: 68, distance: 476.0
click at [577, 678] on div "موقع استشارات أعمال" at bounding box center [813, 687] width 665 height 19
drag, startPoint x: 507, startPoint y: 67, endPoint x: 1031, endPoint y: 70, distance: 524.0
click at [801, 662] on nav "الرئيسية من نحن خدماتنا تواصل معنا" at bounding box center [813, 679] width 665 height 35
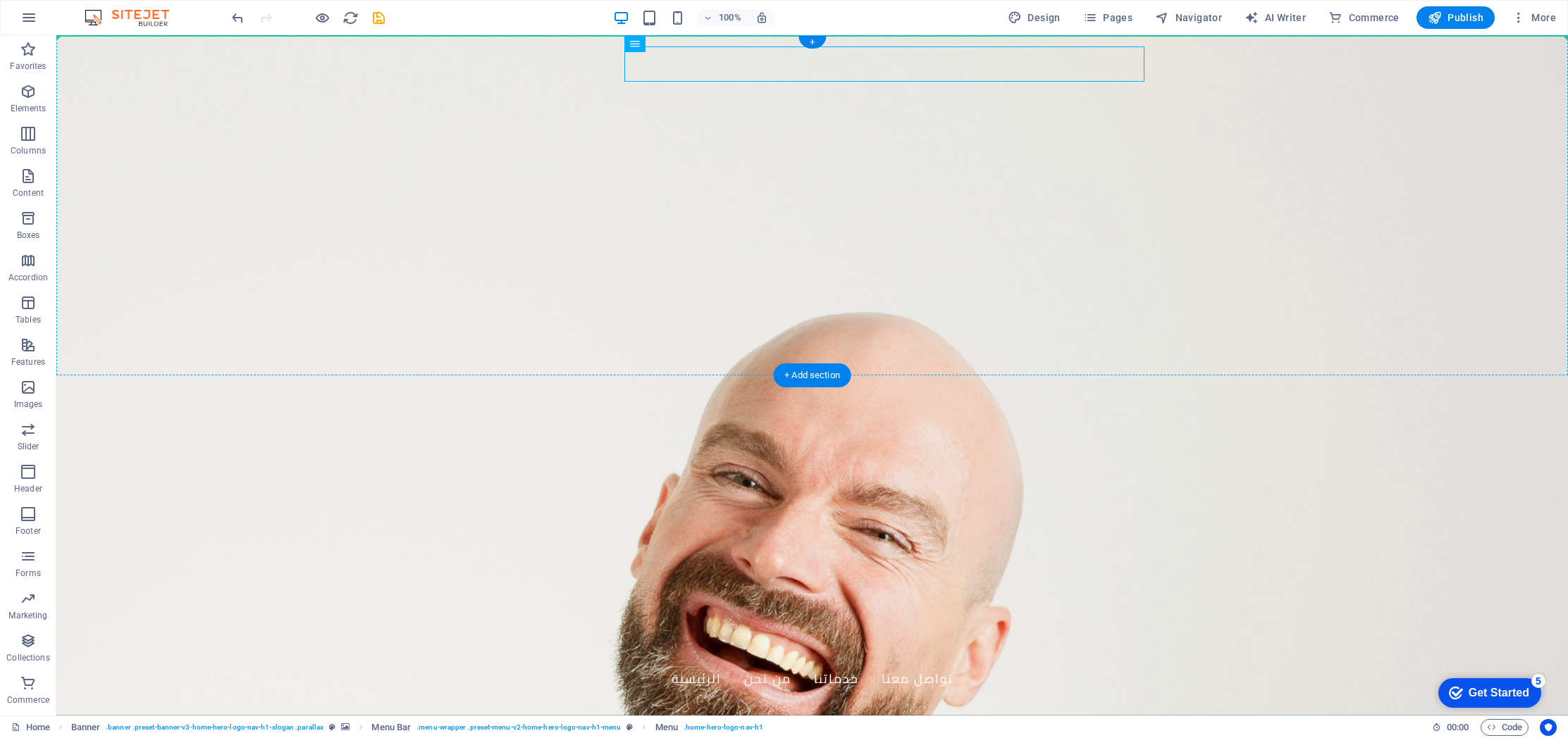
drag, startPoint x: 675, startPoint y: 70, endPoint x: 544, endPoint y: 61, distance: 131.3
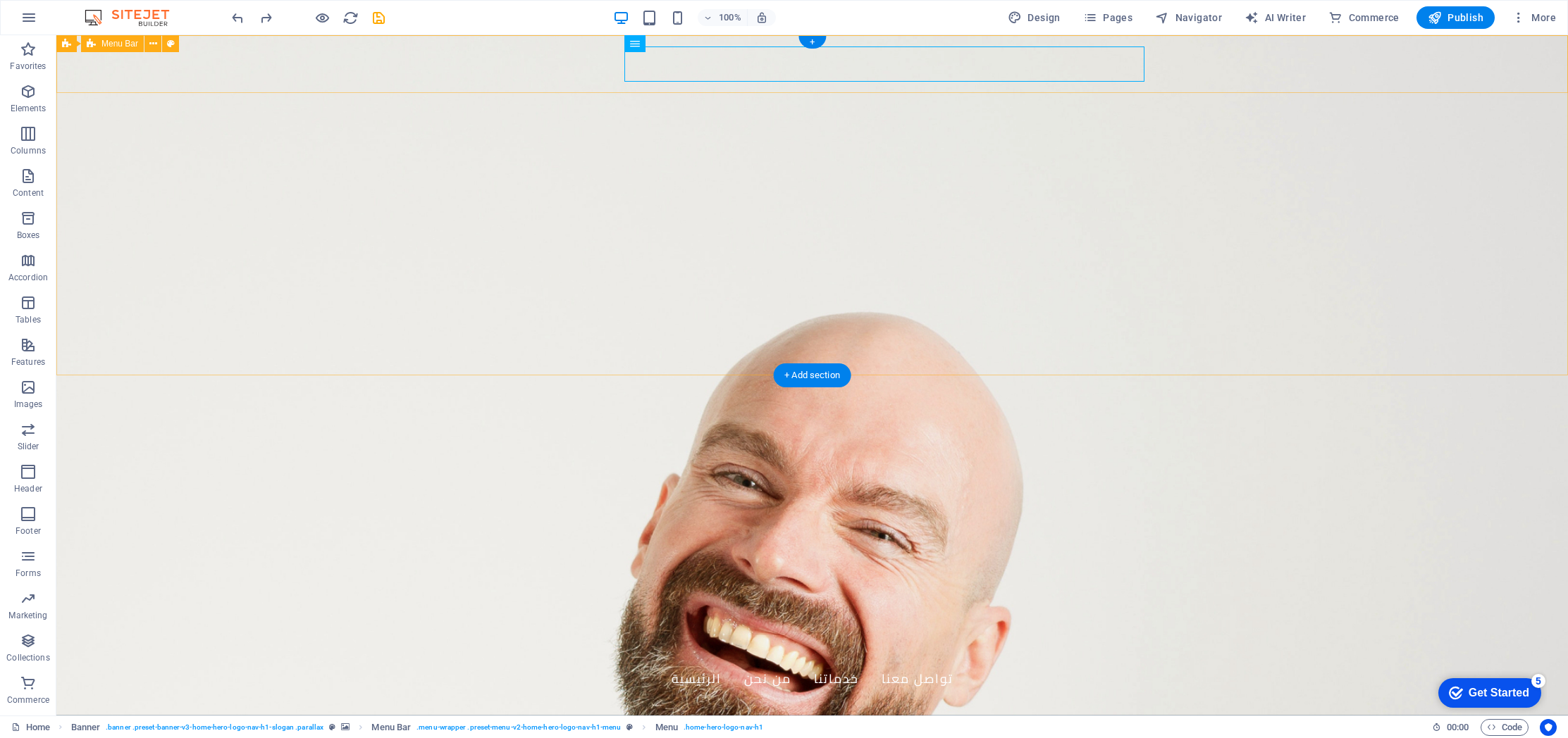
drag, startPoint x: 734, startPoint y: 80, endPoint x: 403, endPoint y: 63, distance: 331.4
click at [540, 642] on div "موقع استشارات أعمال" at bounding box center [813, 652] width 665 height 19
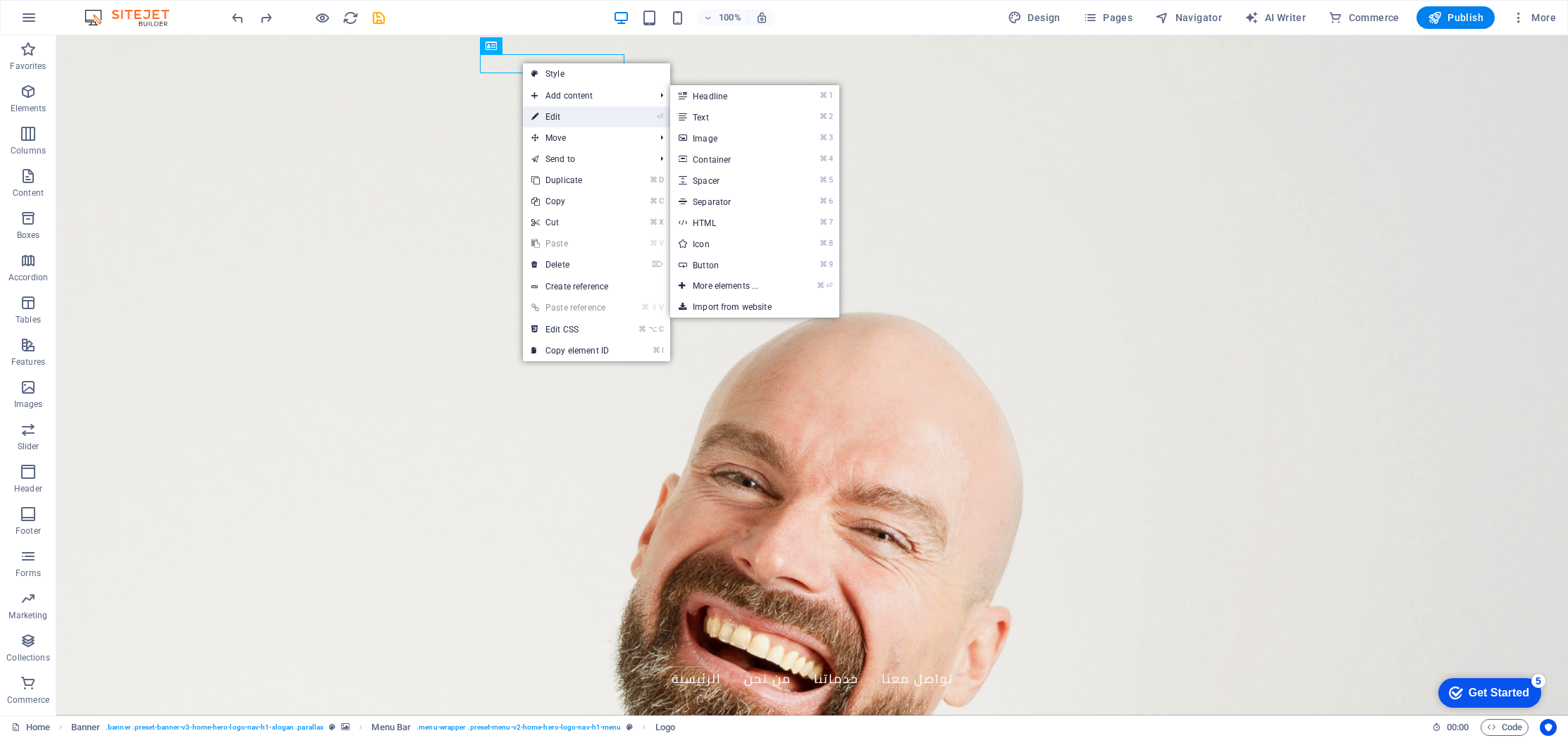
click at [550, 110] on link "⏎ Edit" at bounding box center [569, 117] width 94 height 21
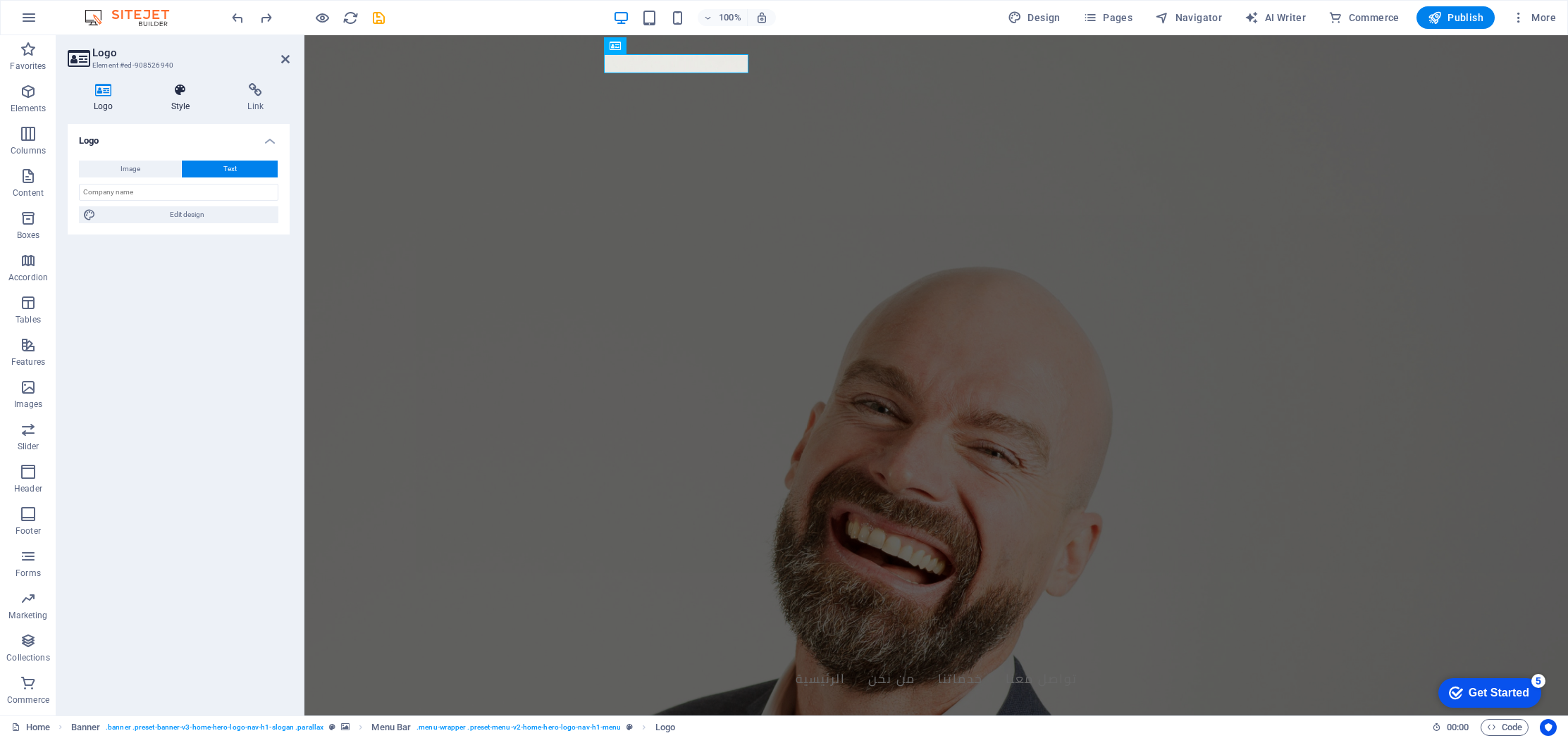
click at [177, 91] on icon at bounding box center [180, 89] width 71 height 14
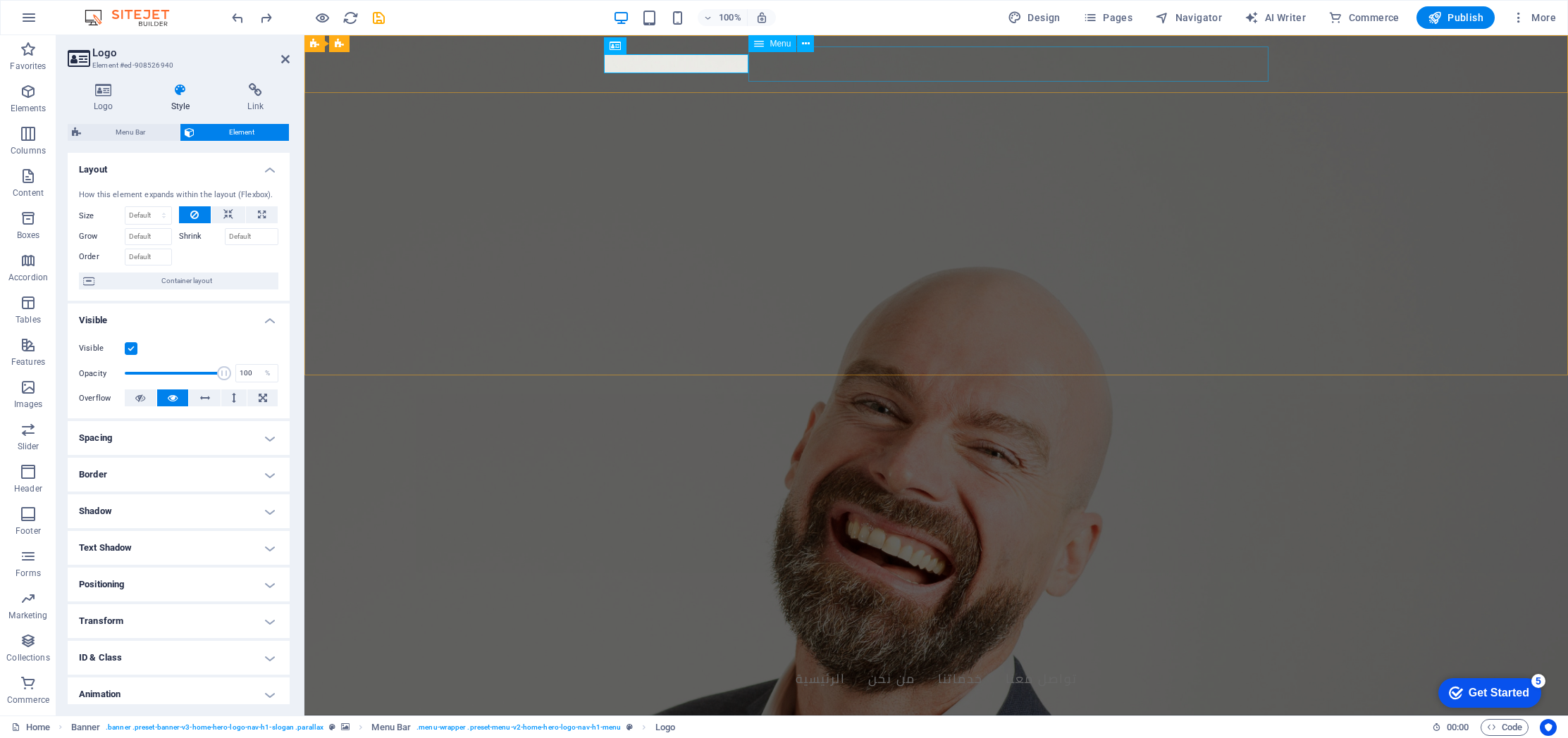
click at [1033, 662] on nav "الرئيسية من نحن خدماتنا تواصل معنا" at bounding box center [937, 679] width 665 height 35
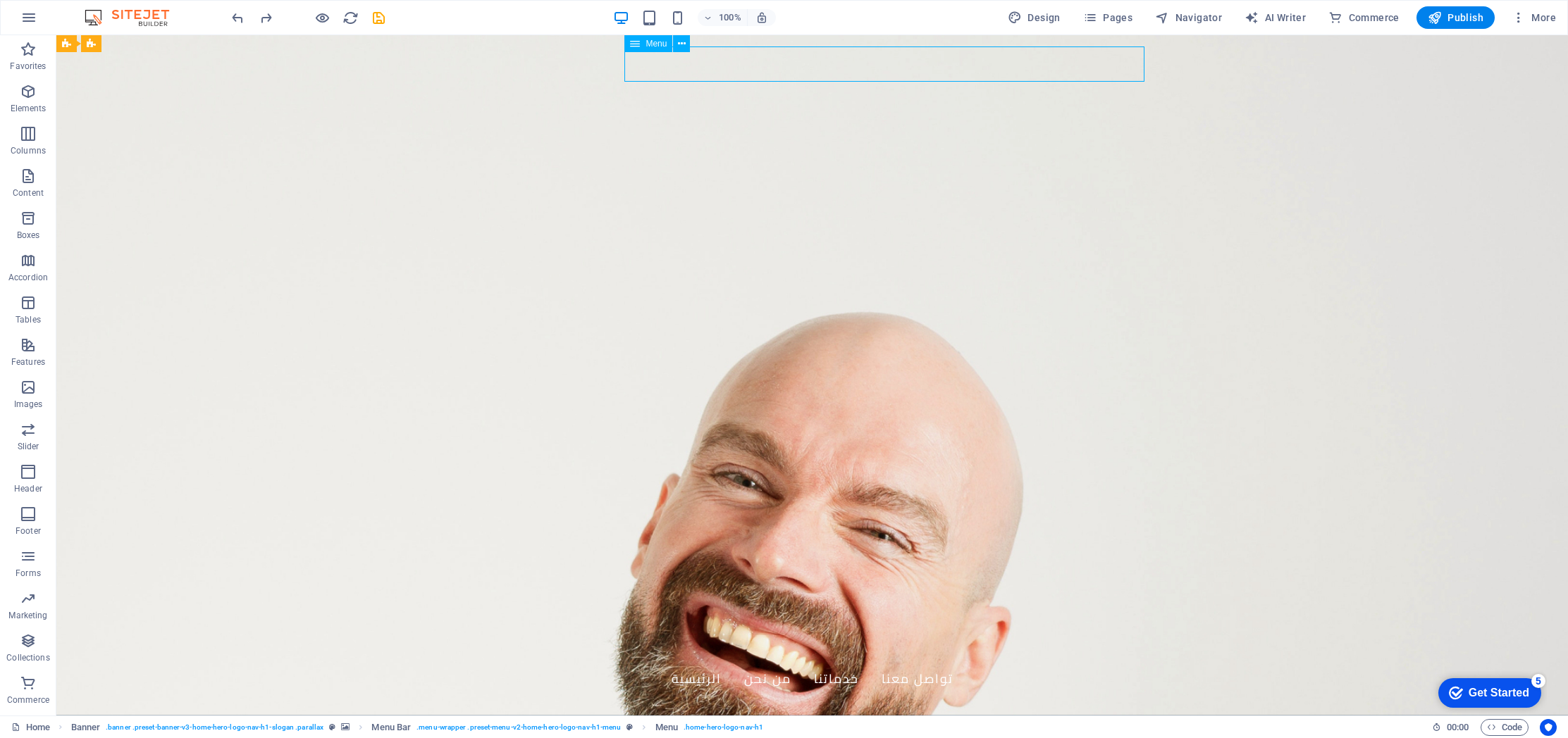
click at [638, 662] on nav "الرئيسية من نحن خدماتنا تواصل معنا" at bounding box center [813, 679] width 665 height 35
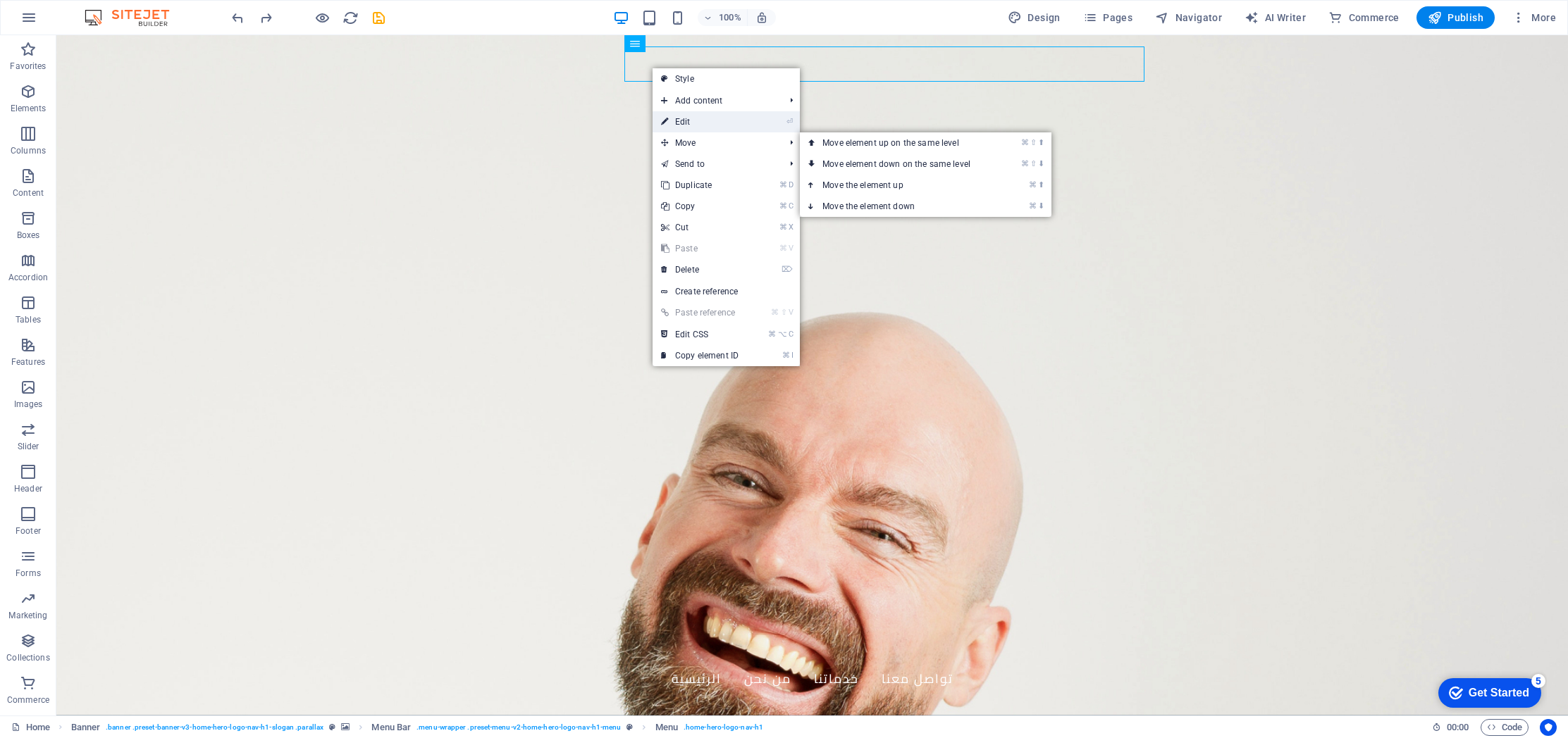
click at [702, 126] on link "⏎ Edit" at bounding box center [699, 122] width 94 height 21
select select
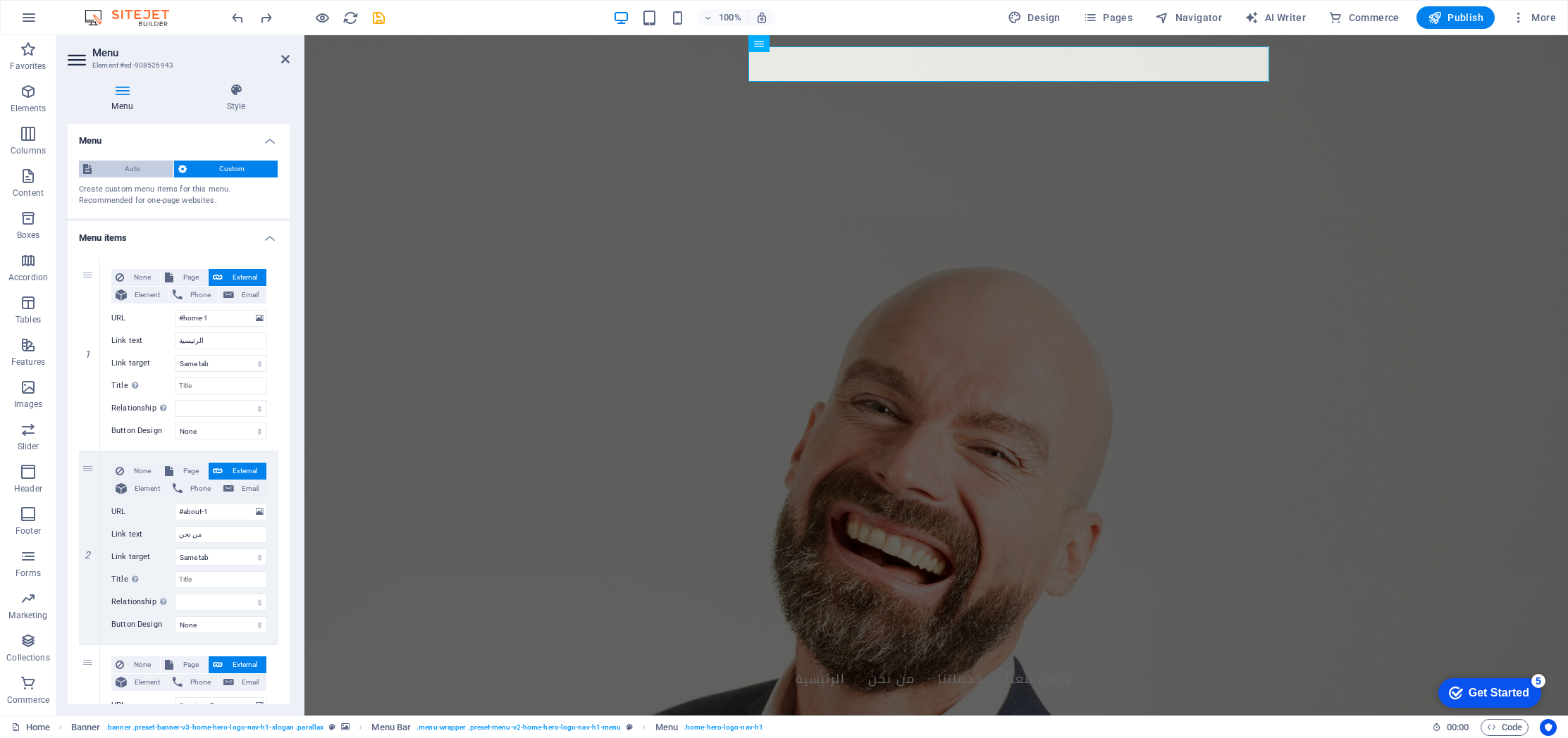
scroll to position [1, 0]
click at [143, 175] on span "Auto" at bounding box center [132, 168] width 73 height 17
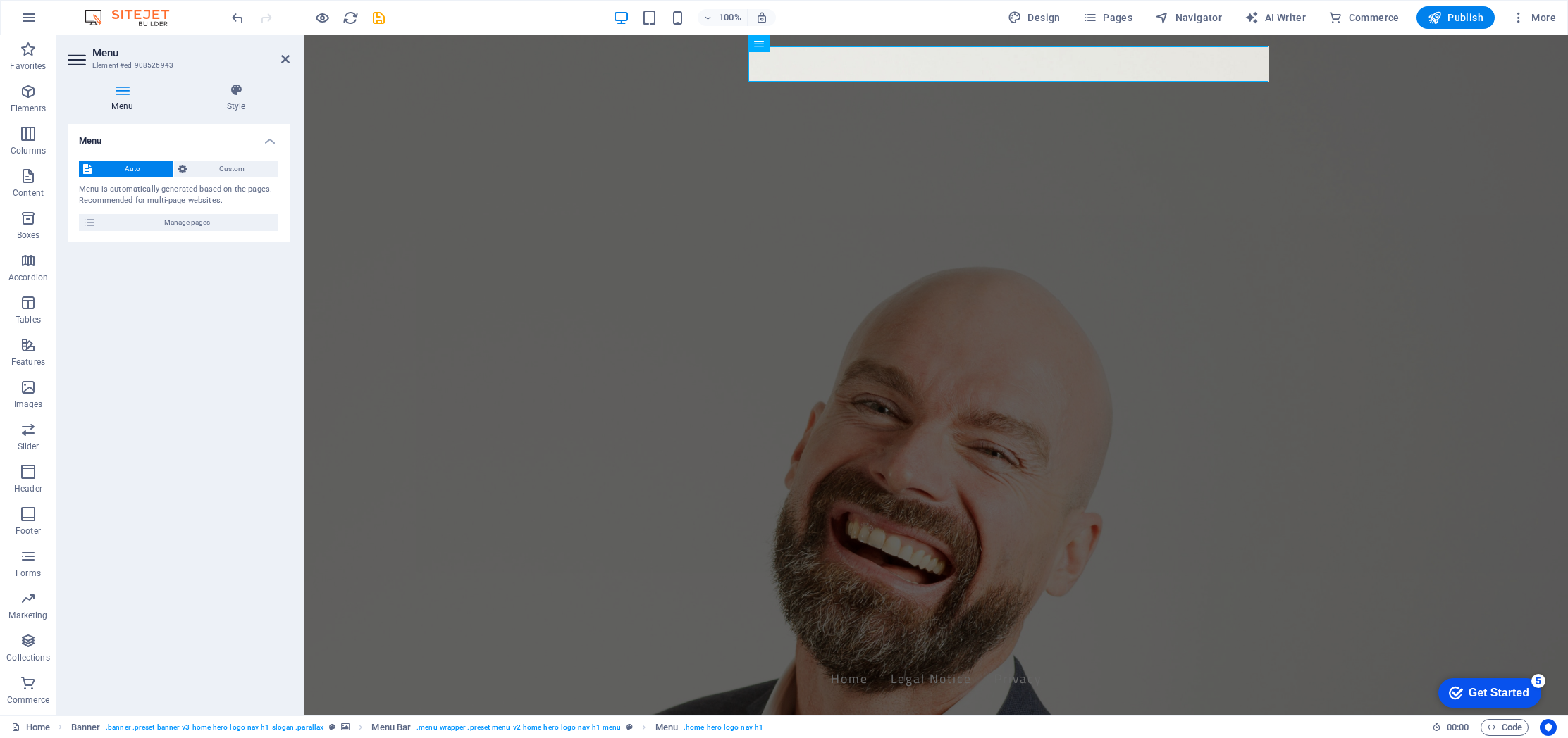
click at [118, 80] on div "Menu Style Menu Auto Custom Menu is automatically generated based on the pages.…" at bounding box center [179, 394] width 245 height 644
click at [229, 93] on icon at bounding box center [236, 89] width 107 height 14
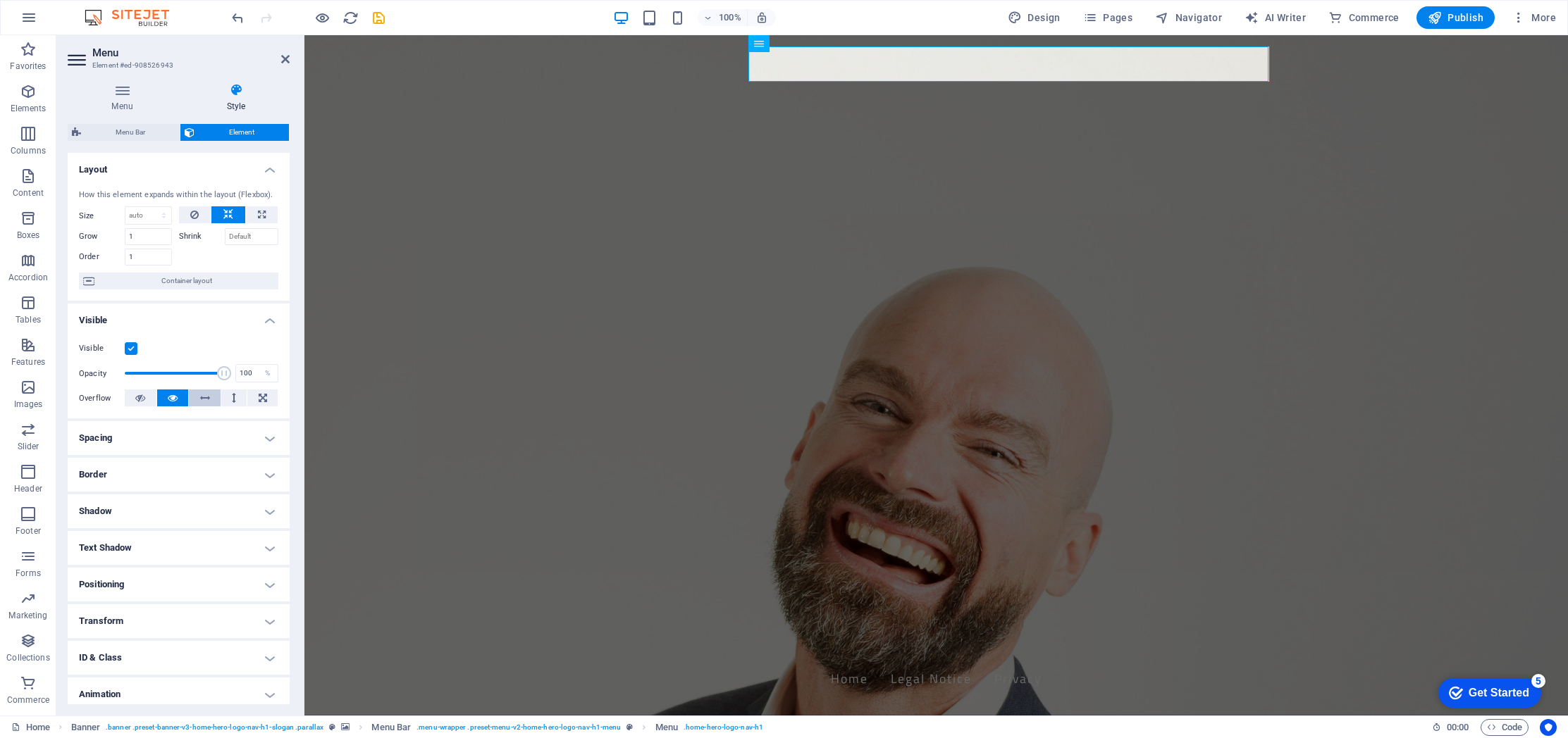
click at [205, 397] on icon at bounding box center [205, 398] width 10 height 17
click at [172, 398] on icon at bounding box center [172, 398] width 10 height 17
click at [259, 398] on icon at bounding box center [263, 398] width 8 height 17
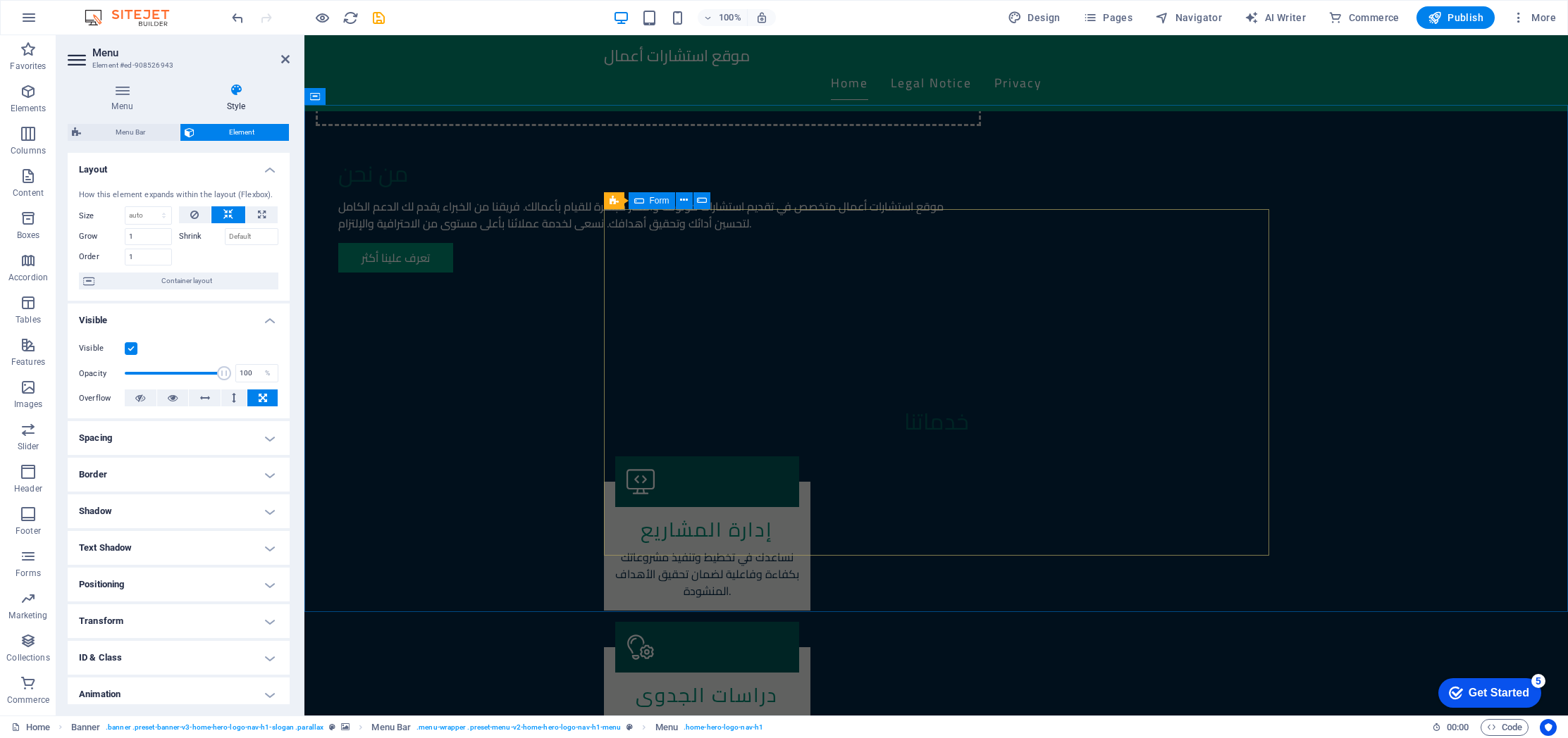
scroll to position [1212, 0]
